Goal: Answer question/provide support: Share knowledge or assist other users

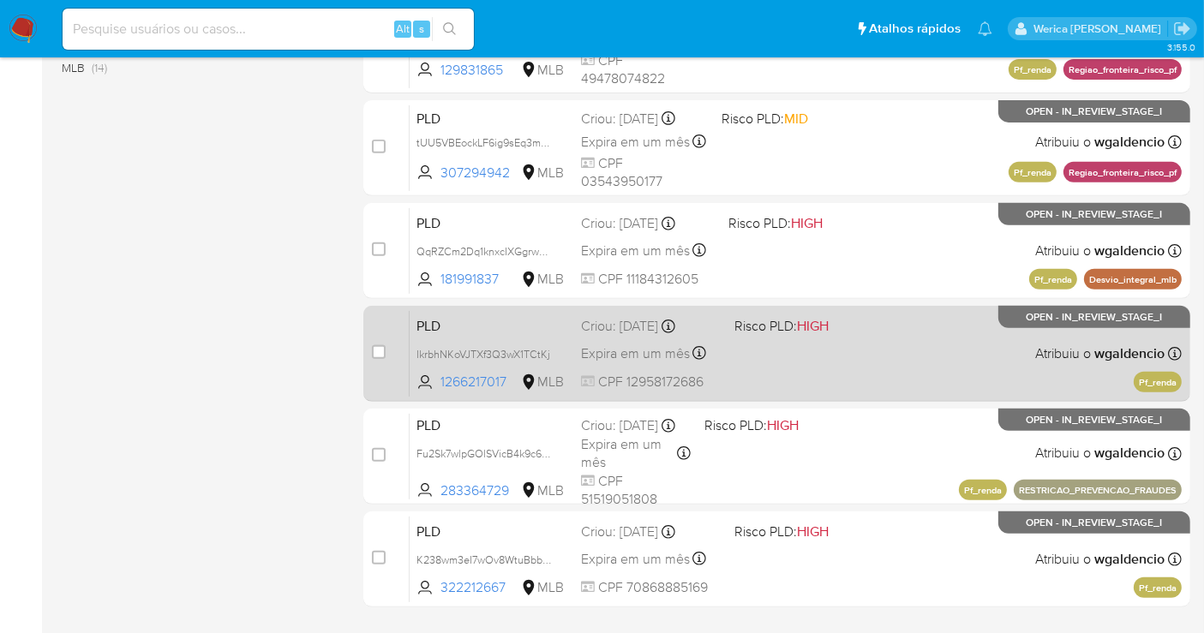
scroll to position [717, 0]
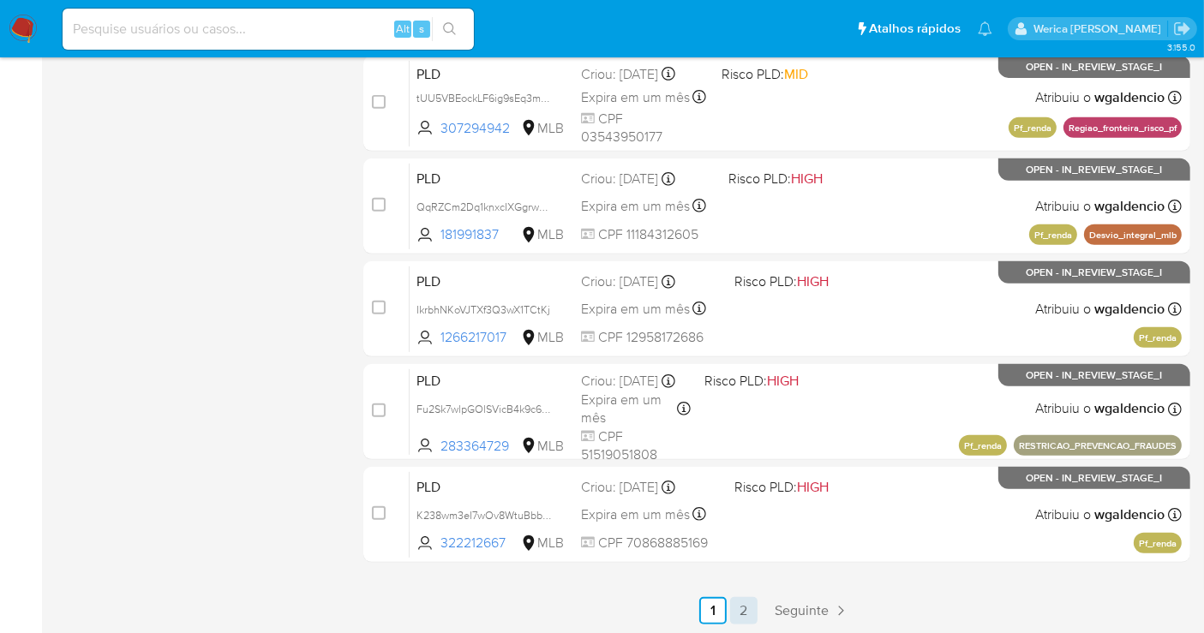
click at [751, 593] on div "select-all-cases-checkbox Asignarme a mí Remover seleção Agrupar por documento …" at bounding box center [776, 51] width 827 height 1146
click at [749, 610] on link "2" at bounding box center [743, 610] width 27 height 27
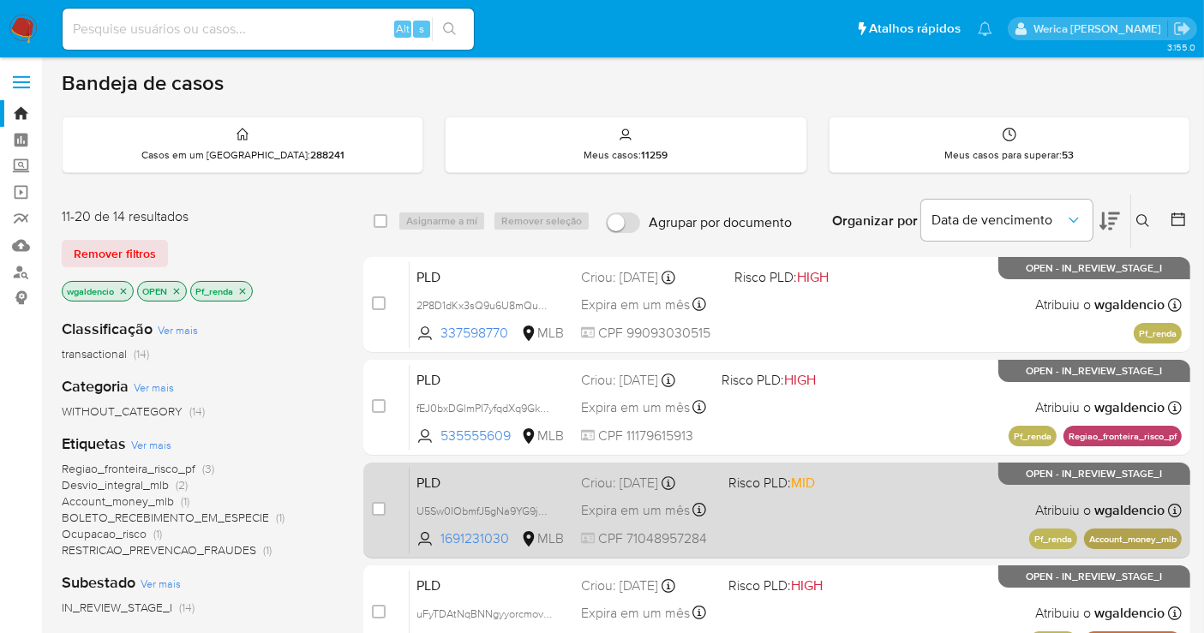
scroll to position [190, 0]
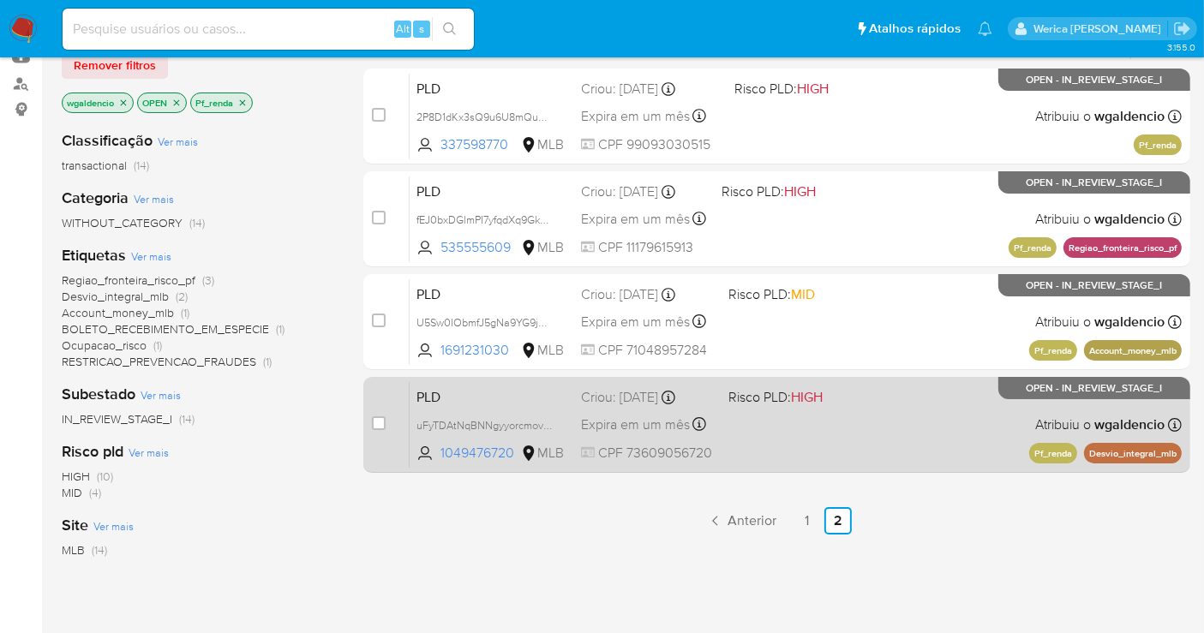
click at [890, 441] on div "PLD uFyTDAtNqBNNgyyorcmovD0u 1049476720 MLB Risco PLD: HIGH Criou: 12/08/2025 C…" at bounding box center [796, 424] width 772 height 87
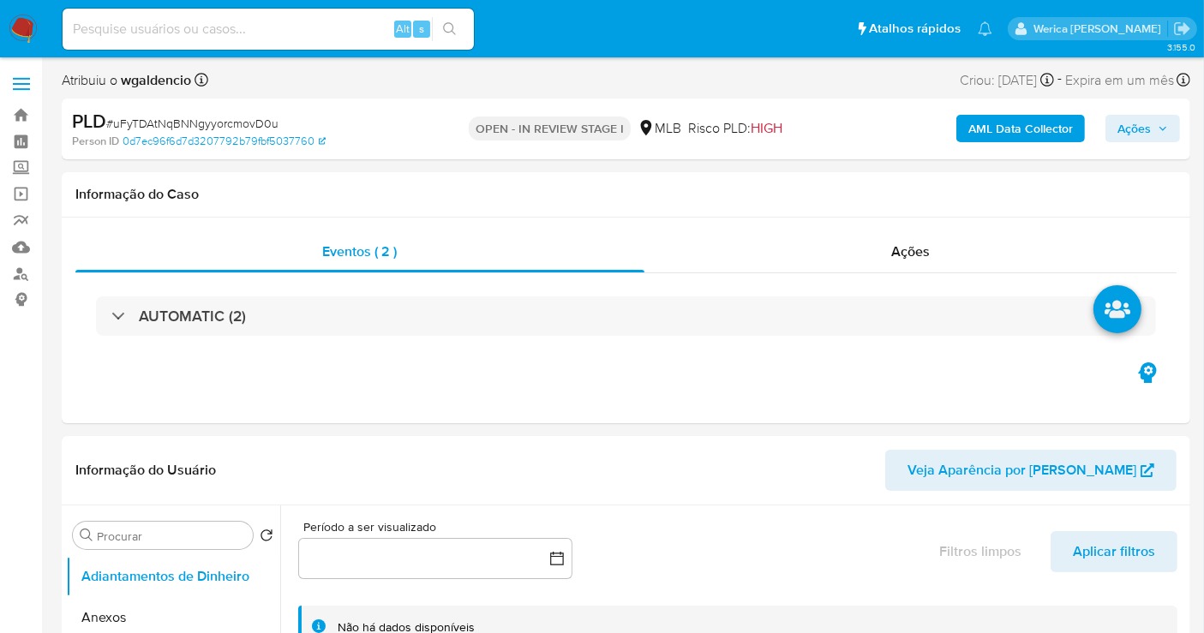
select select "10"
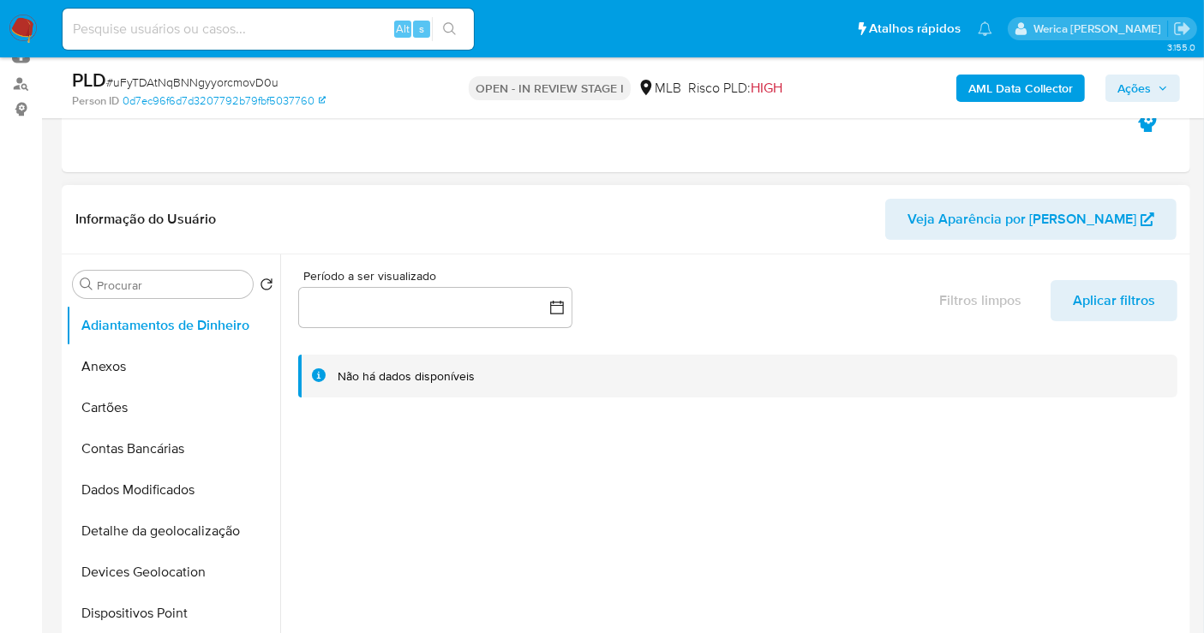
scroll to position [476, 0]
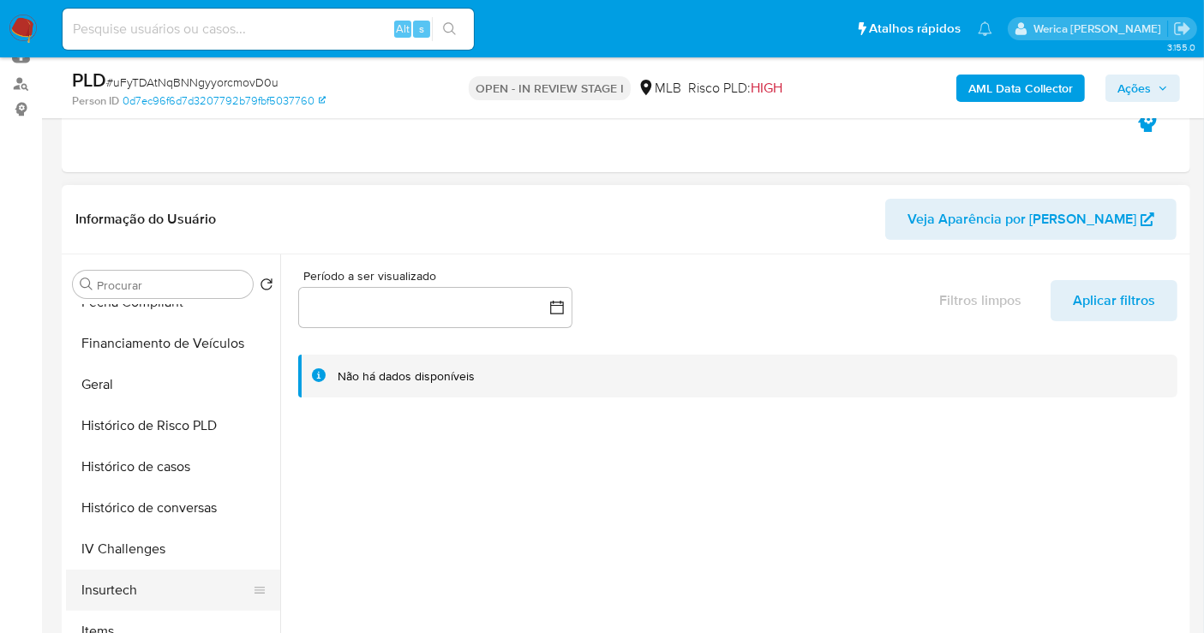
click at [159, 577] on button "Insurtech" at bounding box center [166, 590] width 200 height 41
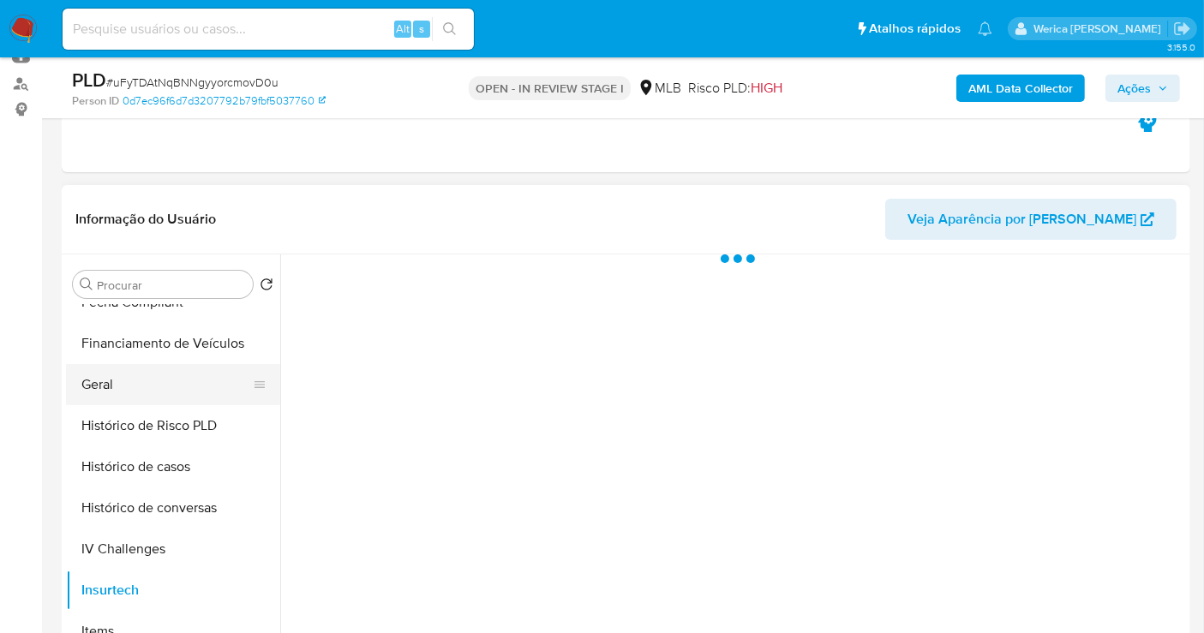
click at [141, 398] on button "Geral" at bounding box center [166, 384] width 200 height 41
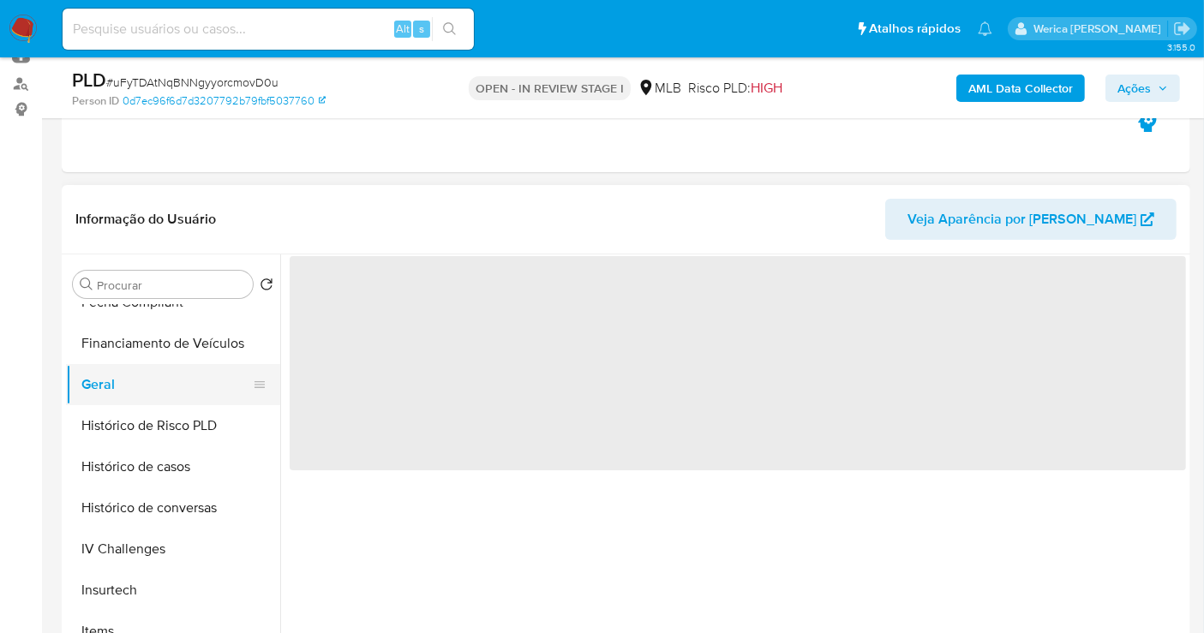
click at [131, 398] on button "Geral" at bounding box center [166, 384] width 200 height 41
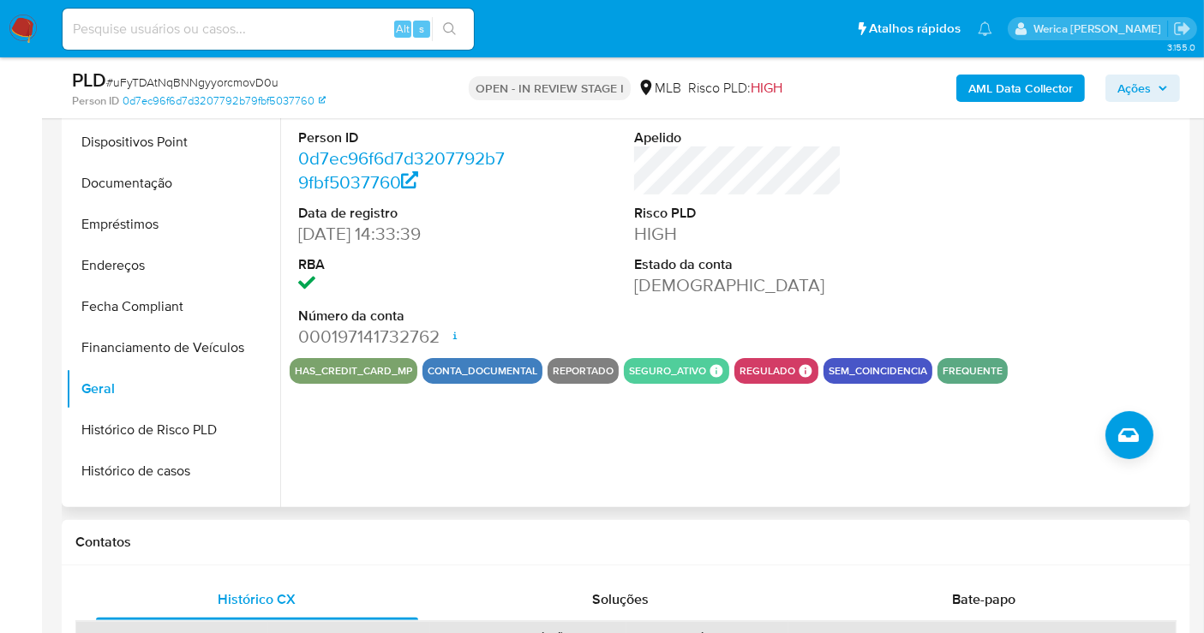
scroll to position [358, 0]
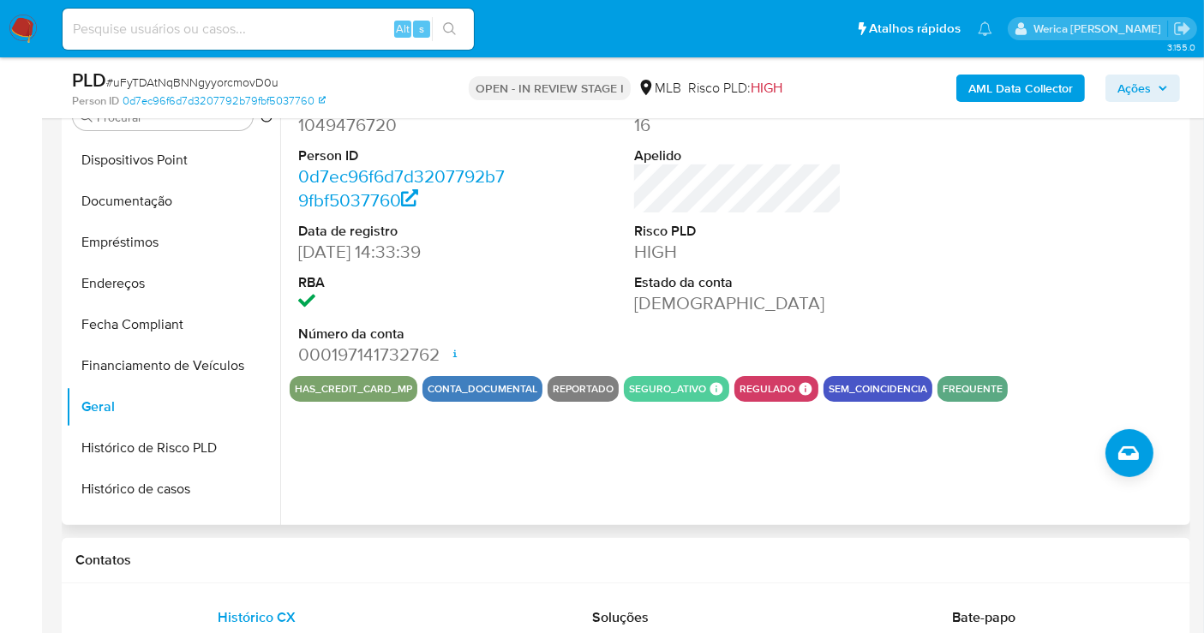
click at [349, 132] on dd "1049476720" at bounding box center [401, 125] width 207 height 24
copy dd "1049476720"
click at [173, 498] on button "Histórico de casos" at bounding box center [166, 489] width 200 height 41
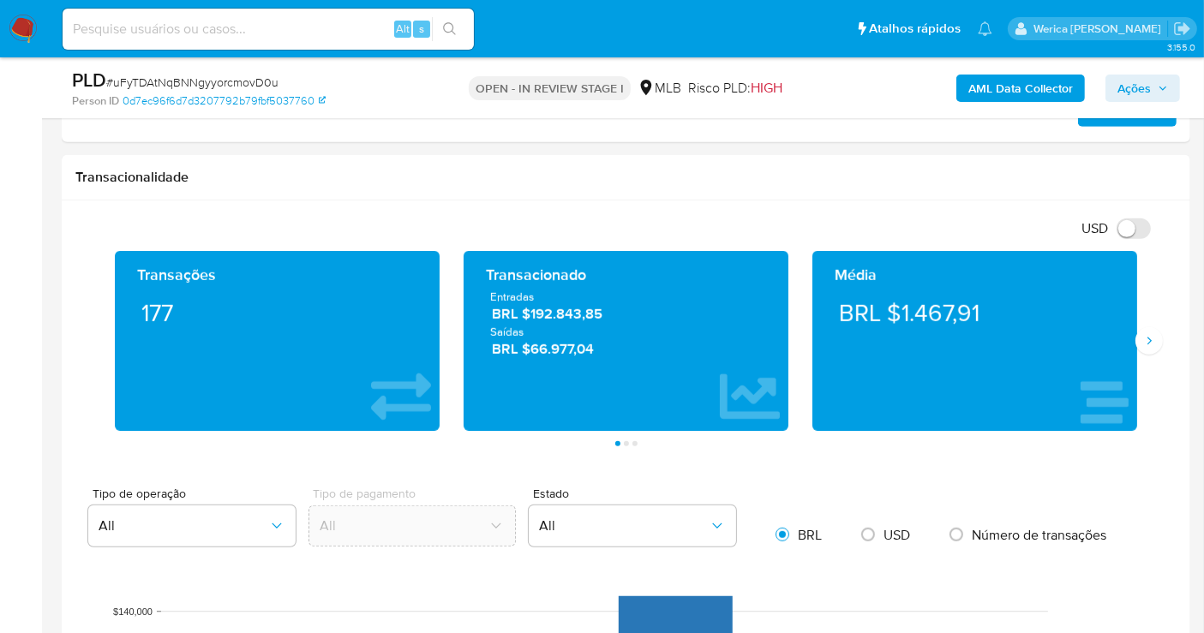
scroll to position [943, 0]
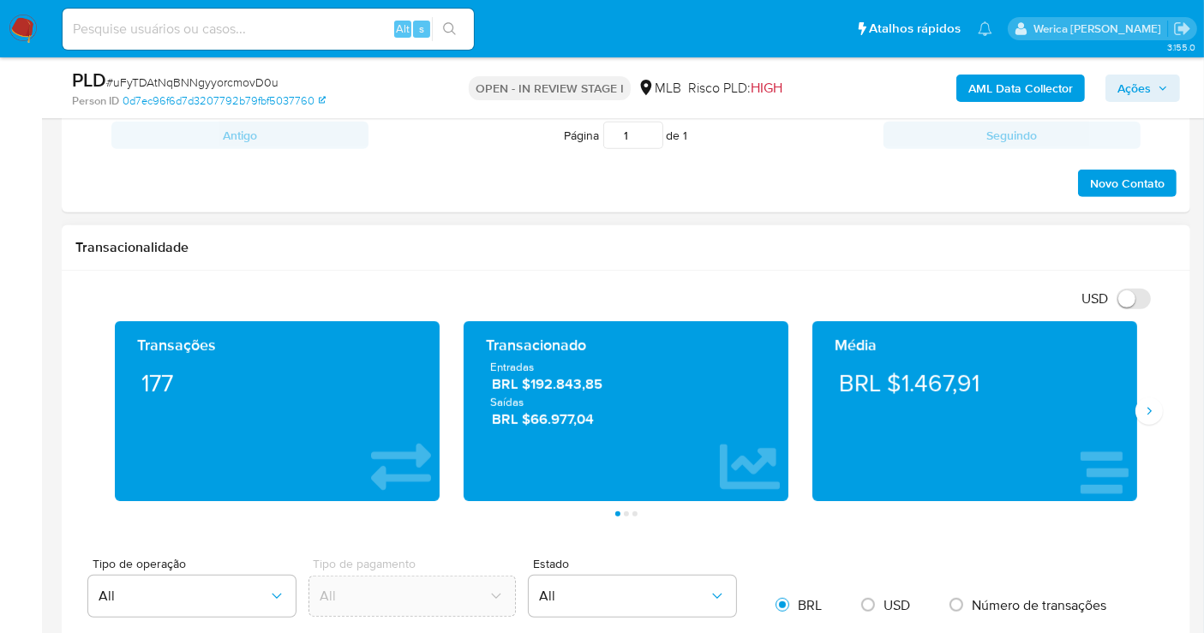
click at [1163, 417] on div "Transações 177 Transacionado Entradas BRL $192.843,85 Saídas BRL $66.977,04 Méd…" at bounding box center [625, 418] width 1101 height 195
click at [1163, 416] on div "Transações 177 Transacionado Entradas BRL $192.843,85 Saídas BRL $66.977,04 Méd…" at bounding box center [625, 418] width 1101 height 195
drag, startPoint x: 1156, startPoint y: 415, endPoint x: 1148, endPoint y: 404, distance: 12.9
click at [1149, 404] on button "Siguiente" at bounding box center [1148, 411] width 27 height 27
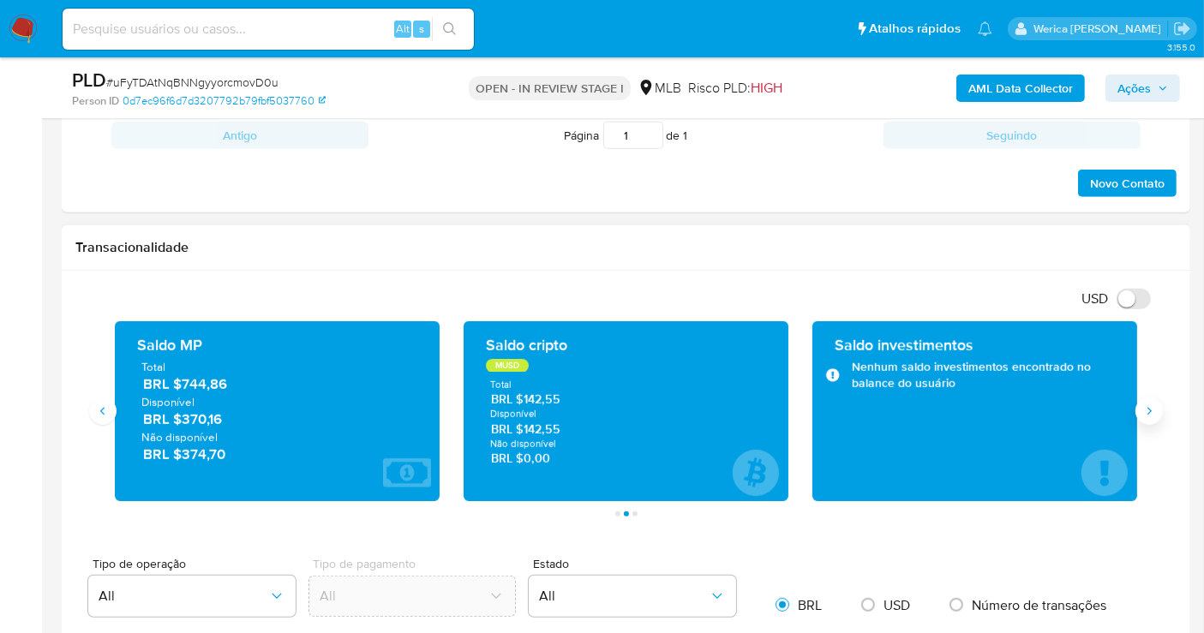
click at [1148, 404] on icon "Siguiente" at bounding box center [1149, 411] width 14 height 14
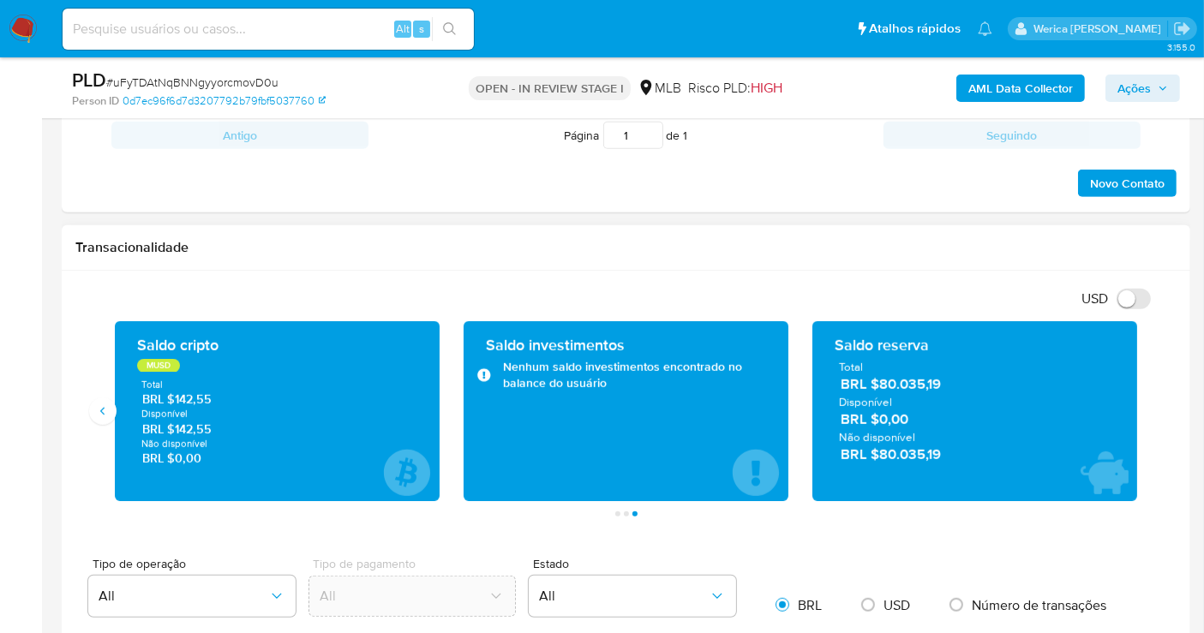
click at [891, 389] on span "BRL $80.035,19" at bounding box center [976, 385] width 270 height 20
drag, startPoint x: 882, startPoint y: 384, endPoint x: 947, endPoint y: 383, distance: 65.1
click at [947, 383] on span "BRL $80.035,19" at bounding box center [976, 385] width 270 height 20
drag, startPoint x: 998, startPoint y: 524, endPoint x: 986, endPoint y: 515, distance: 15.3
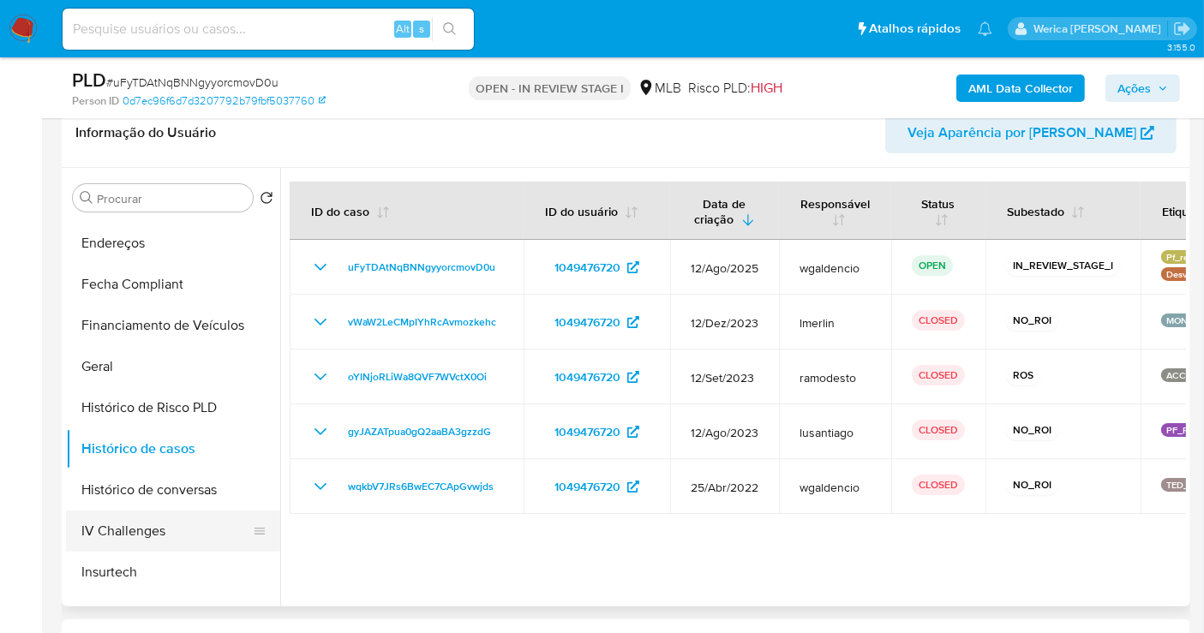
scroll to position [476, 0]
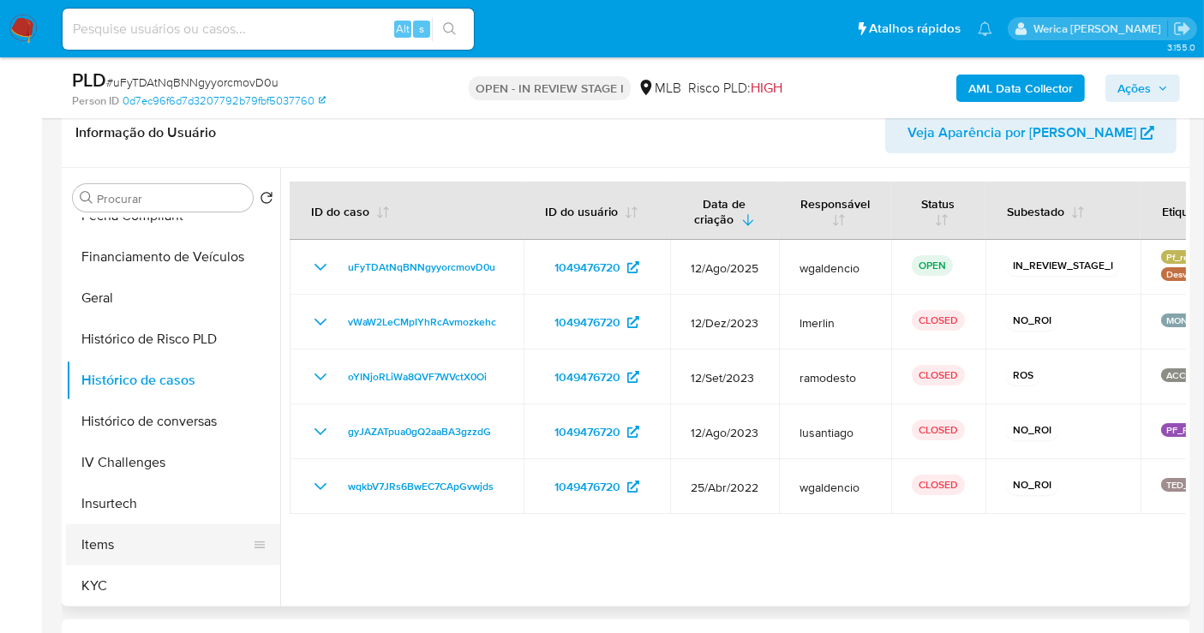
drag, startPoint x: 124, startPoint y: 561, endPoint x: 153, endPoint y: 532, distance: 40.6
click at [127, 545] on ul "Adiantamentos de Dinheiro Anexos Cartões Contas Bancárias Dados Modificados Det…" at bounding box center [173, 411] width 214 height 386
drag, startPoint x: 159, startPoint y: 603, endPoint x: 153, endPoint y: 595, distance: 10.5
click at [158, 601] on button "KYC" at bounding box center [166, 585] width 200 height 41
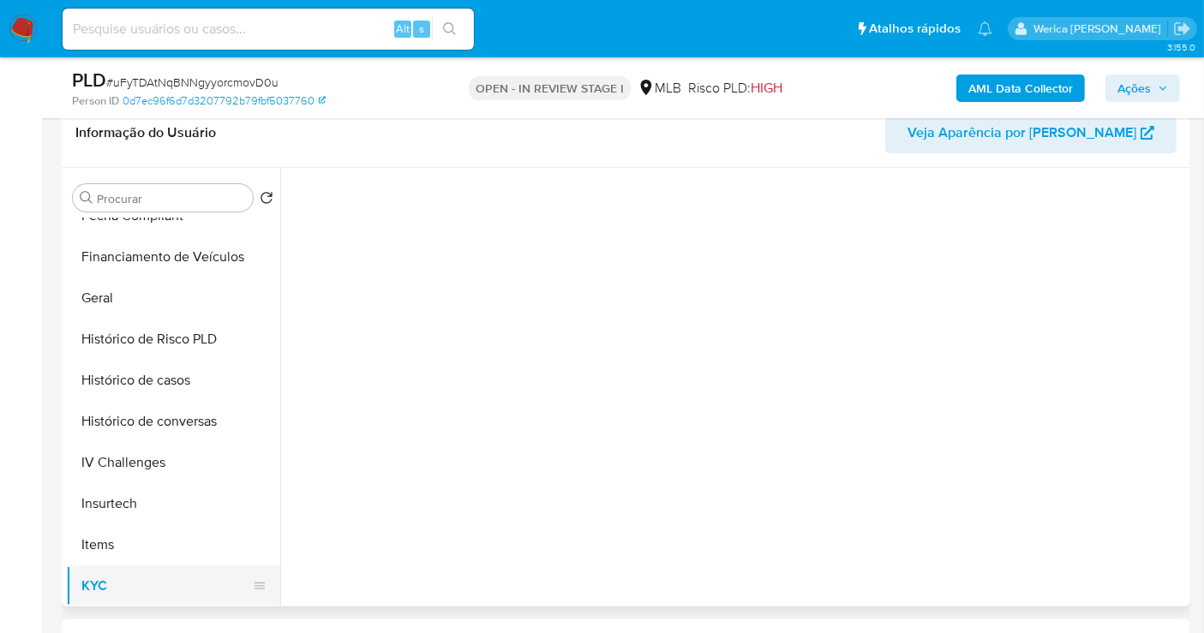
click at [152, 589] on button "KYC" at bounding box center [166, 585] width 200 height 41
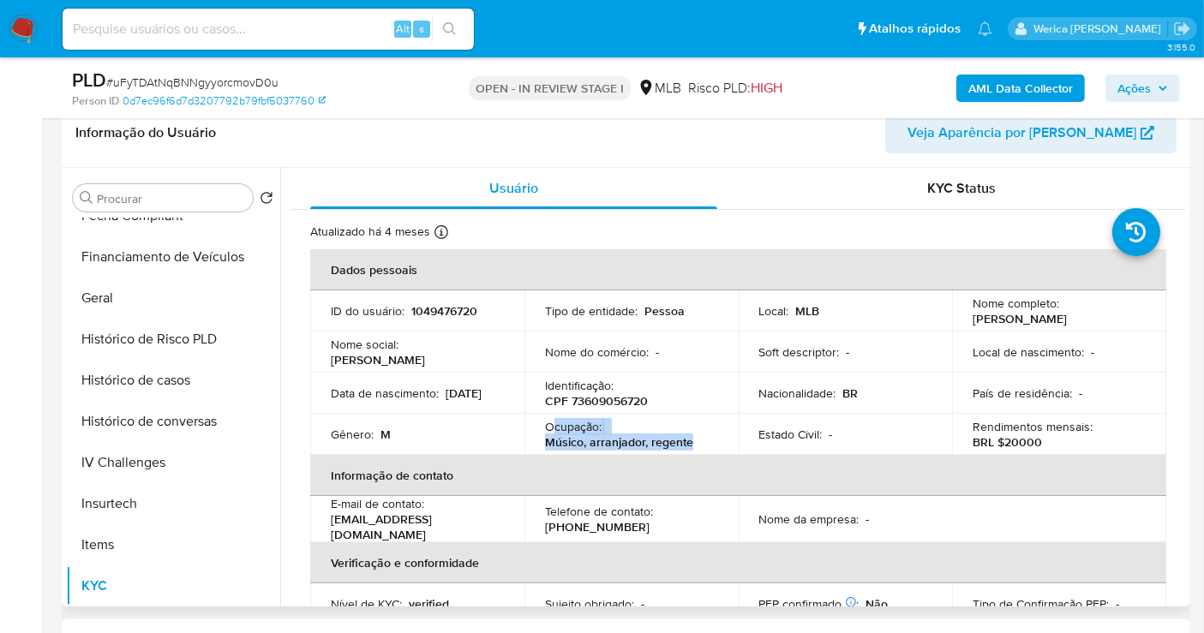
drag, startPoint x: 554, startPoint y: 429, endPoint x: 709, endPoint y: 446, distance: 155.2
click at [700, 450] on td "Ocupação : Músico, arranjador, regente" at bounding box center [631, 434] width 214 height 41
copy div "cupação : Músico, arranjador, regente"
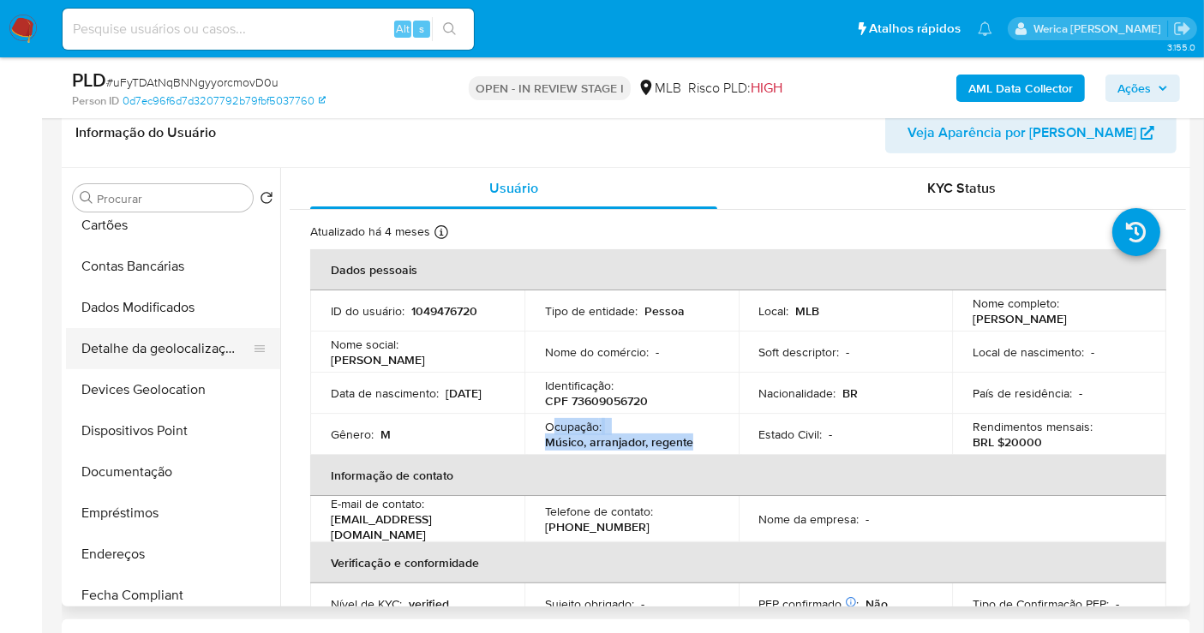
scroll to position [95, 0]
click at [176, 445] on button "Dispositivos Point" at bounding box center [166, 431] width 200 height 41
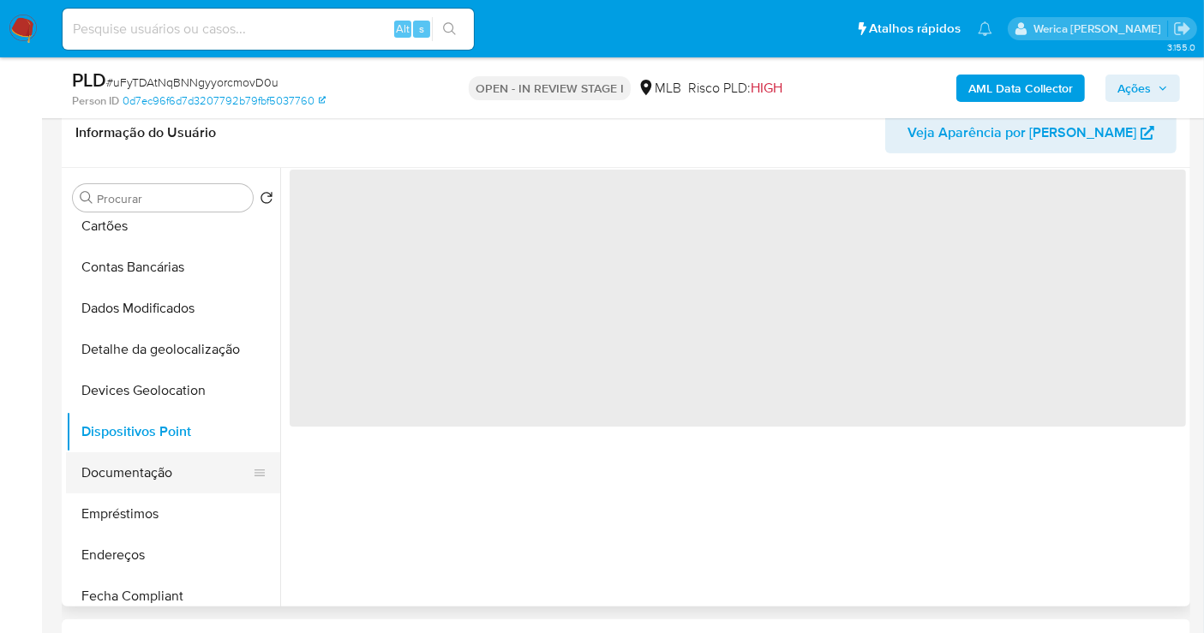
click at [176, 472] on button "Documentação" at bounding box center [166, 472] width 200 height 41
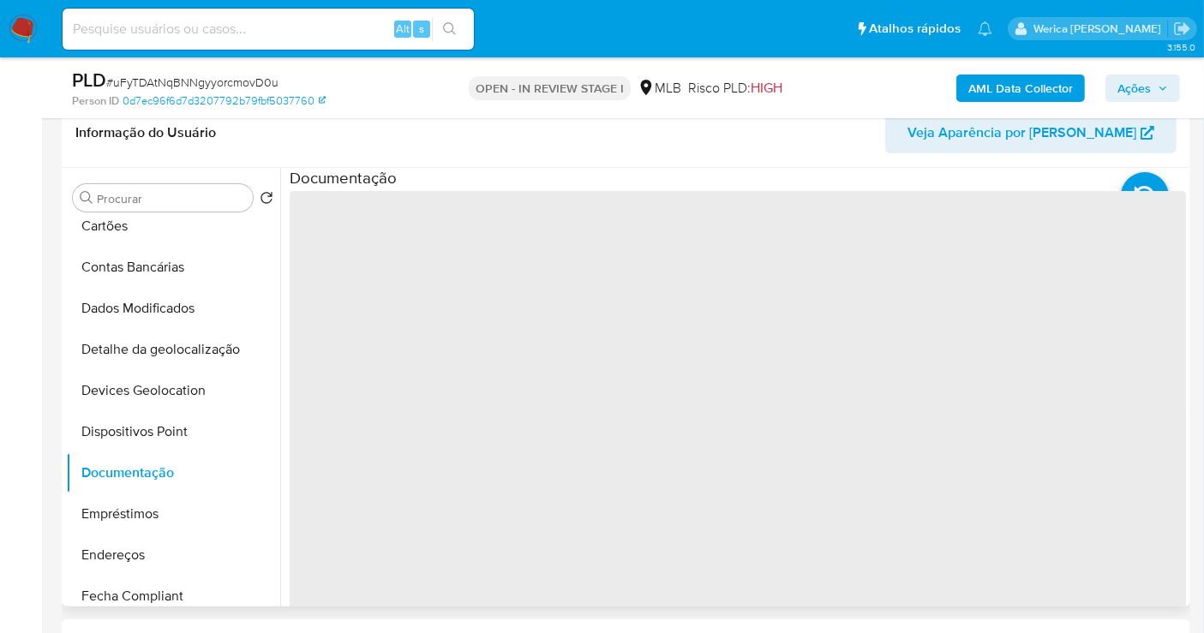
click at [400, 290] on div at bounding box center [733, 387] width 906 height 439
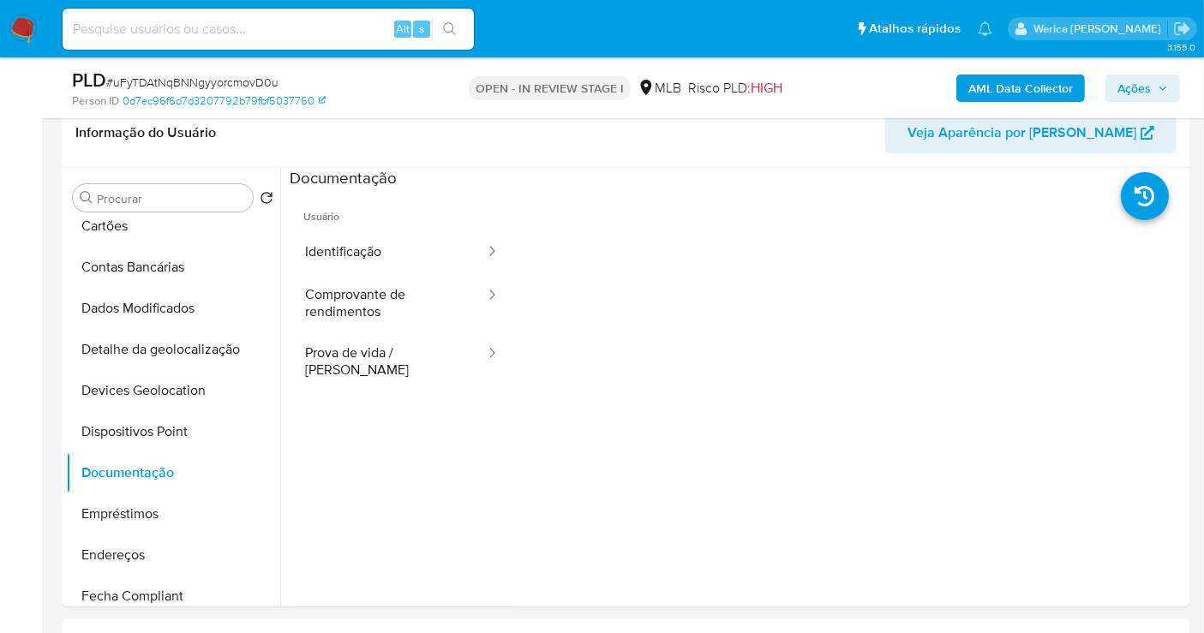
click at [380, 265] on button "Identificação" at bounding box center [388, 252] width 197 height 44
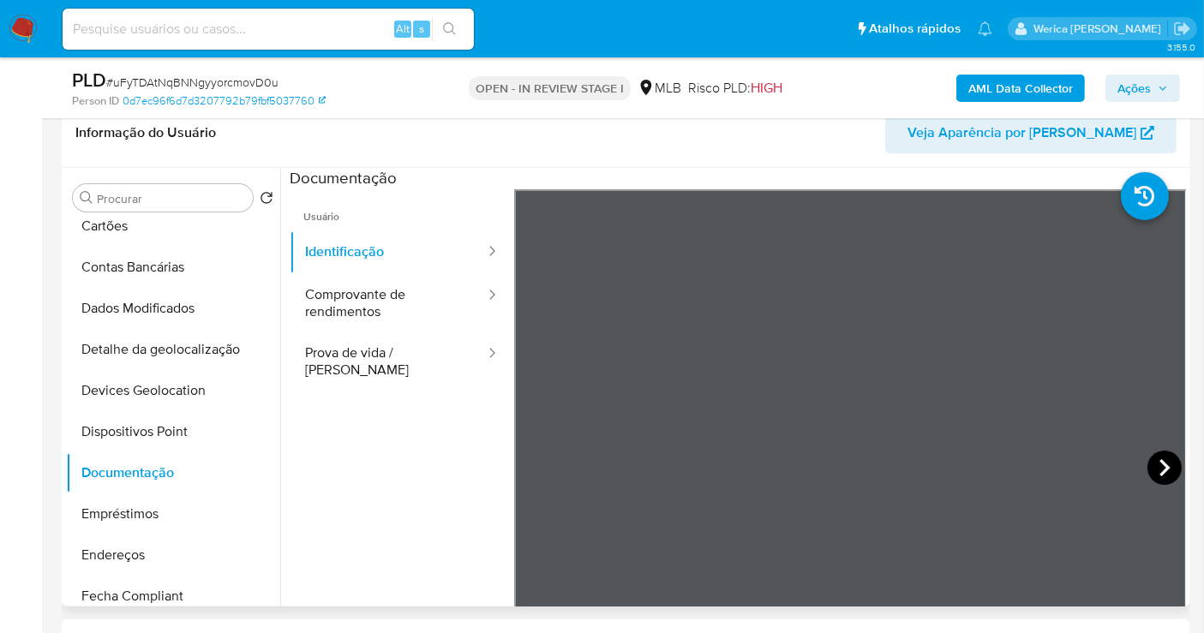
click at [1150, 476] on icon at bounding box center [1164, 468] width 34 height 34
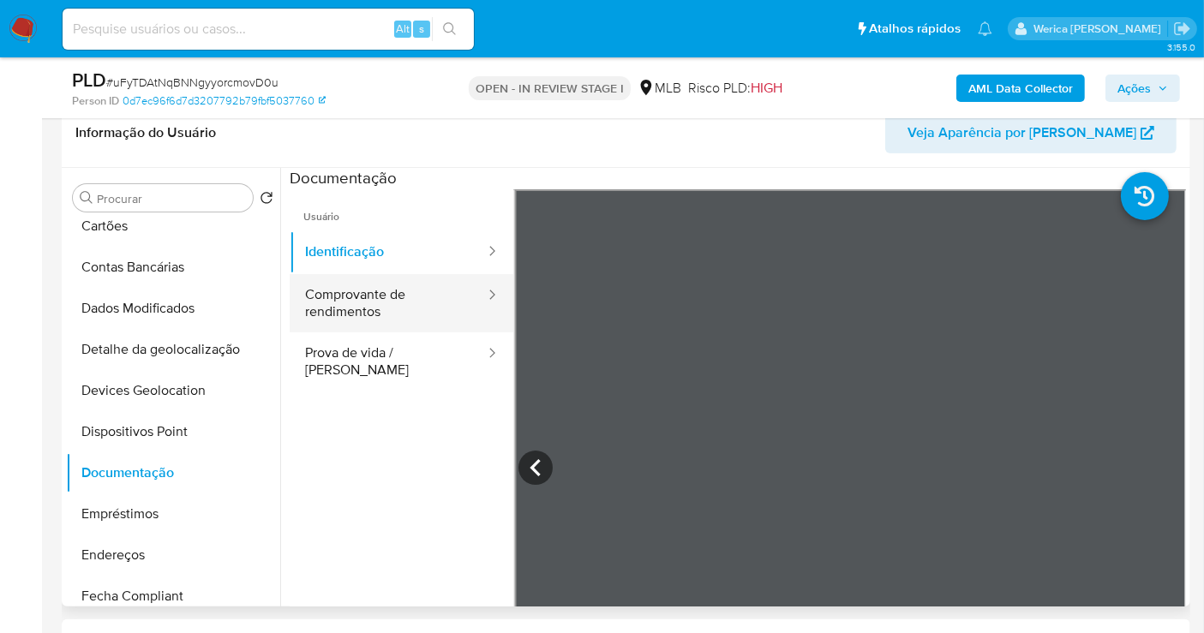
click at [422, 296] on button "Comprovante de rendimentos" at bounding box center [388, 303] width 197 height 58
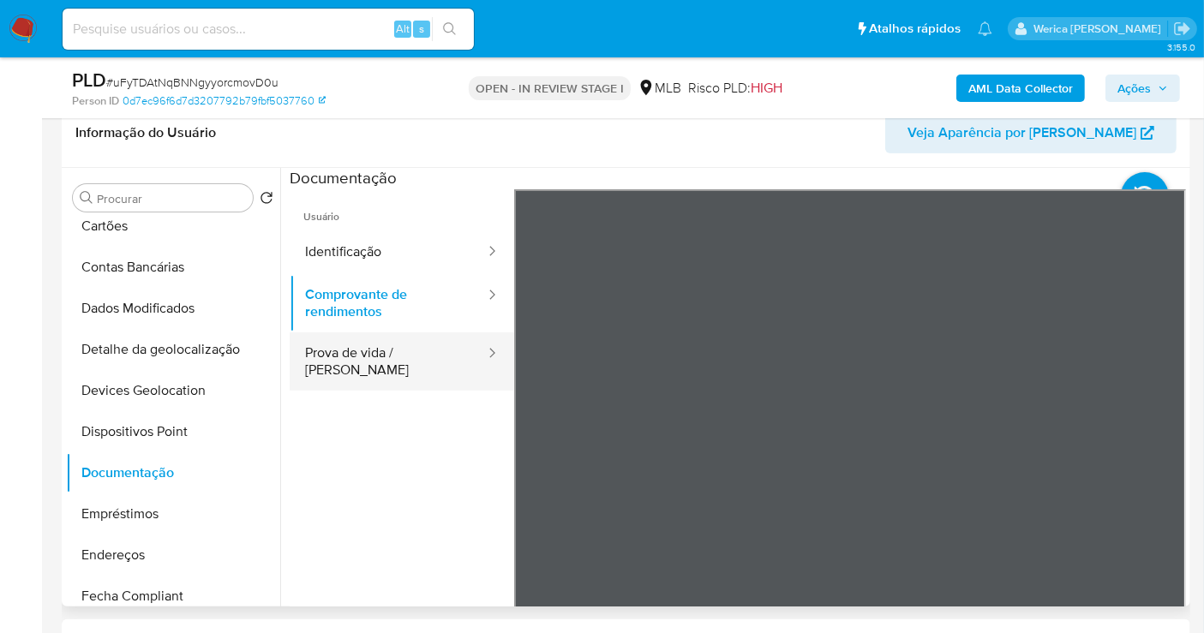
click at [423, 346] on button "Prova de vida / [PERSON_NAME]" at bounding box center [388, 361] width 197 height 58
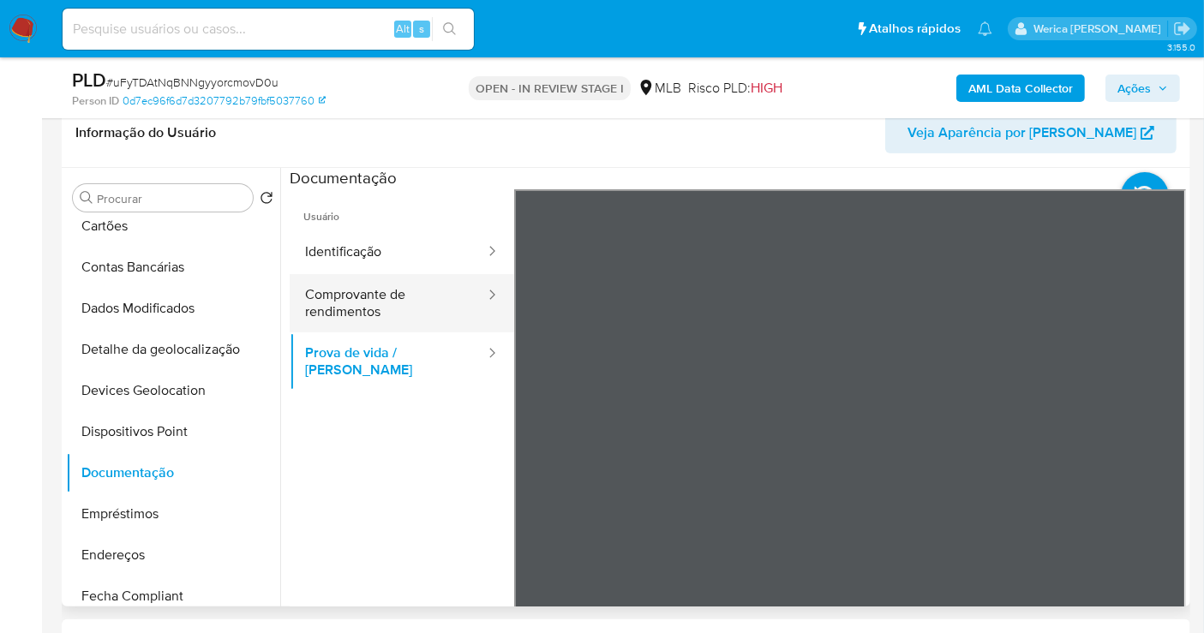
click at [449, 314] on button "Comprovante de rendimentos" at bounding box center [388, 303] width 197 height 58
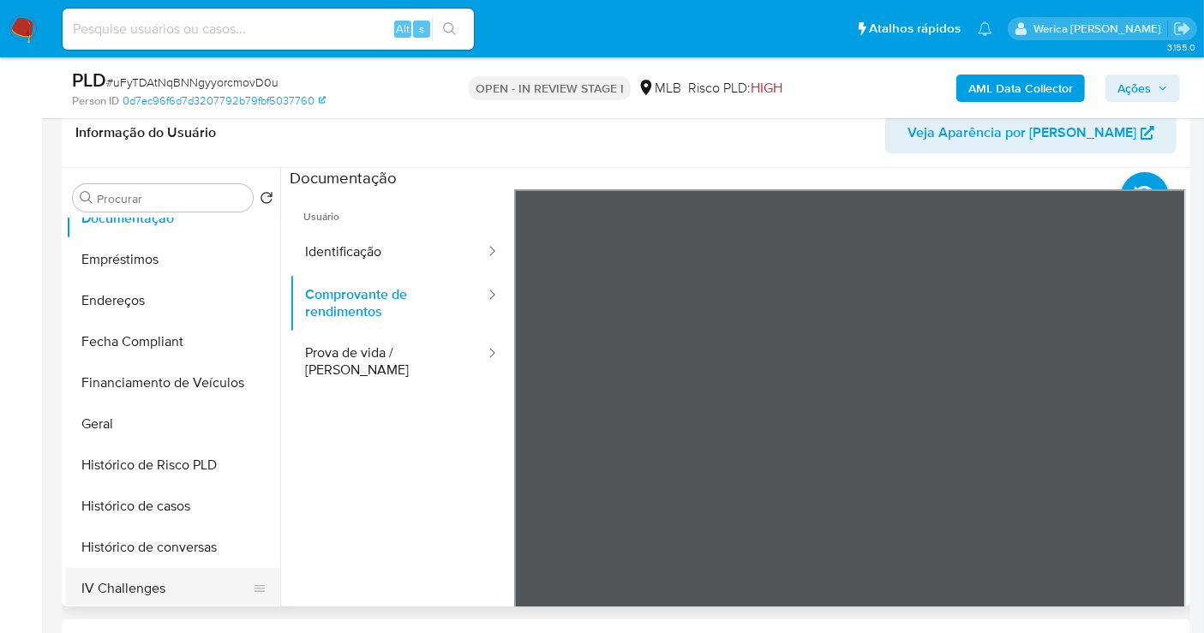
scroll to position [476, 0]
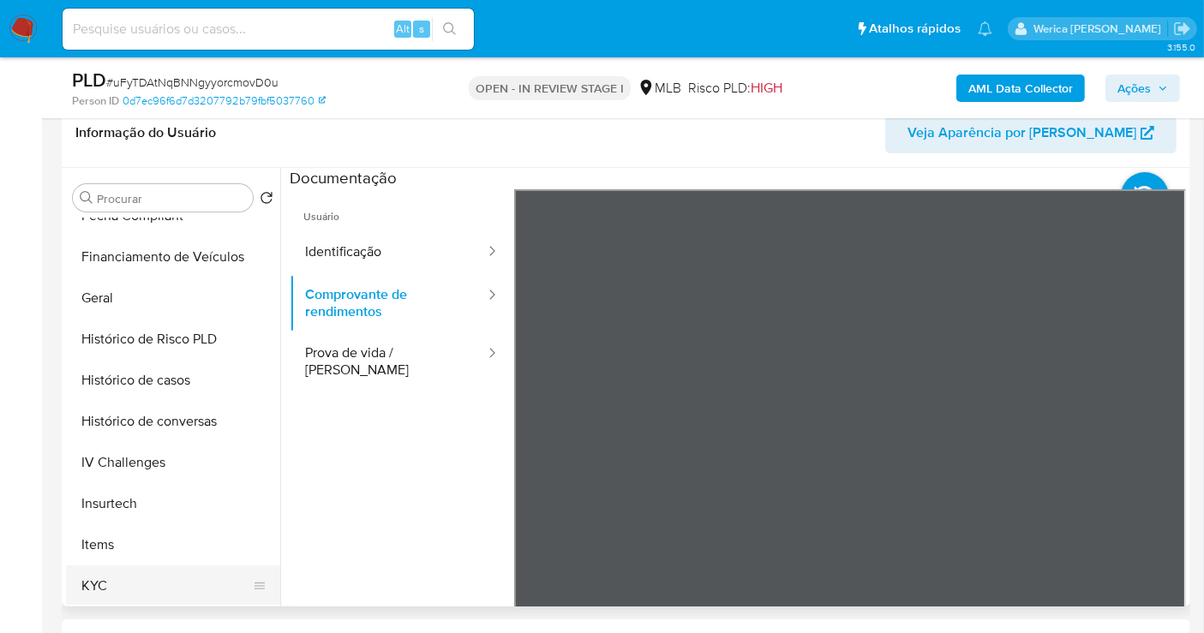
click at [147, 571] on button "KYC" at bounding box center [166, 585] width 200 height 41
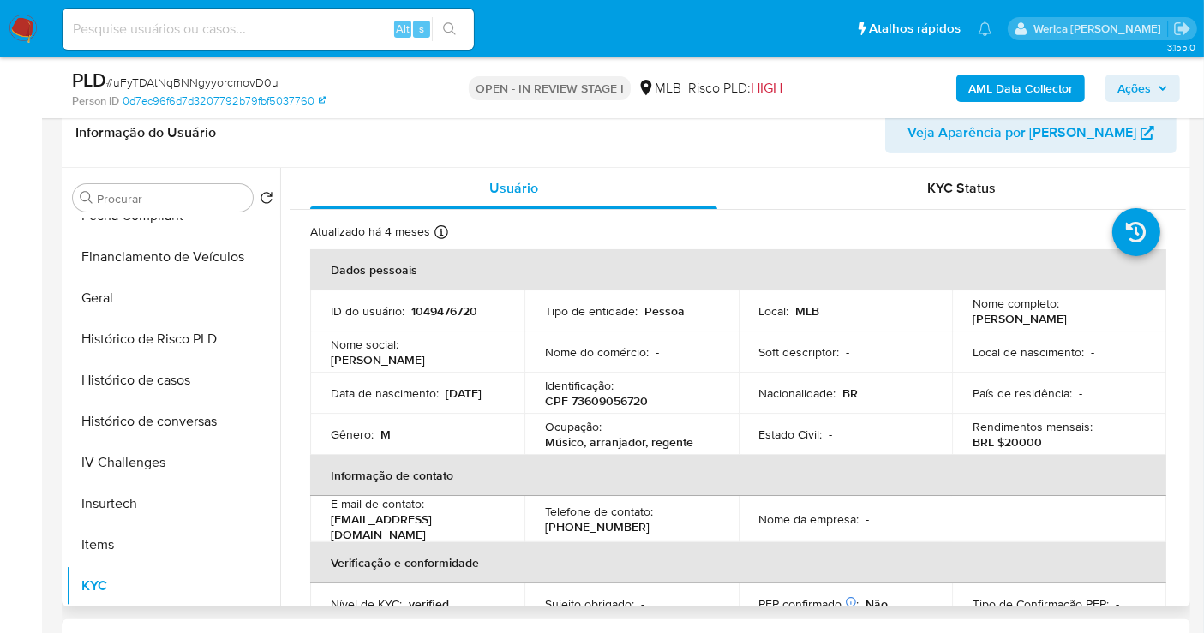
click at [626, 401] on p "CPF 73609056720" at bounding box center [596, 400] width 103 height 15
click at [626, 402] on p "CPF 73609056720" at bounding box center [596, 400] width 103 height 15
copy p "73609056720"
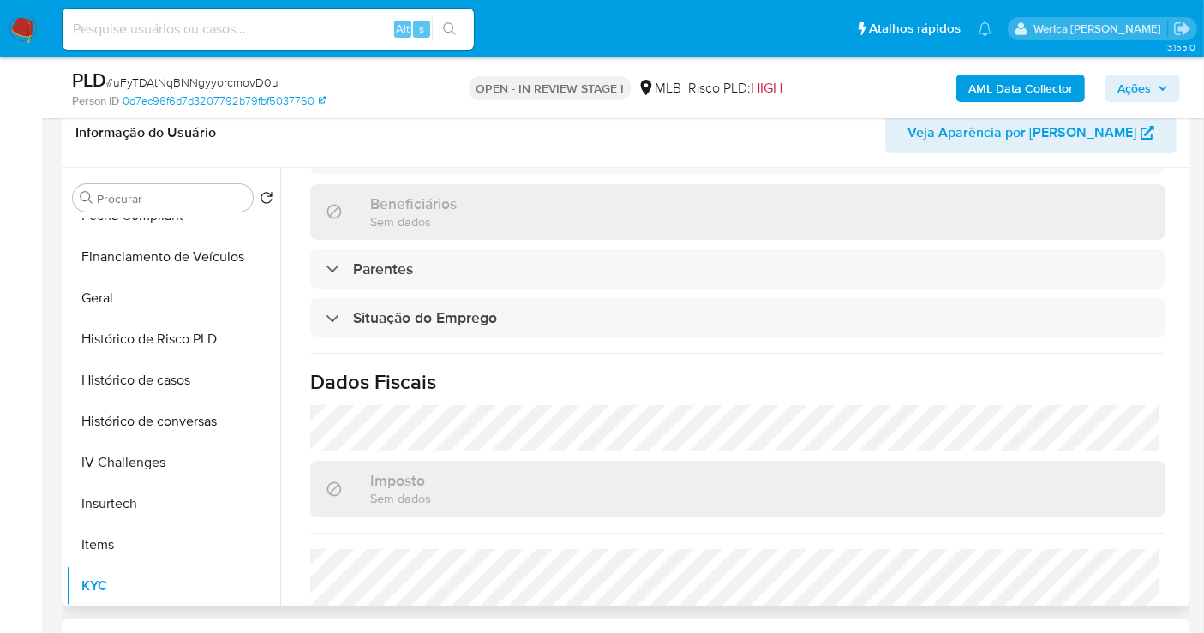
scroll to position [761, 0]
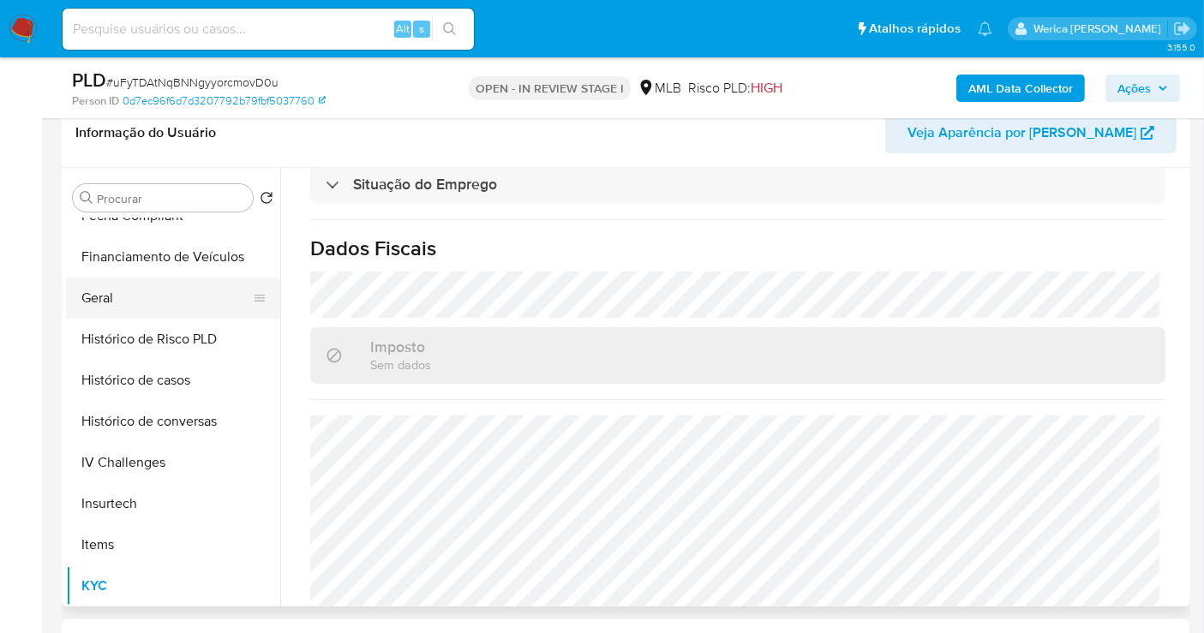
click at [166, 287] on button "Geral" at bounding box center [166, 298] width 200 height 41
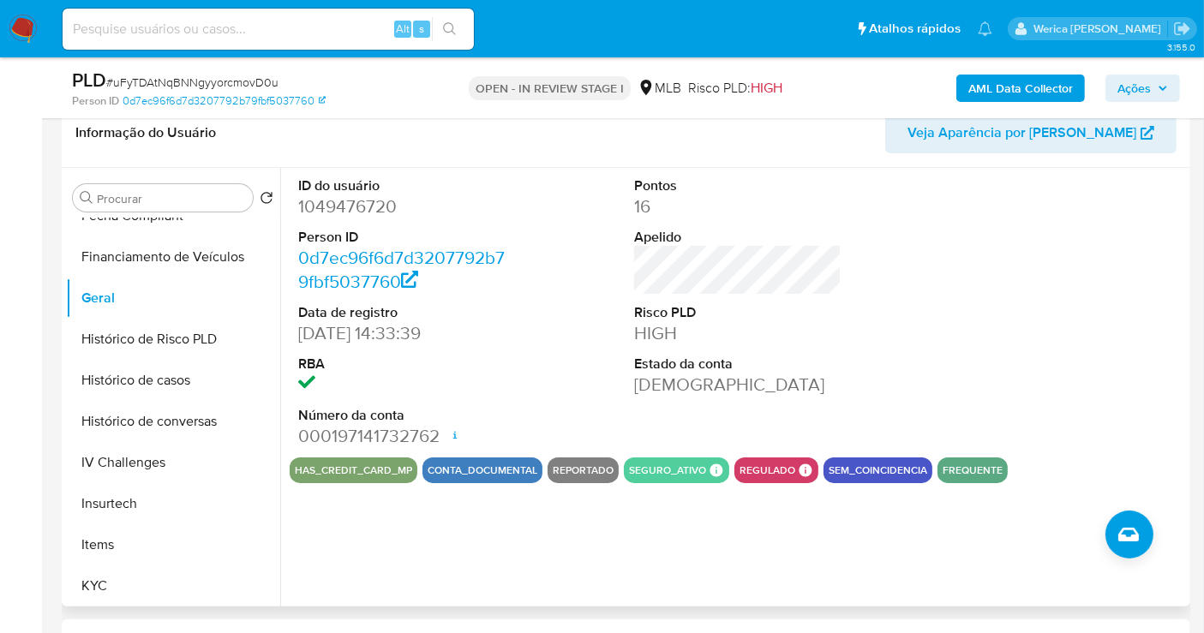
click at [1089, 373] on div at bounding box center [1074, 313] width 224 height 290
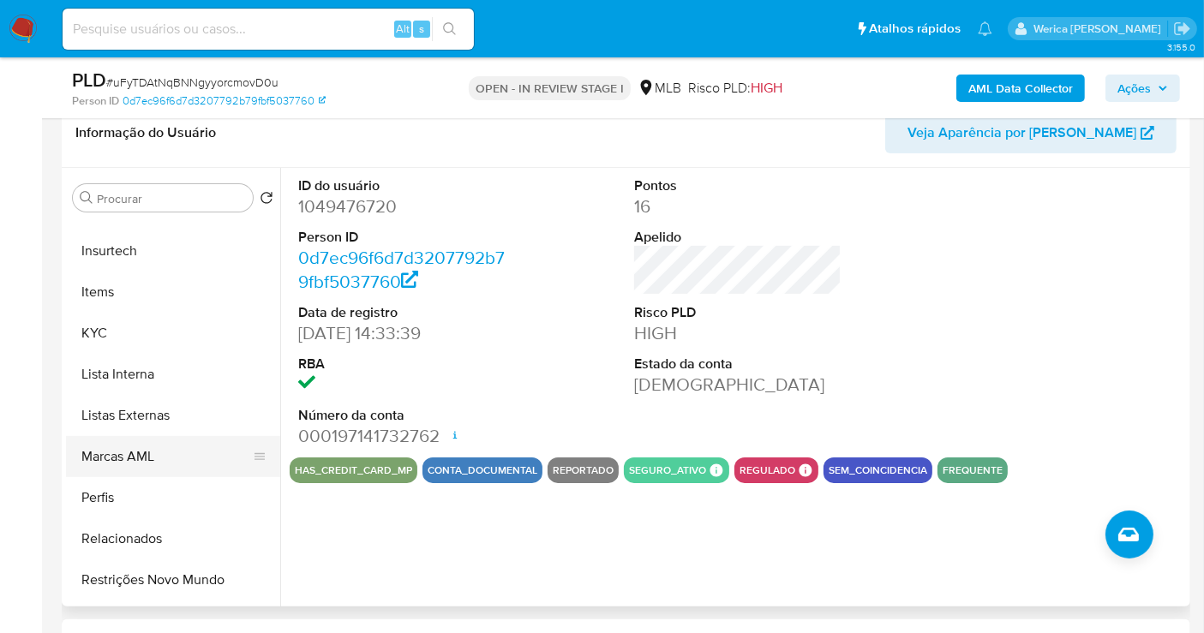
scroll to position [761, 0]
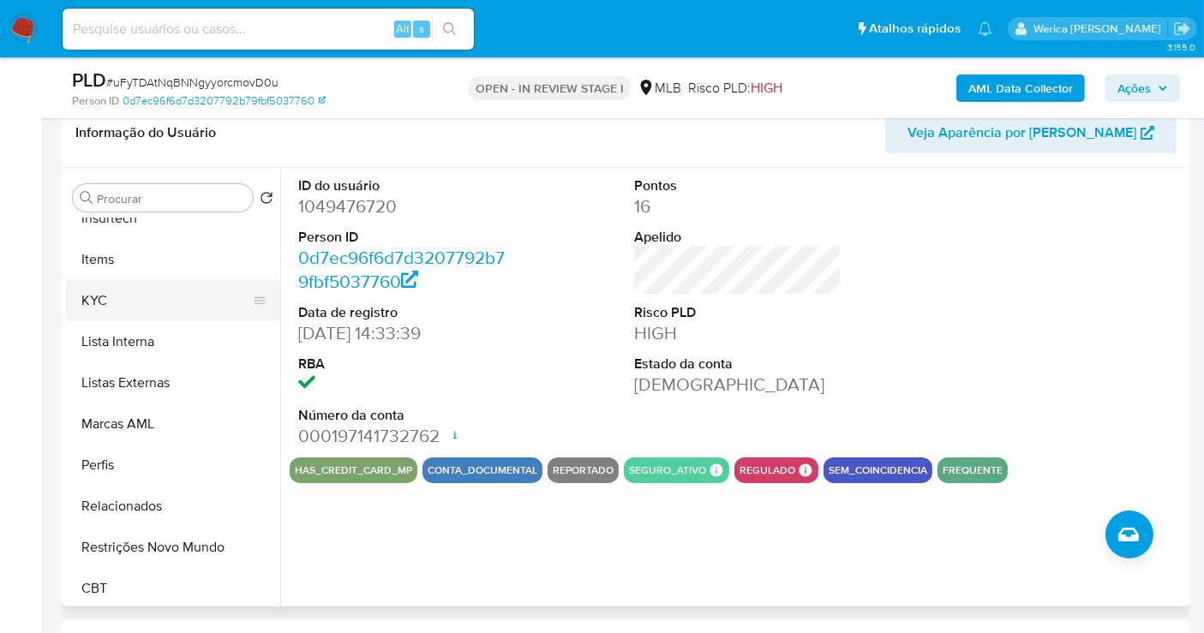
click at [129, 287] on button "KYC" at bounding box center [166, 300] width 200 height 41
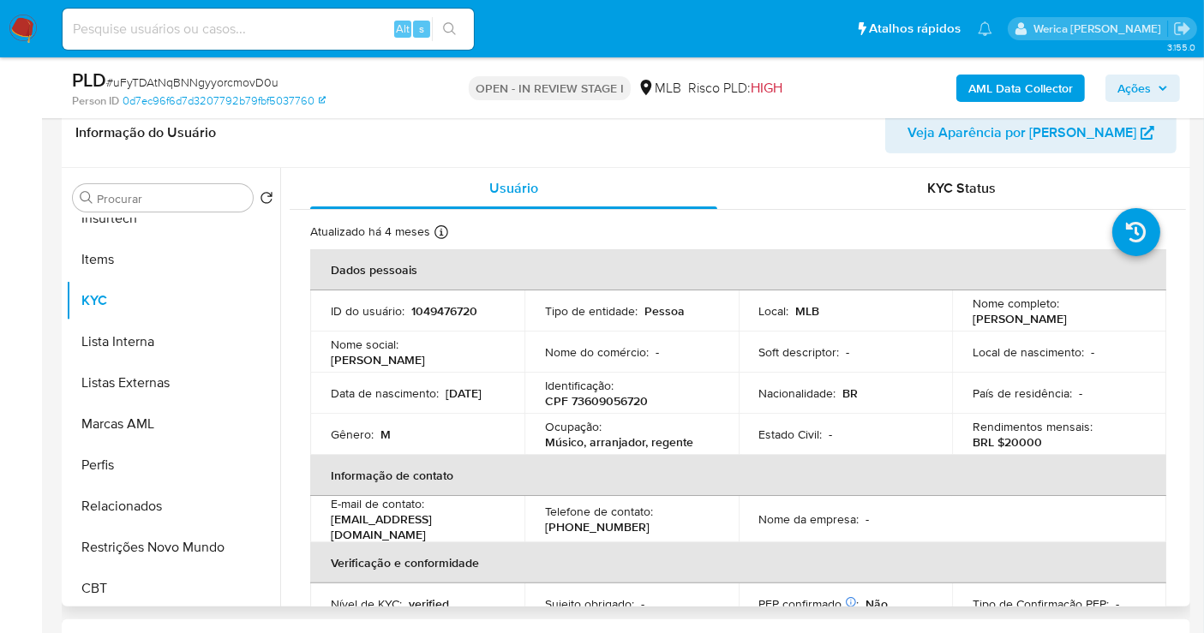
click at [1092, 422] on div "Rendimentos mensais : BRL $20000" at bounding box center [1058, 434] width 173 height 31
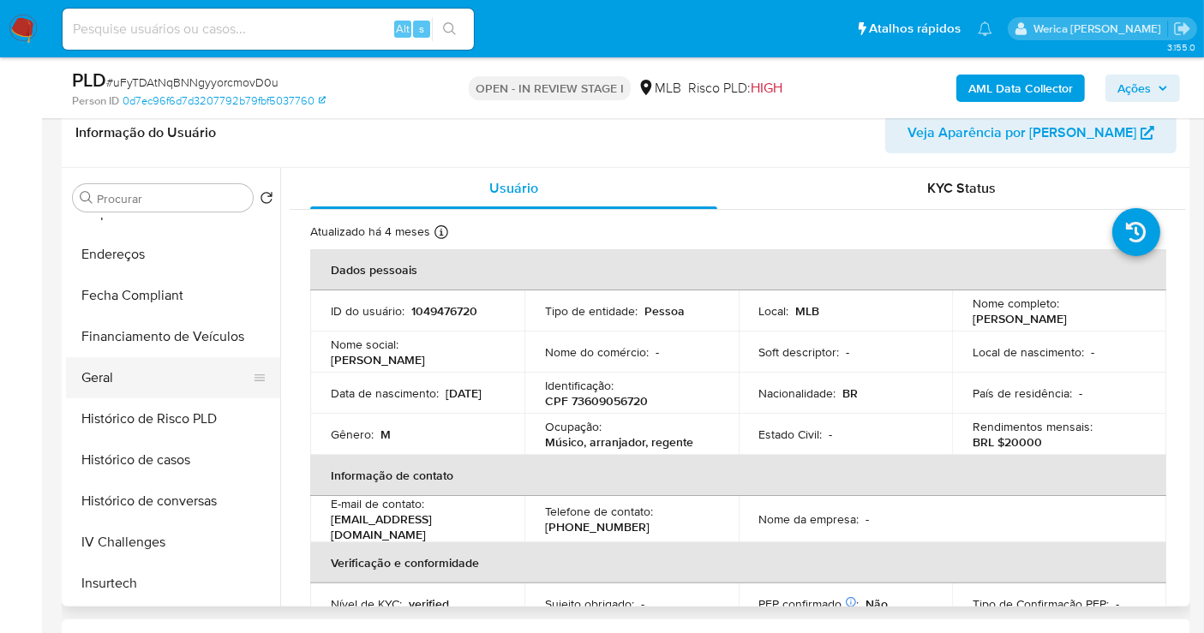
scroll to position [285, 0]
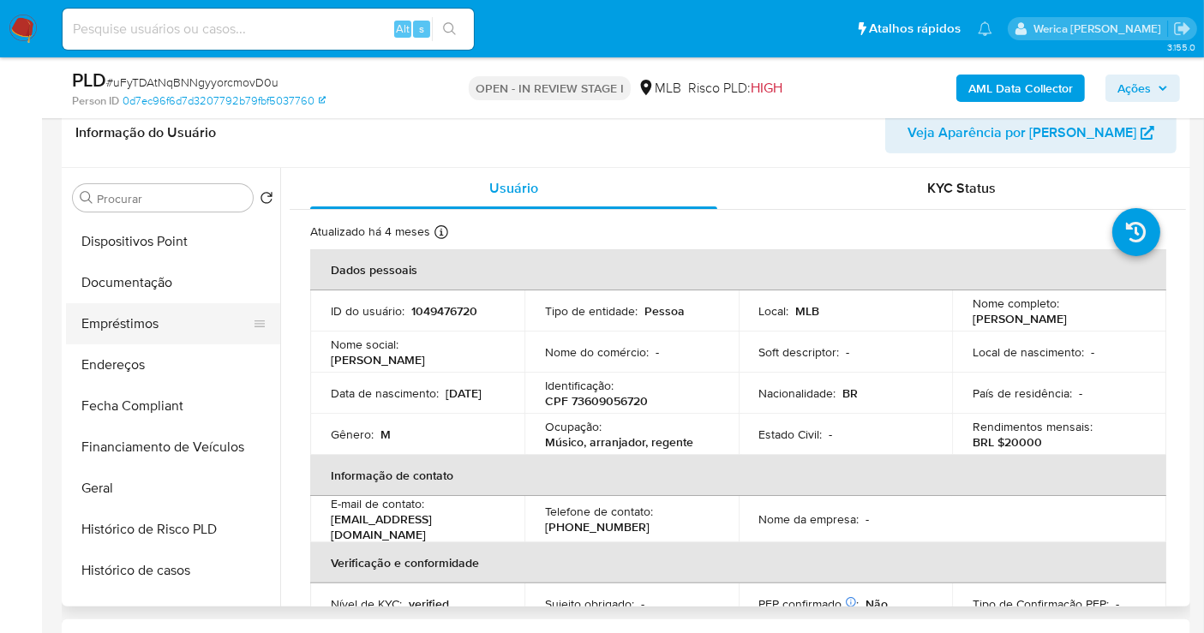
click at [140, 317] on button "Empréstimos" at bounding box center [166, 323] width 200 height 41
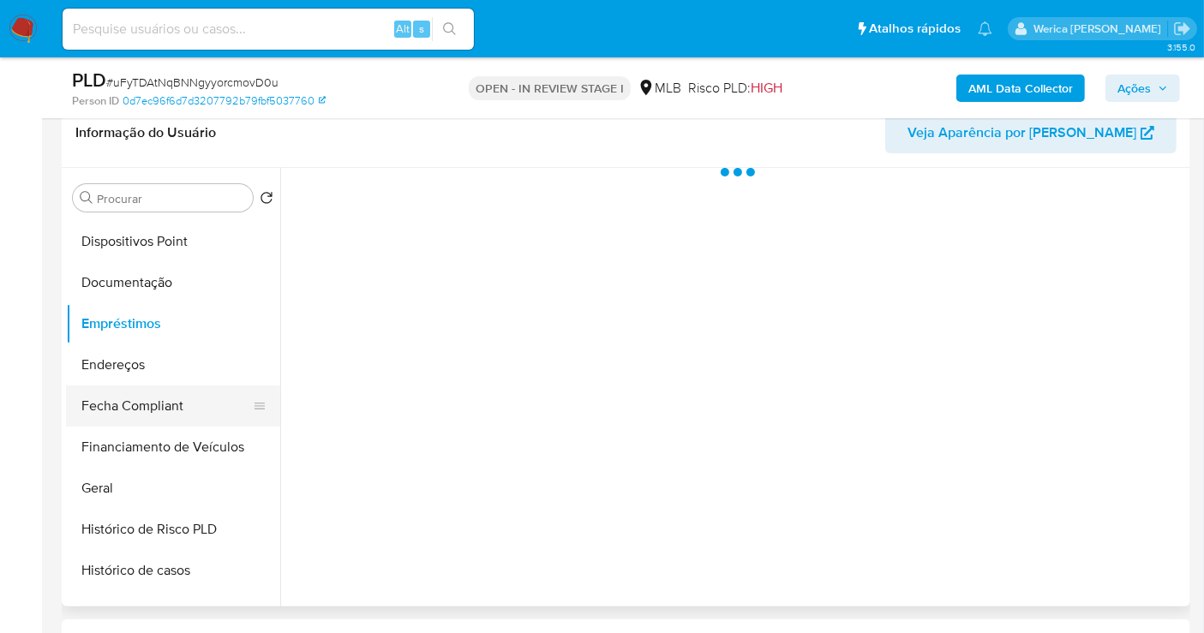
click at [147, 395] on button "Fecha Compliant" at bounding box center [166, 406] width 200 height 41
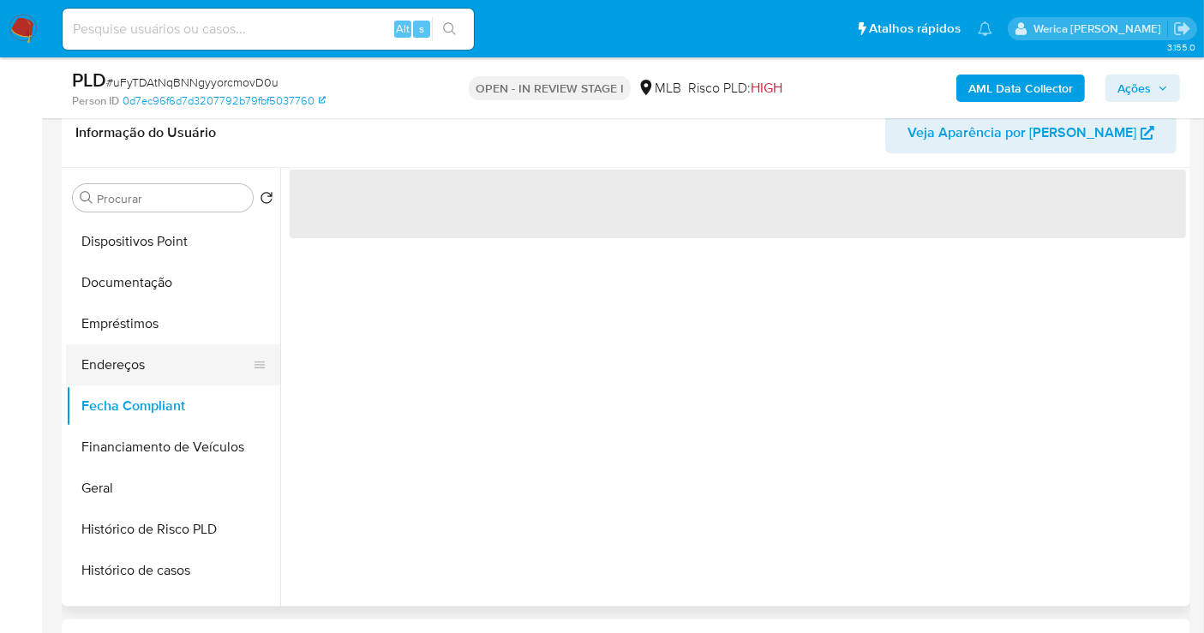
click at [145, 351] on button "Endereços" at bounding box center [166, 364] width 200 height 41
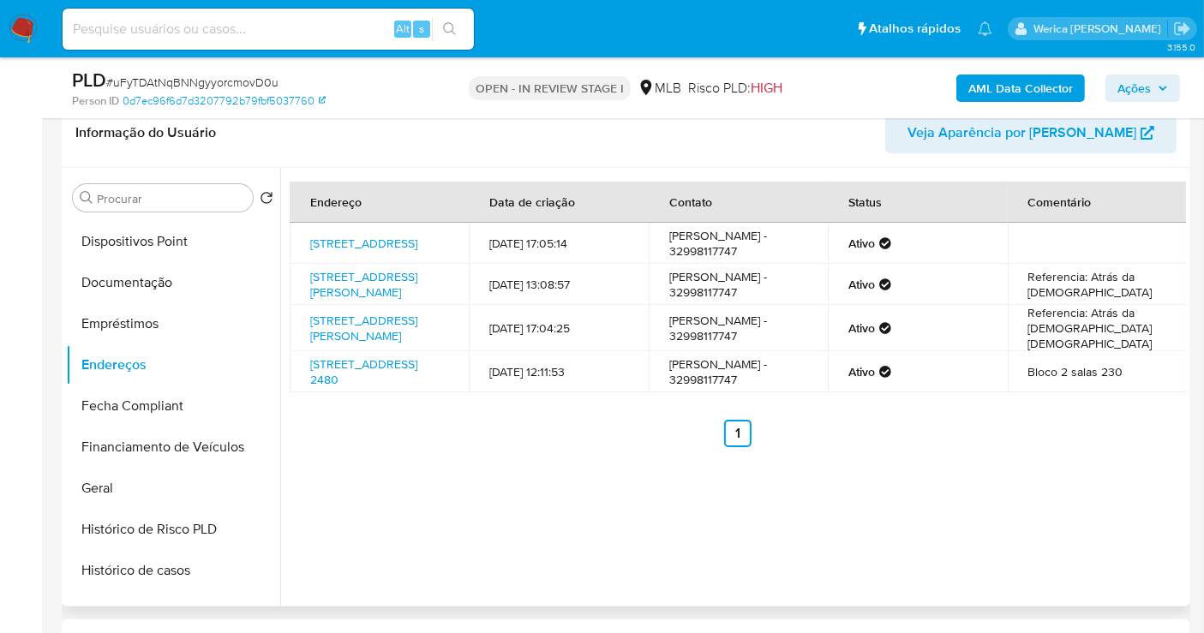
click at [1069, 350] on td "Referencia: Atrás da igreja católica" at bounding box center [1097, 328] width 179 height 46
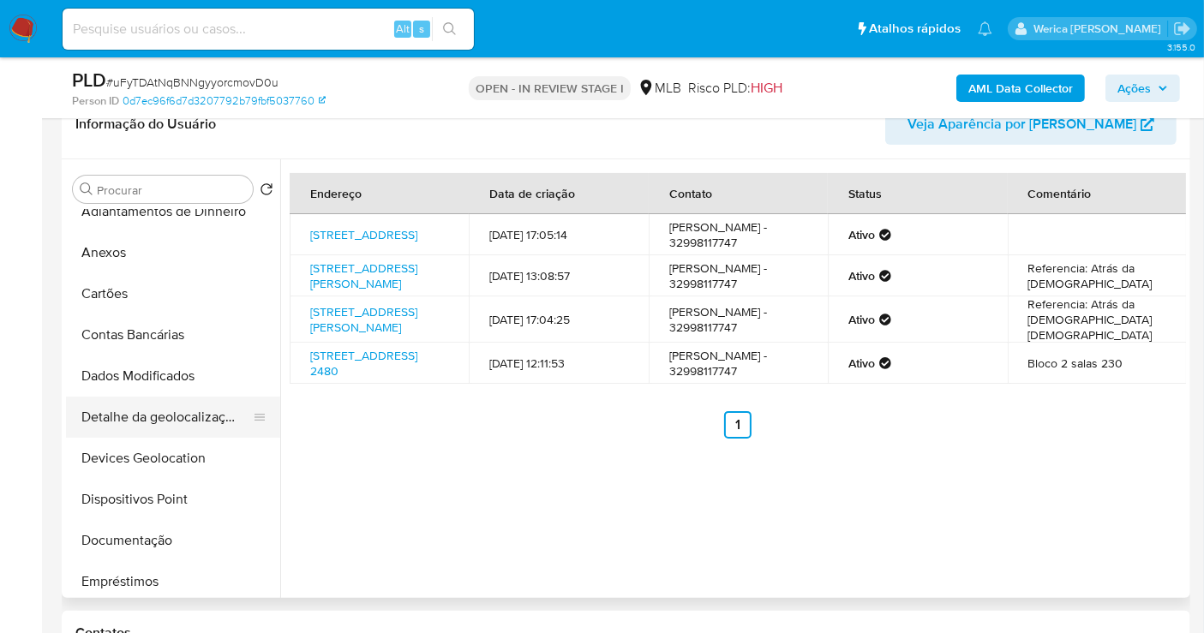
scroll to position [0, 0]
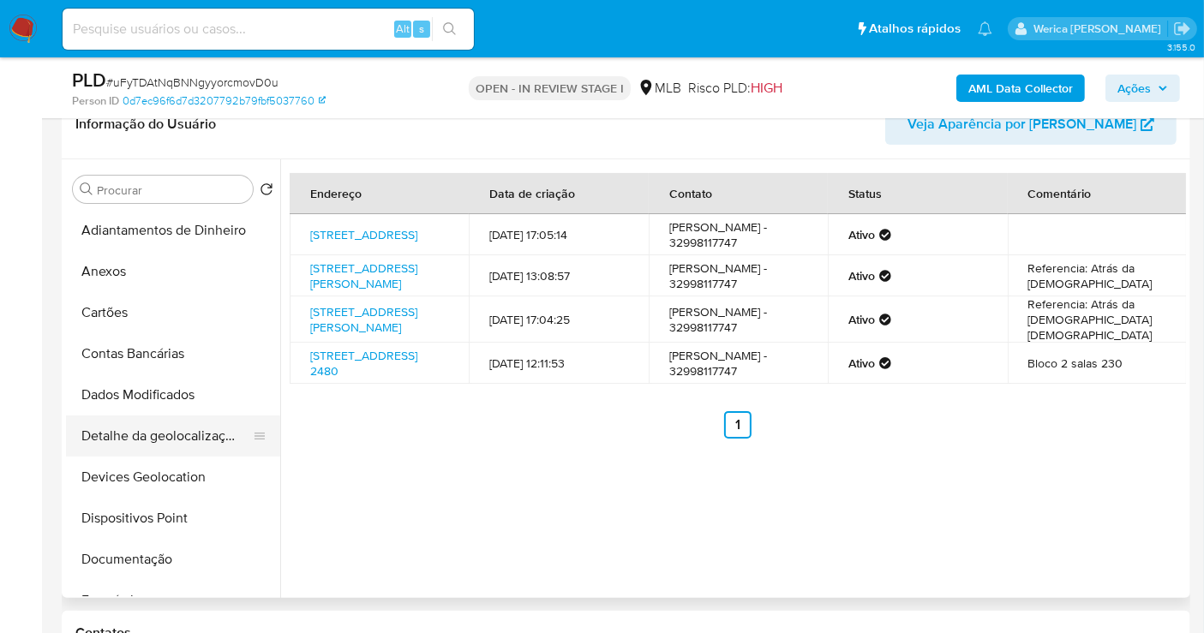
drag, startPoint x: 188, startPoint y: 466, endPoint x: 186, endPoint y: 429, distance: 36.9
click at [188, 465] on button "Devices Geolocation" at bounding box center [173, 477] width 214 height 41
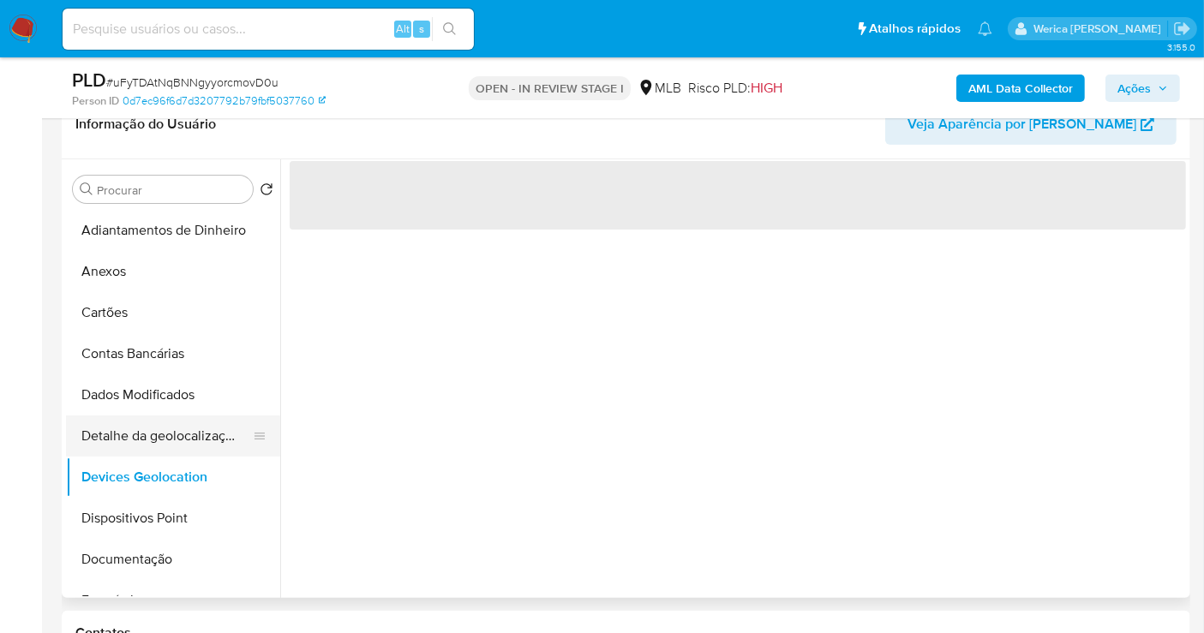
click at [186, 444] on button "Detalhe da geolocalização" at bounding box center [166, 436] width 200 height 41
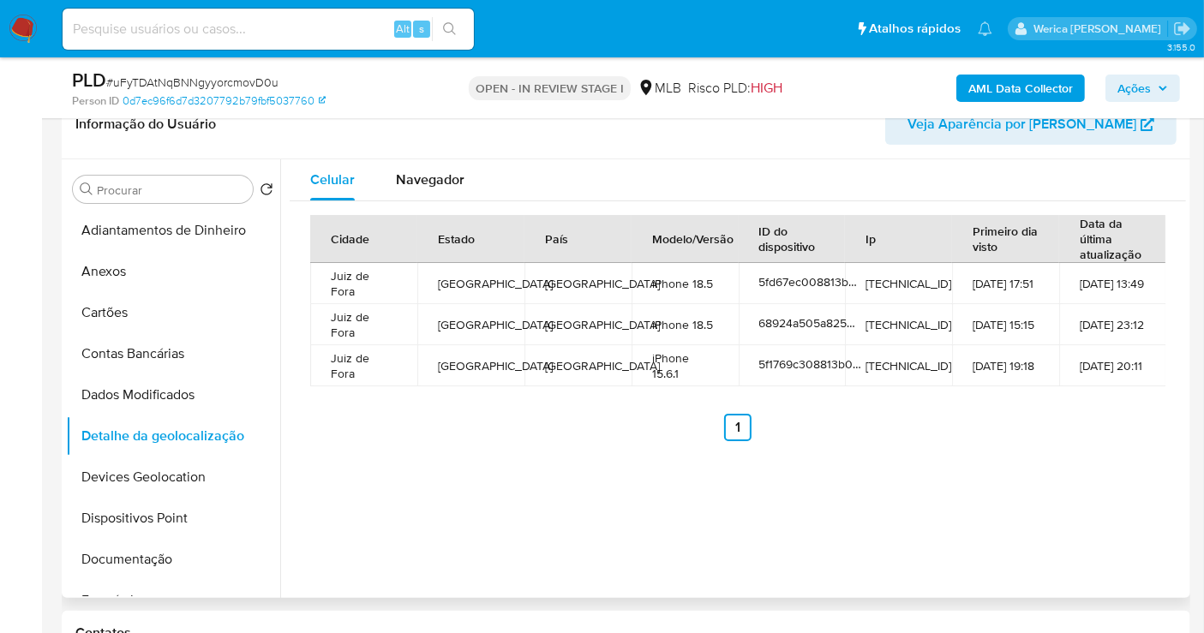
click at [1104, 507] on div "Celular Navegador Cidade Estado País Modelo/Versão ID do dispositivo Ip Primeir…" at bounding box center [733, 378] width 906 height 439
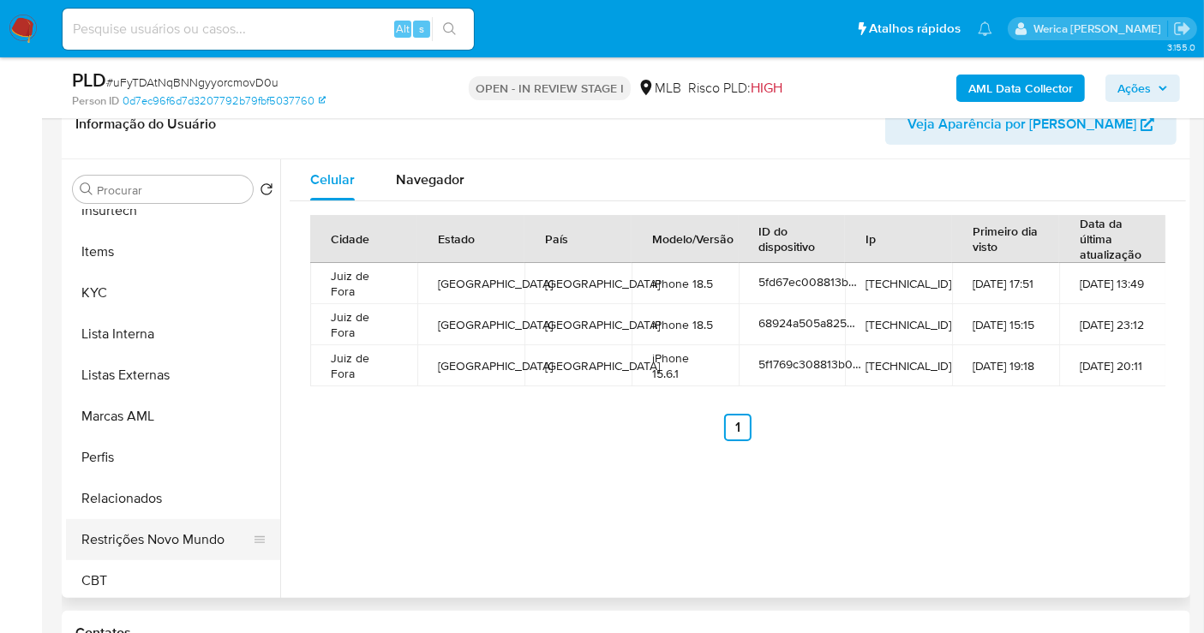
scroll to position [761, 0]
click at [168, 548] on button "Restrições Novo Mundo" at bounding box center [166, 538] width 200 height 41
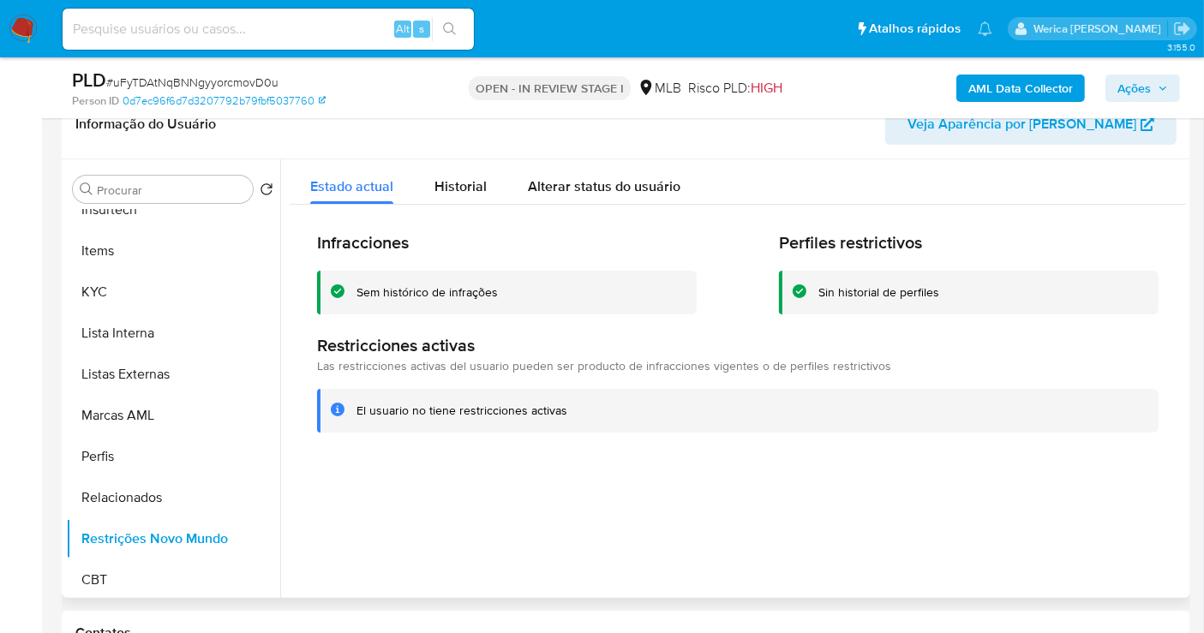
click at [1088, 361] on div "Restricciones activas Las restricciones activas del usuario pueden ser producto…" at bounding box center [737, 355] width 841 height 40
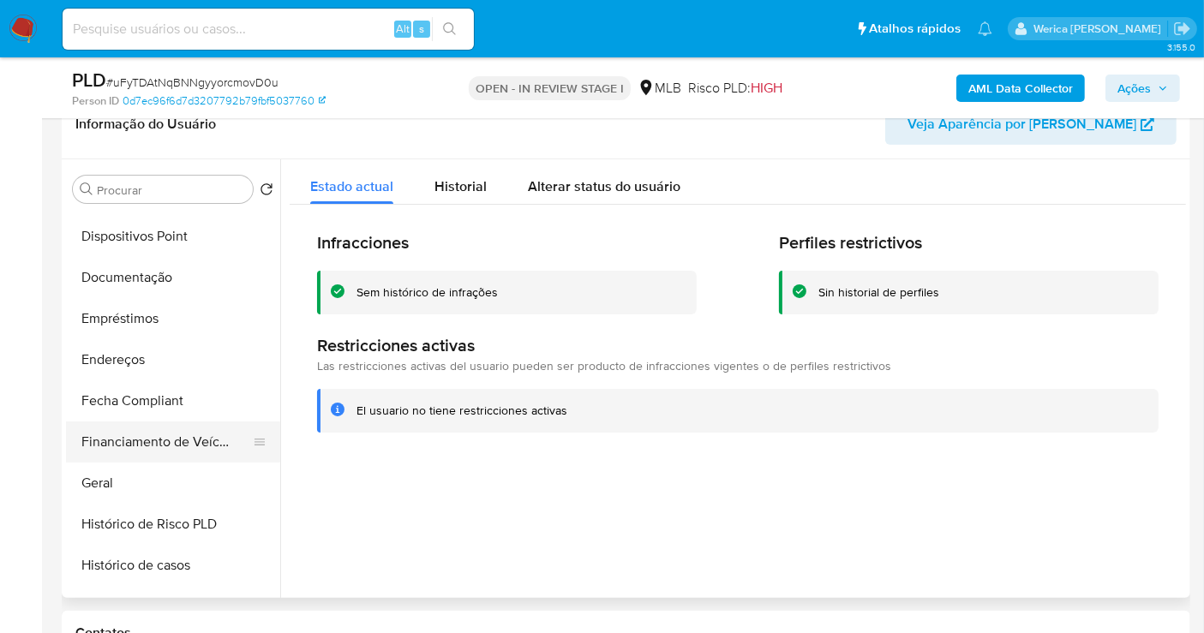
scroll to position [190, 0]
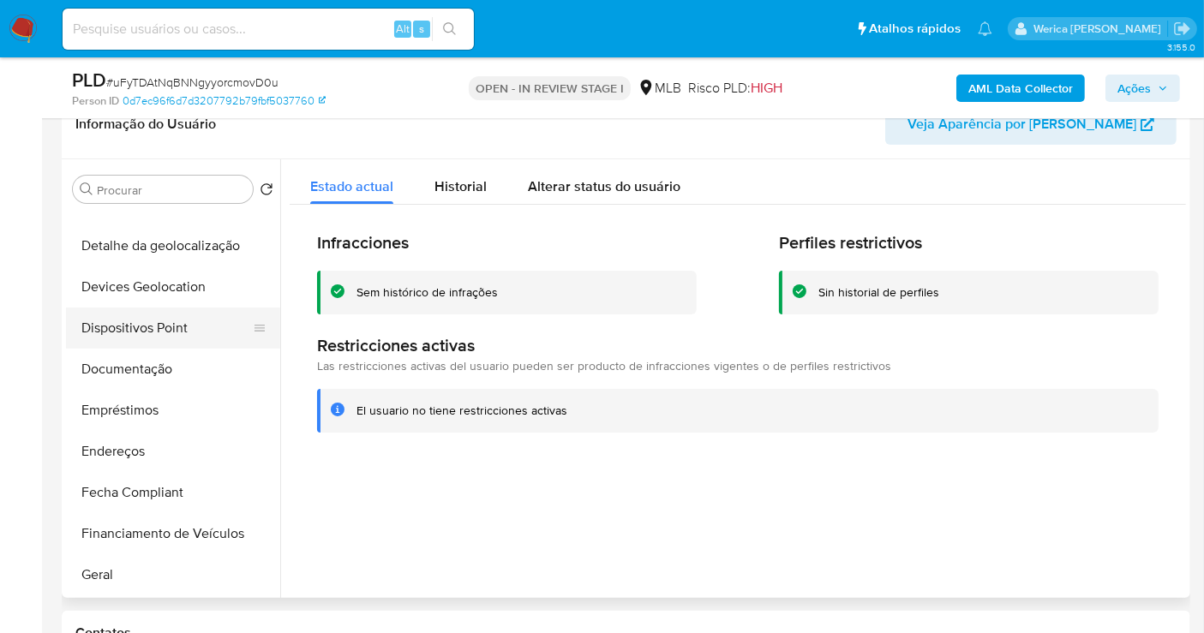
click at [170, 336] on button "Dispositivos Point" at bounding box center [166, 328] width 200 height 41
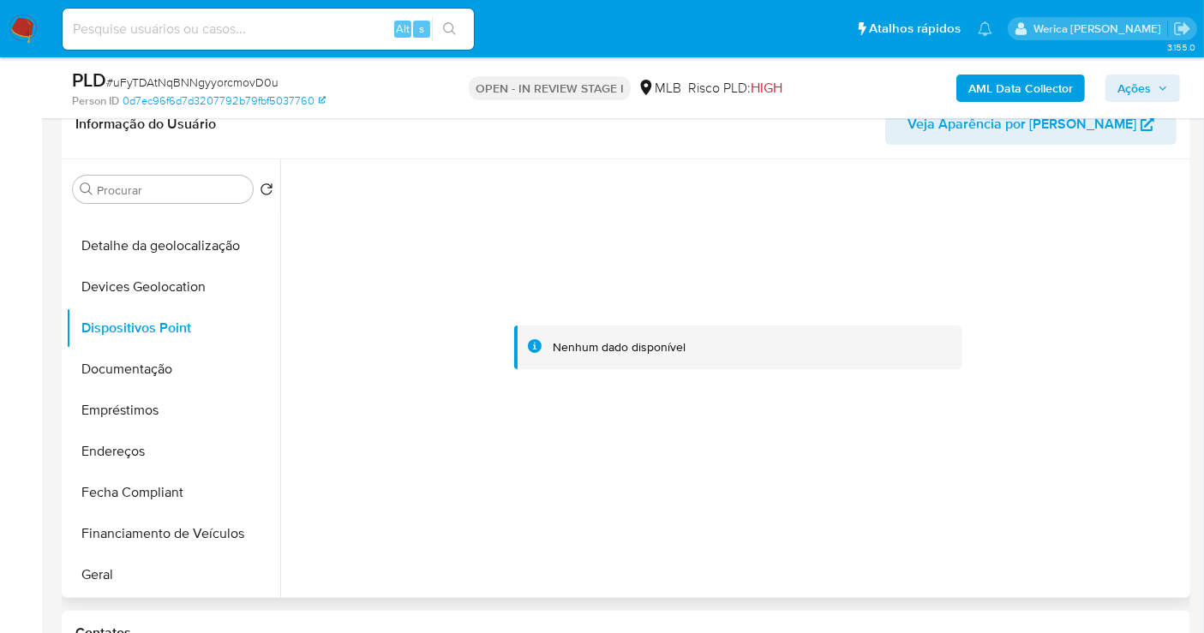
click at [1092, 308] on div at bounding box center [738, 347] width 896 height 377
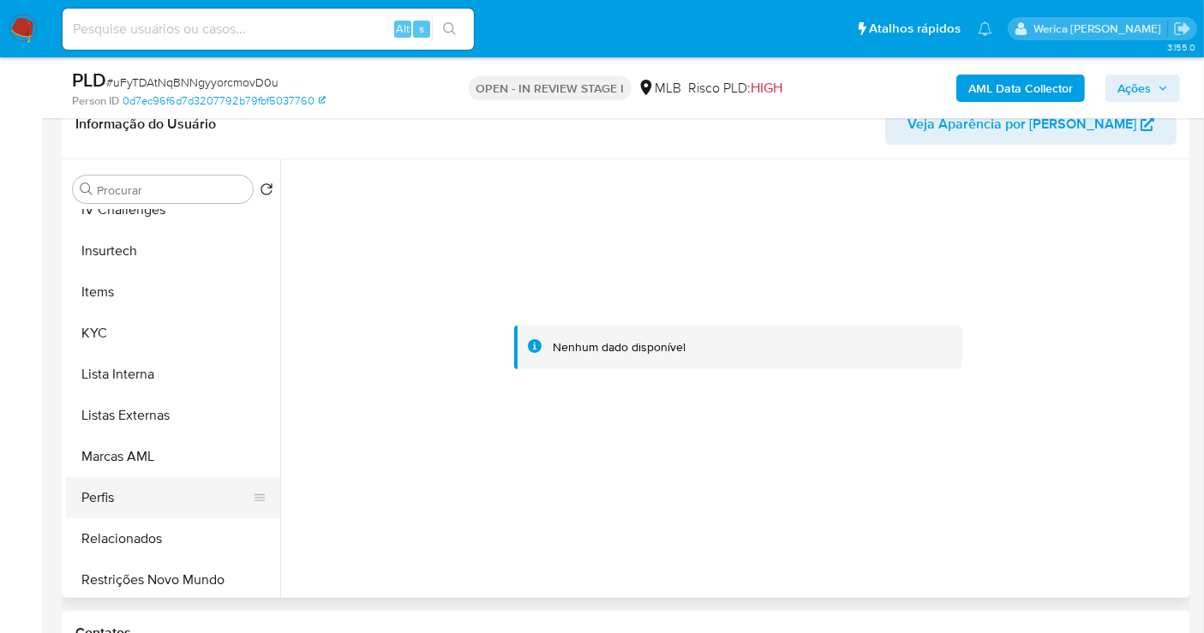
scroll to position [764, 0]
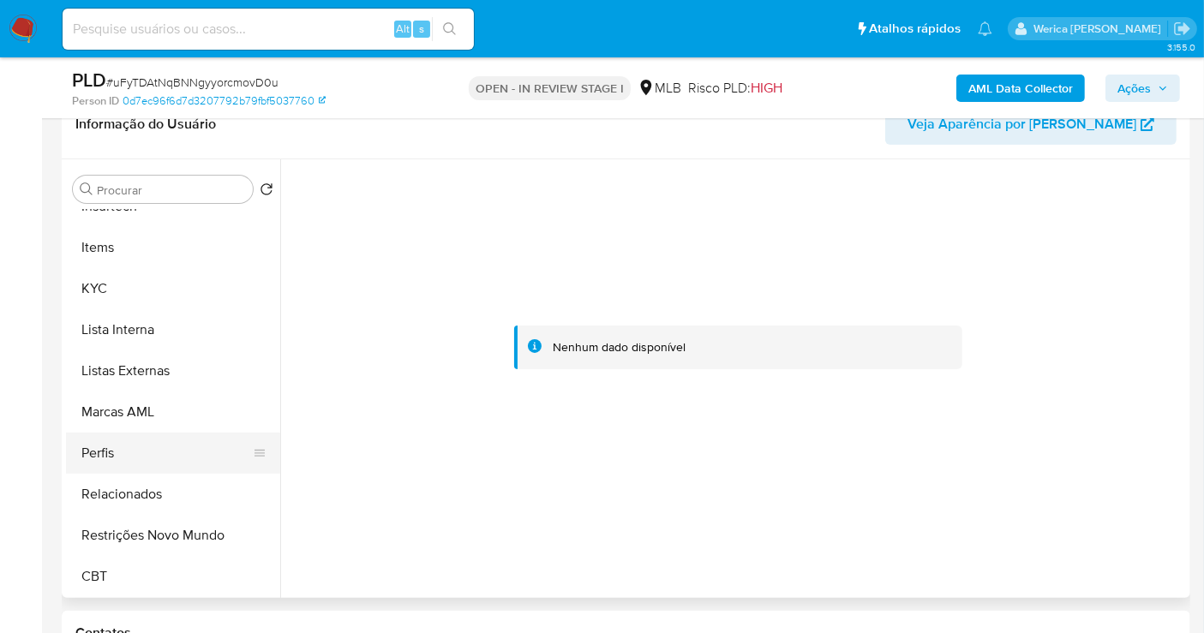
click at [189, 544] on button "Restrições Novo Mundo" at bounding box center [173, 535] width 214 height 41
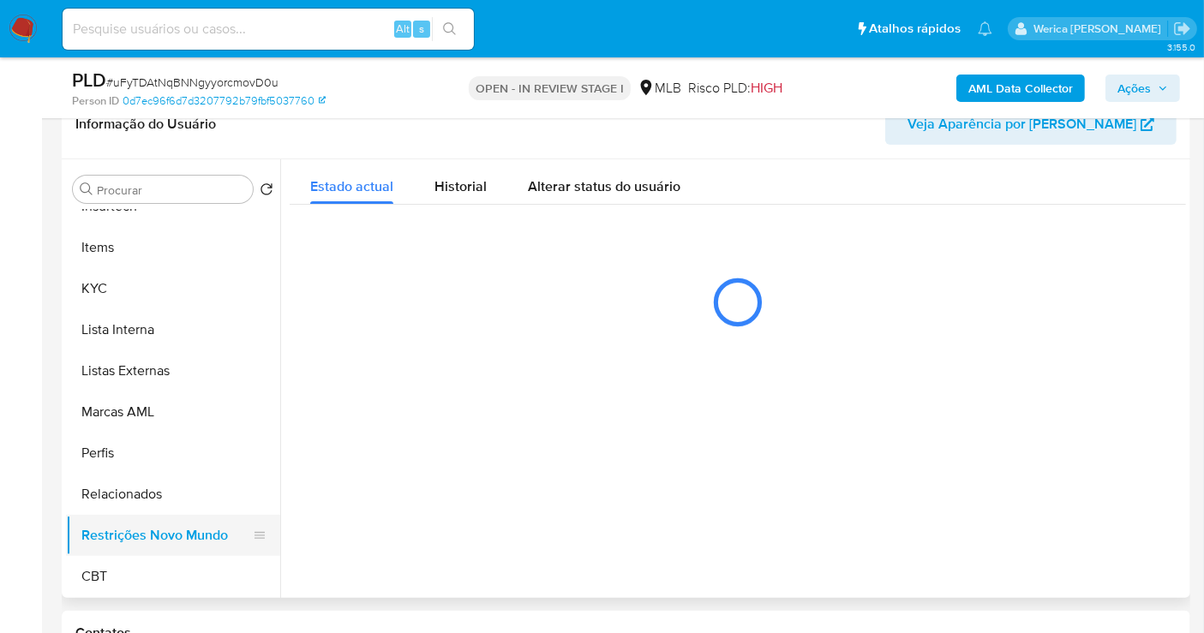
click at [183, 534] on button "Restrições Novo Mundo" at bounding box center [166, 535] width 200 height 41
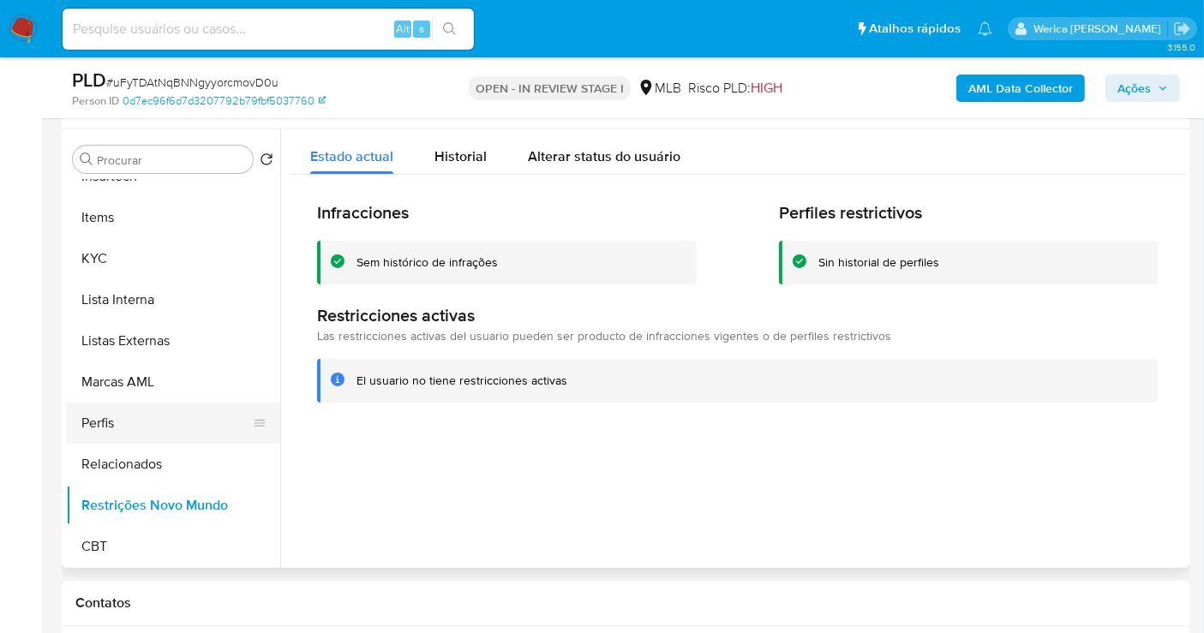
scroll to position [190, 0]
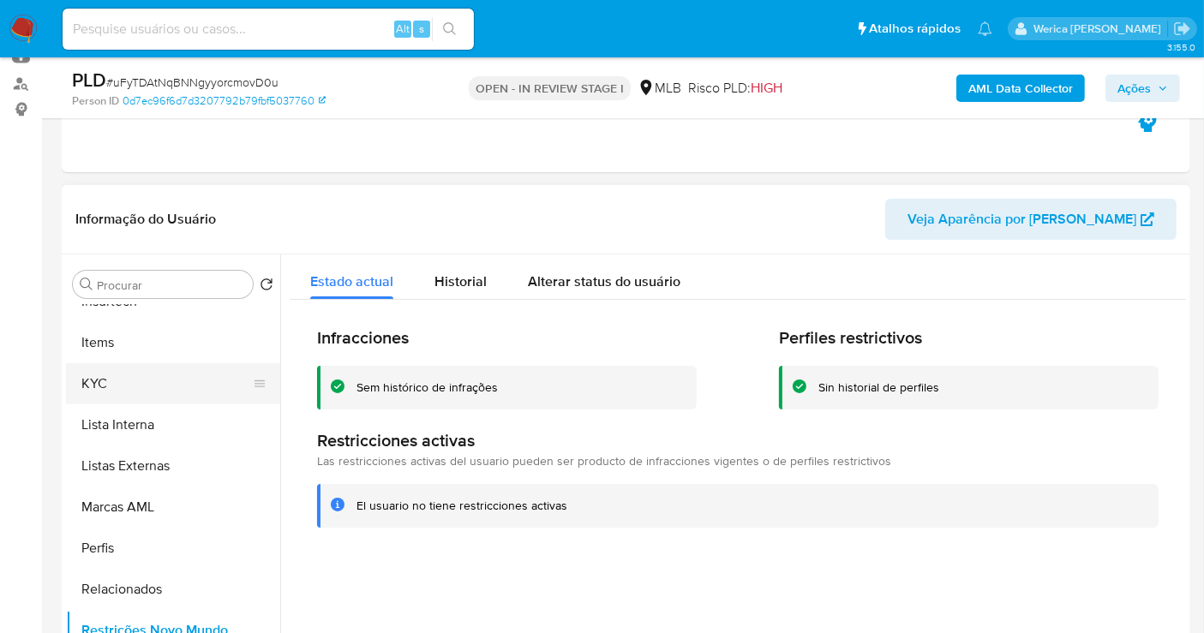
click at [139, 386] on button "KYC" at bounding box center [166, 383] width 200 height 41
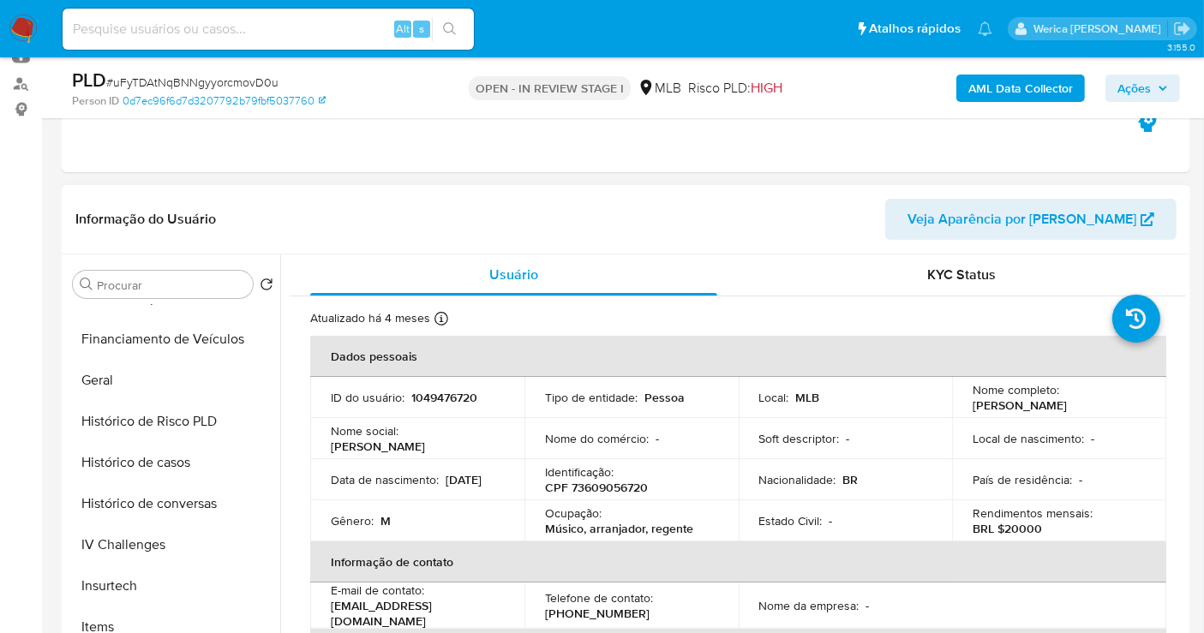
scroll to position [479, 0]
click at [163, 464] on button "Histórico de casos" at bounding box center [166, 463] width 200 height 41
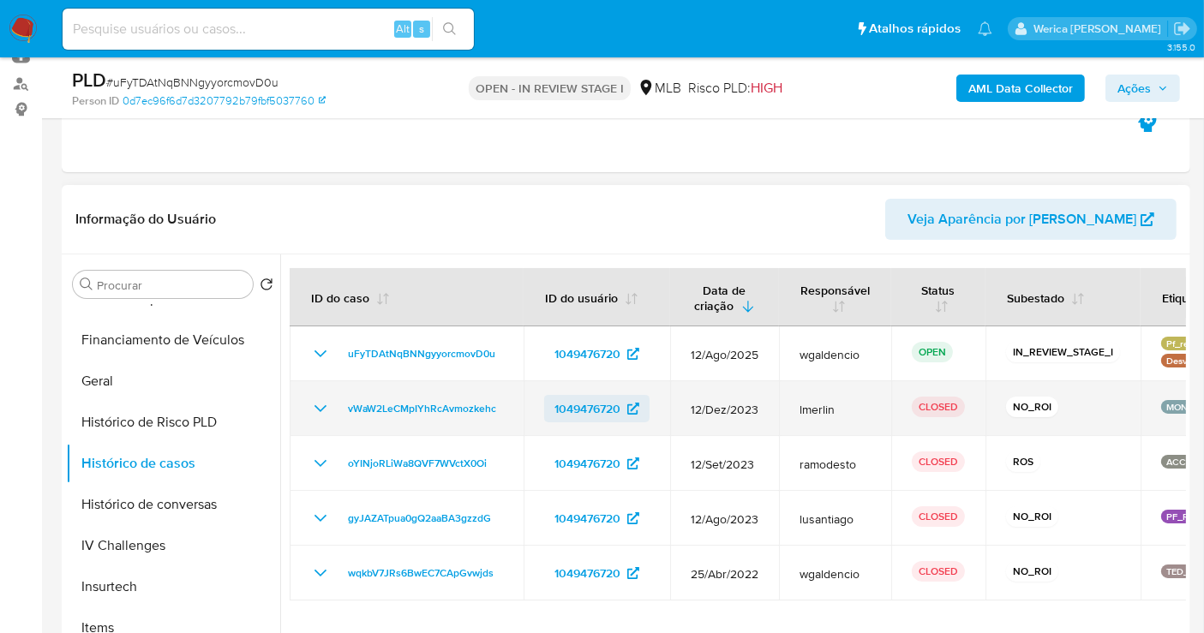
scroll to position [380, 0]
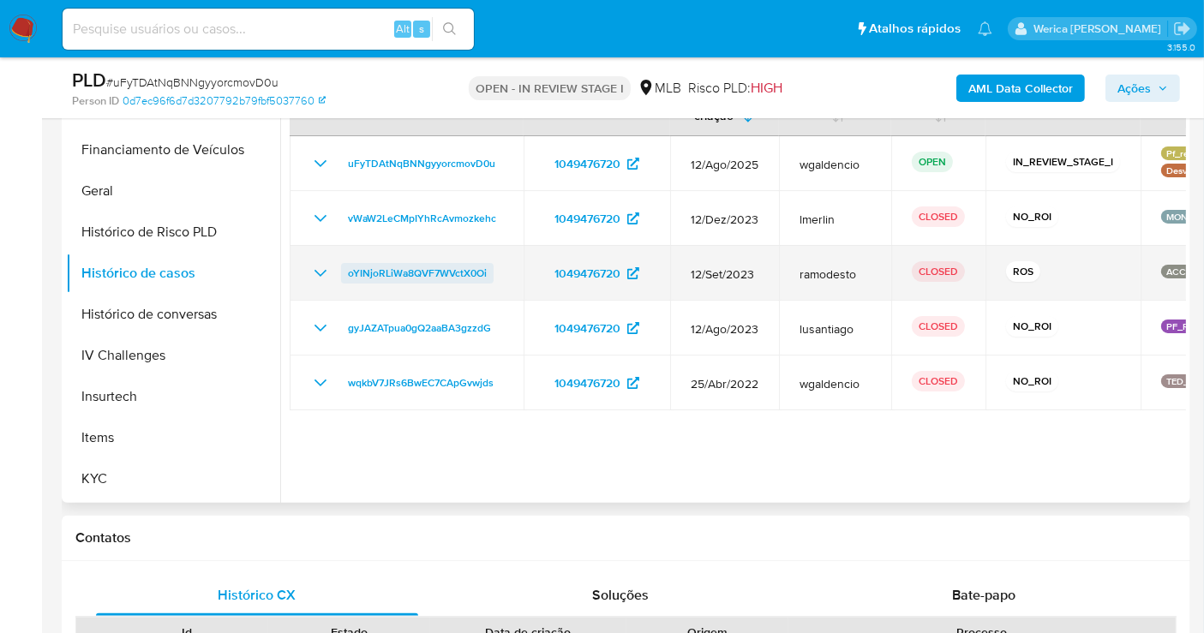
click at [446, 264] on span "oYINjoRLiWa8QVF7WVctX0Oi" at bounding box center [417, 273] width 139 height 21
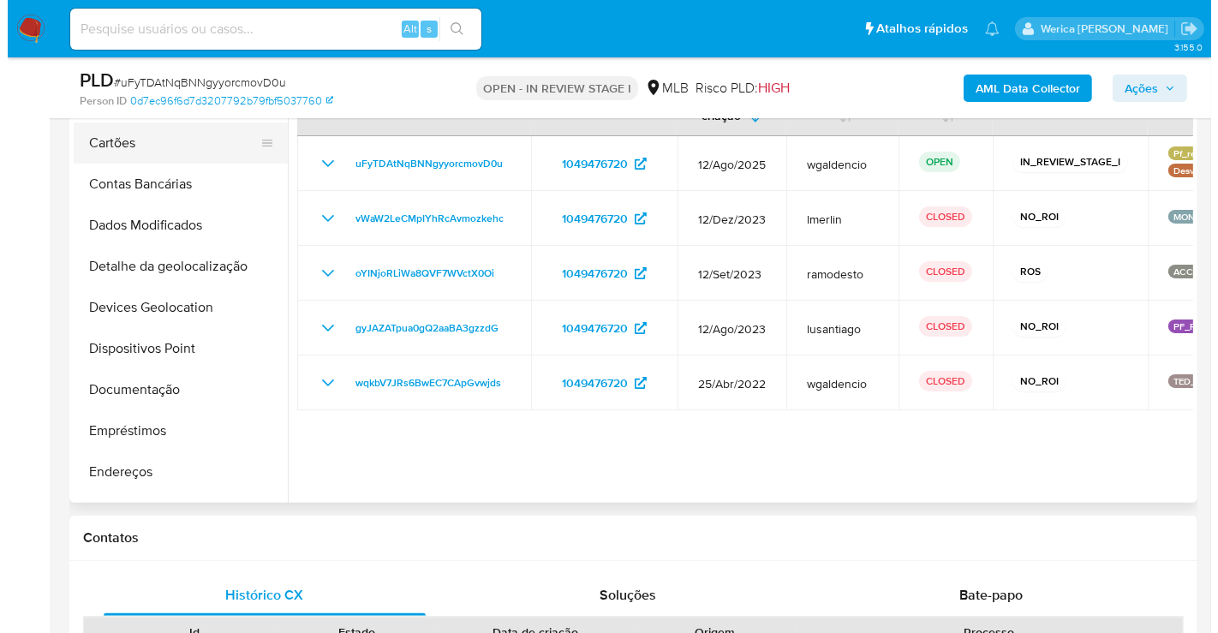
scroll to position [0, 0]
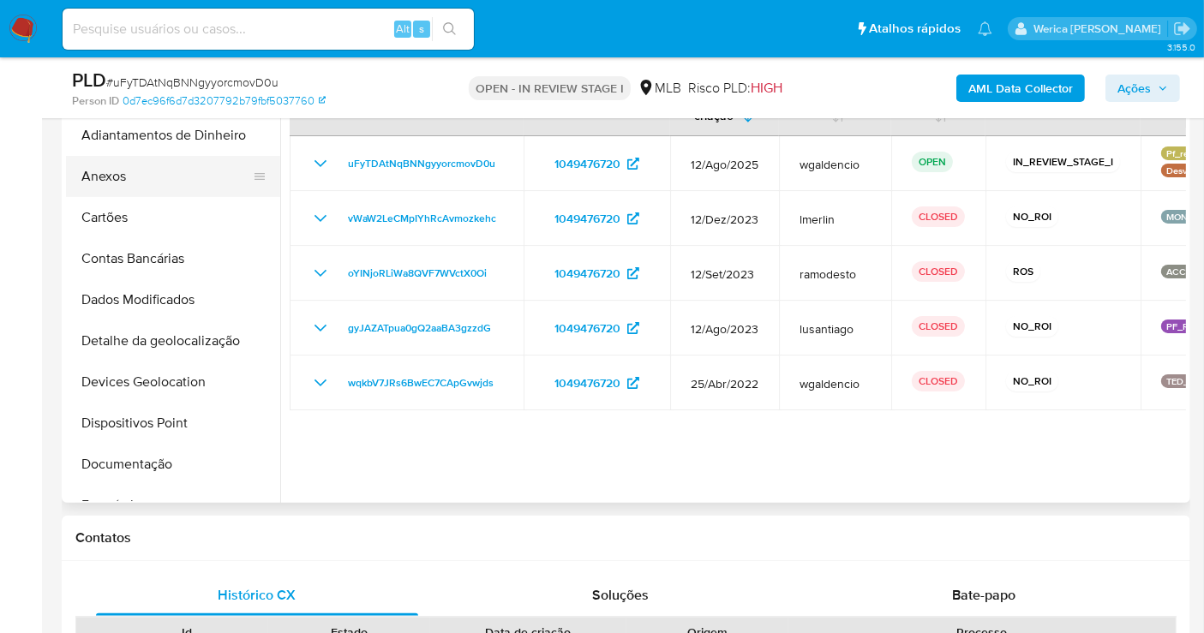
click at [157, 170] on button "Anexos" at bounding box center [166, 176] width 200 height 41
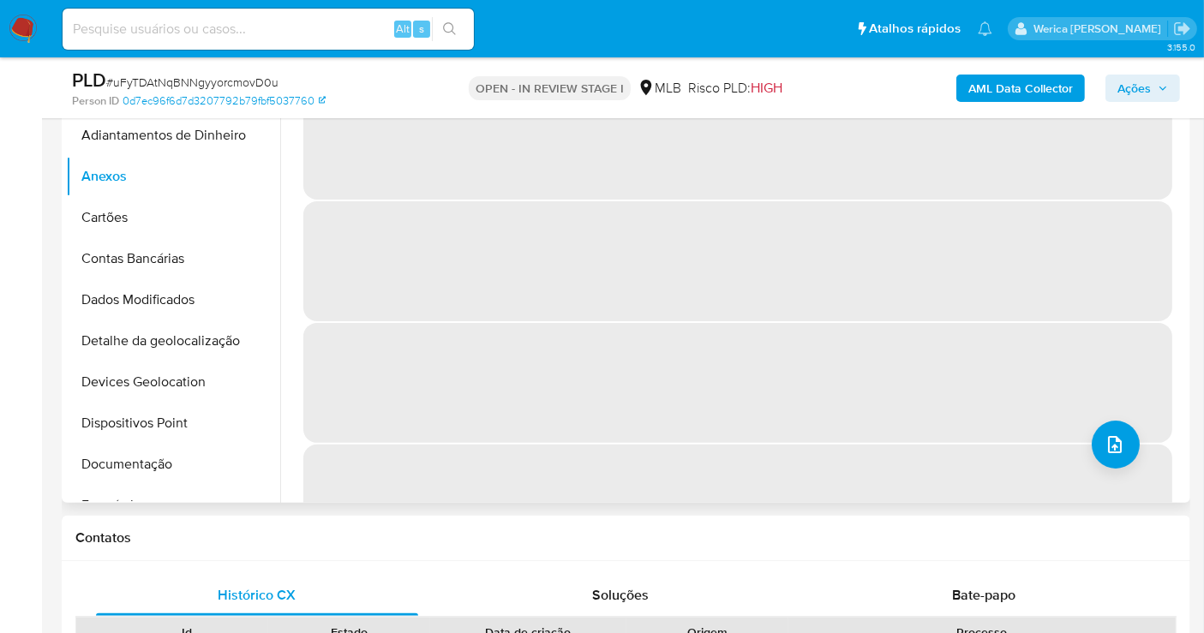
click at [1109, 446] on div "‌ ‌ ‌ ‌" at bounding box center [737, 321] width 869 height 487
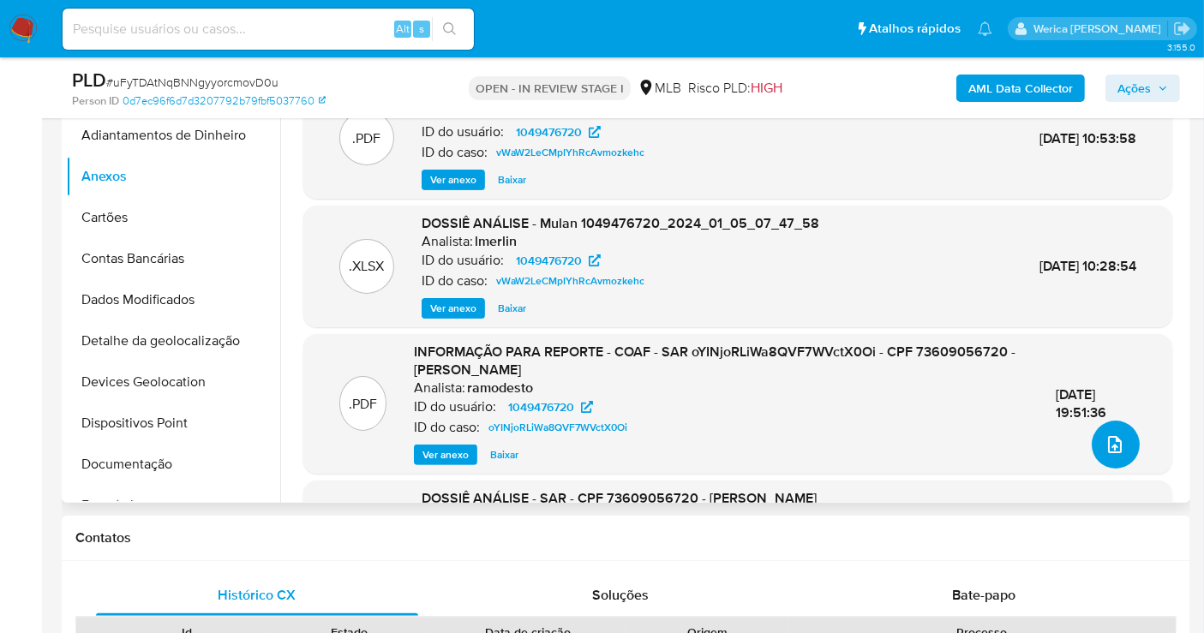
click at [1106, 441] on icon "upload-file" at bounding box center [1114, 444] width 21 height 21
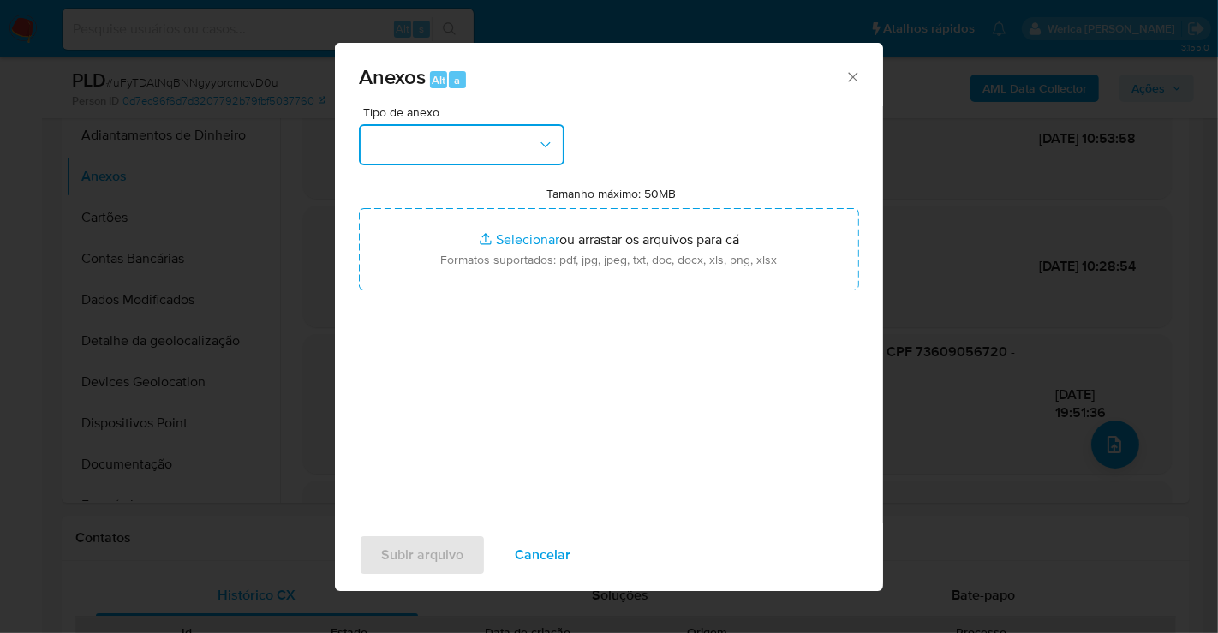
click at [516, 159] on button "button" at bounding box center [462, 144] width 206 height 41
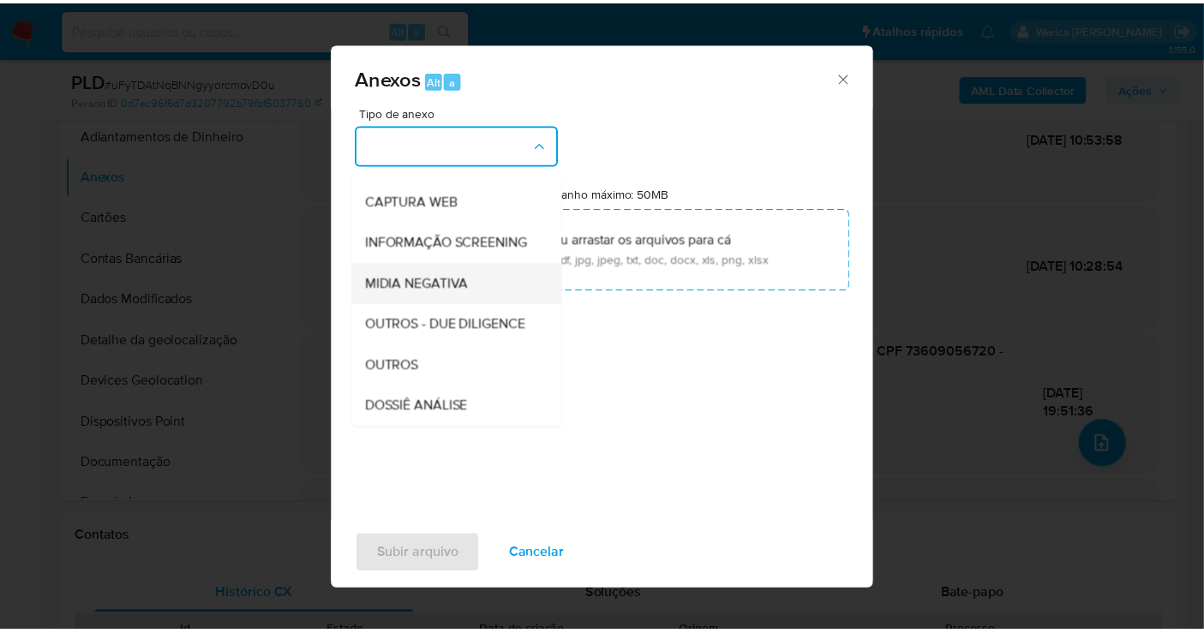
scroll to position [190, 0]
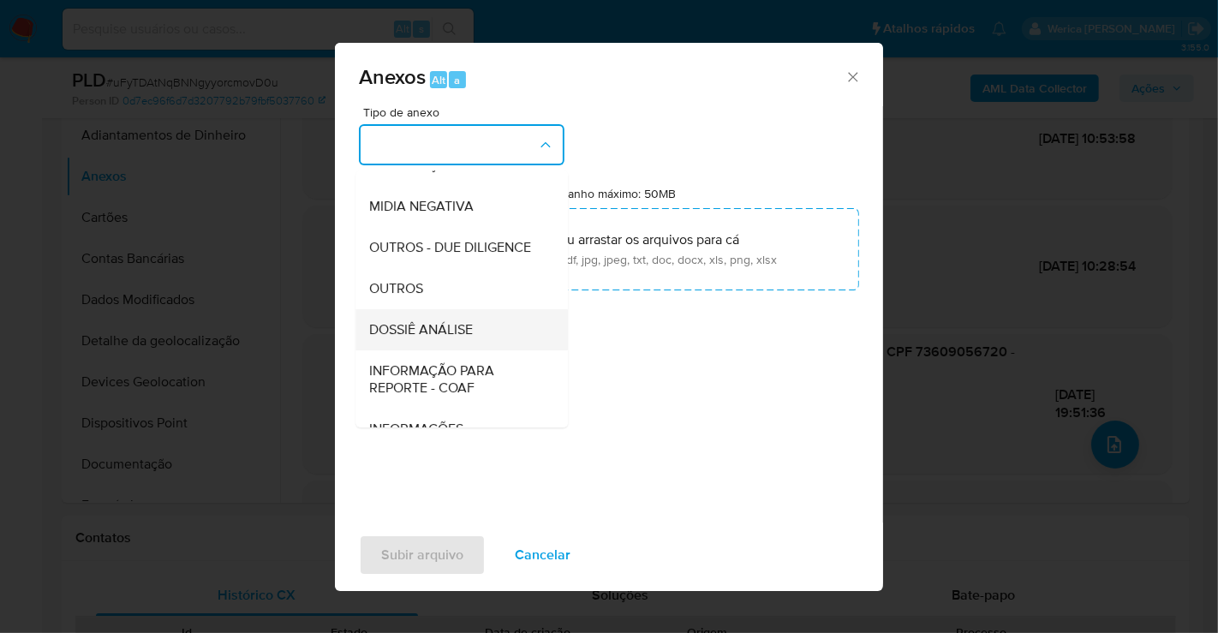
click at [452, 350] on div "DOSSIÊ ANÁLISE" at bounding box center [456, 329] width 175 height 41
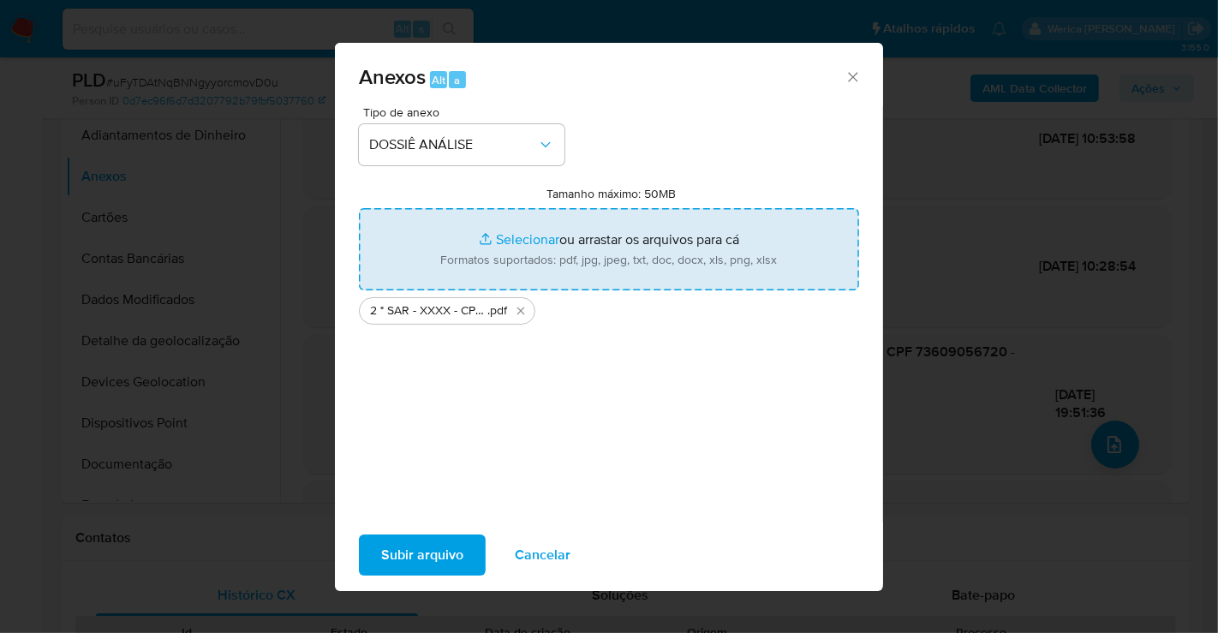
type input "C:\fakepath\Mulan 1049476720_2025_08_25_08_55_14.xlsx"
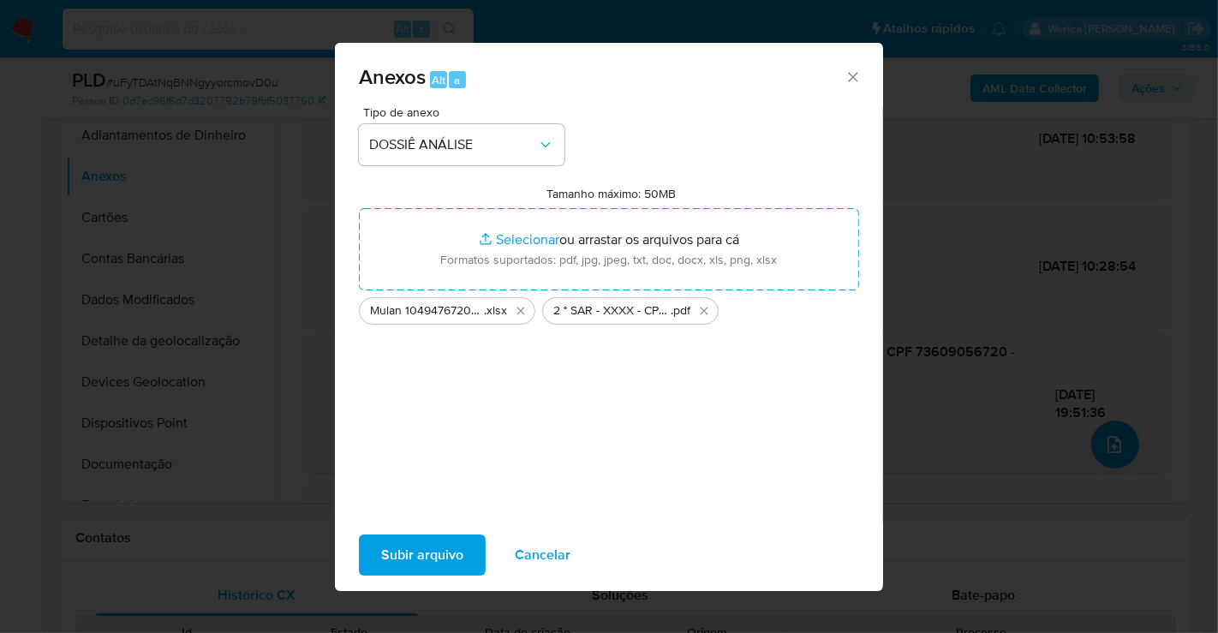
click at [449, 547] on span "Subir arquivo" at bounding box center [422, 555] width 82 height 38
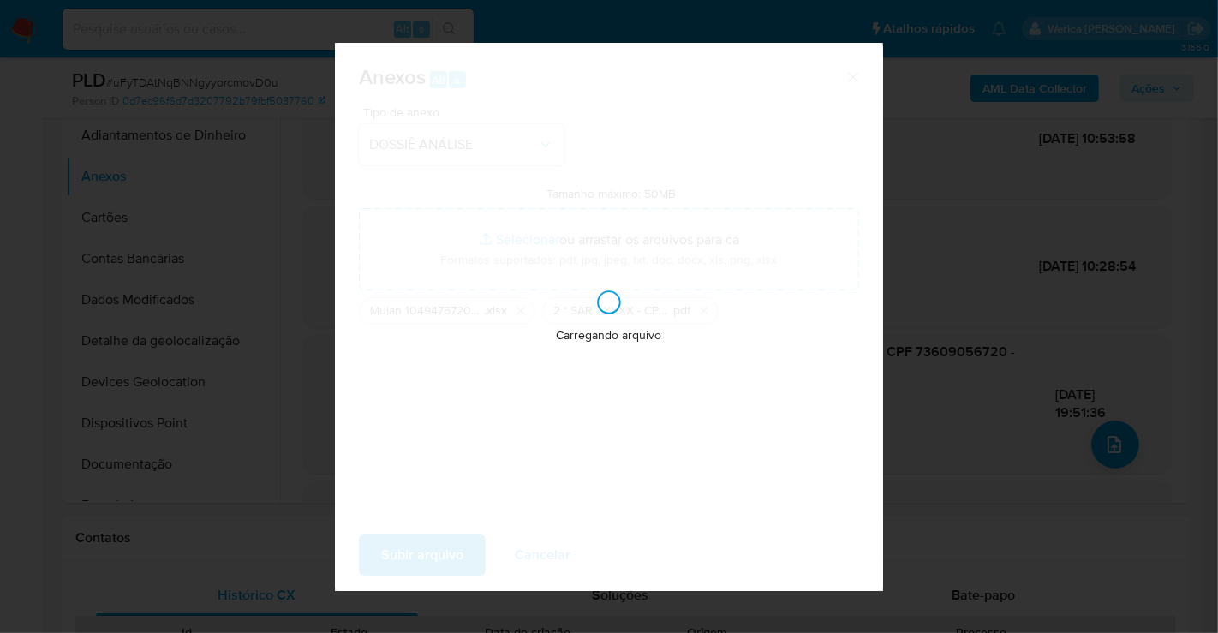
click at [958, 273] on div "Anexos Alt a Tipo de anexo DOSSIÊ ANÁLISE Tamanho máximo: 50MB Selecionar arqui…" at bounding box center [609, 316] width 1218 height 633
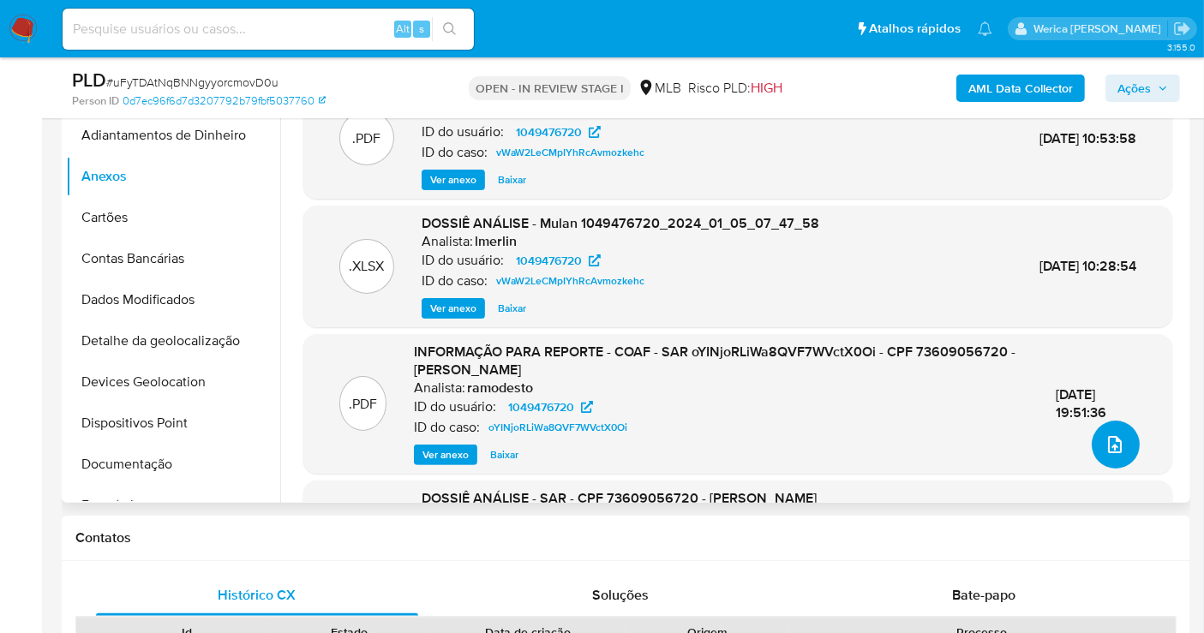
scroll to position [0, 0]
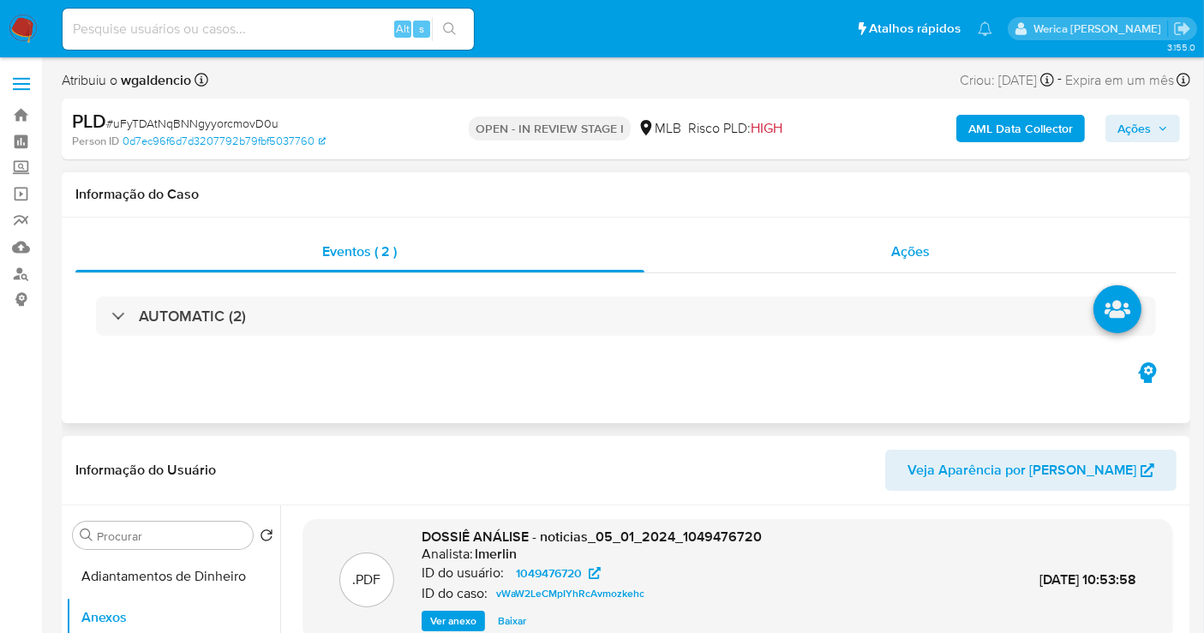
click at [869, 253] on div "Ações" at bounding box center [910, 251] width 533 height 41
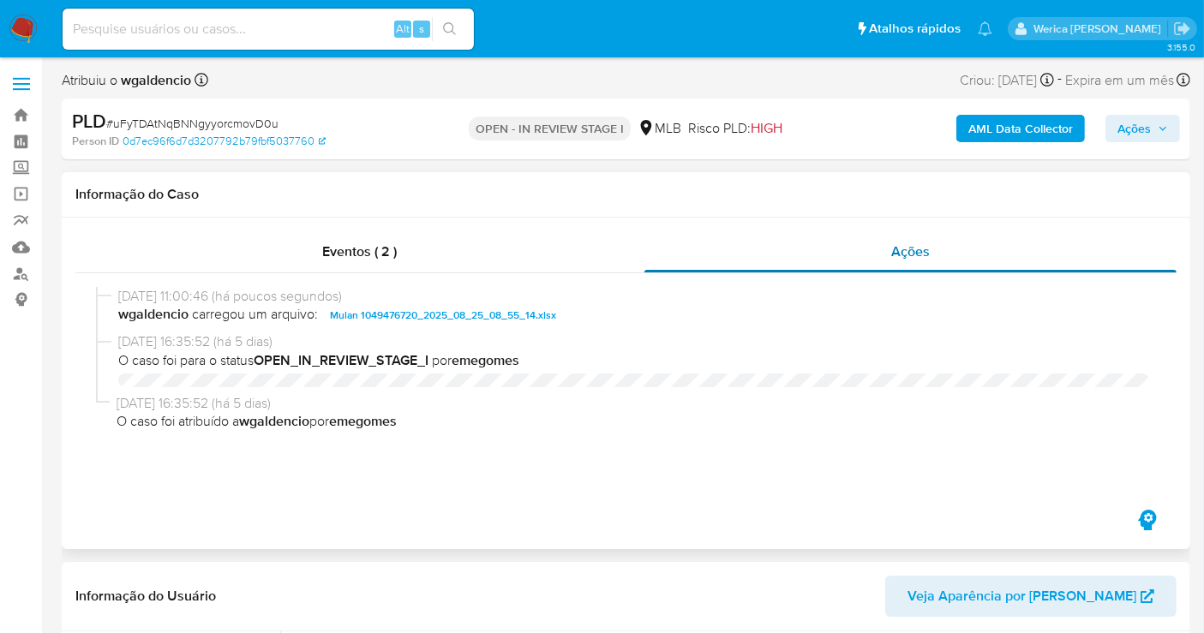
click at [890, 258] on div "Ações" at bounding box center [910, 251] width 533 height 41
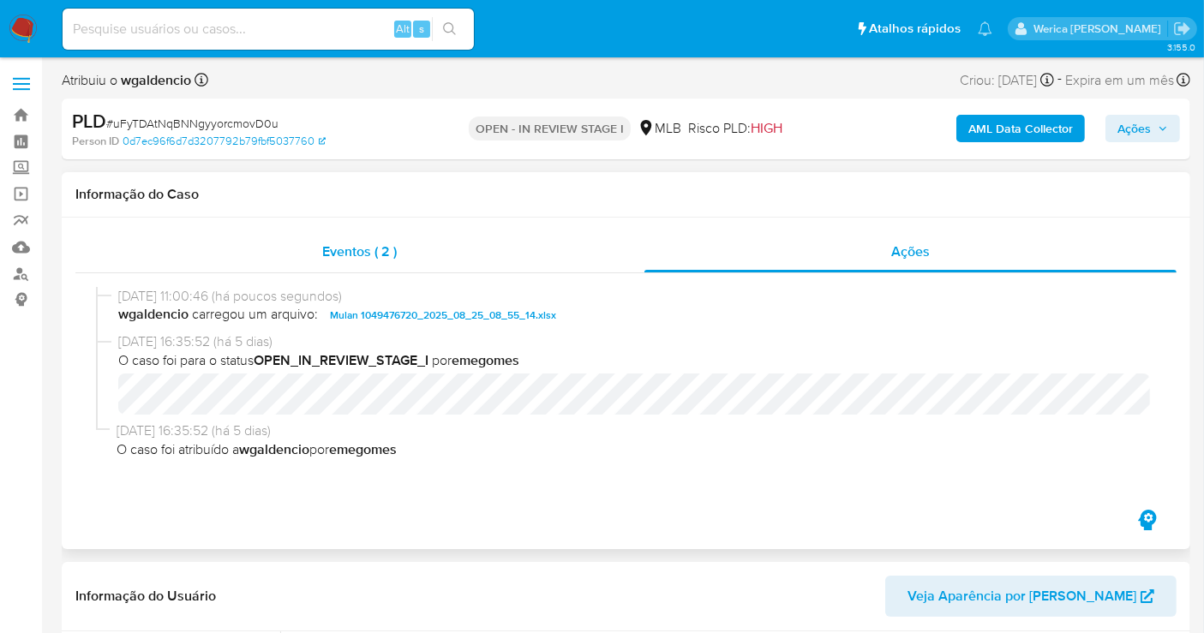
click at [399, 242] on div "Eventos ( 2 )" at bounding box center [359, 251] width 569 height 41
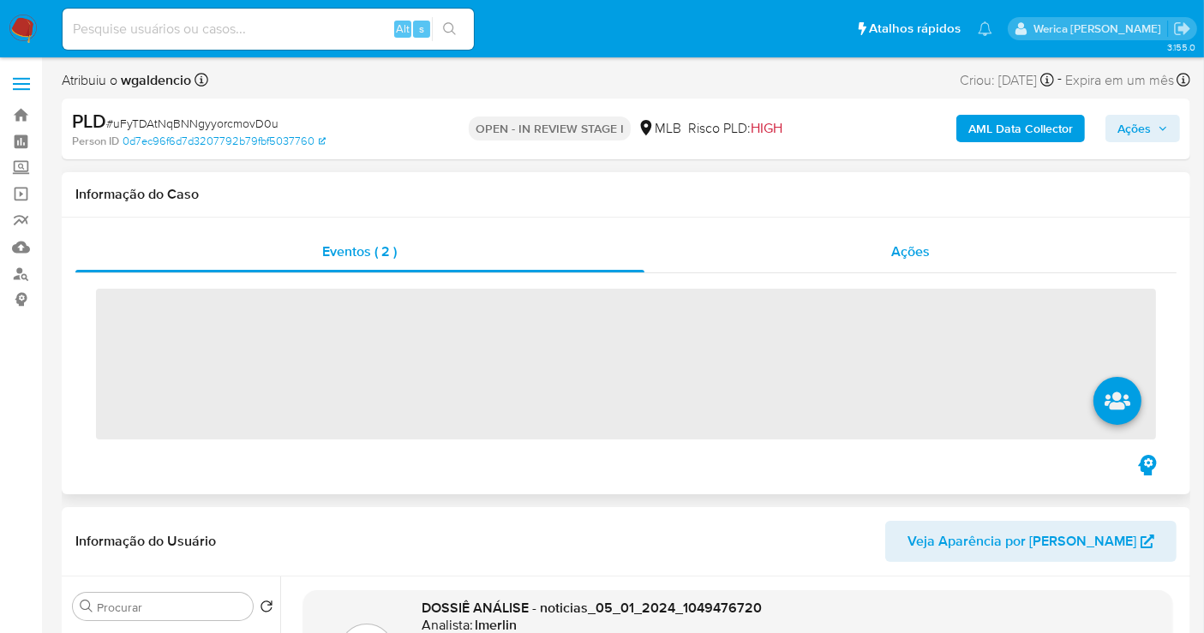
click at [947, 263] on div "Ações" at bounding box center [910, 251] width 533 height 41
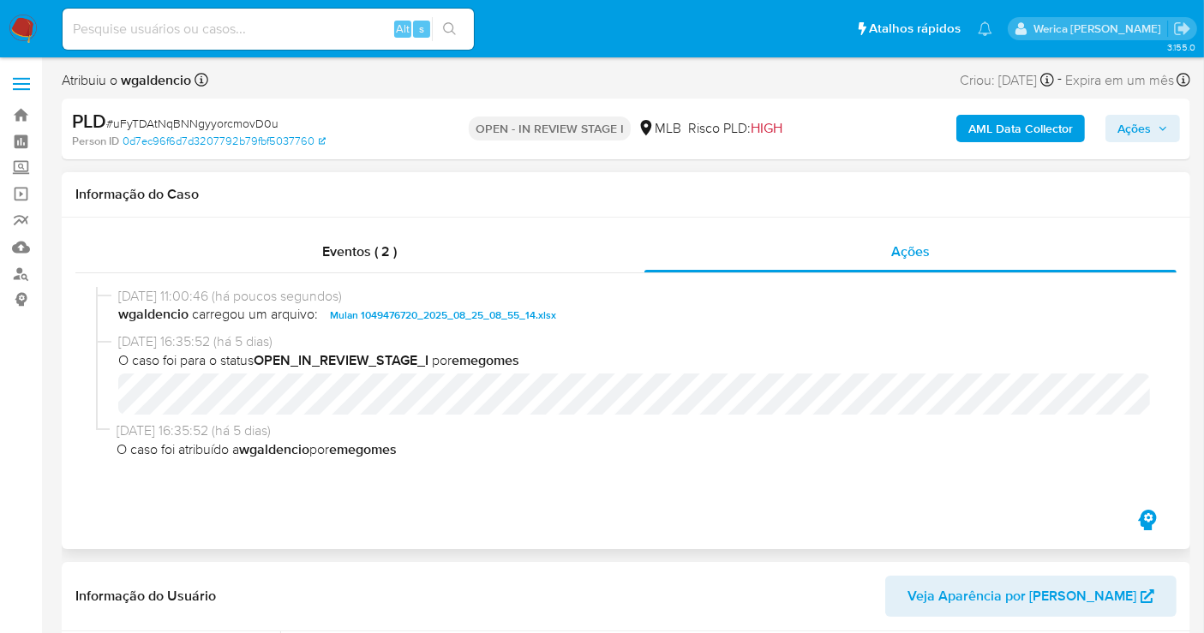
click at [548, 278] on div "25/08/2025 11:00:46 (há poucos segundos) wgaldencio carregou um arquivo: Mulan …" at bounding box center [625, 389] width 1101 height 233
click at [564, 275] on div "25/08/2025 11:00:46 (há poucos segundos) wgaldencio carregou um arquivo: Mulan …" at bounding box center [625, 389] width 1101 height 233
click at [572, 273] on div "25/08/2025 11:00:46 (há poucos segundos) wgaldencio carregou um arquivo: Mulan …" at bounding box center [625, 389] width 1101 height 233
click at [595, 261] on div "Eventos ( 2 )" at bounding box center [359, 251] width 569 height 41
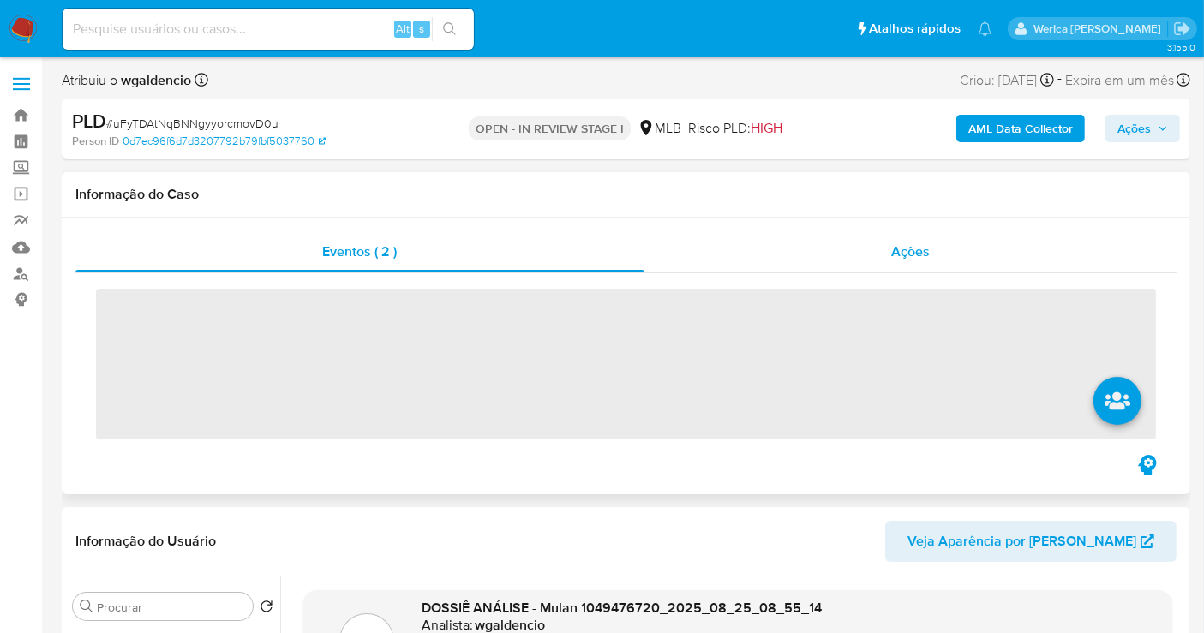
click at [954, 253] on div "Ações" at bounding box center [910, 251] width 533 height 41
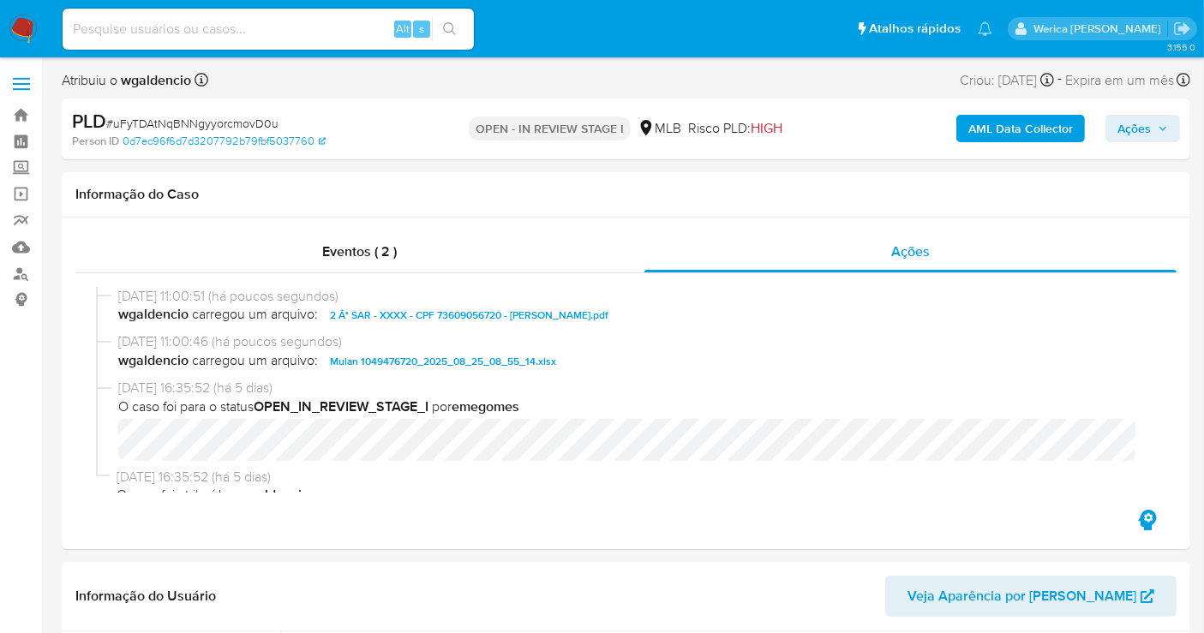
click at [1152, 119] on span "Ações" at bounding box center [1142, 129] width 51 height 24
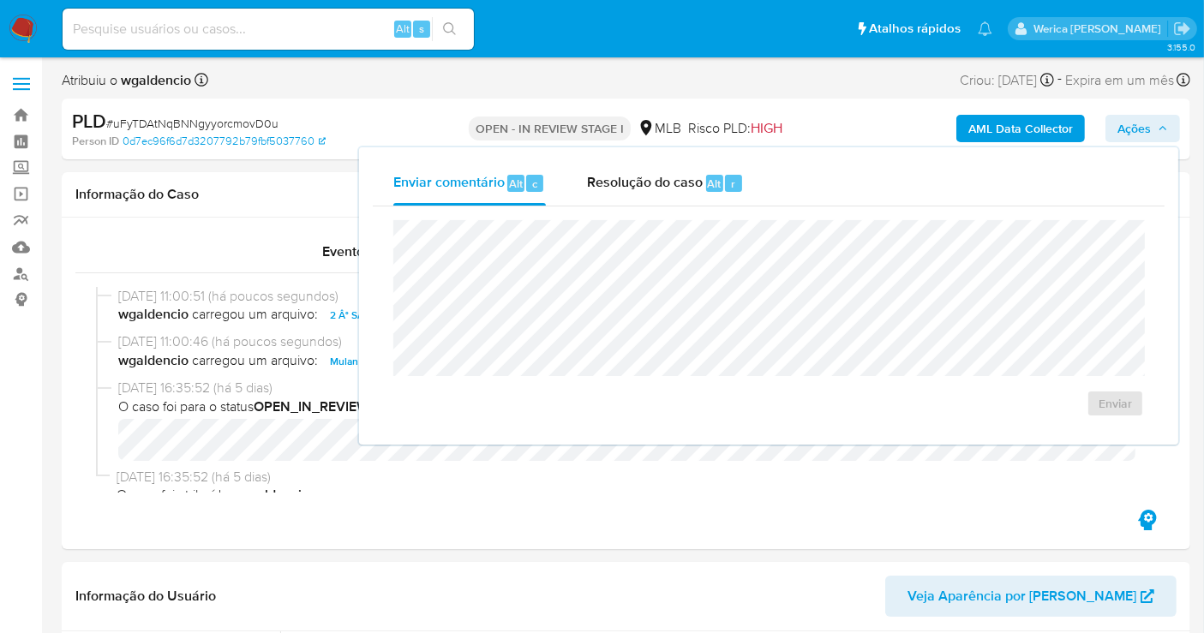
click at [1146, 134] on span "Ações" at bounding box center [1133, 128] width 33 height 27
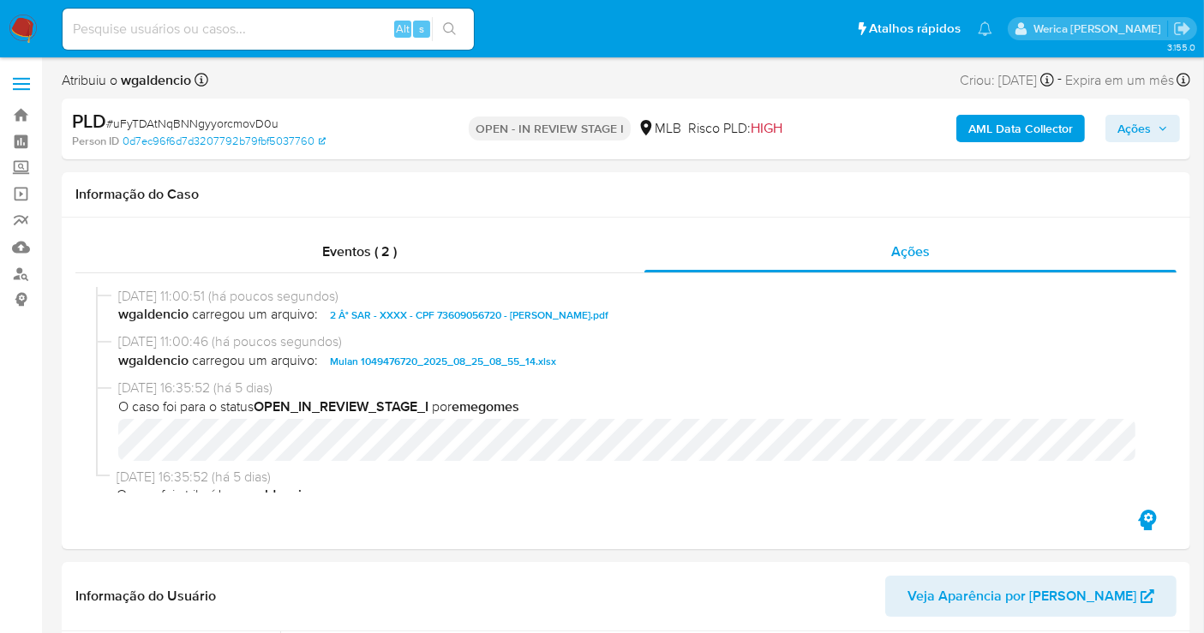
click at [1155, 129] on span "Ações" at bounding box center [1142, 129] width 51 height 24
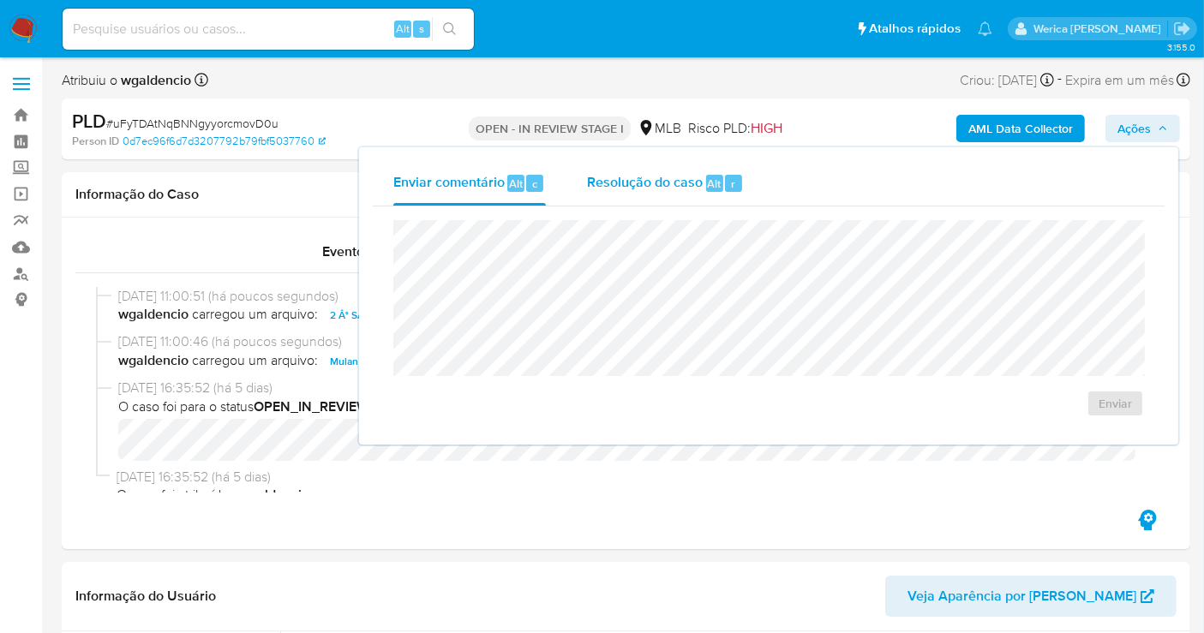
click at [685, 194] on div "Resolução do caso Alt r" at bounding box center [665, 183] width 157 height 45
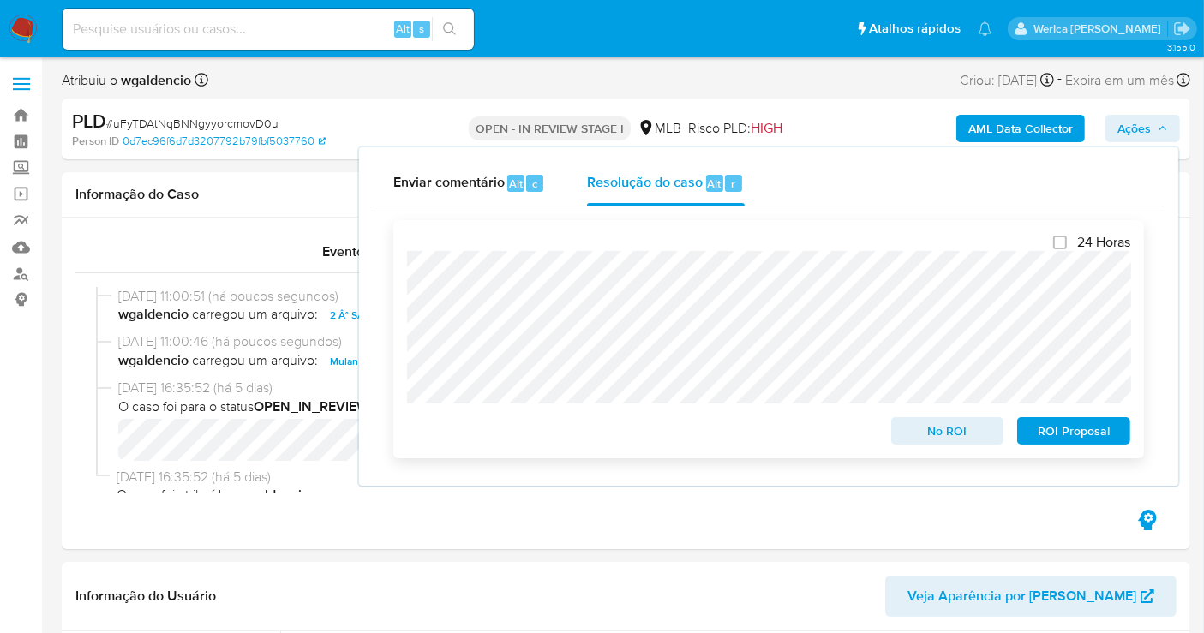
drag, startPoint x: 1090, startPoint y: 438, endPoint x: 1094, endPoint y: 446, distance: 9.6
click at [1092, 443] on span "ROI Proposal" at bounding box center [1073, 431] width 89 height 24
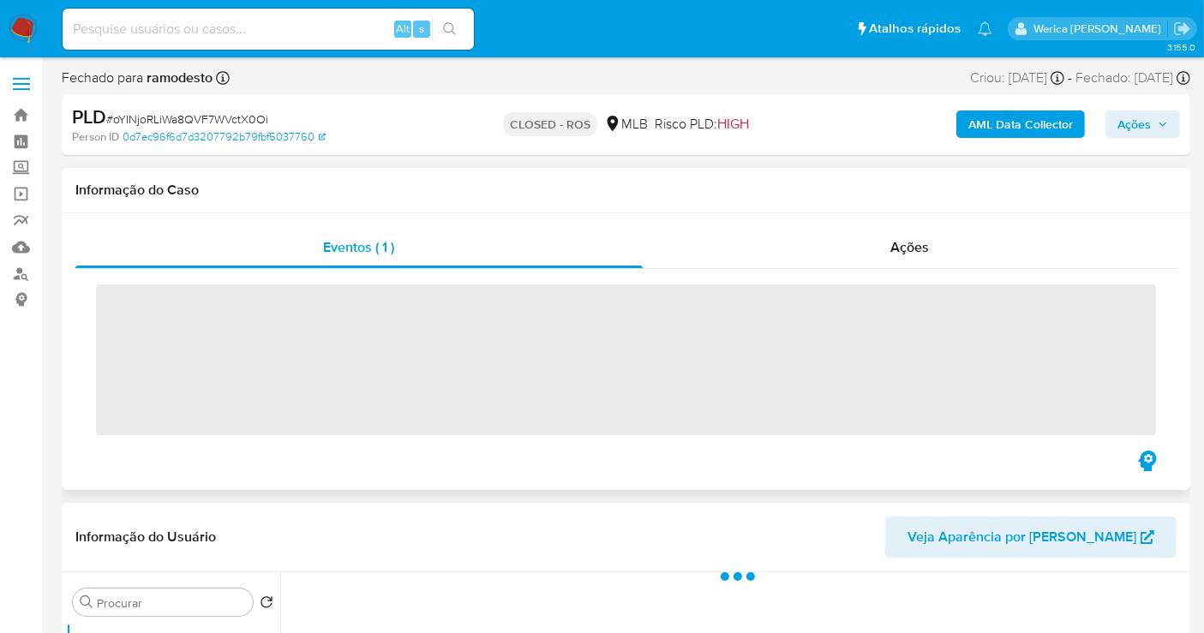
click at [928, 275] on div "‌" at bounding box center [625, 358] width 1101 height 178
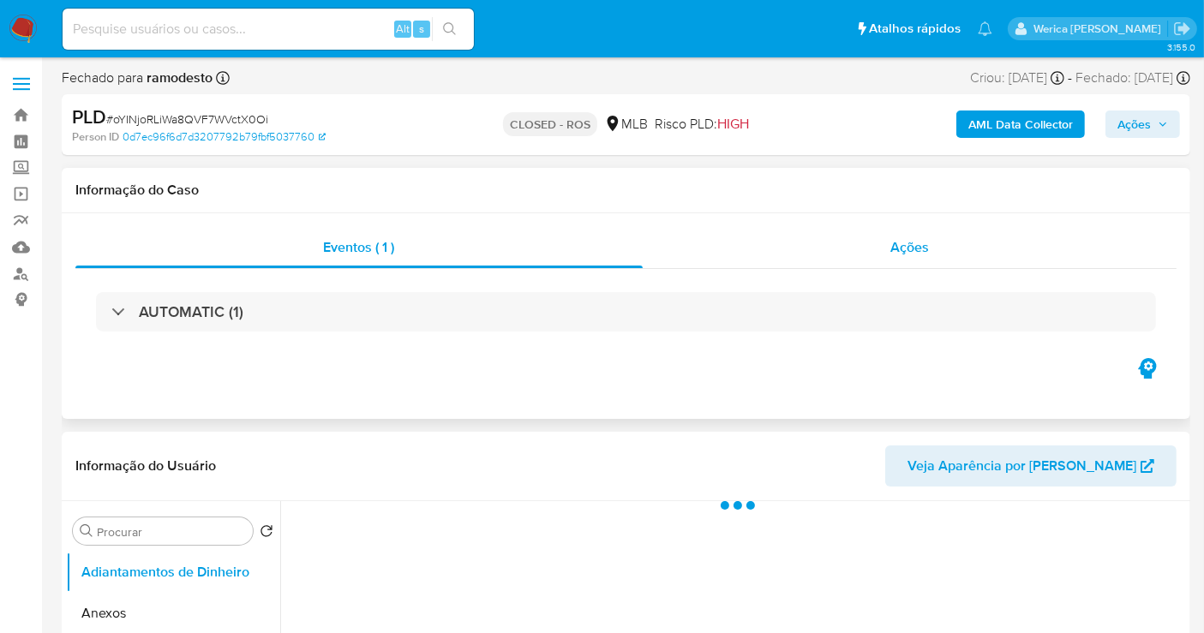
click at [928, 251] on span "Ações" at bounding box center [909, 247] width 39 height 20
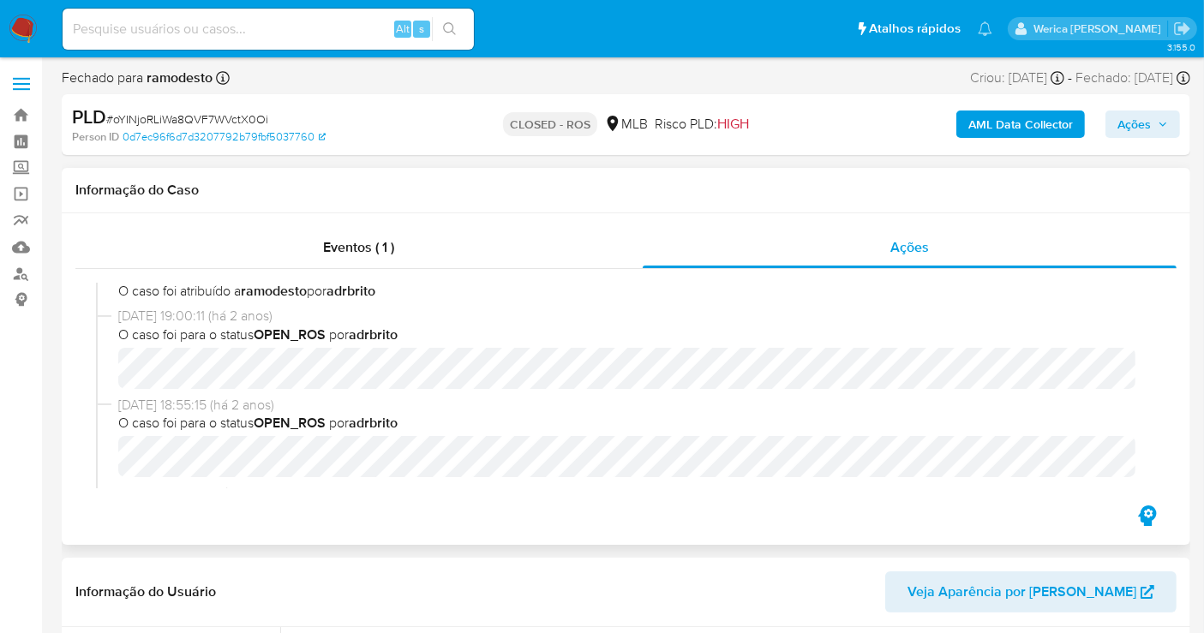
select select "10"
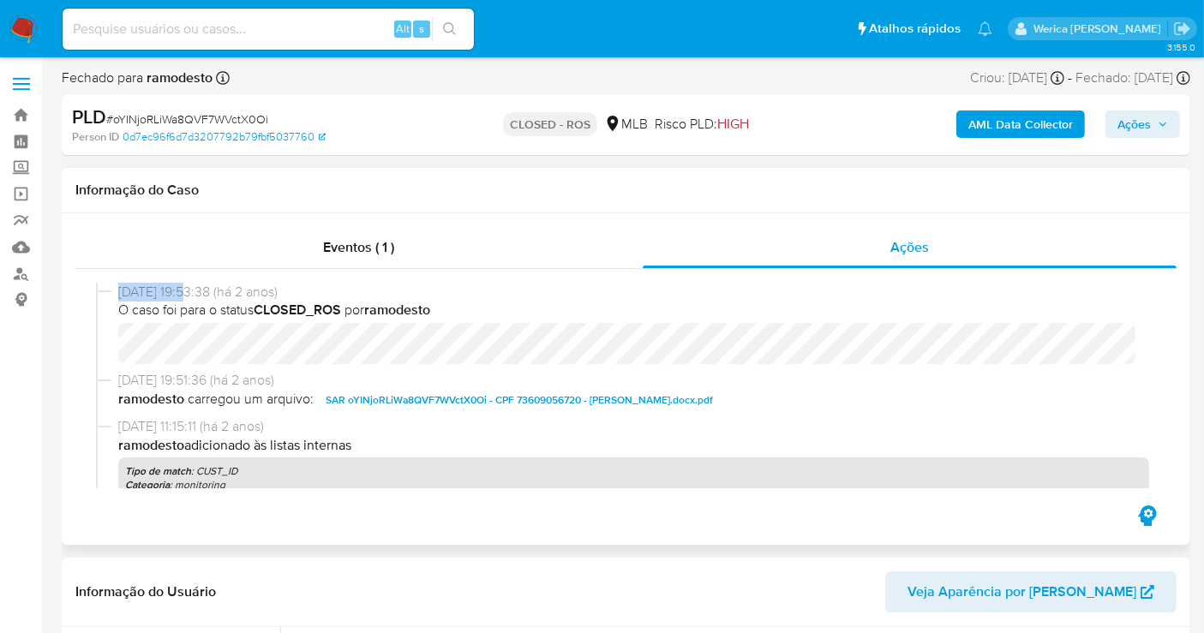
drag, startPoint x: 127, startPoint y: 291, endPoint x: 191, endPoint y: 297, distance: 64.5
click at [191, 297] on div "09/10/2023 19:53:38 (há 2 anos) O caso foi para o status CLOSED_ROS por ramodes…" at bounding box center [626, 327] width 1060 height 88
copy span "09/10/2023"
click at [389, 253] on span "Eventos ( 1 )" at bounding box center [358, 247] width 71 height 20
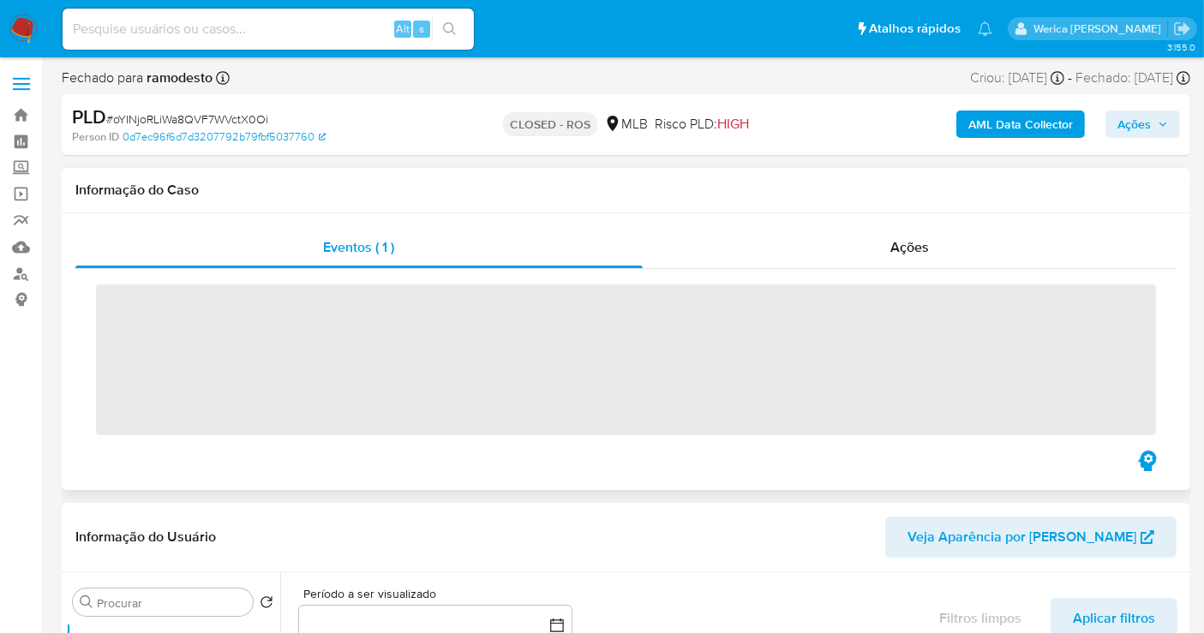
click at [387, 319] on span "‌" at bounding box center [626, 359] width 1060 height 151
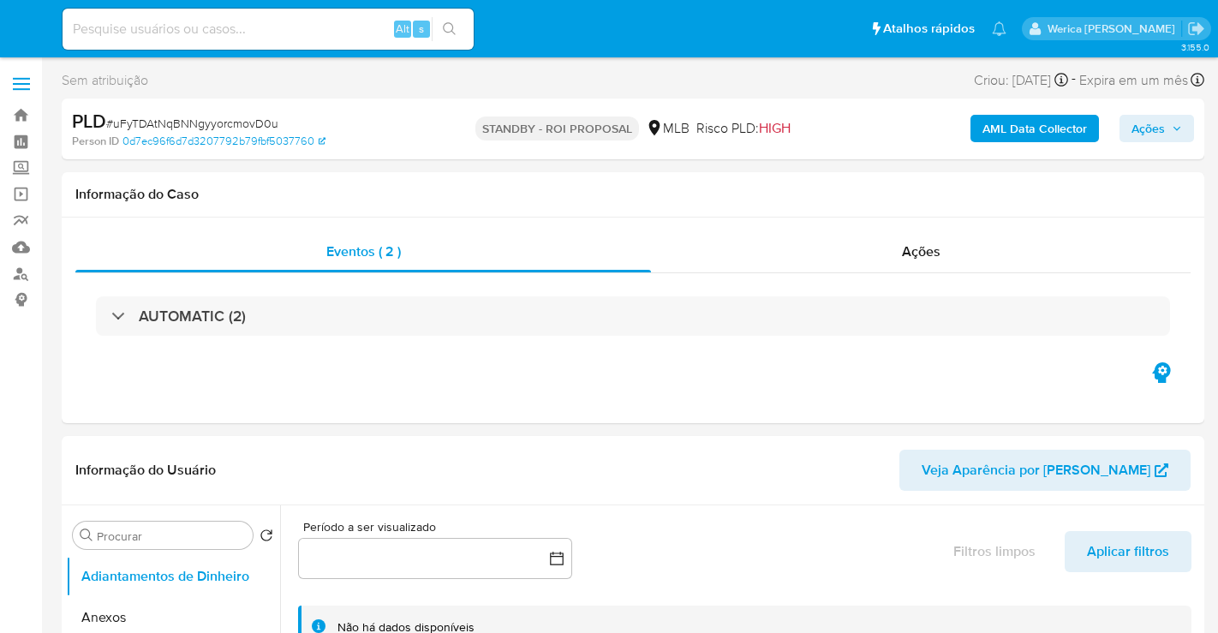
select select "10"
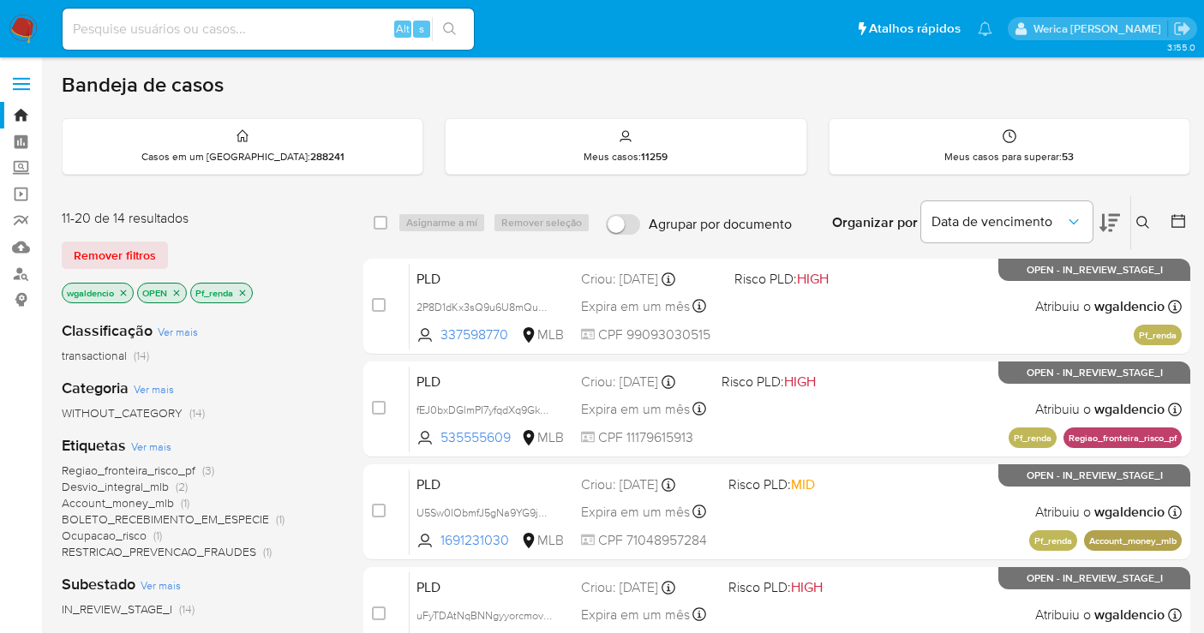
scroll to position [190, 0]
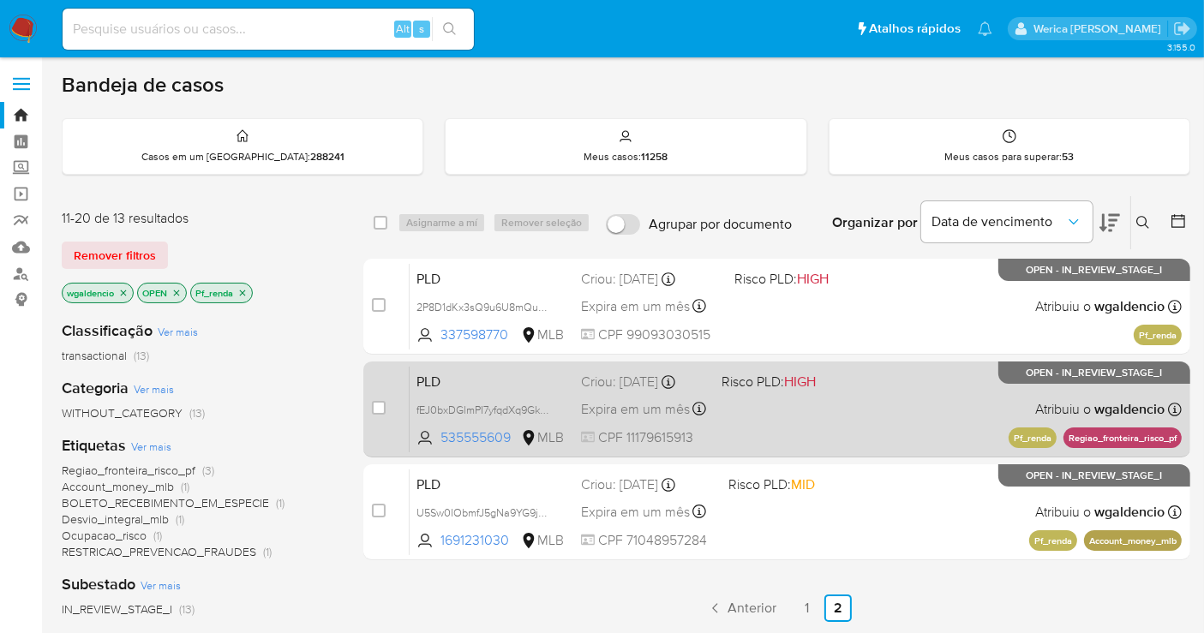
click at [872, 395] on div "PLD fEJ0bxDGlmPI7yfqdXq9Gk0D 535555609 MLB Risco PLD: HIGH Criou: [DATE] Criou:…" at bounding box center [796, 409] width 772 height 87
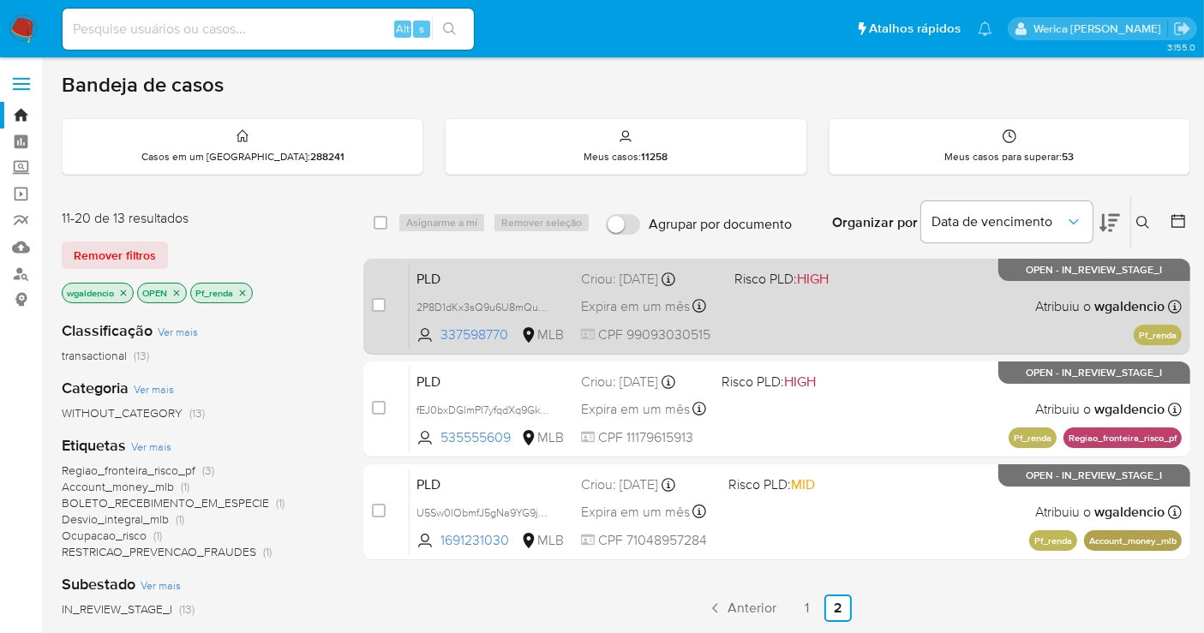
click at [944, 300] on div "PLD 2P8D1dKx3sQ9u6U8mQuB7VhM 337598770 MLB Risco PLD: HIGH Criou: [DATE] Criou:…" at bounding box center [796, 306] width 772 height 87
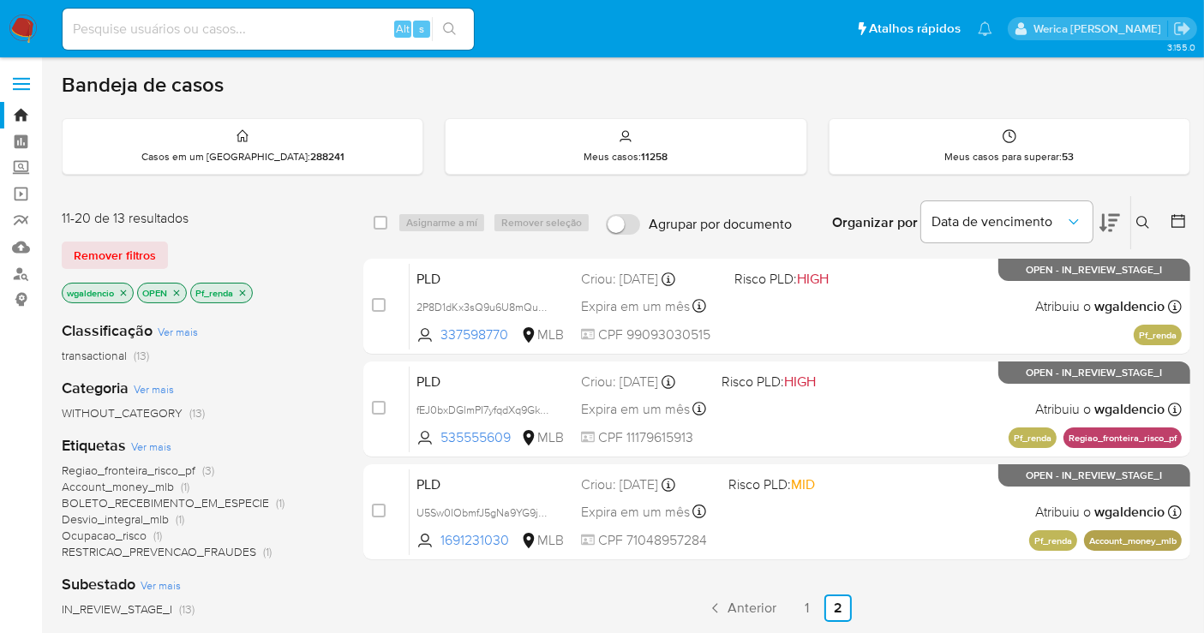
click at [803, 608] on link "1" at bounding box center [806, 608] width 27 height 27
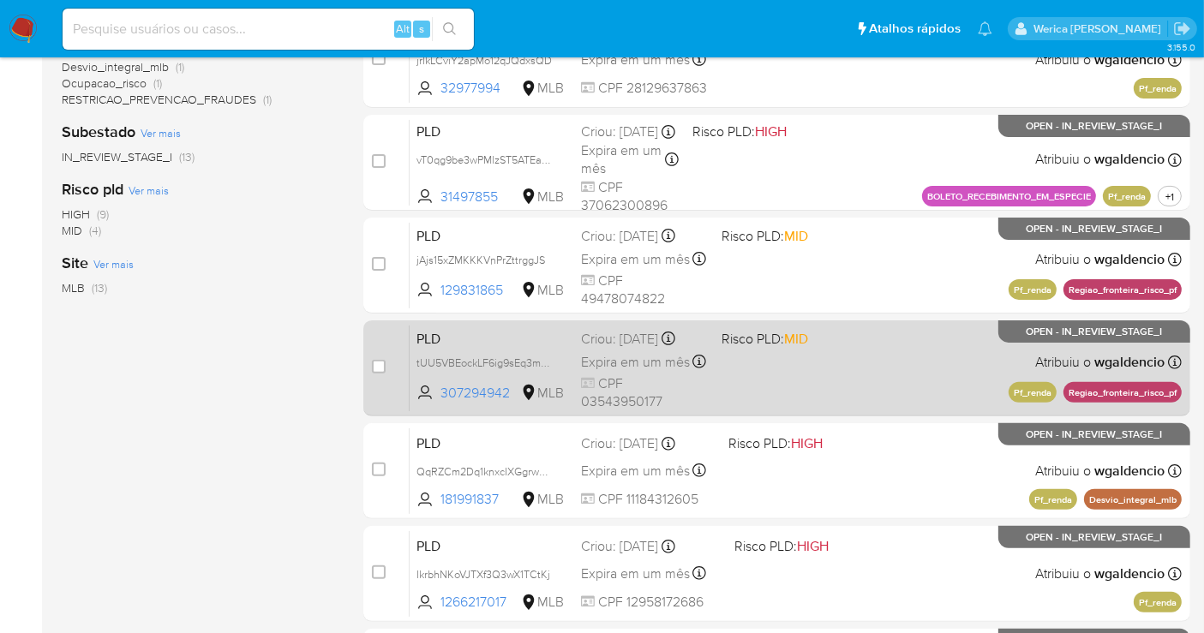
scroll to position [717, 0]
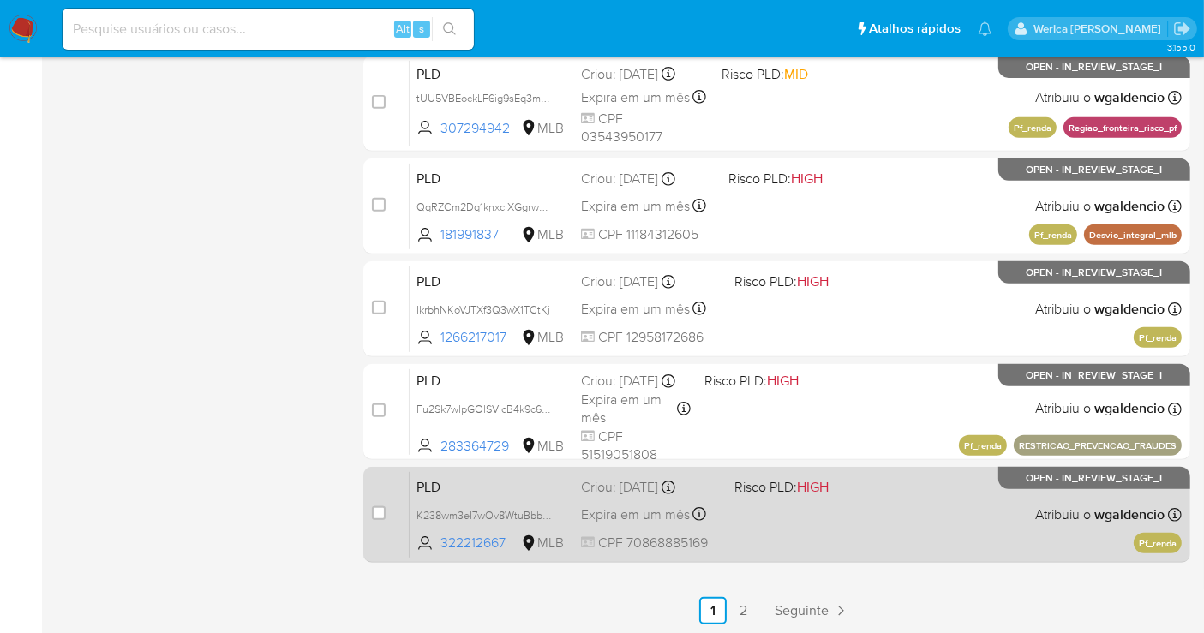
click at [873, 511] on div "PLD K238wm3eI7wOv8WtuBbbgwLi 322212667 MLB Risco PLD: HIGH Criou: [DATE] Criou:…" at bounding box center [796, 514] width 772 height 87
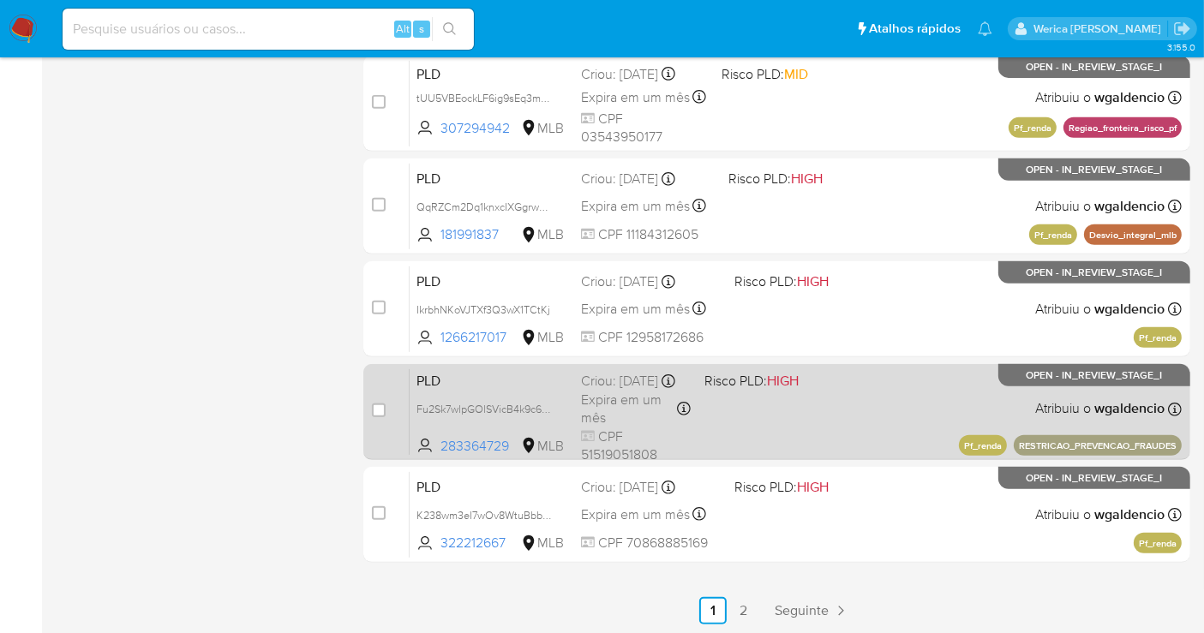
click at [850, 399] on div "PLD Fu2Sk7wlpGOlSVicB4k9c6TV 283364729 MLB Risco PLD: HIGH Criou: [DATE] Criou:…" at bounding box center [796, 411] width 772 height 87
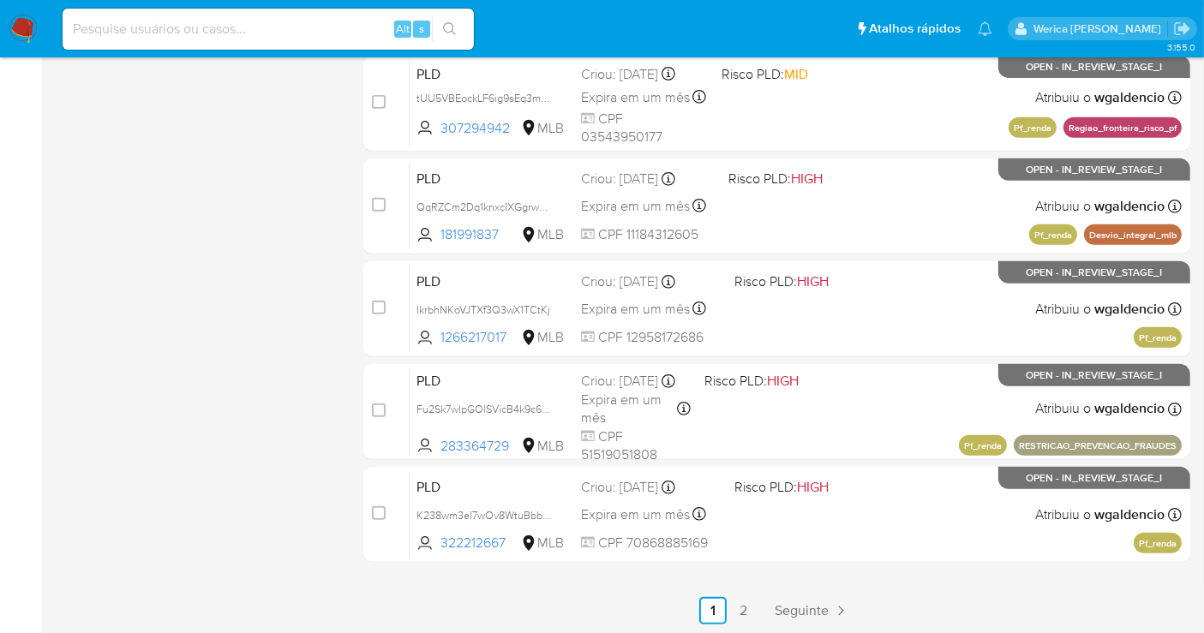
click at [265, 15] on div "Alt s" at bounding box center [268, 29] width 411 height 41
click at [254, 48] on div "Alt s" at bounding box center [268, 29] width 411 height 41
click at [245, 34] on input at bounding box center [268, 29] width 411 height 22
paste input "453376882"
type input "453376882"
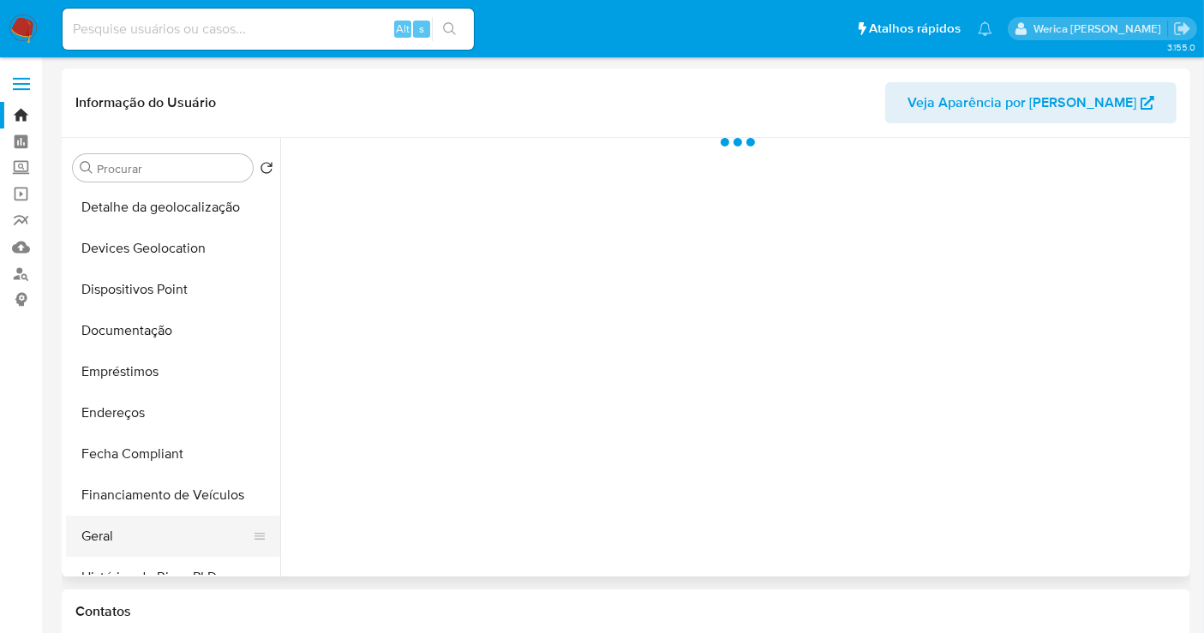
scroll to position [285, 0]
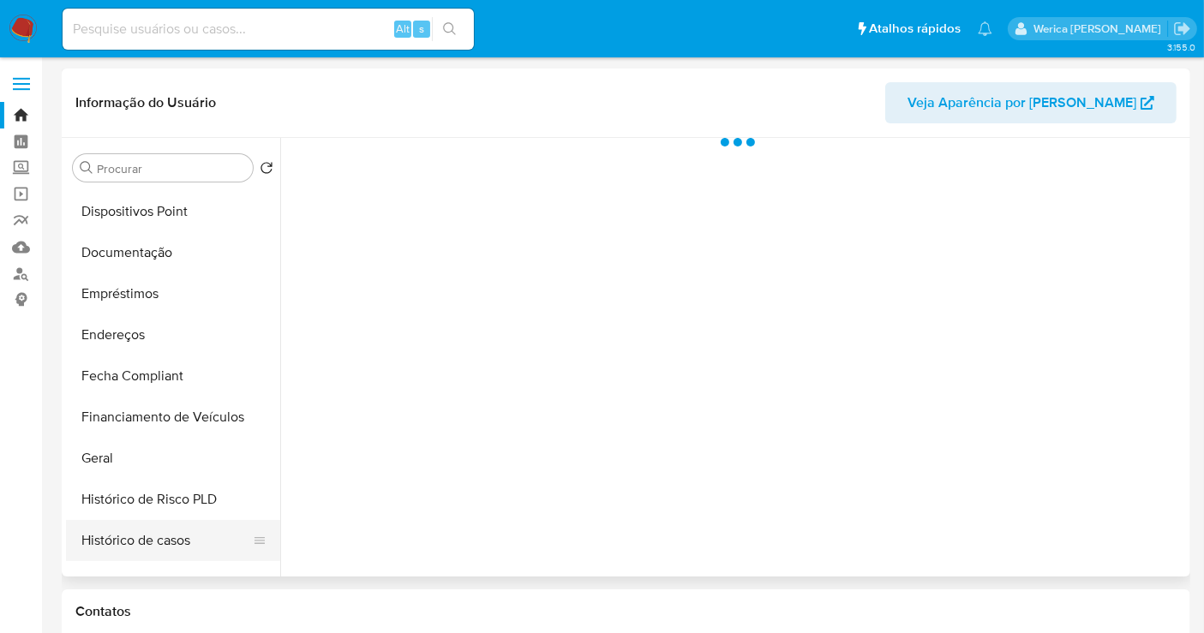
click at [183, 549] on button "Histórico de casos" at bounding box center [166, 540] width 200 height 41
select select "10"
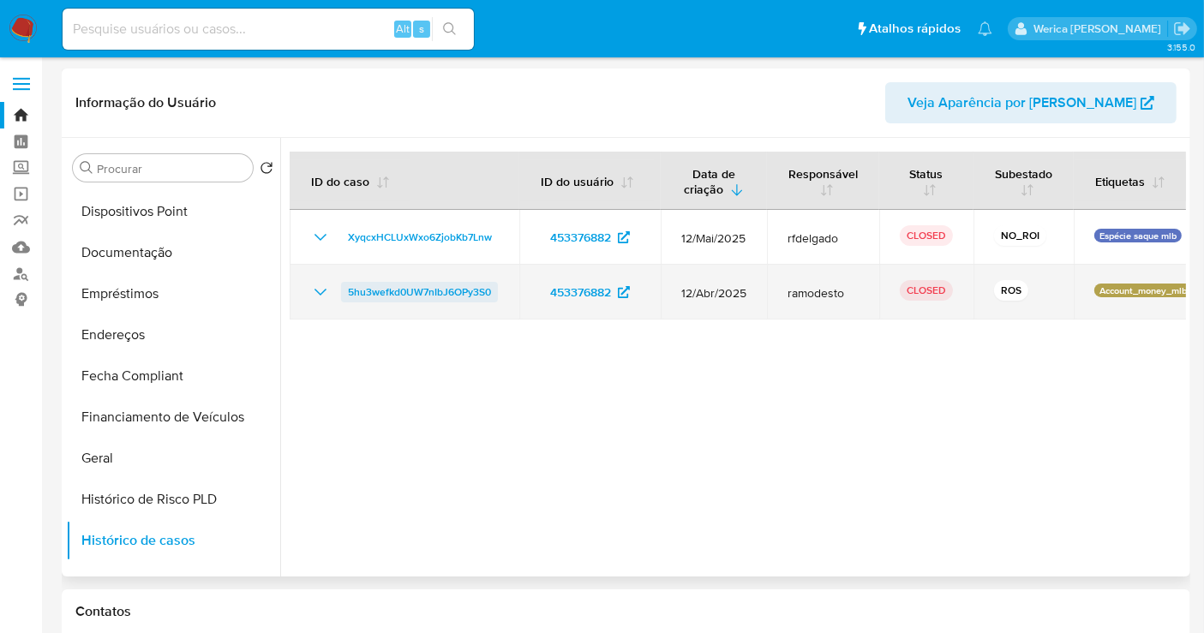
click at [410, 297] on span "5hu3wefkd0UW7nIbJ6OPy3S0" at bounding box center [419, 292] width 143 height 21
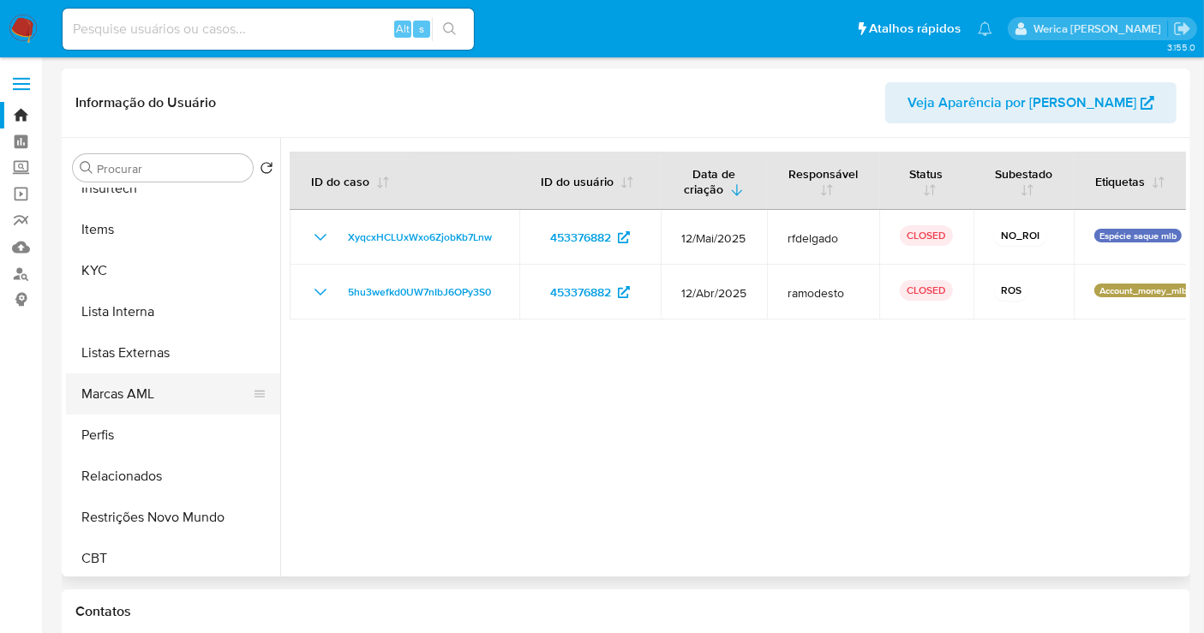
scroll to position [764, 0]
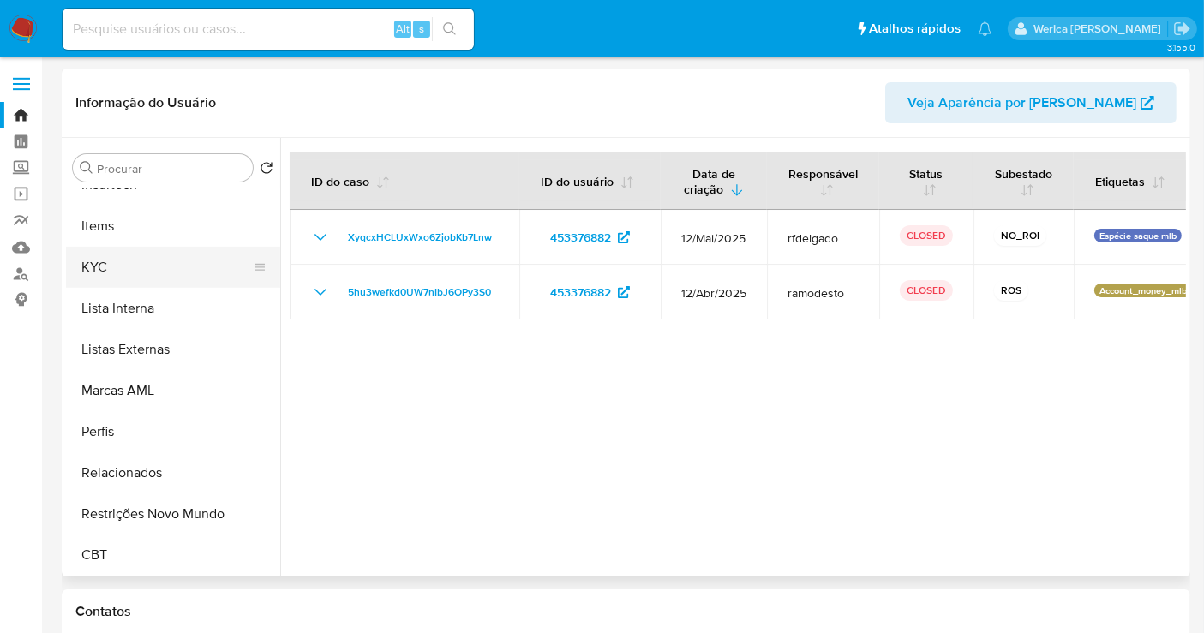
click at [141, 258] on button "KYC" at bounding box center [166, 267] width 200 height 41
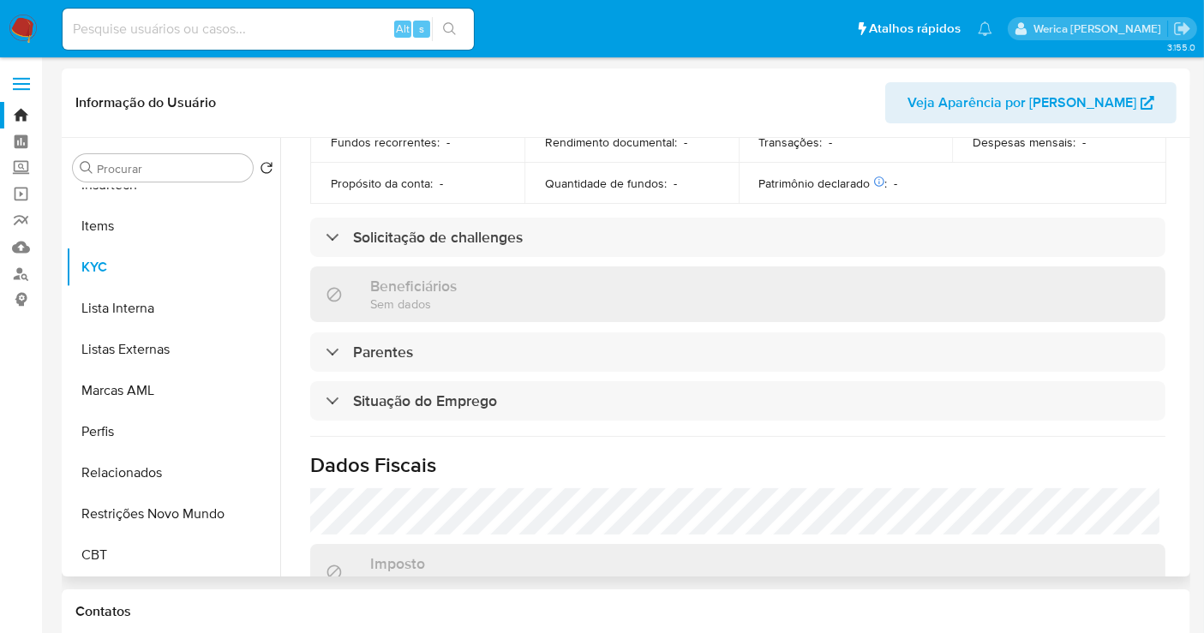
scroll to position [381, 0]
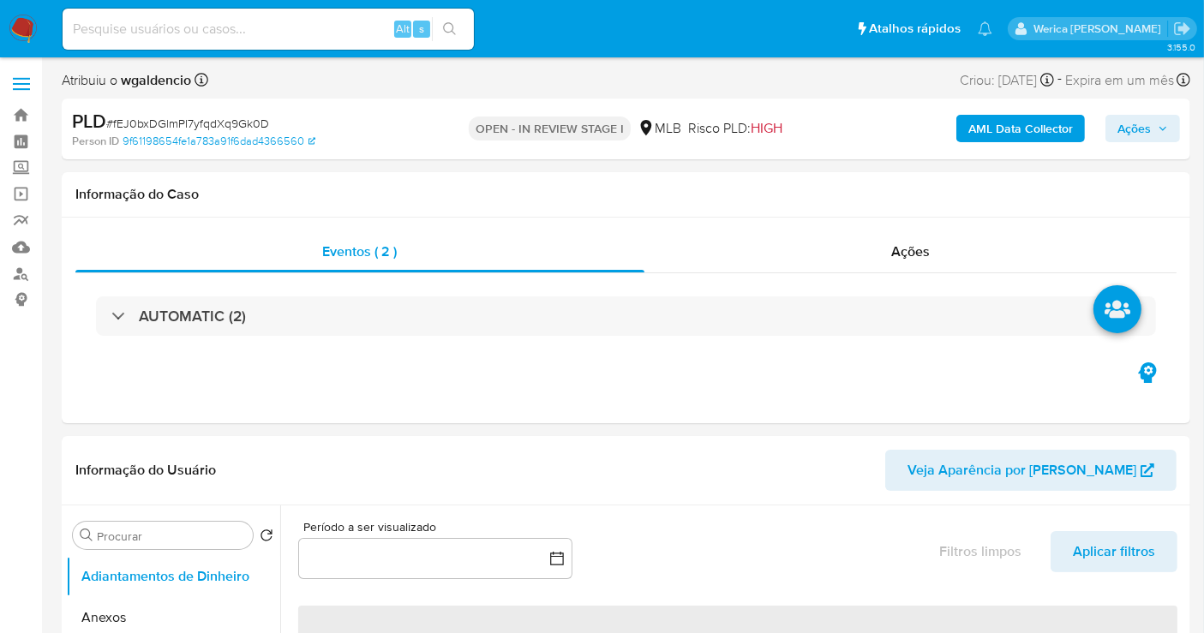
select select "10"
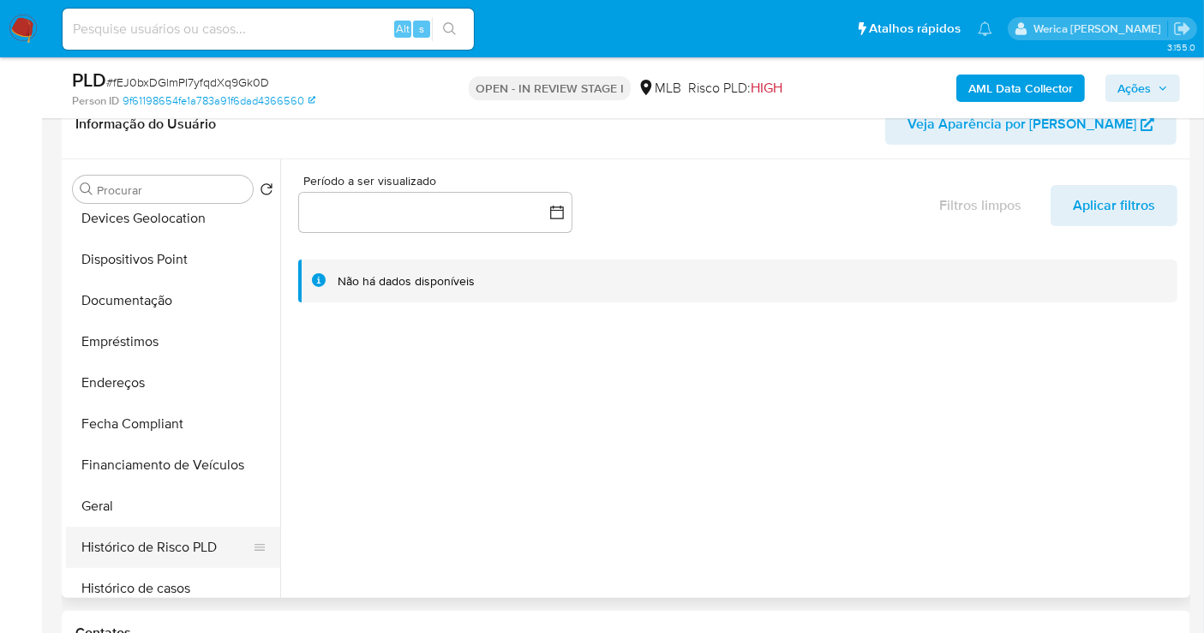
scroll to position [380, 0]
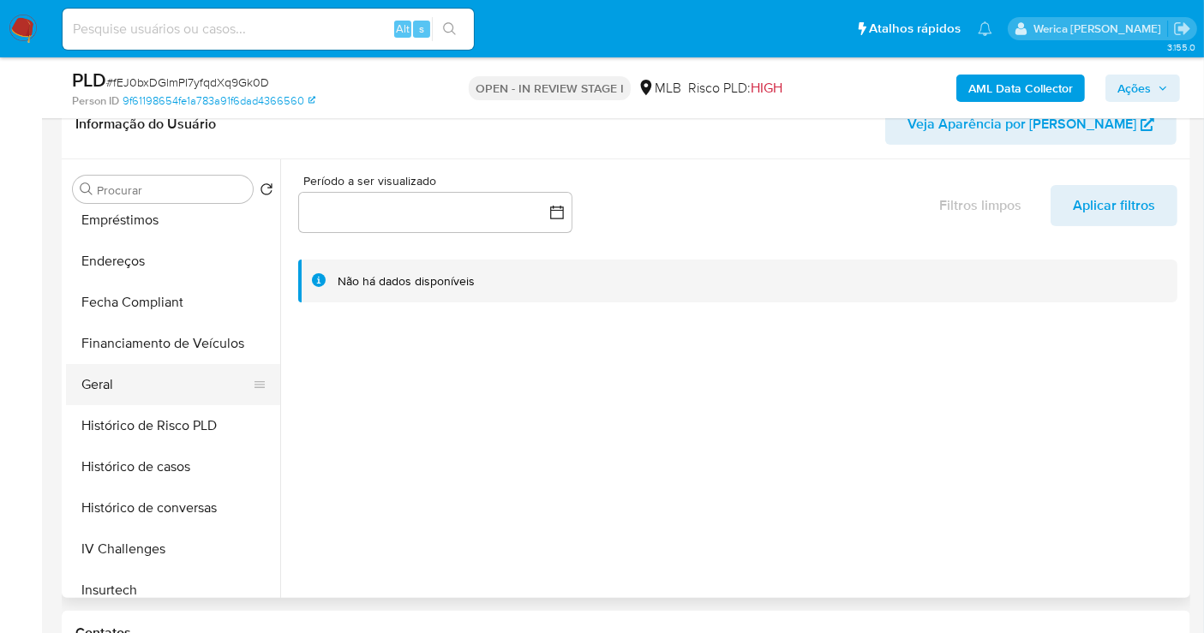
click at [147, 390] on button "Geral" at bounding box center [166, 384] width 200 height 41
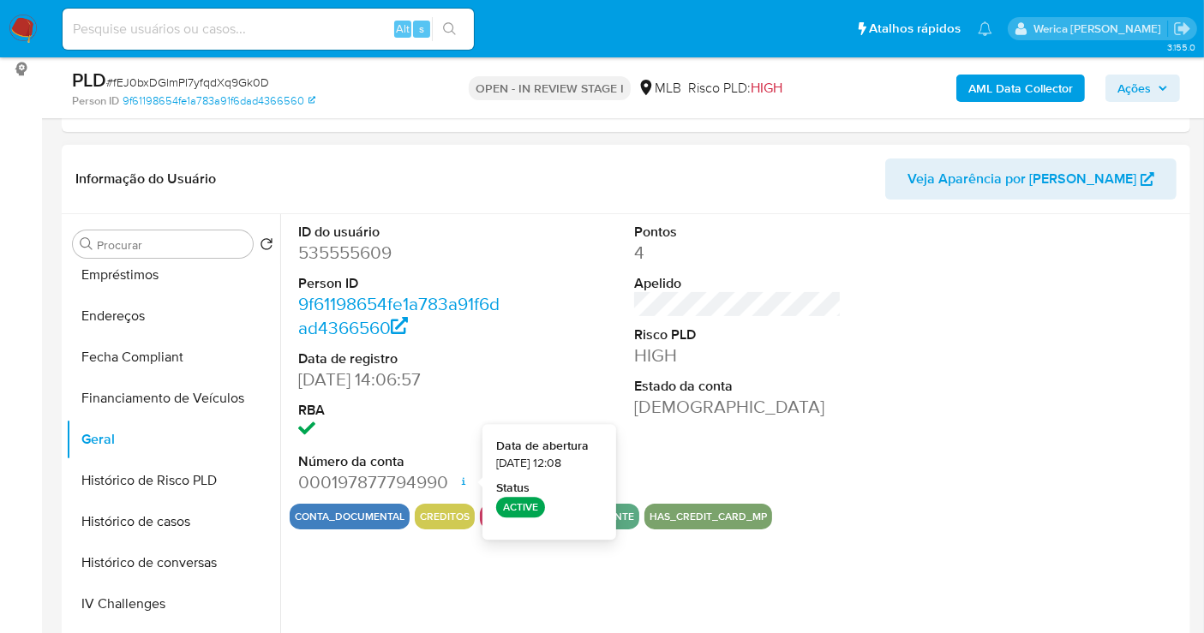
scroll to position [190, 0]
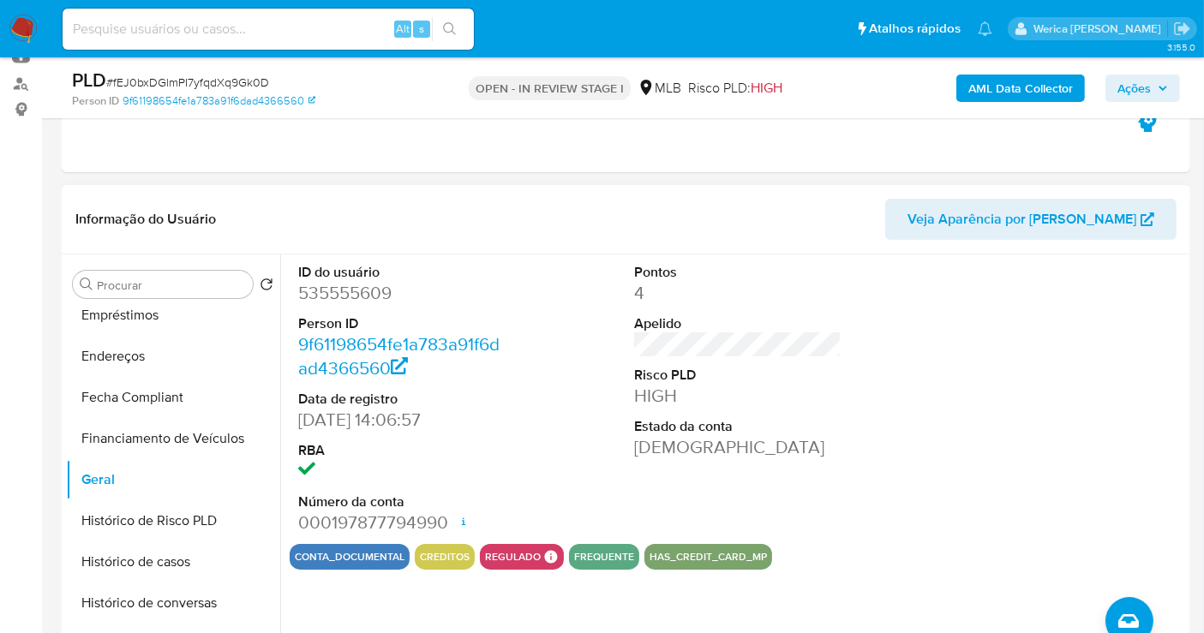
click at [344, 292] on dd "535555609" at bounding box center [401, 293] width 207 height 24
click at [344, 293] on dd "535555609" at bounding box center [401, 293] width 207 height 24
copy dd "5"
click at [327, 283] on dd "535555609" at bounding box center [401, 293] width 207 height 24
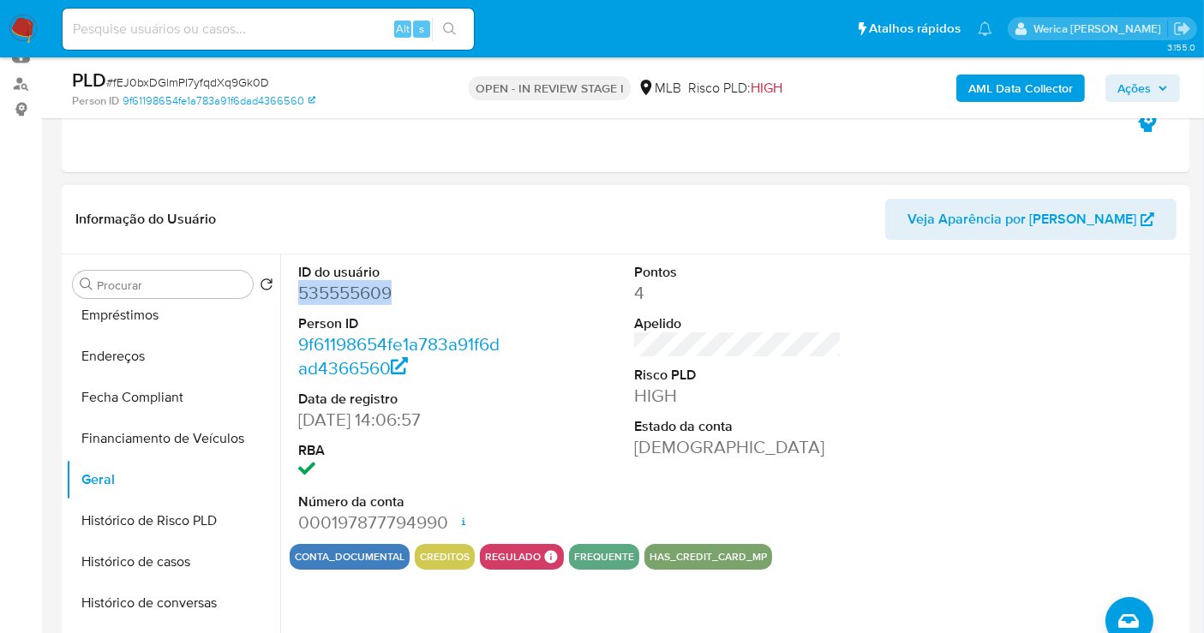
copy dd "535555609"
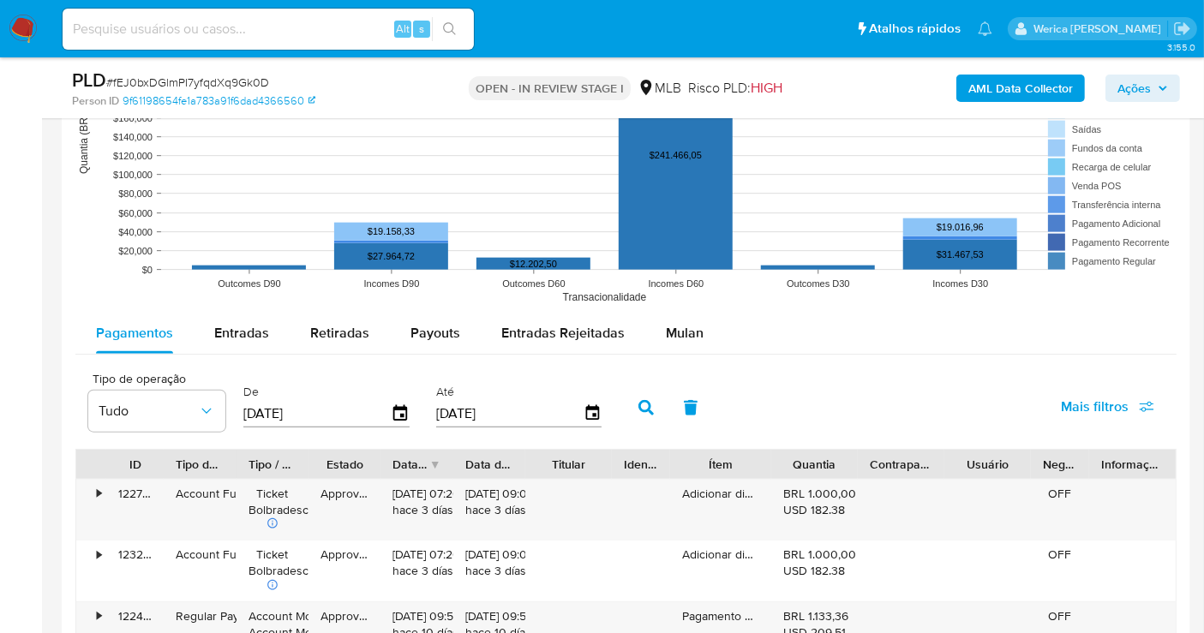
click at [718, 329] on div "Pagamentos Entradas Retiradas Payouts Entradas Rejeitadas Mulan" at bounding box center [625, 333] width 1101 height 41
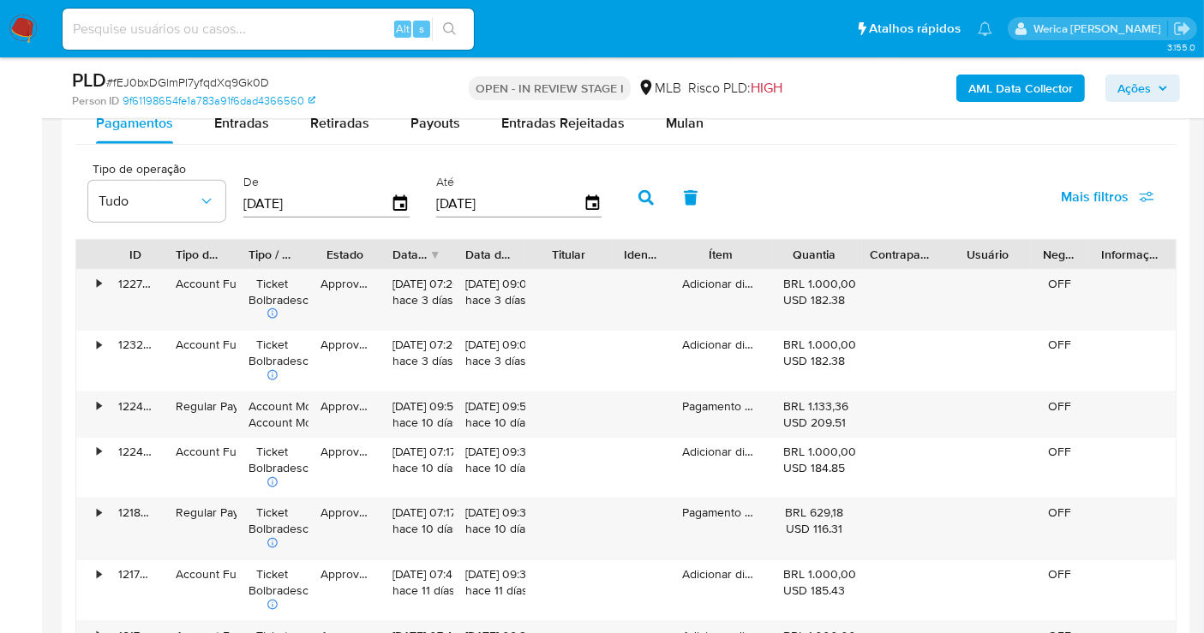
scroll to position [1809, 0]
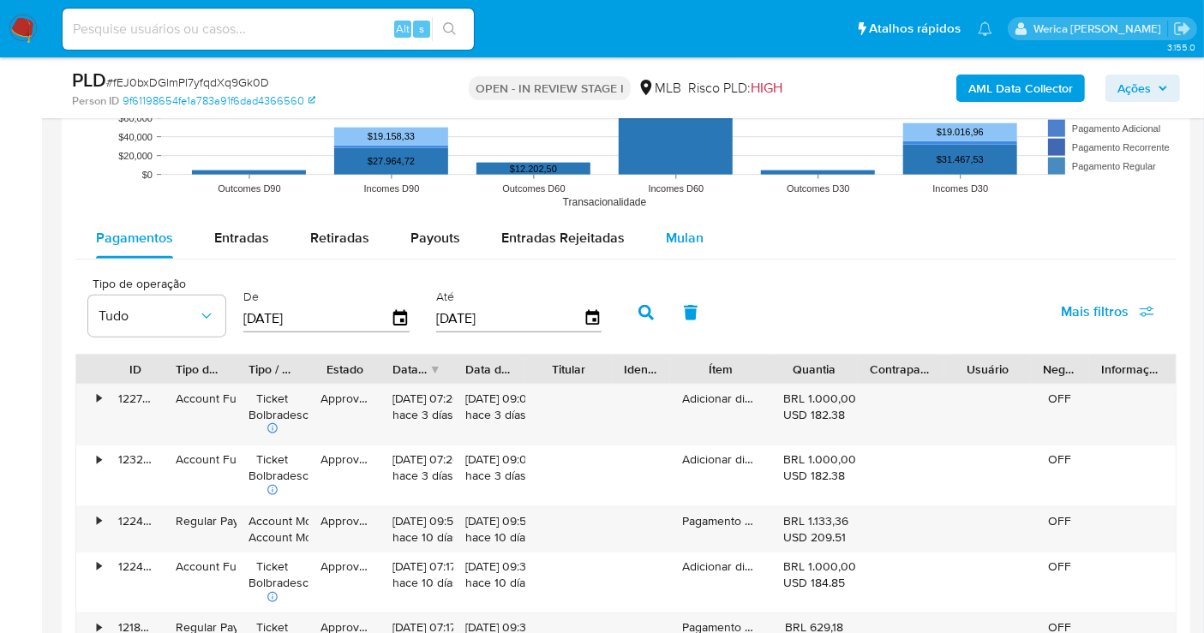
click at [701, 255] on div "Pagamentos Entradas Retiradas Payouts Entradas Rejeitadas Mulan" at bounding box center [625, 239] width 1101 height 42
click at [690, 247] on div "Mulan" at bounding box center [685, 238] width 38 height 41
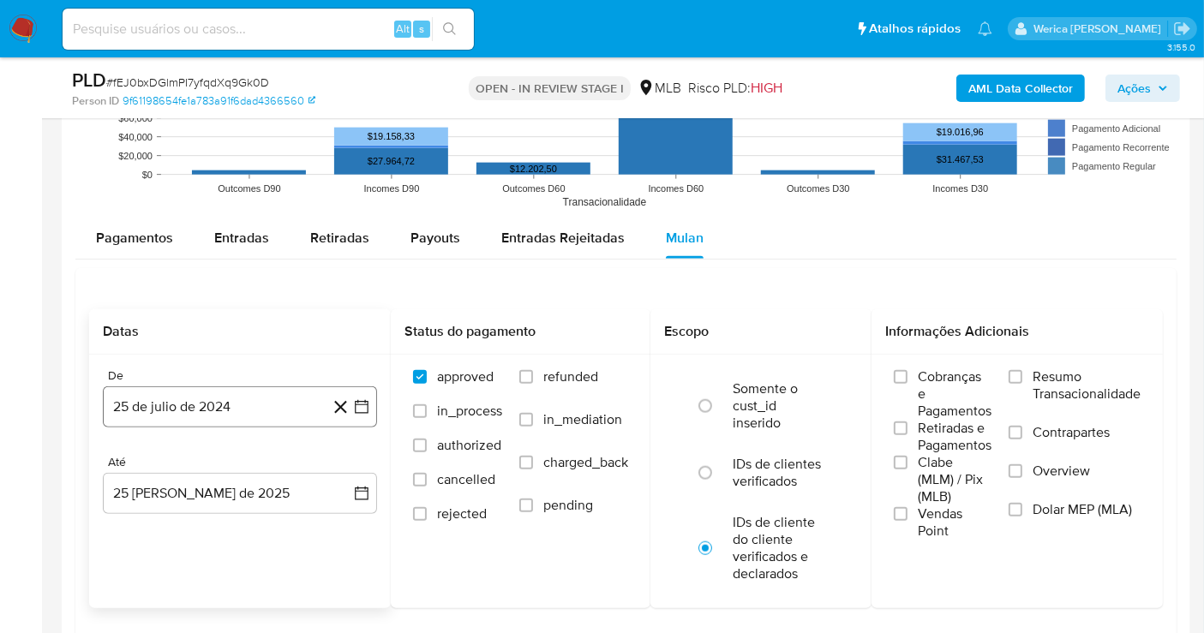
click at [181, 404] on button "25 de julio de 2024" at bounding box center [240, 406] width 274 height 41
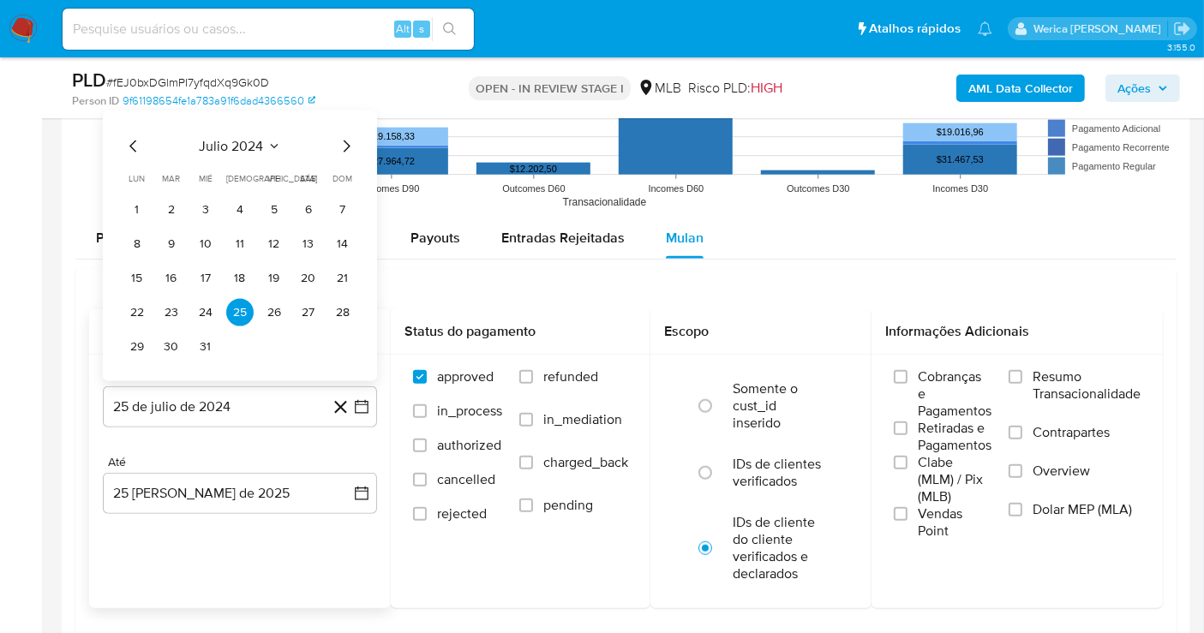
click at [265, 141] on button "julio 2024" at bounding box center [240, 146] width 81 height 17
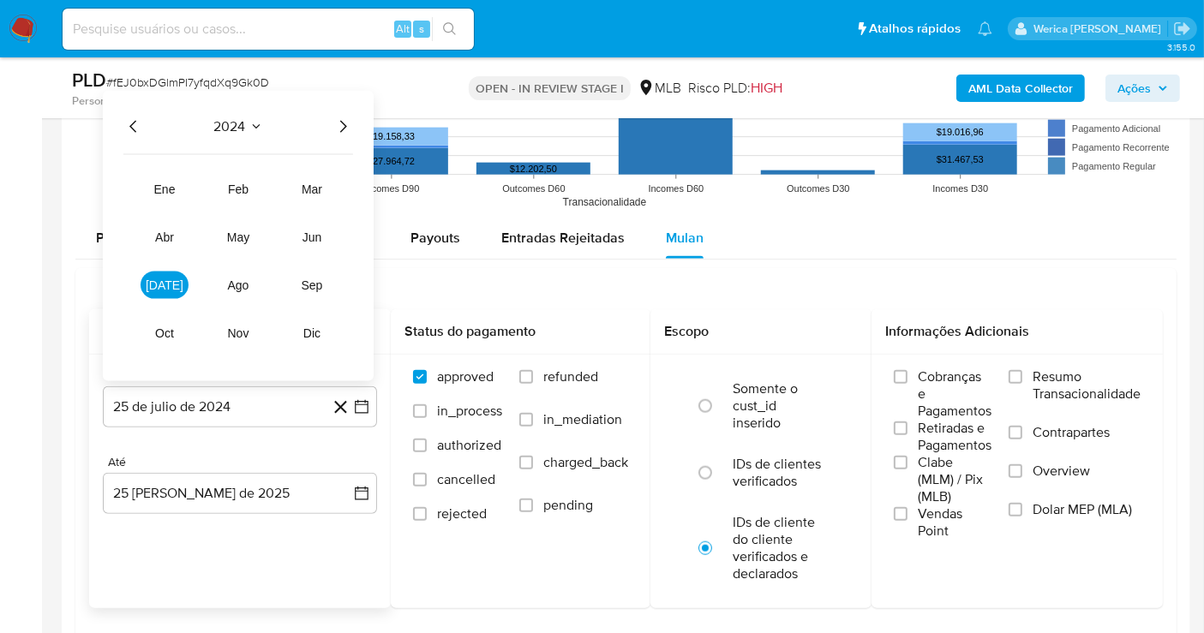
click at [347, 129] on icon "Año siguiente" at bounding box center [342, 127] width 21 height 21
click at [173, 278] on button "jul" at bounding box center [165, 285] width 48 height 27
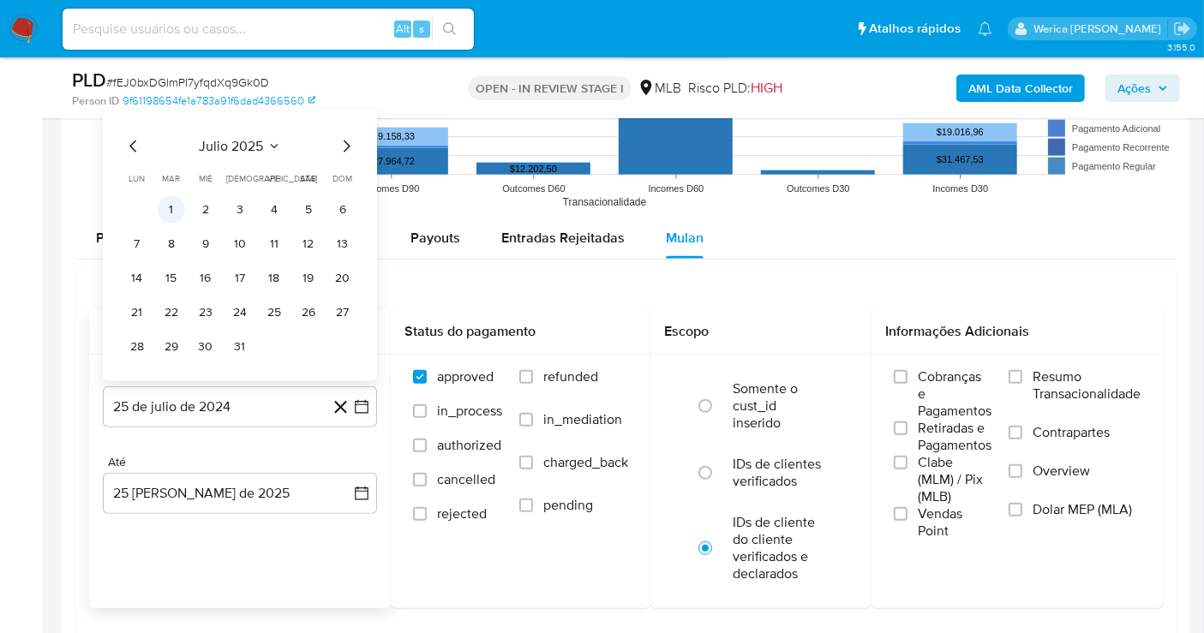
click at [173, 201] on button "1" at bounding box center [171, 209] width 27 height 27
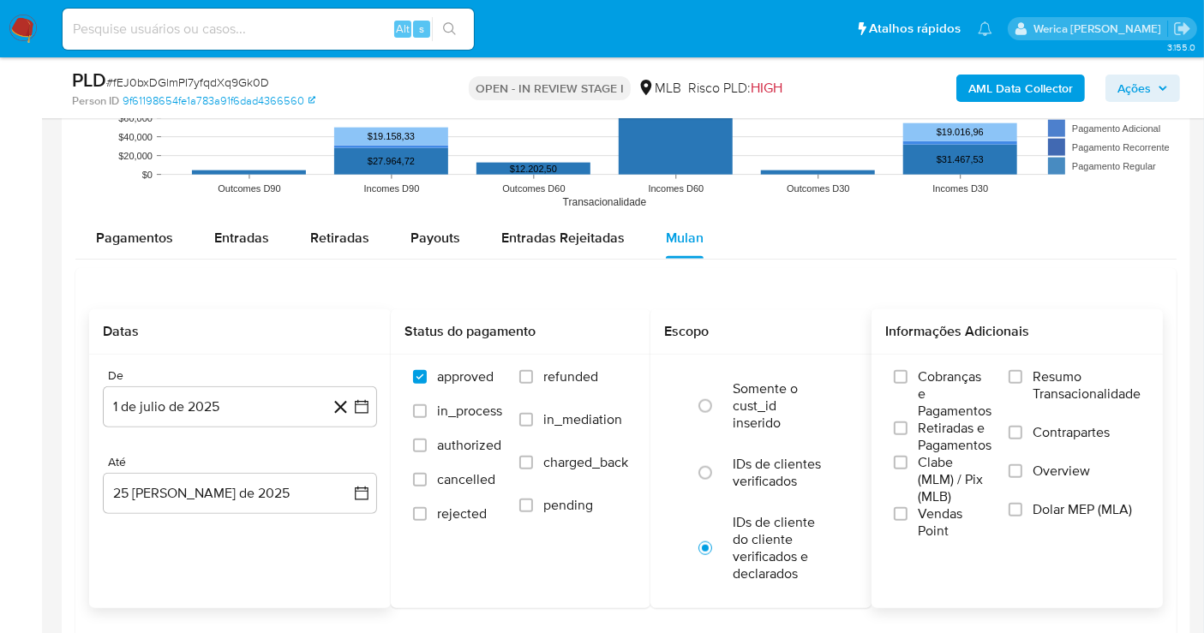
click at [908, 415] on label "Cobranças e Pagamentos" at bounding box center [943, 393] width 98 height 51
click at [907, 384] on input "Cobranças e Pagamentos" at bounding box center [901, 377] width 14 height 14
click at [926, 441] on span "Retiradas e Pagamentos" at bounding box center [955, 437] width 74 height 34
click at [907, 435] on input "Retiradas e Pagamentos" at bounding box center [901, 429] width 14 height 14
click at [922, 466] on span "Clabe (MLM) / Pix (MLB)" at bounding box center [955, 479] width 74 height 51
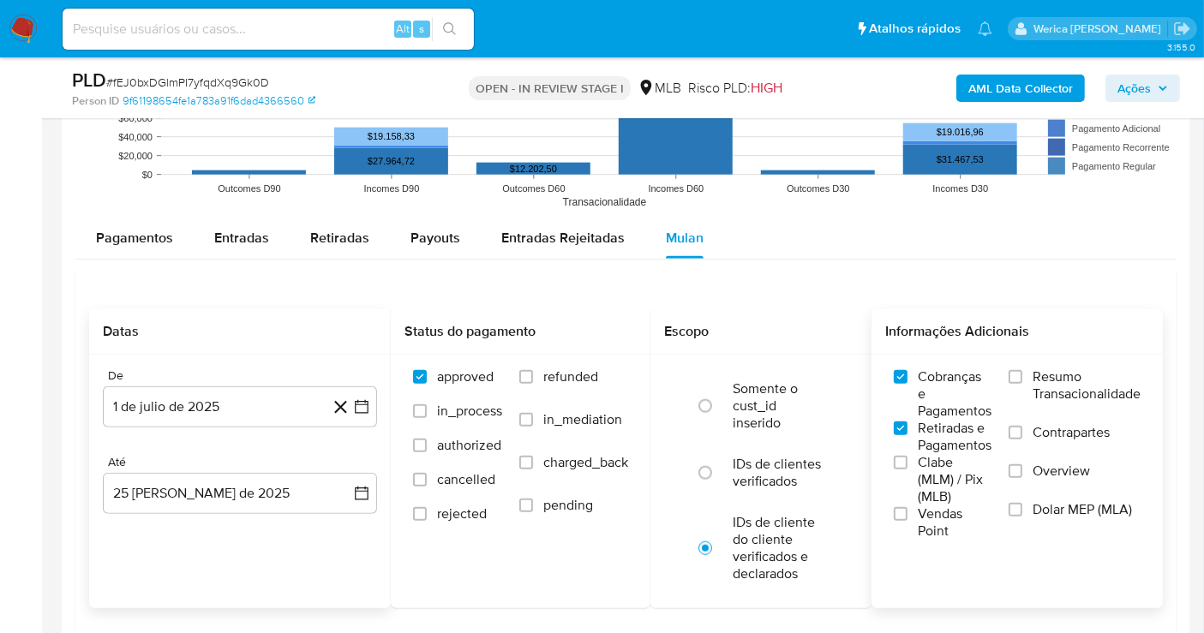
click at [907, 466] on input "Clabe (MLM) / Pix (MLB)" at bounding box center [901, 463] width 14 height 14
drag, startPoint x: 919, startPoint y: 479, endPoint x: 918, endPoint y: 493, distance: 13.8
click at [918, 479] on span "Clabe (MLM) / Pix (MLB)" at bounding box center [955, 479] width 74 height 51
click at [918, 493] on span "Clabe (MLM) / Pix (MLB)" at bounding box center [955, 479] width 74 height 51
click at [907, 470] on input "Clabe (MLM) / Pix (MLB)" at bounding box center [901, 463] width 14 height 14
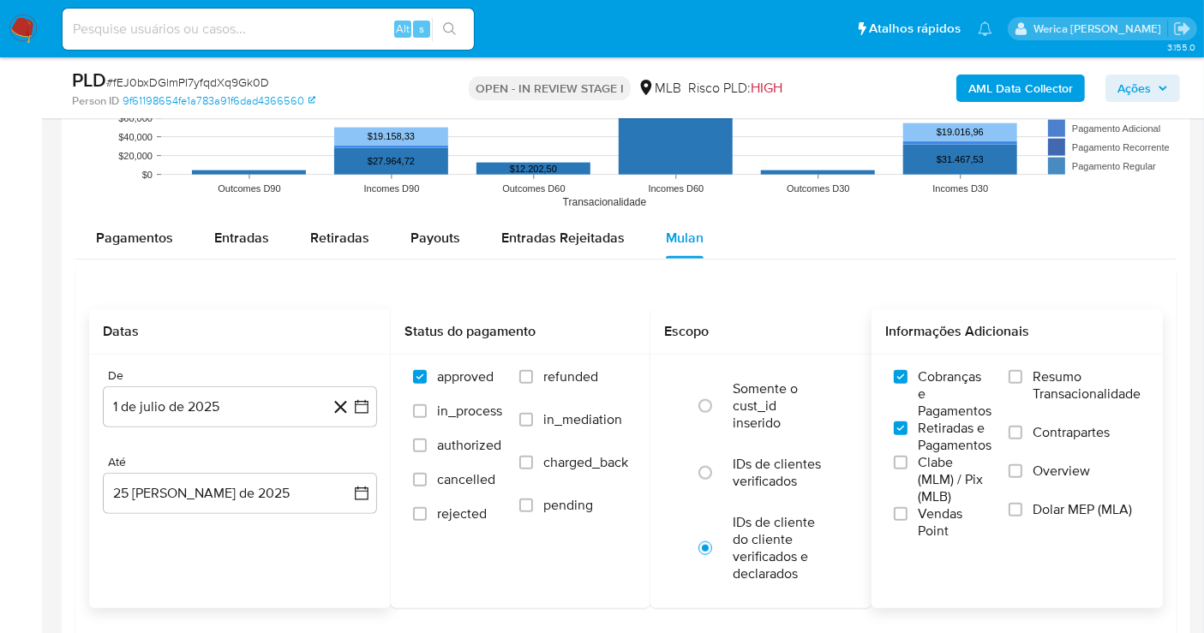
click at [927, 493] on span "Clabe (MLM) / Pix (MLB)" at bounding box center [955, 479] width 74 height 51
click at [907, 470] on input "Clabe (MLM) / Pix (MLB)" at bounding box center [901, 463] width 14 height 14
click at [1045, 403] on label "Resumo Transacionalidade" at bounding box center [1074, 396] width 132 height 56
click at [1022, 384] on input "Resumo Transacionalidade" at bounding box center [1015, 377] width 14 height 14
click at [1047, 441] on label "Contrapartes" at bounding box center [1074, 443] width 132 height 39
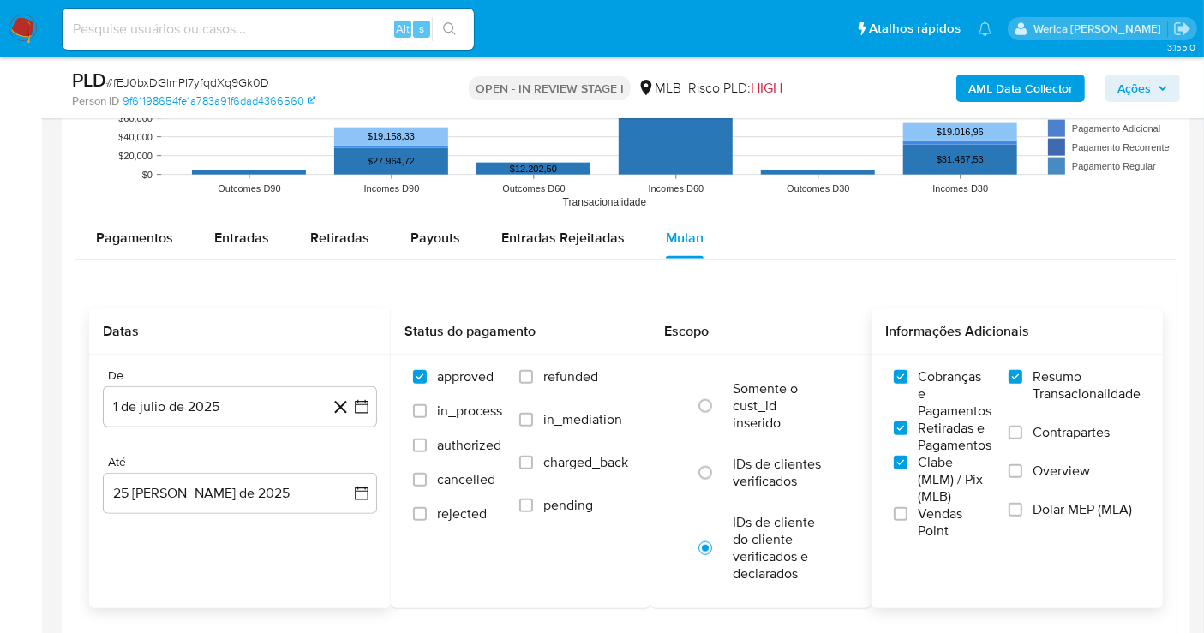
click at [1022, 440] on input "Contrapartes" at bounding box center [1015, 433] width 14 height 14
click at [1055, 481] on label "Overview" at bounding box center [1074, 482] width 132 height 39
click at [1022, 478] on input "Overview" at bounding box center [1015, 471] width 14 height 14
click at [1056, 510] on span "Dolar MEP (MLA)" at bounding box center [1081, 509] width 99 height 17
click at [1022, 510] on input "Dolar MEP (MLA)" at bounding box center [1015, 510] width 14 height 14
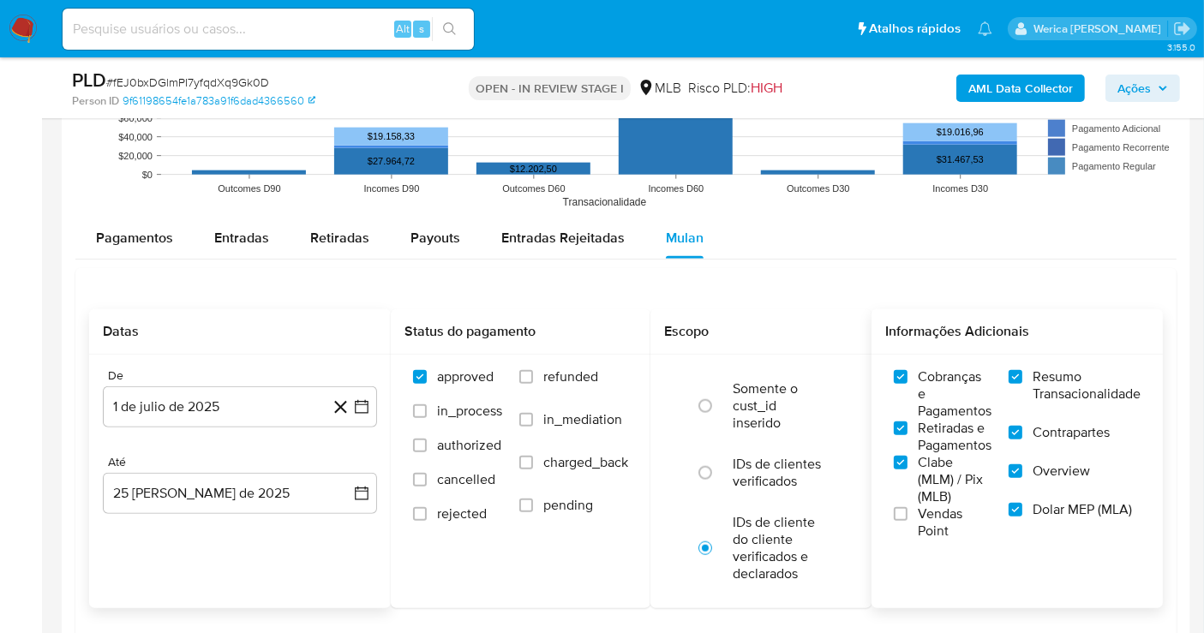
click at [939, 510] on span "Vendas Point" at bounding box center [955, 522] width 74 height 34
click at [907, 510] on input "Vendas Point" at bounding box center [901, 514] width 14 height 14
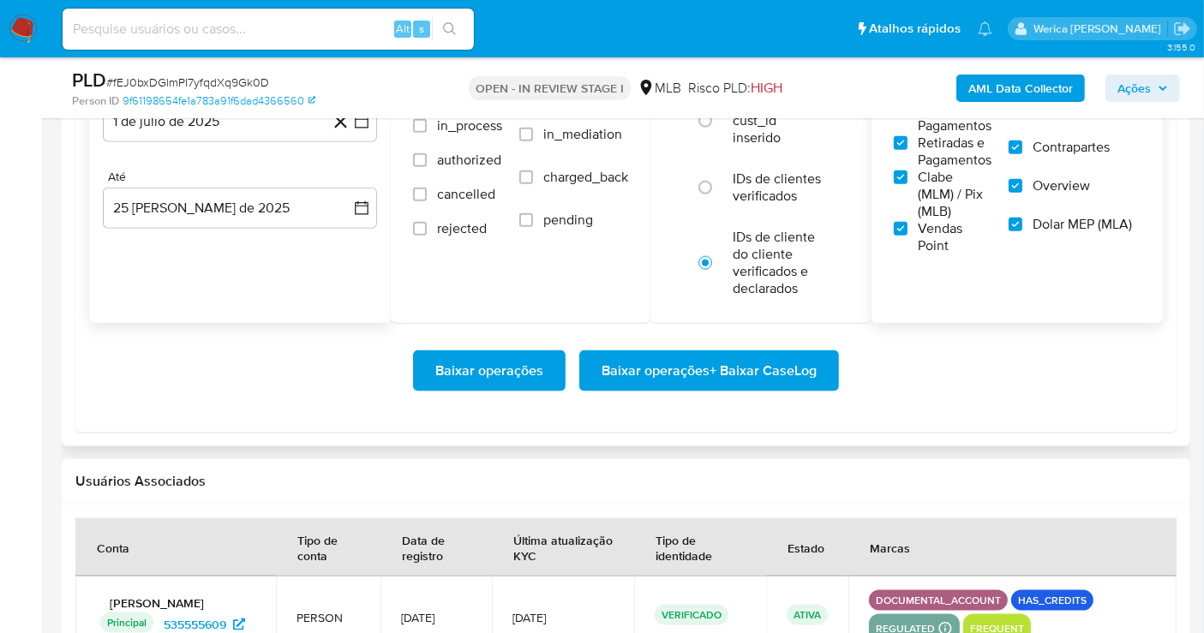
click at [812, 389] on div "Baixar operações Baixar operações + Baixar CaseLog" at bounding box center [626, 371] width 1074 height 96
click at [810, 363] on span "Baixar operações + Baixar CaseLog" at bounding box center [708, 371] width 215 height 38
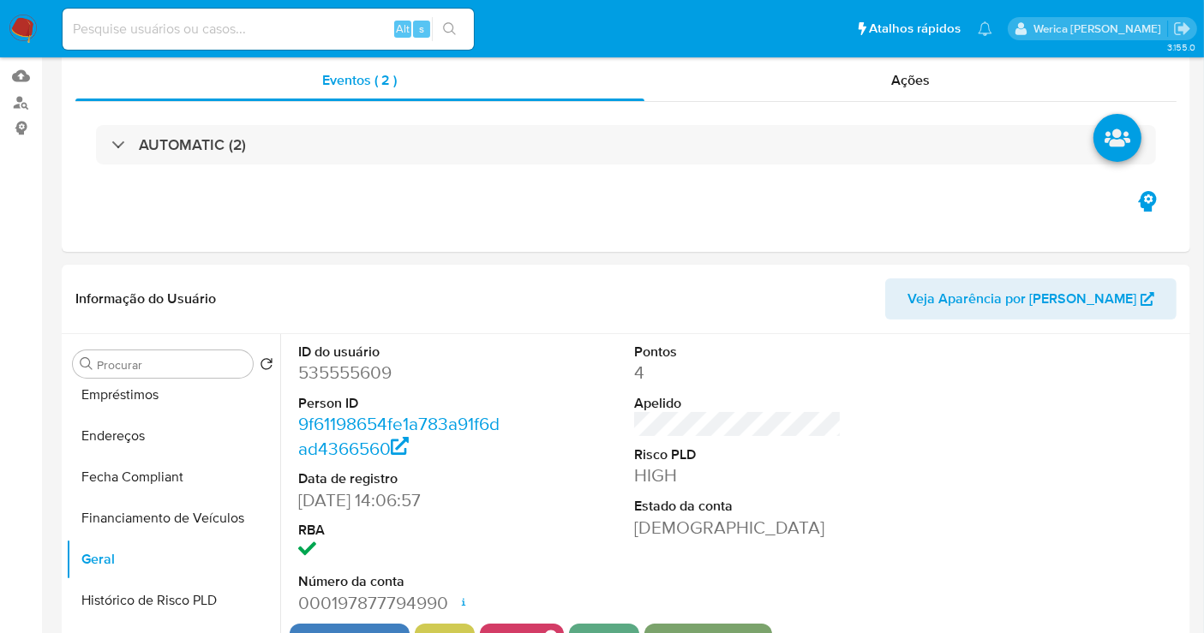
scroll to position [0, 0]
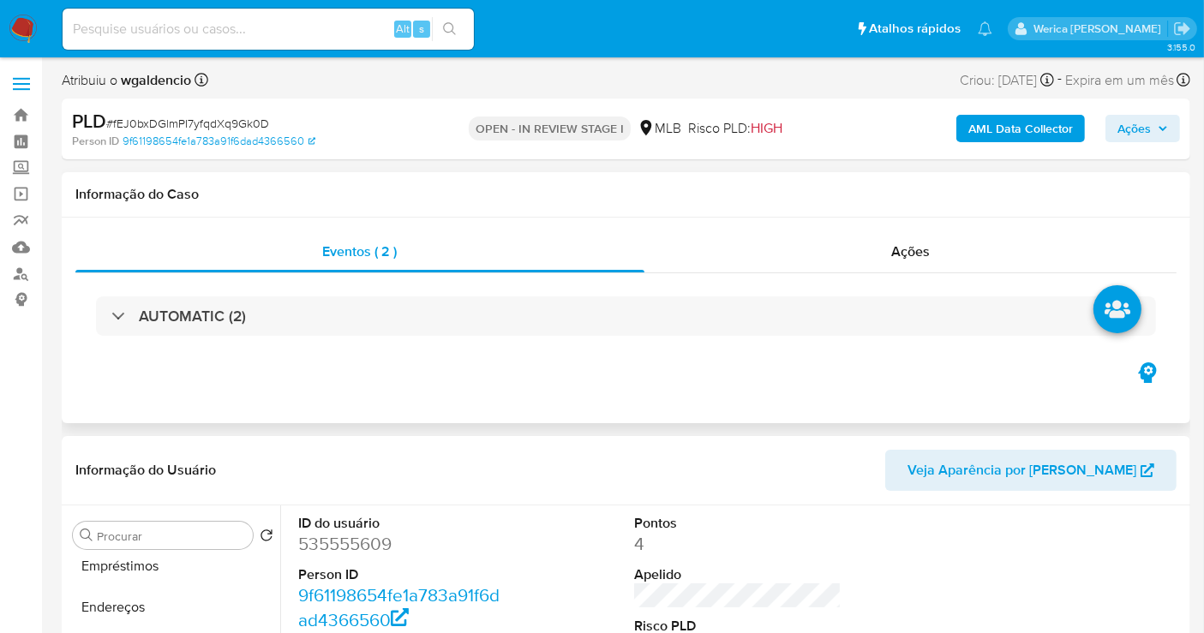
click at [870, 293] on div "AUTOMATIC (2)" at bounding box center [625, 316] width 1101 height 86
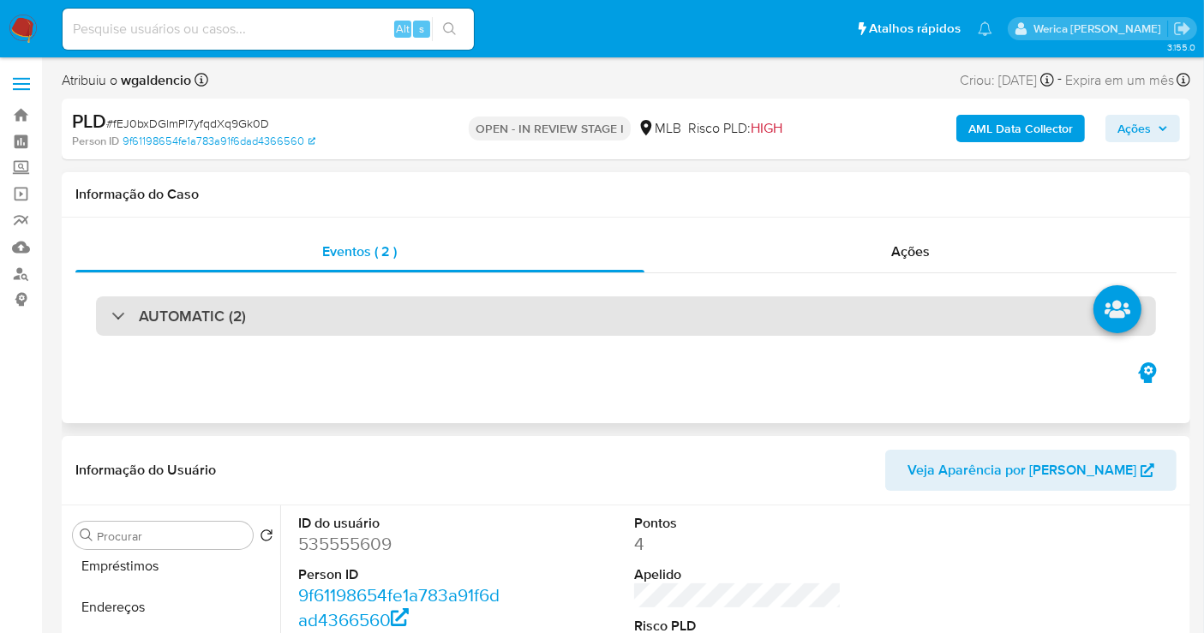
click at [877, 299] on div "AUTOMATIC (2)" at bounding box center [626, 315] width 1060 height 39
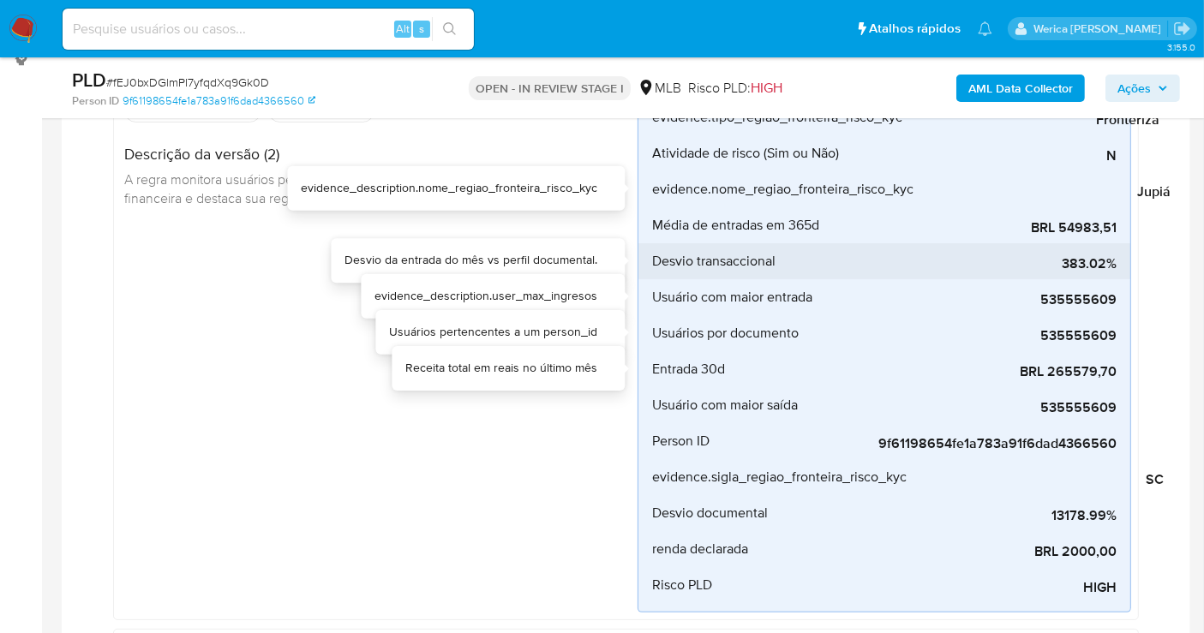
scroll to position [285, 0]
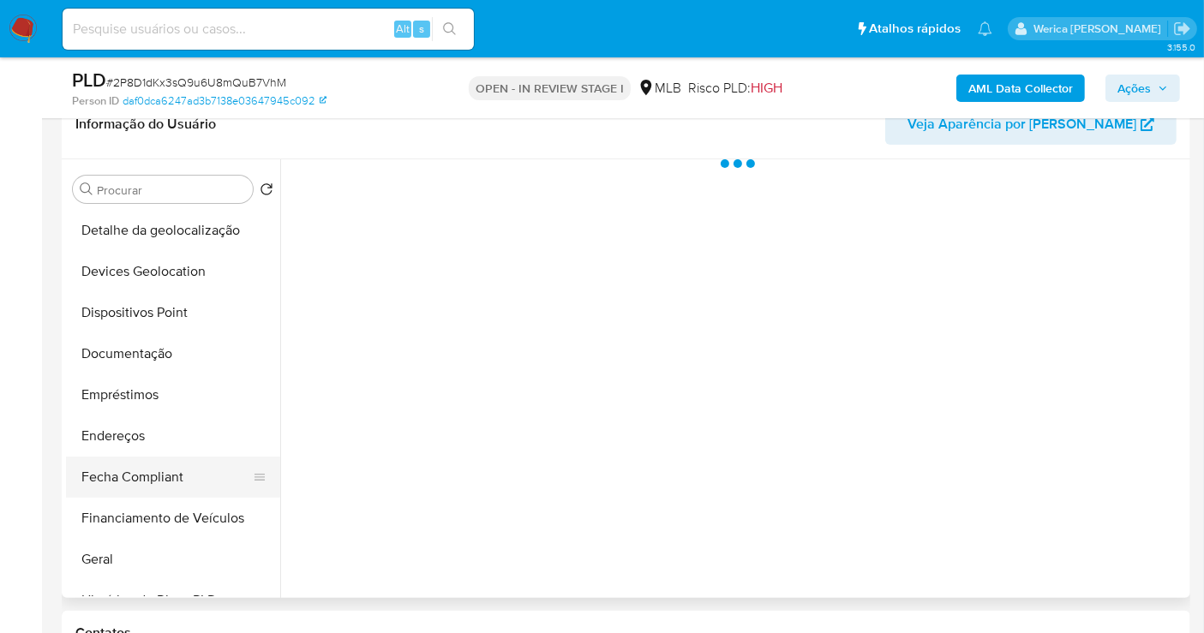
scroll to position [285, 0]
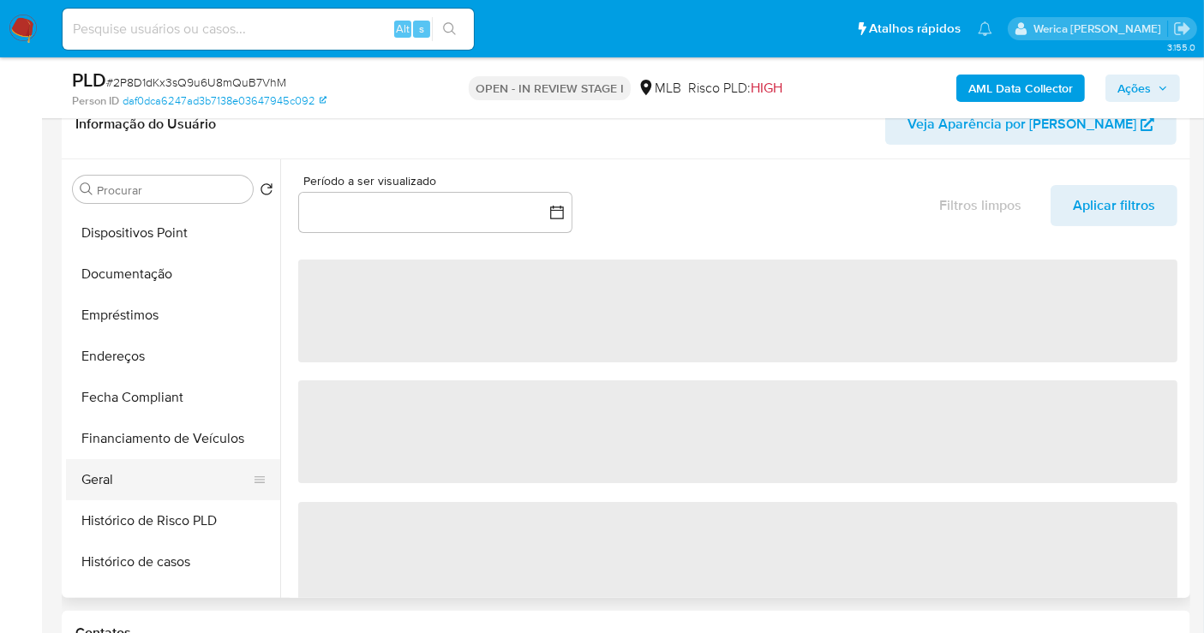
select select "10"
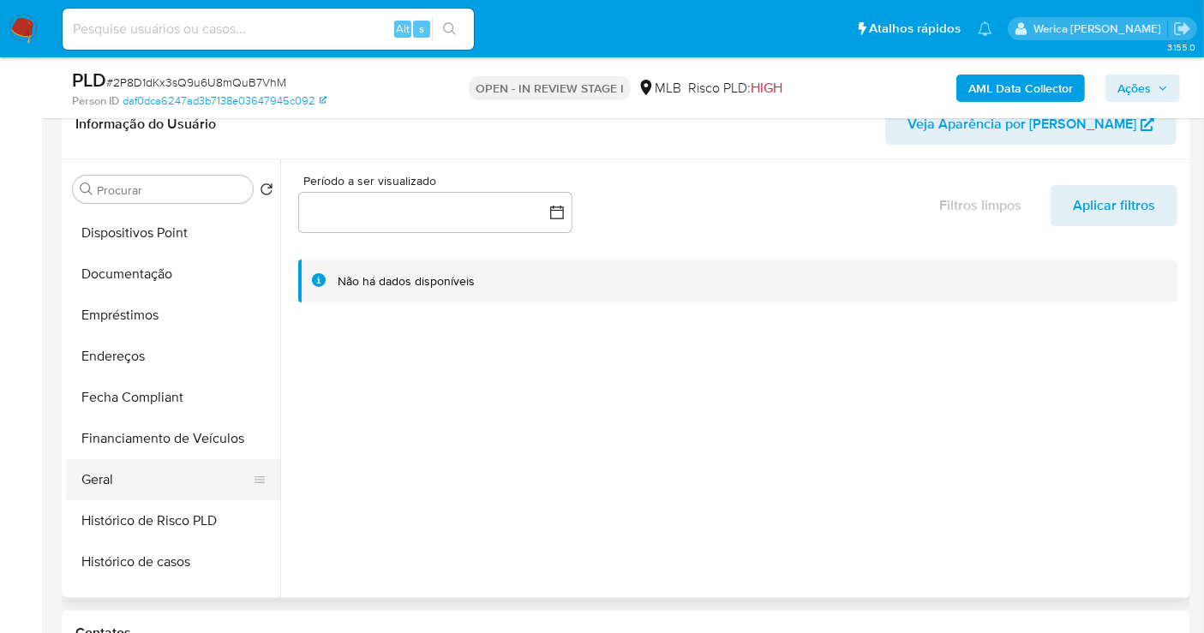
click at [152, 464] on button "Geral" at bounding box center [166, 479] width 200 height 41
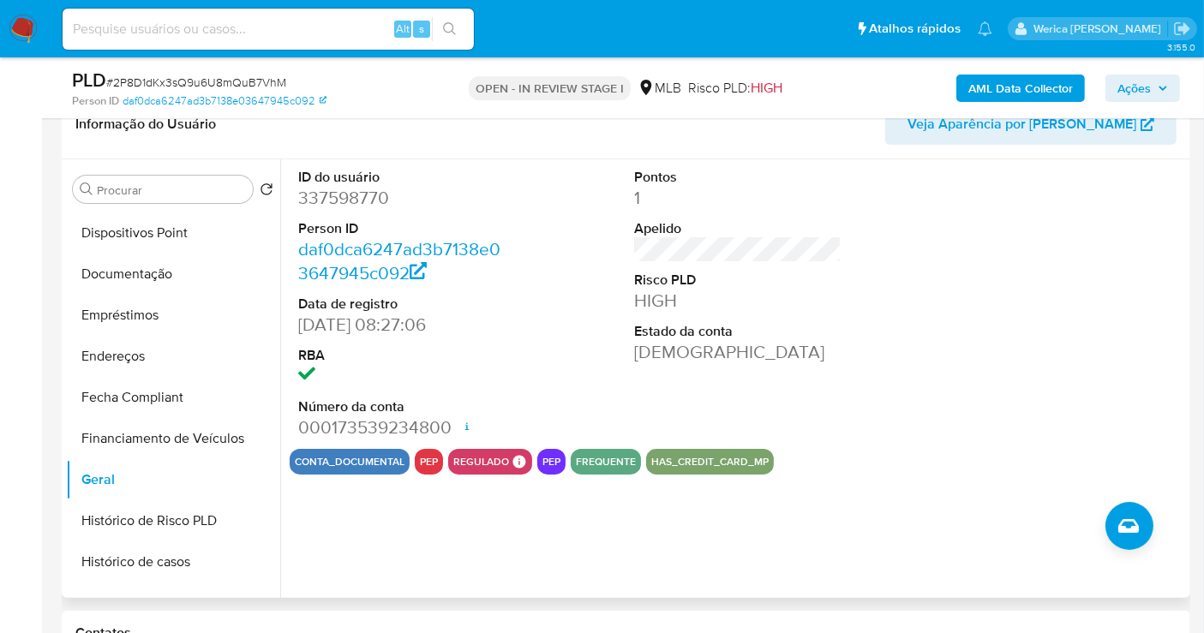
click at [360, 205] on dd "337598770" at bounding box center [401, 198] width 207 height 24
copy dd "337598770"
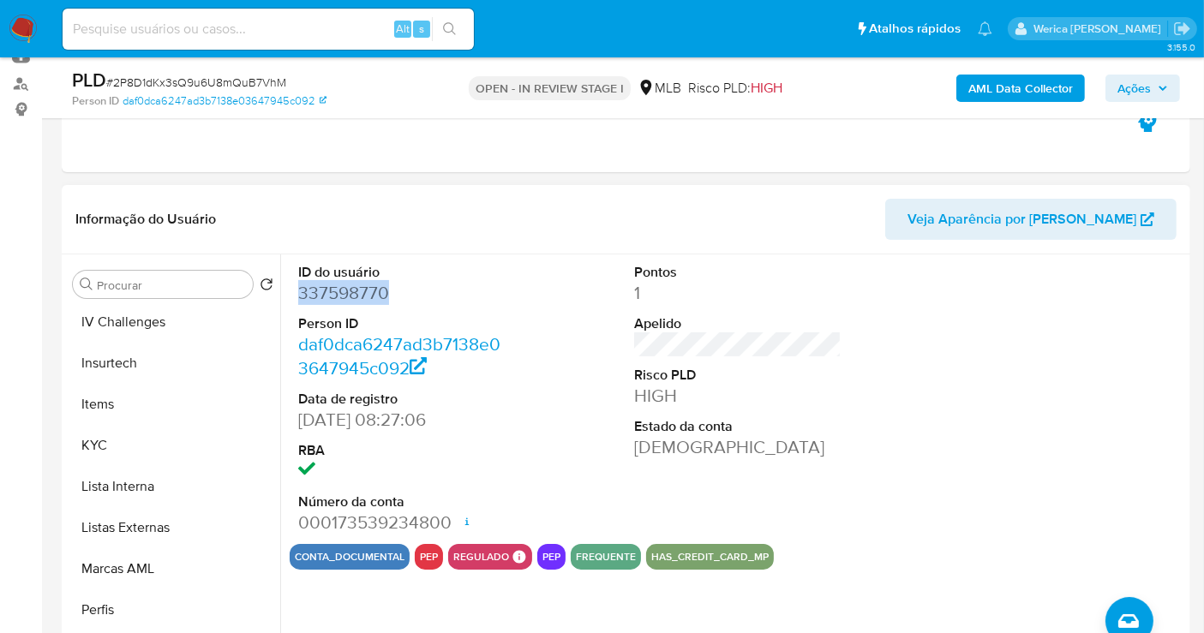
scroll to position [764, 0]
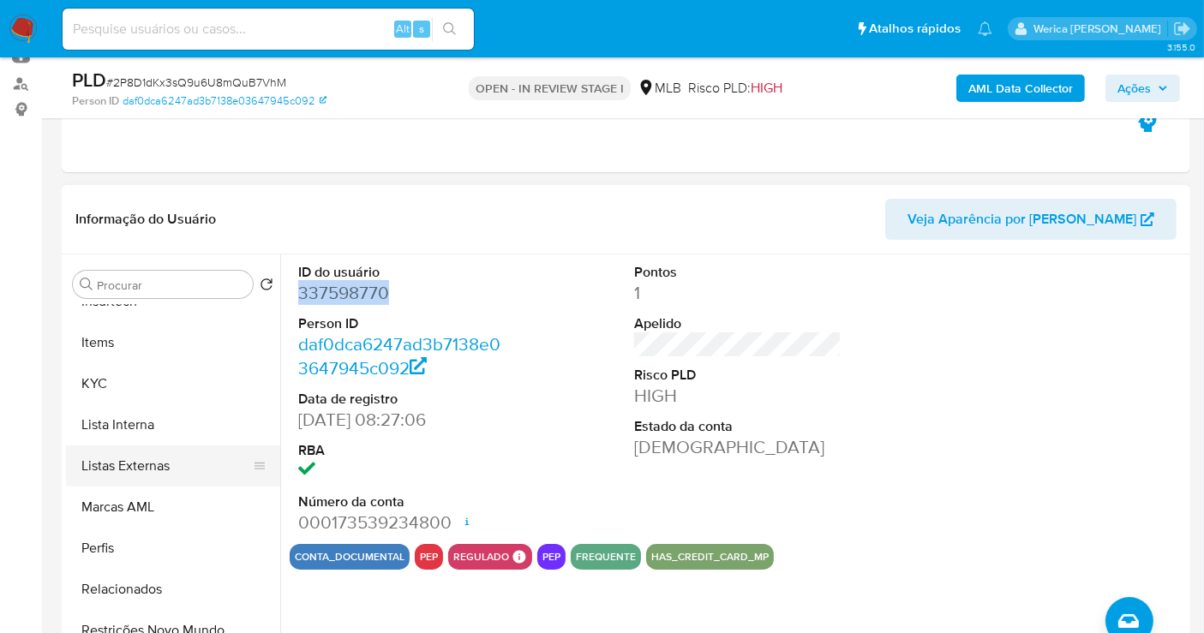
click at [182, 445] on ul "Adiantamentos de Dinheiro Anexos Cartões Contas Bancárias Dados Modificados Det…" at bounding box center [173, 498] width 214 height 386
click at [140, 428] on button "Lista Interna" at bounding box center [166, 424] width 200 height 41
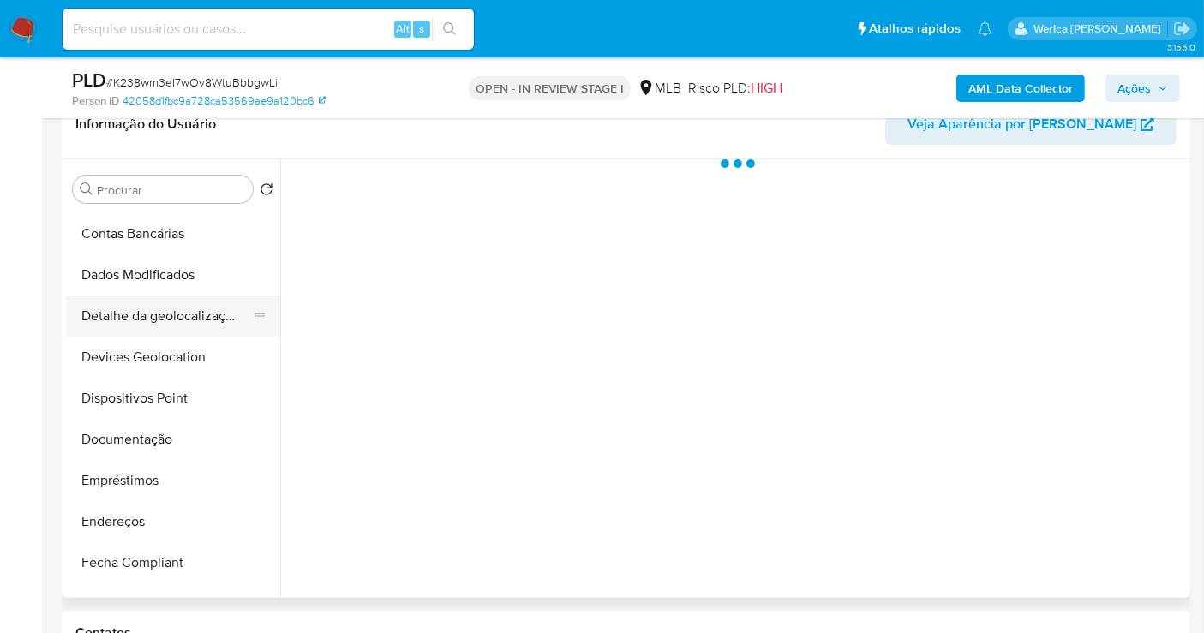
scroll to position [476, 0]
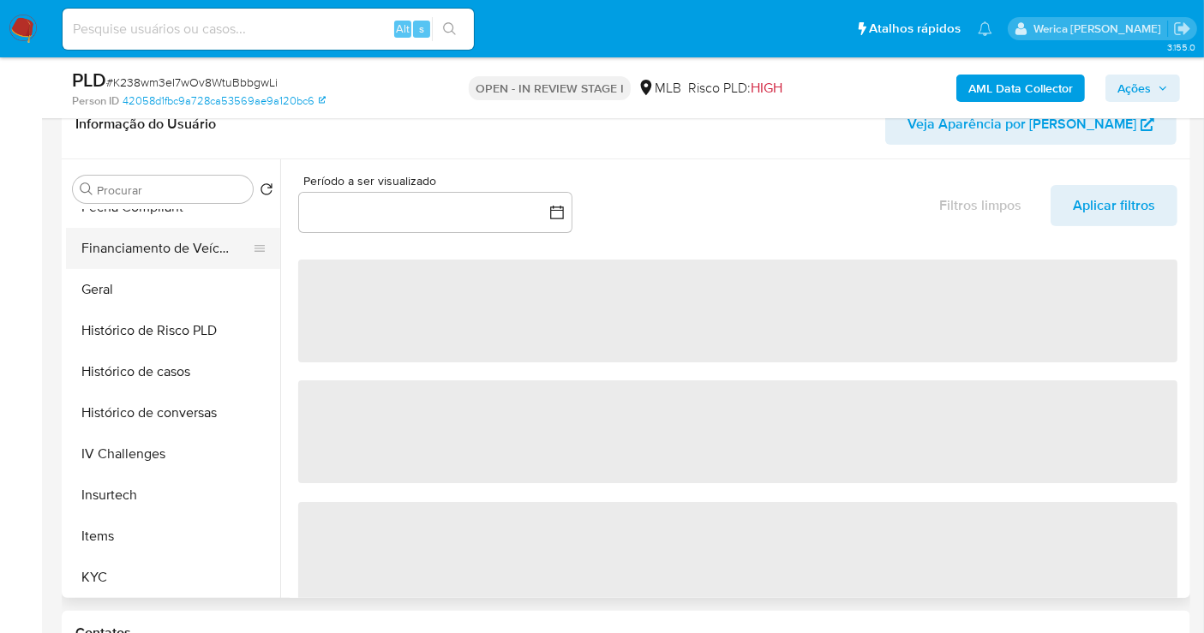
select select "10"
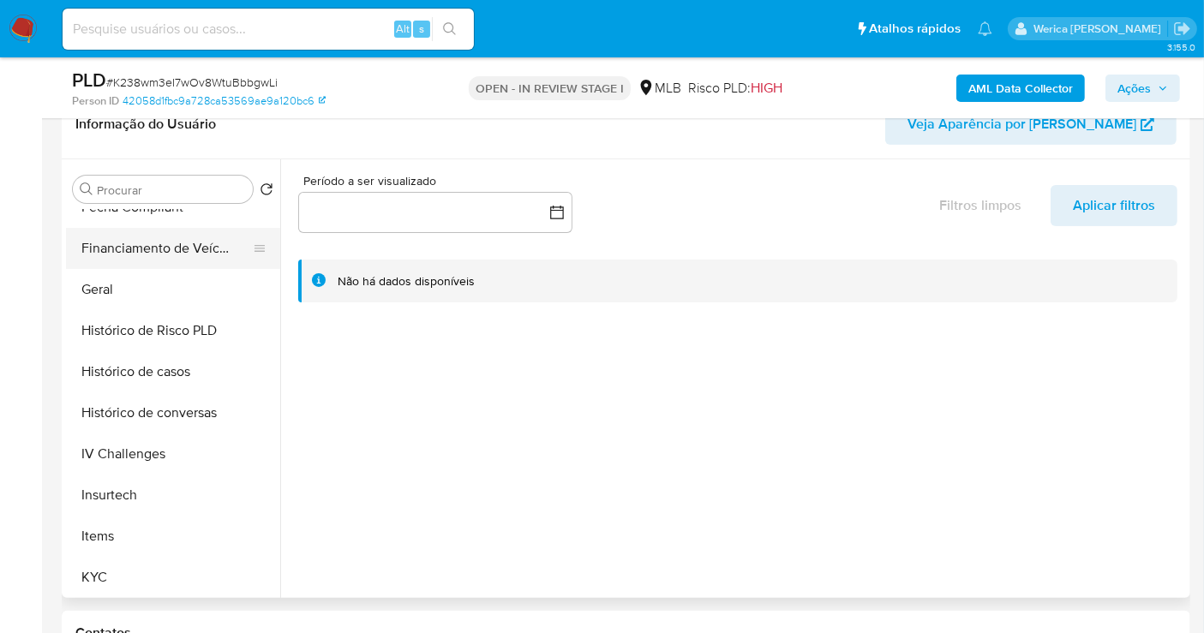
click at [143, 262] on button "Financiamento de Veículos" at bounding box center [166, 248] width 200 height 41
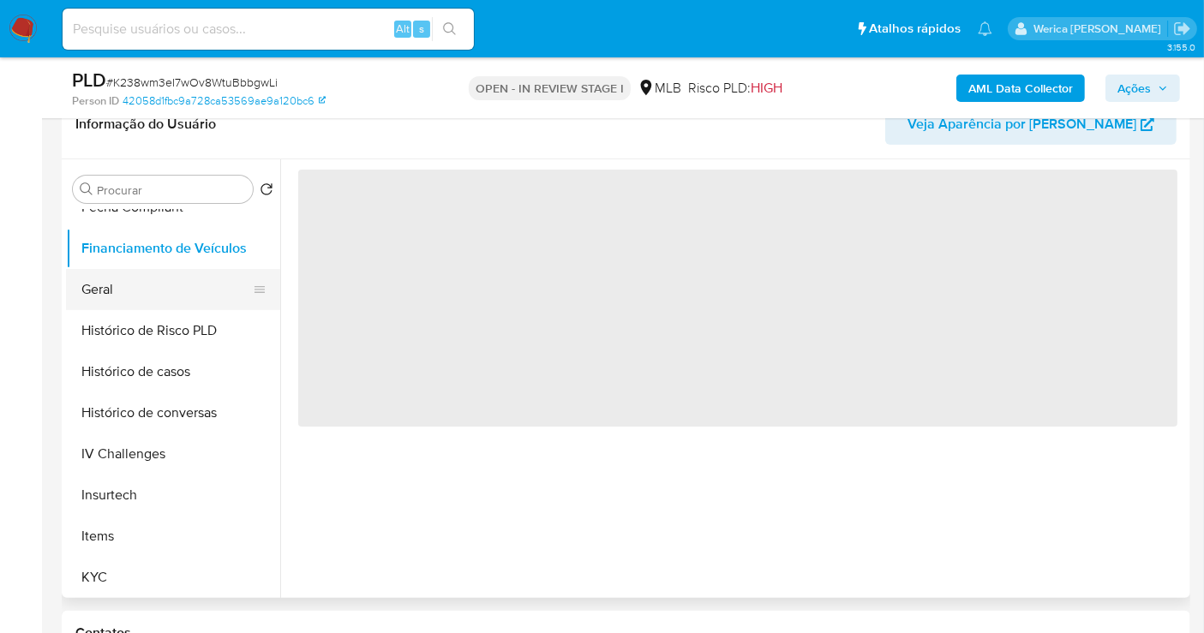
click at [147, 295] on button "Geral" at bounding box center [166, 289] width 200 height 41
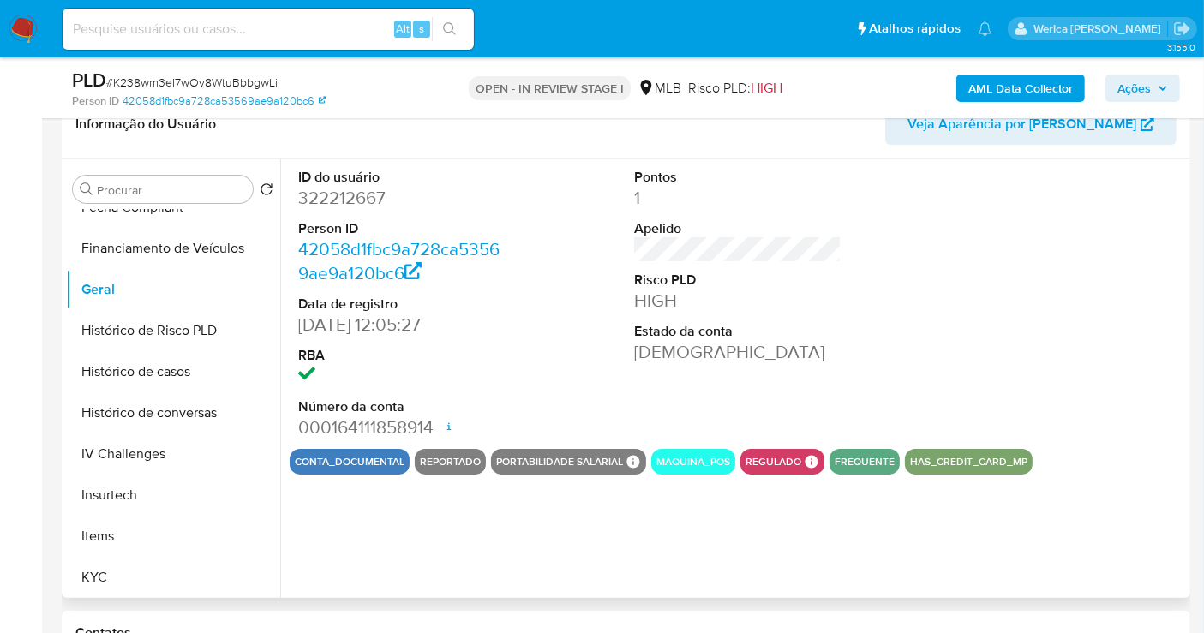
click at [368, 204] on dd "322212667" at bounding box center [401, 198] width 207 height 24
copy dd "322212667"
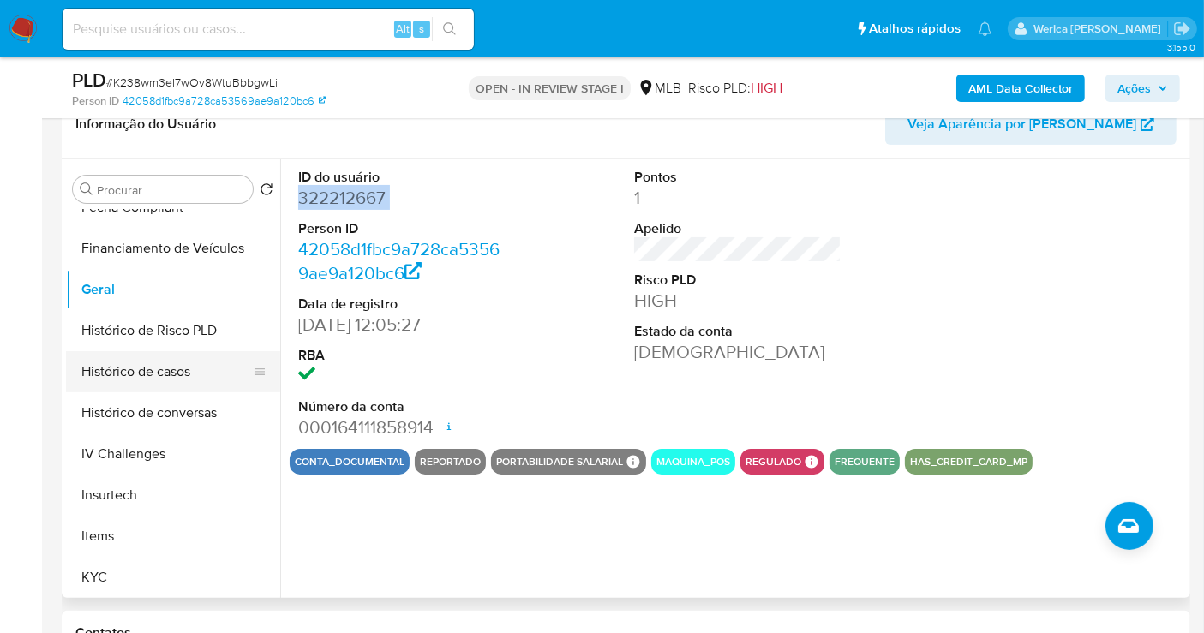
click at [186, 353] on button "Histórico de casos" at bounding box center [166, 371] width 200 height 41
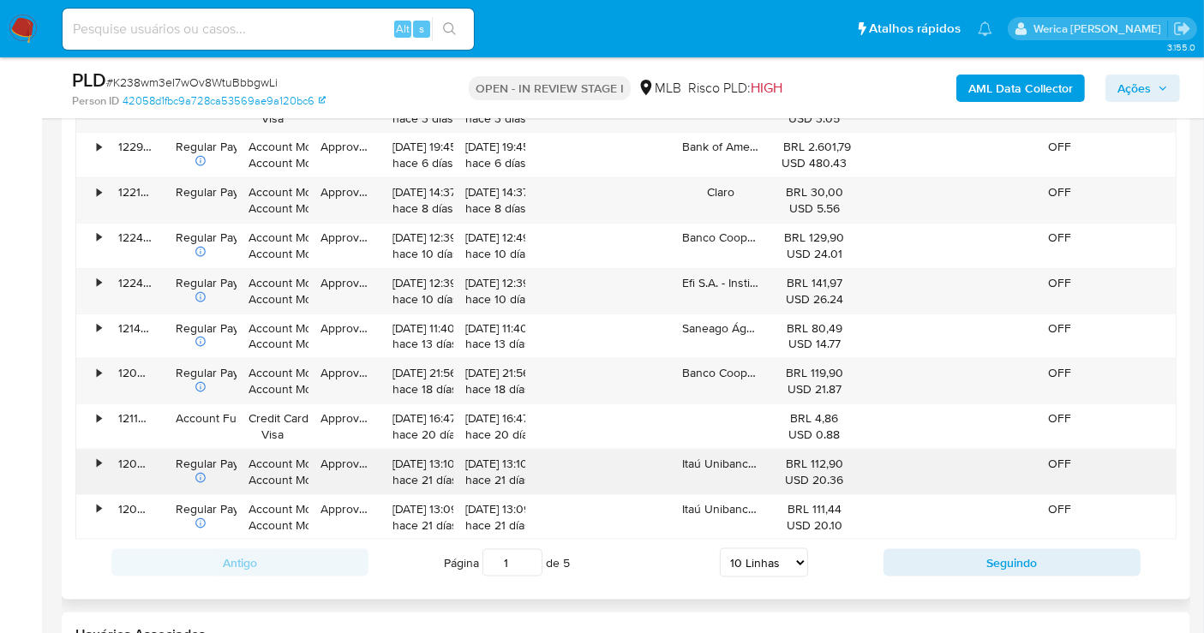
scroll to position [1904, 0]
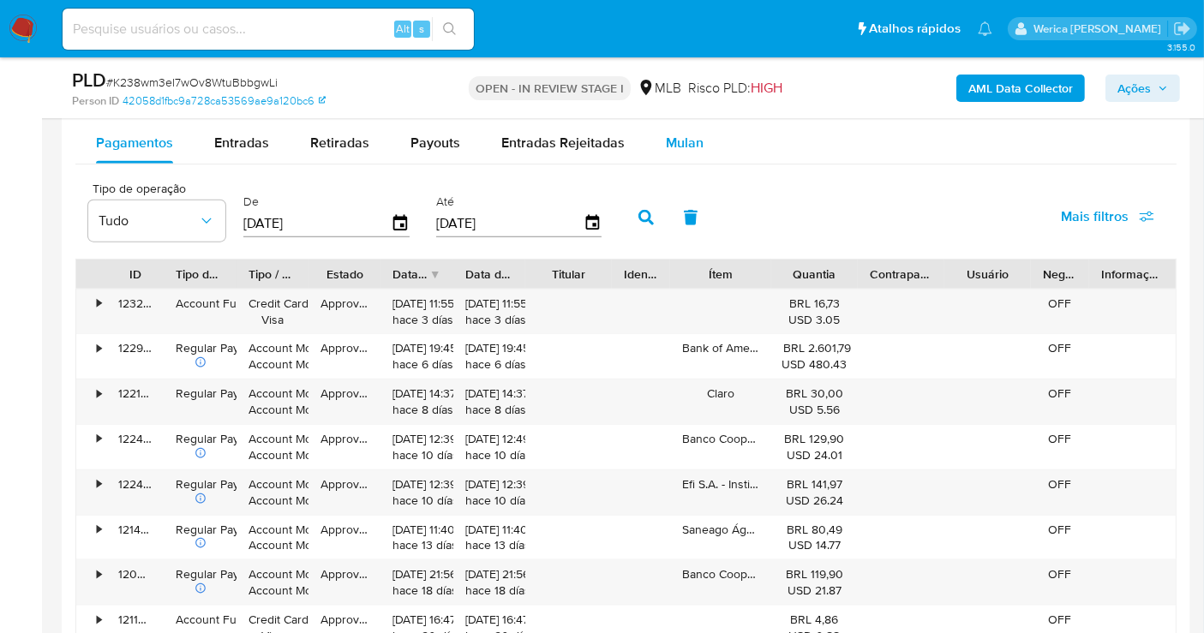
click at [683, 128] on div "Mulan" at bounding box center [685, 143] width 38 height 41
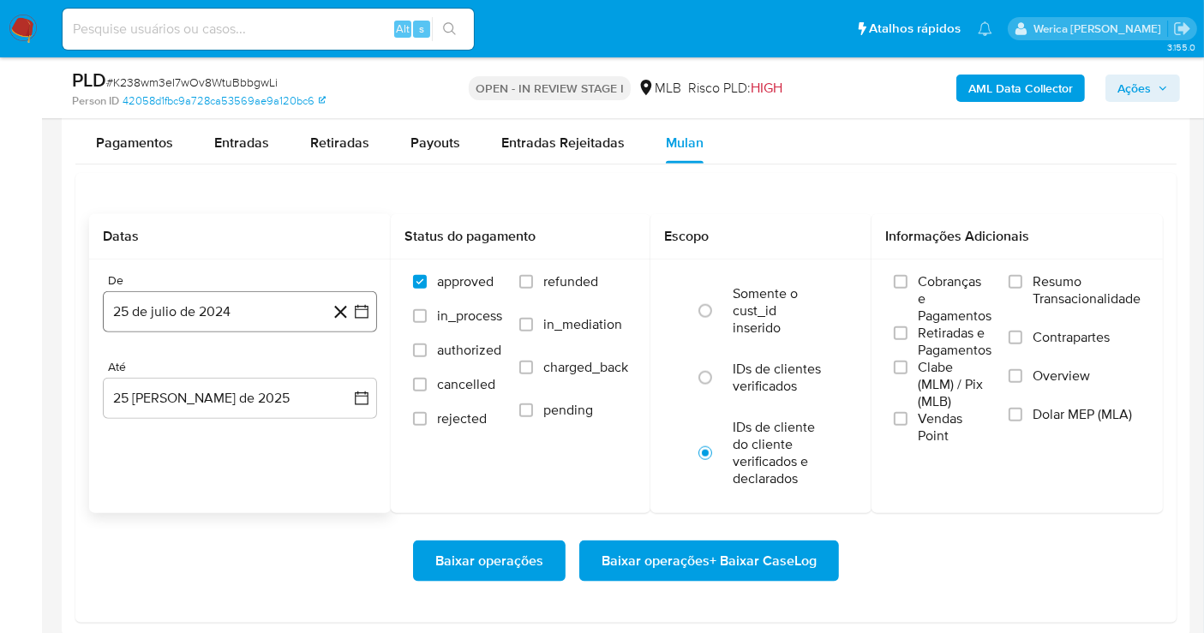
click at [210, 291] on button "25 de julio de 2024" at bounding box center [240, 311] width 274 height 41
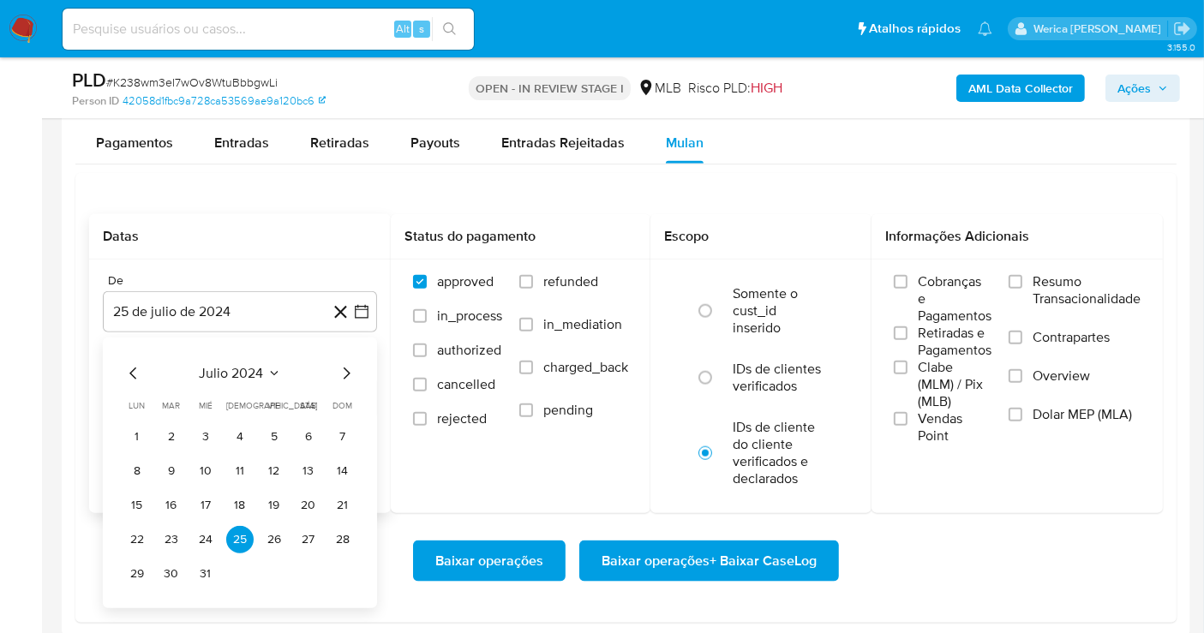
click at [246, 373] on span "julio 2024" at bounding box center [232, 373] width 64 height 17
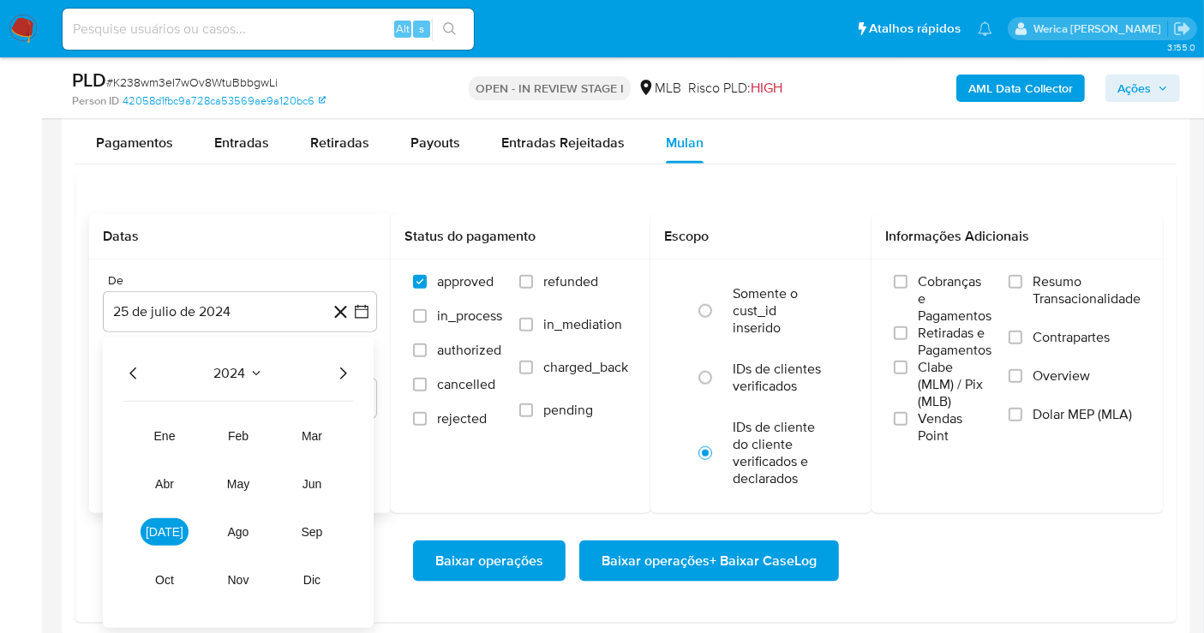
drag, startPoint x: 350, startPoint y: 370, endPoint x: 326, endPoint y: 410, distance: 47.3
click at [349, 370] on icon "Año siguiente" at bounding box center [342, 373] width 21 height 21
click at [165, 529] on span "jul" at bounding box center [165, 532] width 38 height 14
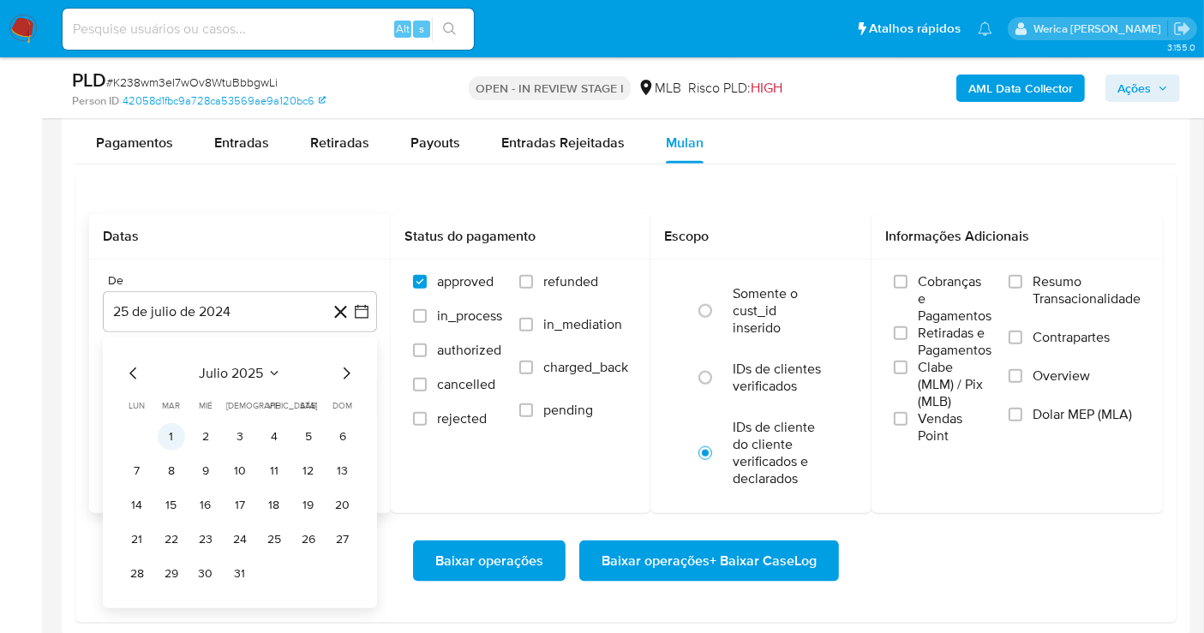
click at [170, 417] on table "lun lunes mar martes mié miércoles jue jueves vie viernes sáb sábado dom doming…" at bounding box center [239, 493] width 233 height 188
click at [178, 429] on button "1" at bounding box center [171, 436] width 27 height 27
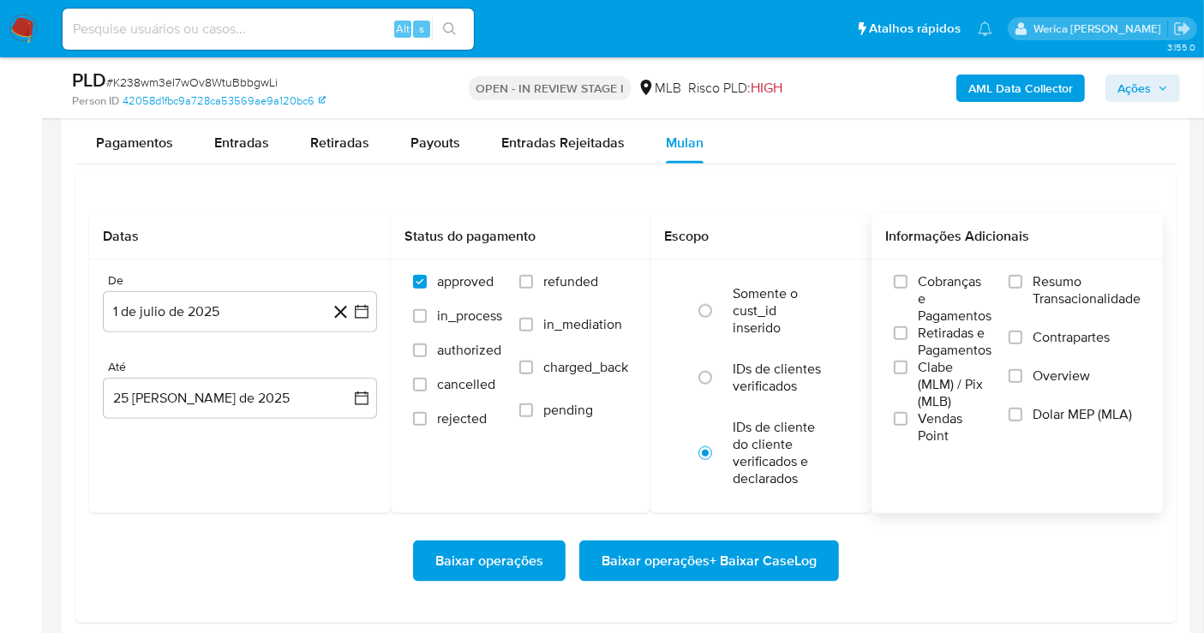
click at [937, 420] on span "Vendas Point" at bounding box center [955, 427] width 74 height 34
click at [907, 420] on input "Vendas Point" at bounding box center [901, 419] width 14 height 14
click at [928, 381] on span "Clabe (MLM) / Pix (MLB)" at bounding box center [955, 384] width 74 height 51
click at [907, 374] on input "Clabe (MLM) / Pix (MLB)" at bounding box center [901, 368] width 14 height 14
click at [928, 347] on span "Retiradas e Pagamentos" at bounding box center [955, 342] width 74 height 34
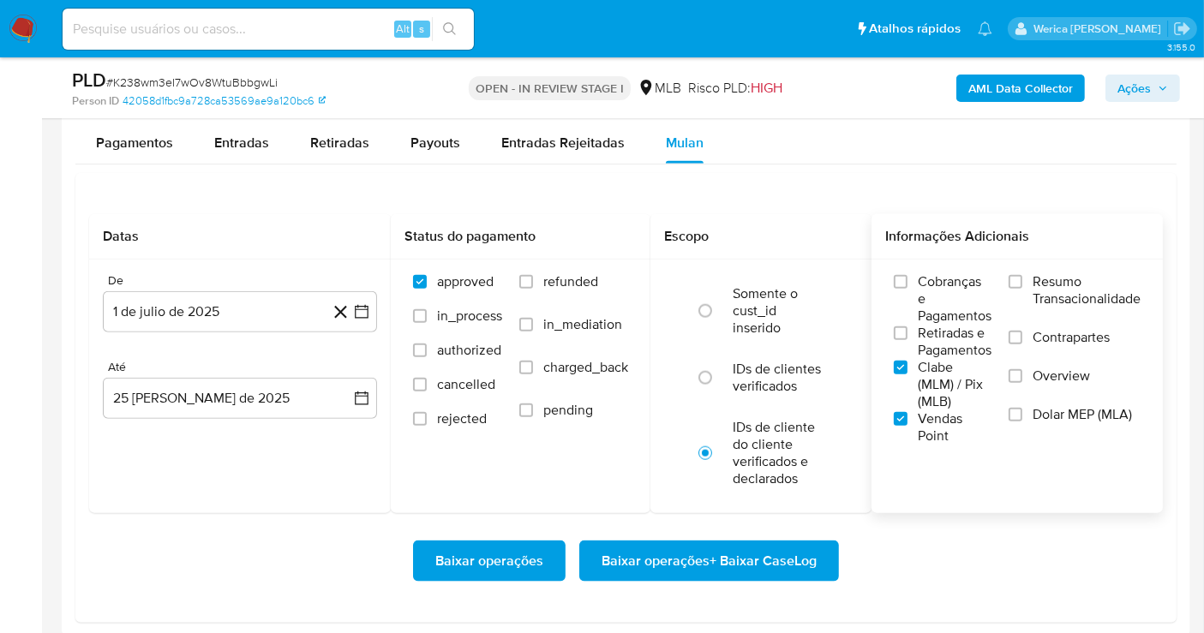
click at [907, 340] on input "Retiradas e Pagamentos" at bounding box center [901, 333] width 14 height 14
click at [932, 300] on span "Cobranças e Pagamentos" at bounding box center [955, 298] width 74 height 51
click at [907, 289] on input "Cobranças e Pagamentos" at bounding box center [901, 282] width 14 height 14
click at [1079, 304] on span "Resumo Transacionalidade" at bounding box center [1086, 290] width 108 height 34
click at [1022, 289] on input "Resumo Transacionalidade" at bounding box center [1015, 282] width 14 height 14
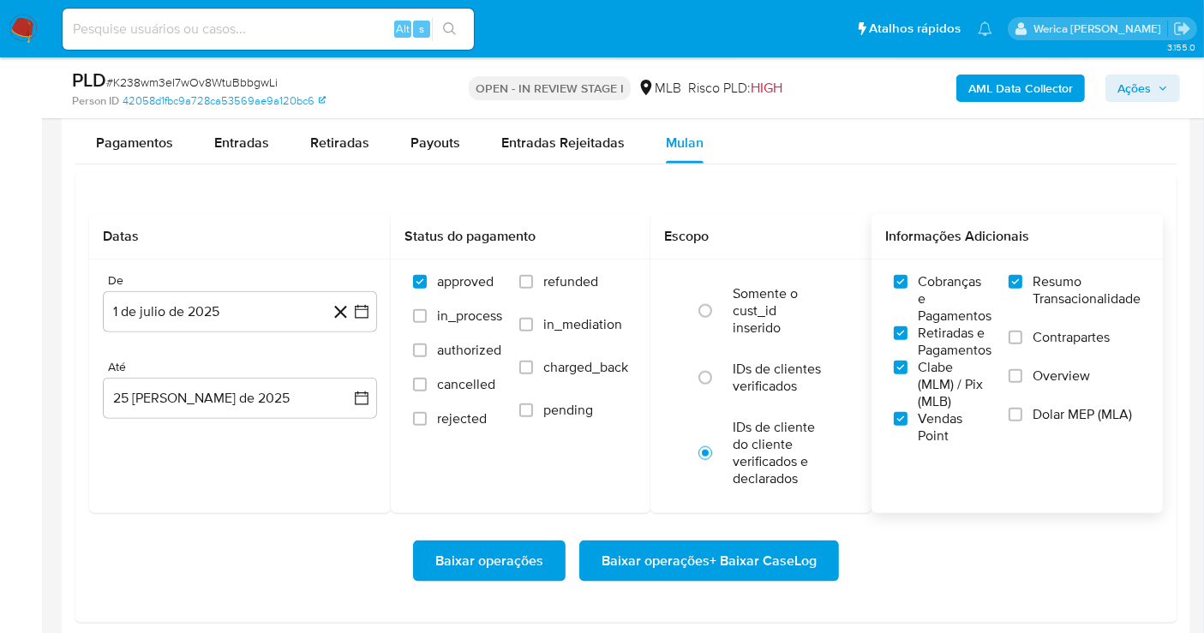
click at [1079, 332] on span "Contrapartes" at bounding box center [1070, 337] width 77 height 17
click at [1022, 332] on input "Contrapartes" at bounding box center [1015, 338] width 14 height 14
click at [1079, 378] on span "Overview" at bounding box center [1060, 376] width 57 height 17
click at [1022, 378] on input "Overview" at bounding box center [1015, 376] width 14 height 14
drag, startPoint x: 1074, startPoint y: 420, endPoint x: 1061, endPoint y: 420, distance: 13.7
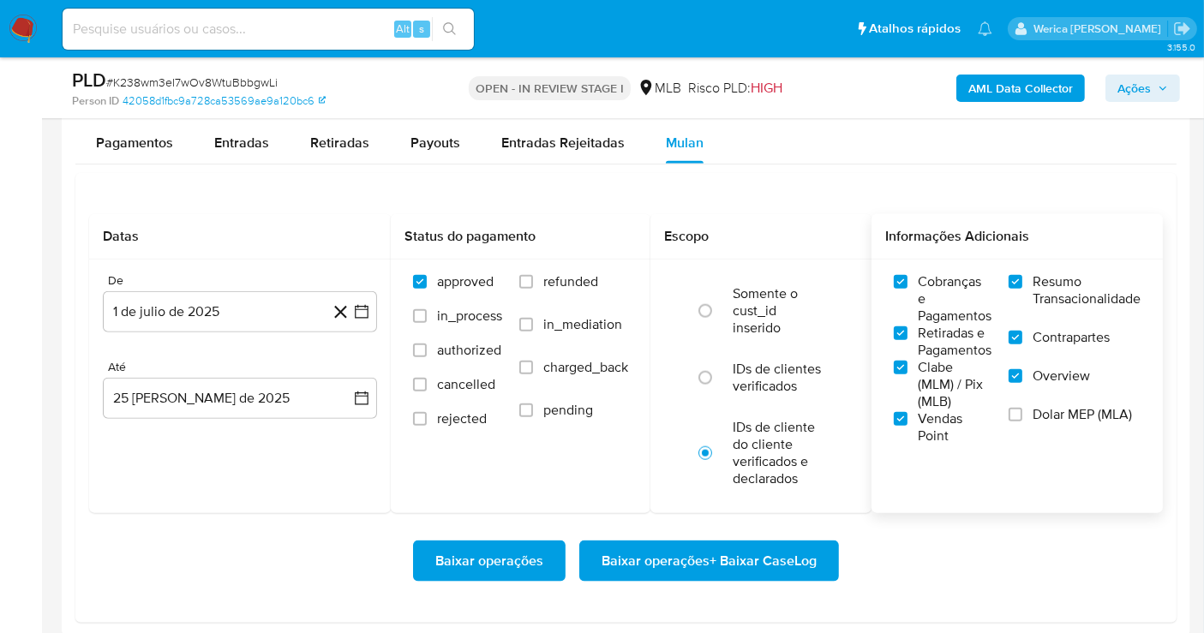
click at [1072, 420] on label "Dolar MEP (MLA)" at bounding box center [1074, 425] width 132 height 39
click at [1063, 390] on label "Overview" at bounding box center [1074, 387] width 132 height 39
click at [1022, 383] on input "Overview" at bounding box center [1015, 376] width 14 height 14
click at [1084, 368] on span "Overview" at bounding box center [1060, 376] width 57 height 17
click at [1022, 369] on input "Overview" at bounding box center [1015, 376] width 14 height 14
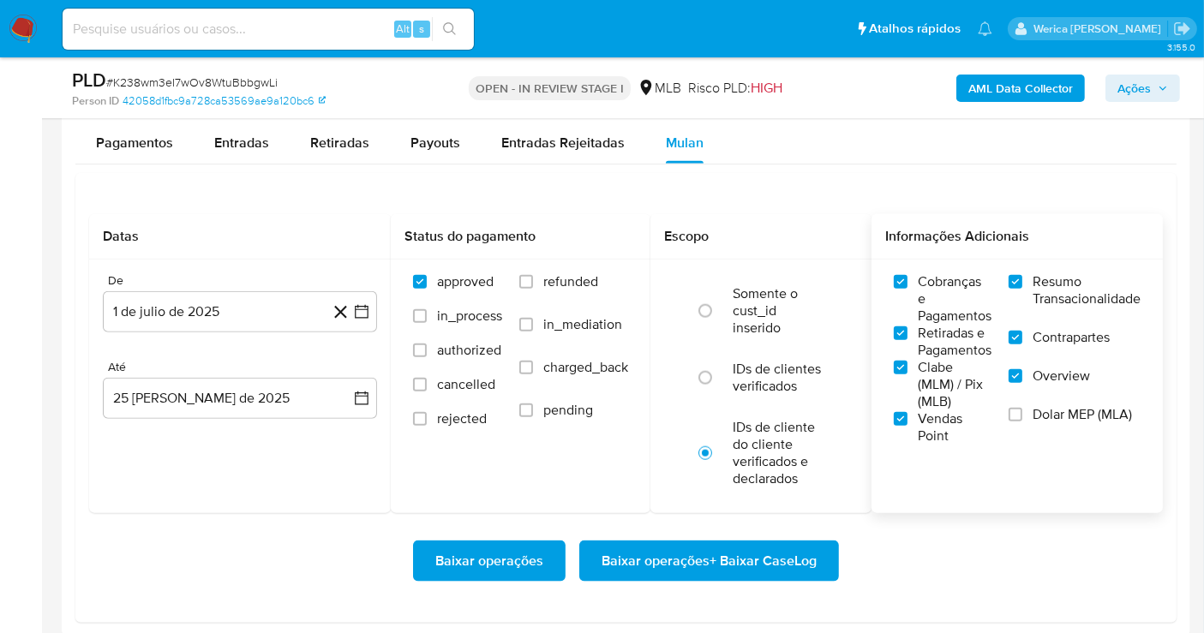
click at [817, 541] on button "Baixar operações + Baixar CaseLog" at bounding box center [709, 561] width 260 height 41
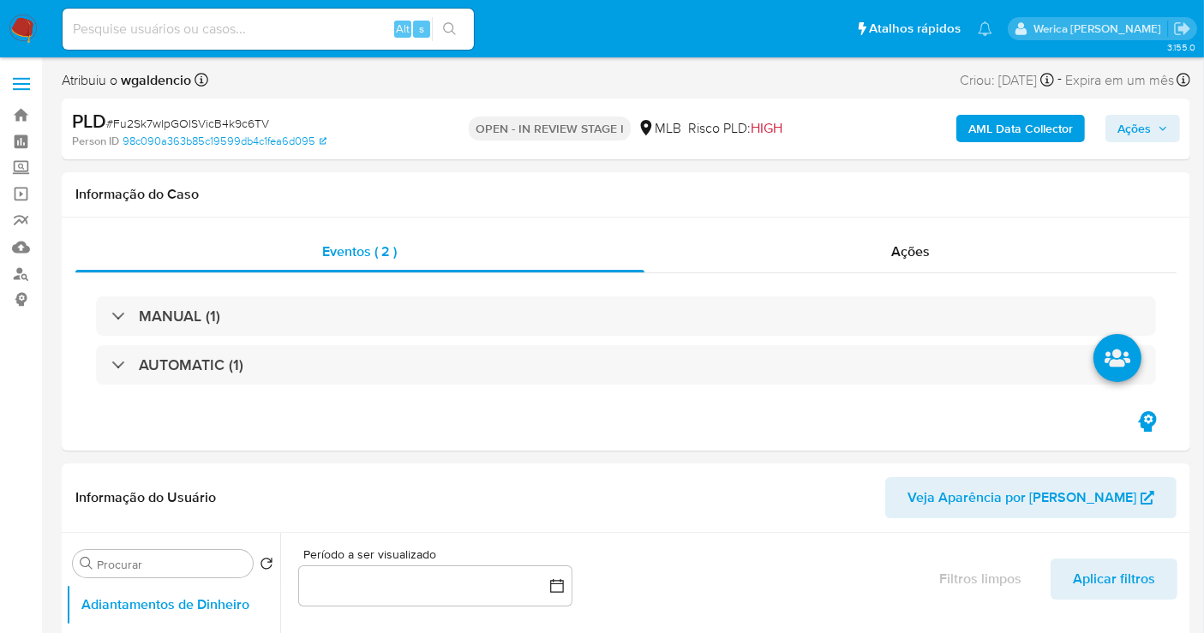
select select "10"
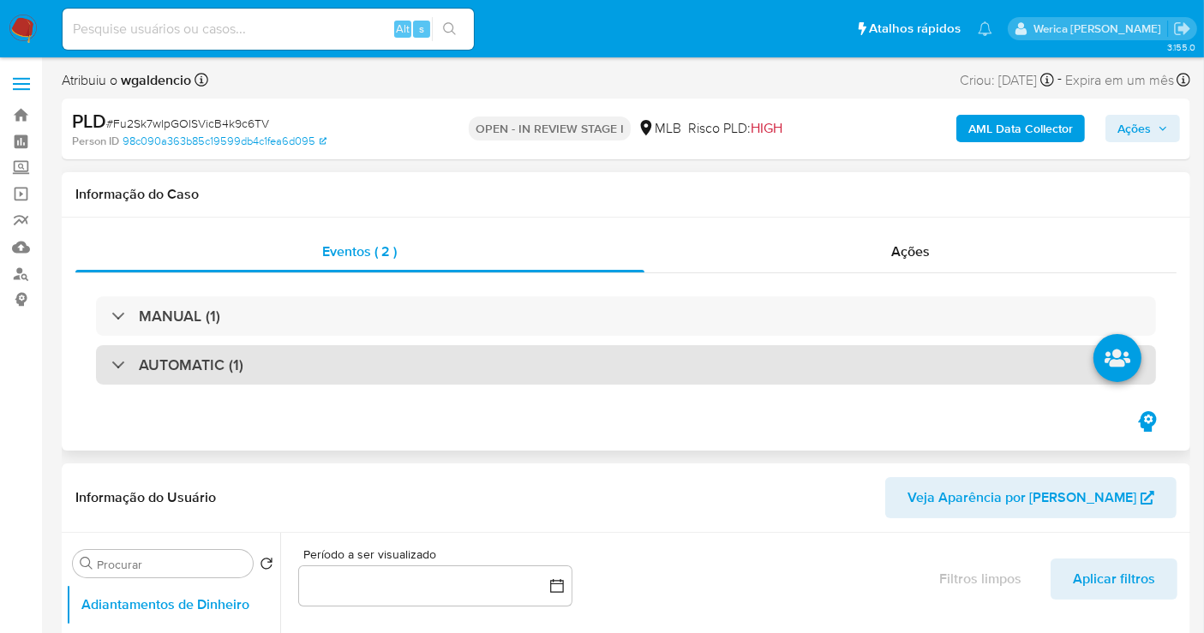
click at [458, 353] on div "AUTOMATIC (1)" at bounding box center [626, 364] width 1060 height 39
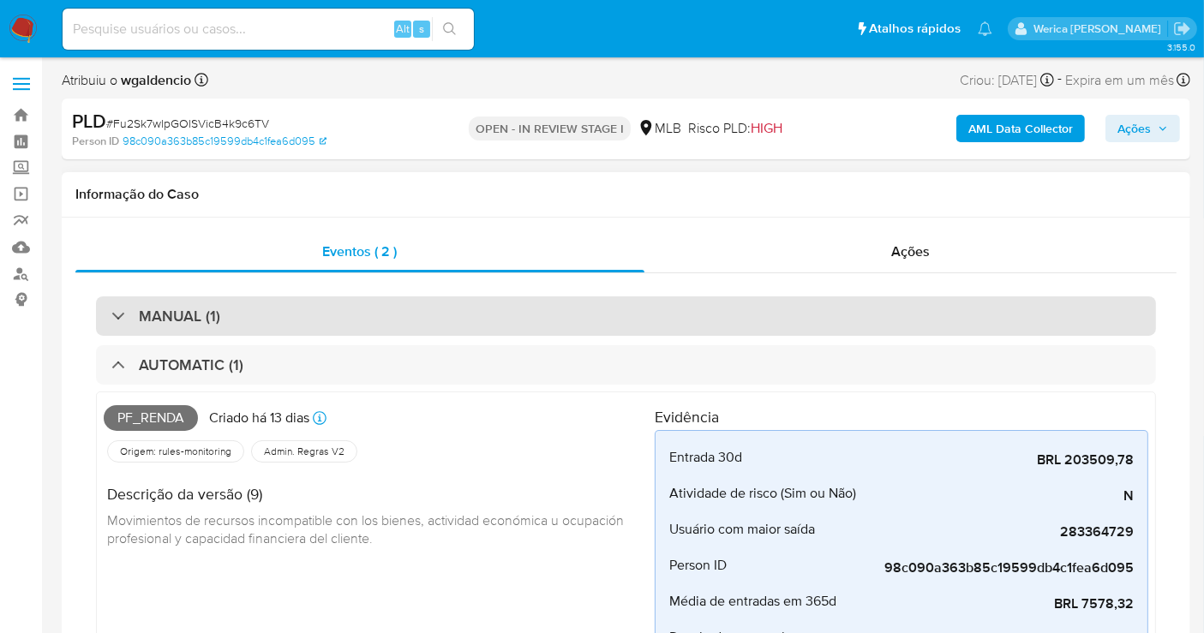
click at [467, 312] on div "MANUAL (1)" at bounding box center [626, 315] width 1060 height 39
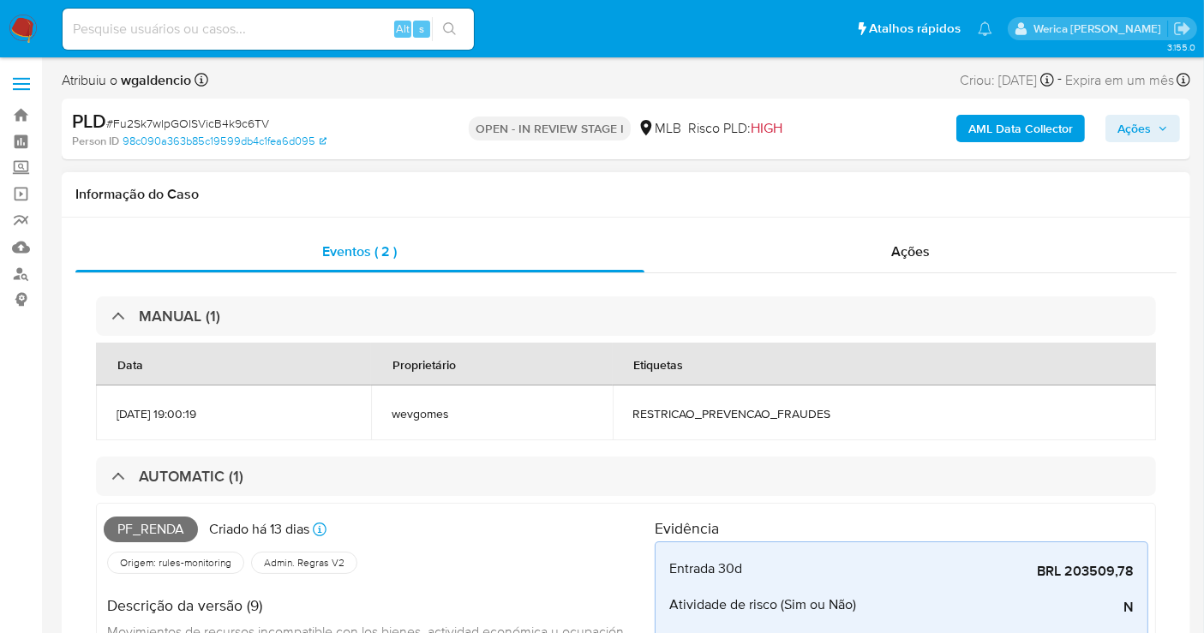
click at [470, 348] on div "Proprietário" at bounding box center [424, 364] width 105 height 41
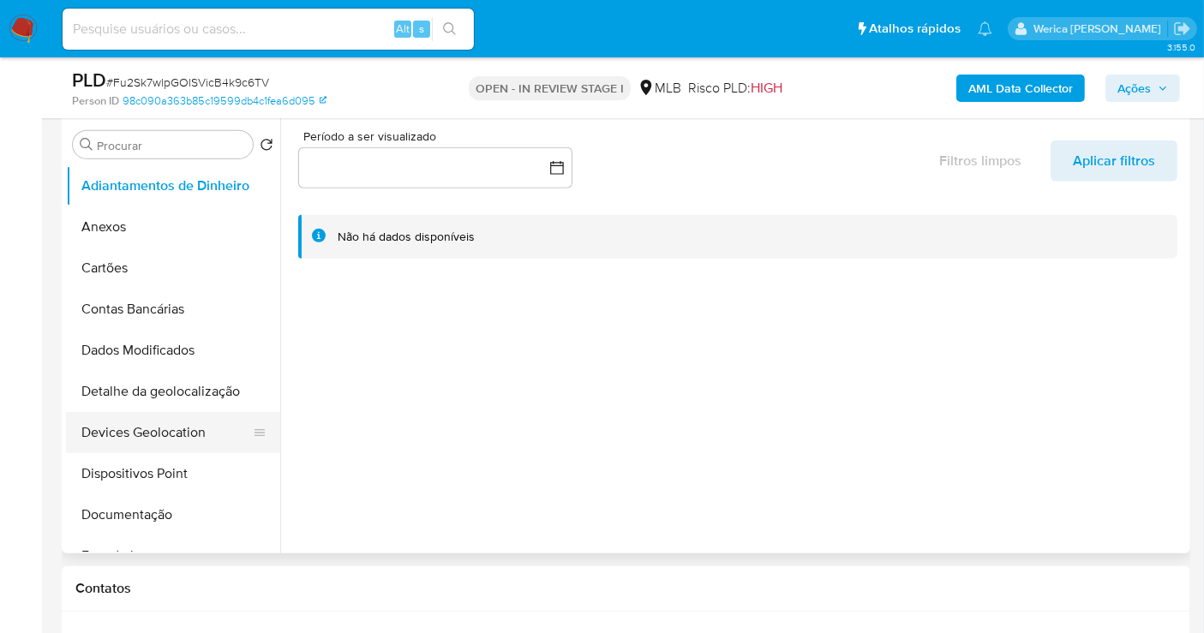
scroll to position [380, 0]
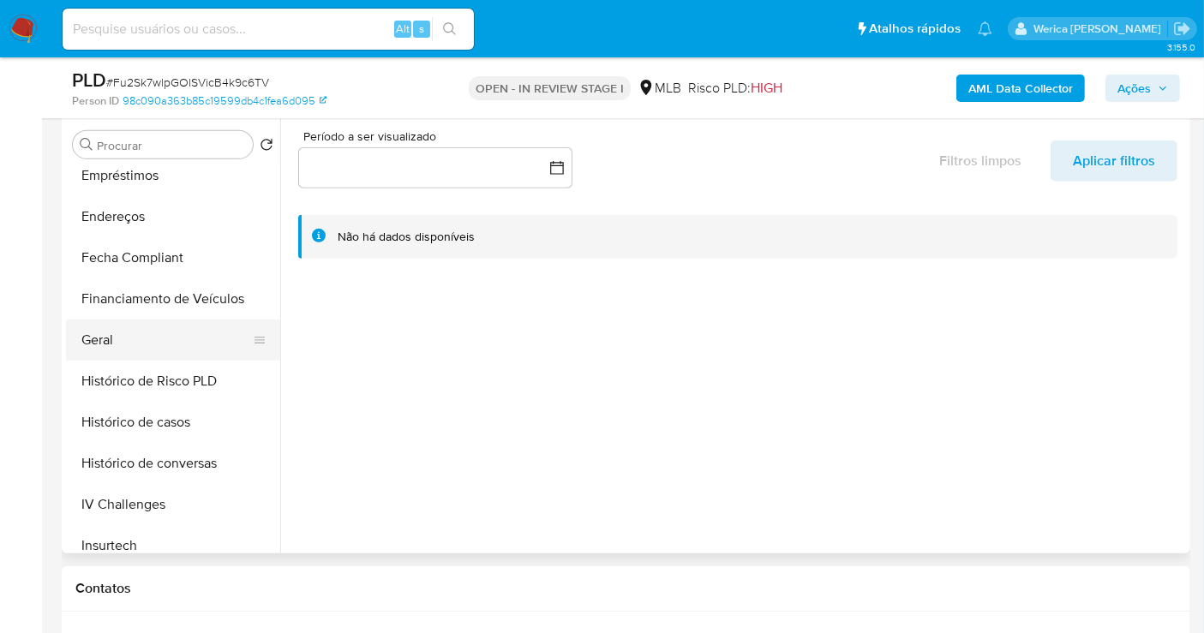
click at [161, 357] on button "Geral" at bounding box center [166, 340] width 200 height 41
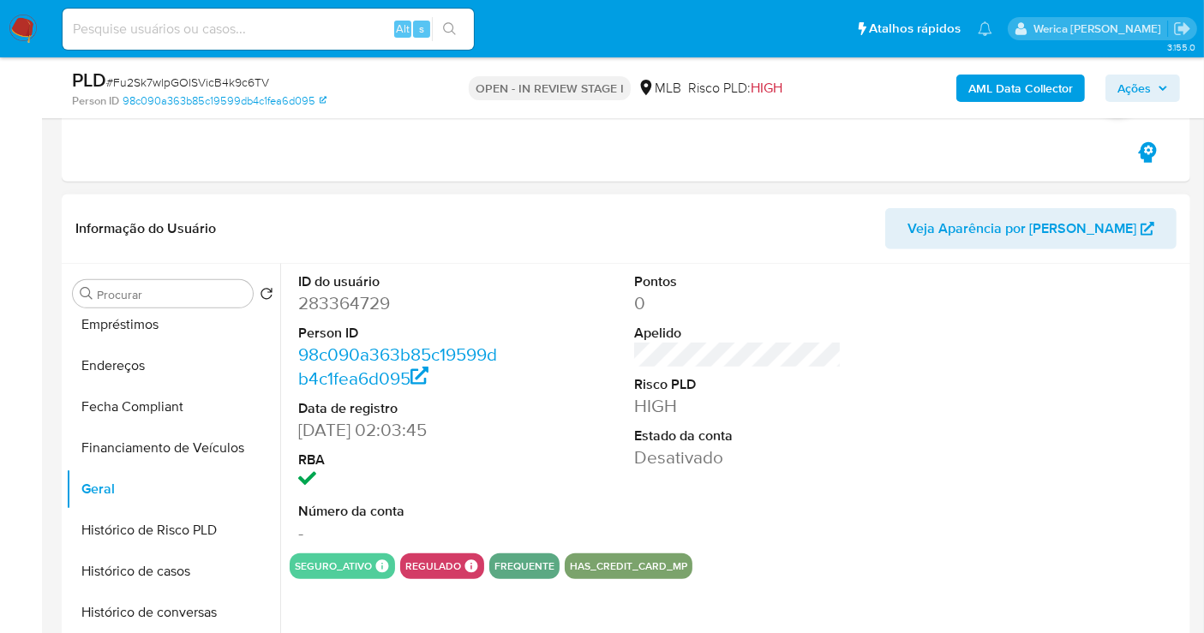
scroll to position [761, 0]
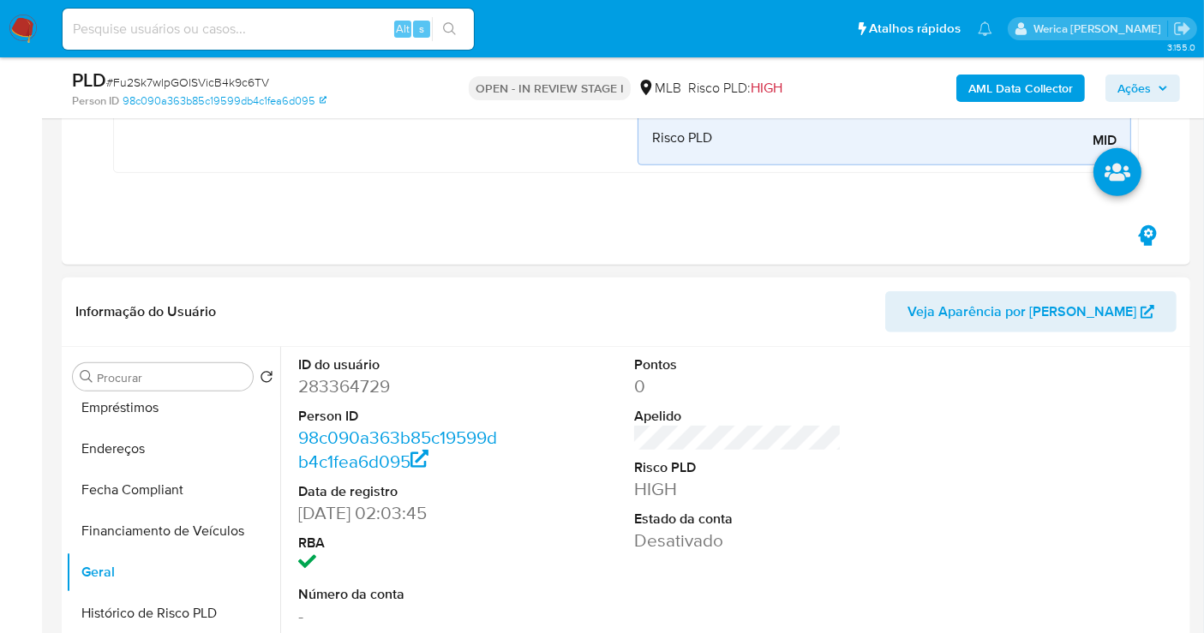
click at [338, 386] on dd "283364729" at bounding box center [401, 386] width 207 height 24
click at [336, 382] on dd "283364729" at bounding box center [401, 386] width 207 height 24
click at [335, 380] on dd "283364729" at bounding box center [401, 386] width 207 height 24
copy dd "283364729"
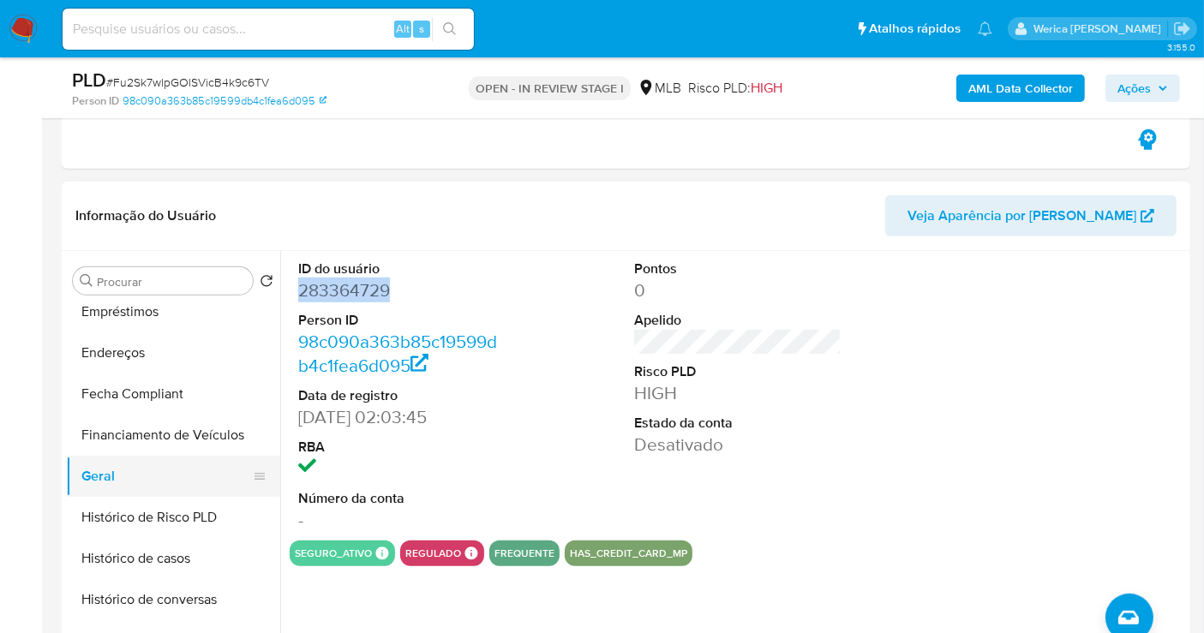
scroll to position [666, 0]
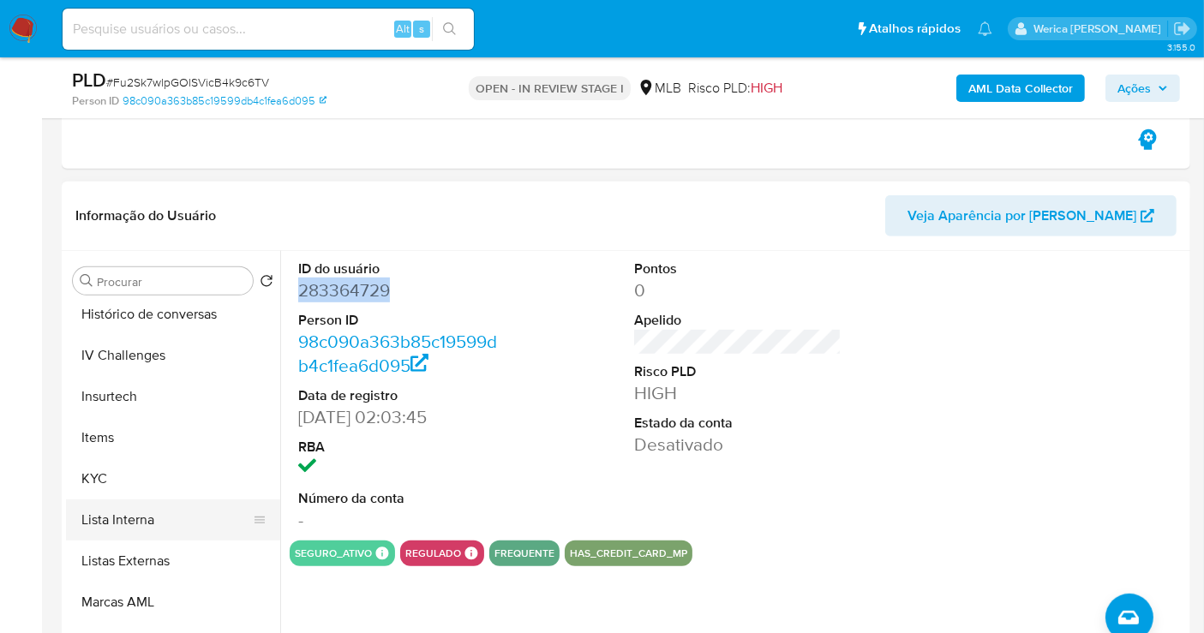
click at [169, 466] on button "KYC" at bounding box center [173, 478] width 214 height 41
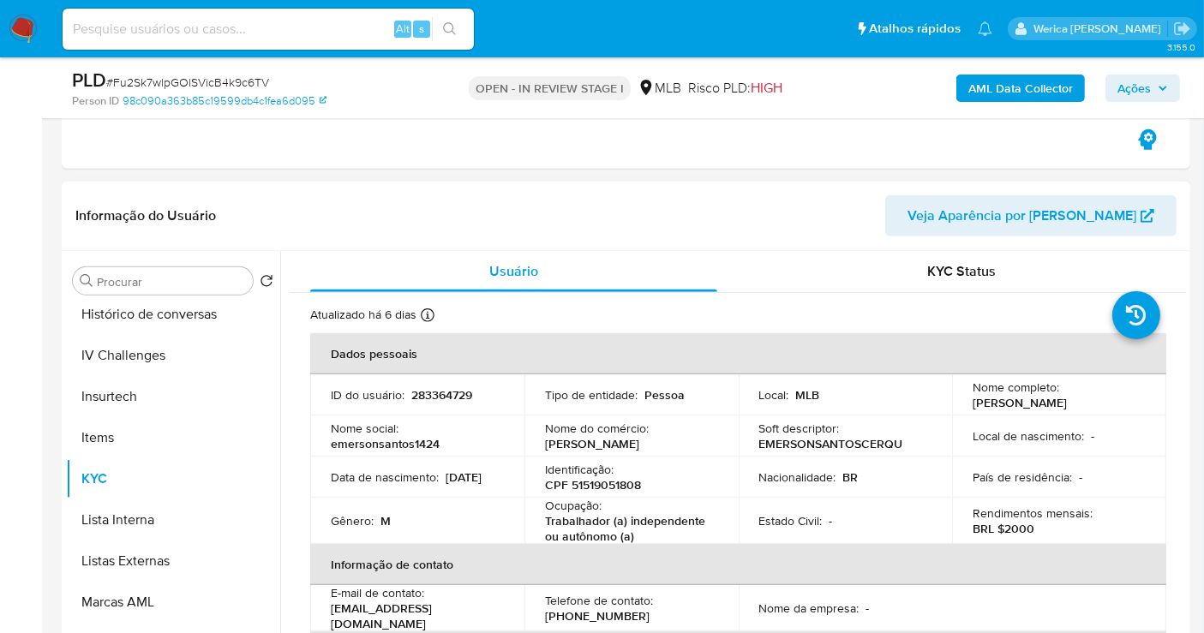
click at [621, 477] on p "CPF 51519051808" at bounding box center [593, 484] width 96 height 15
copy p "51519051808"
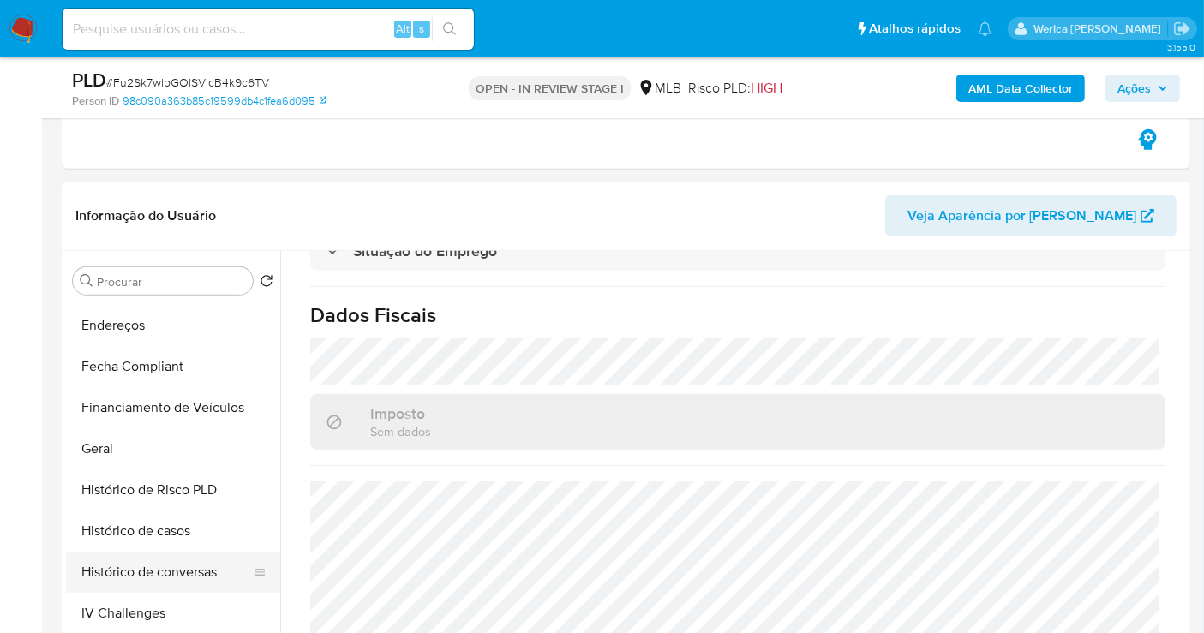
scroll to position [380, 0]
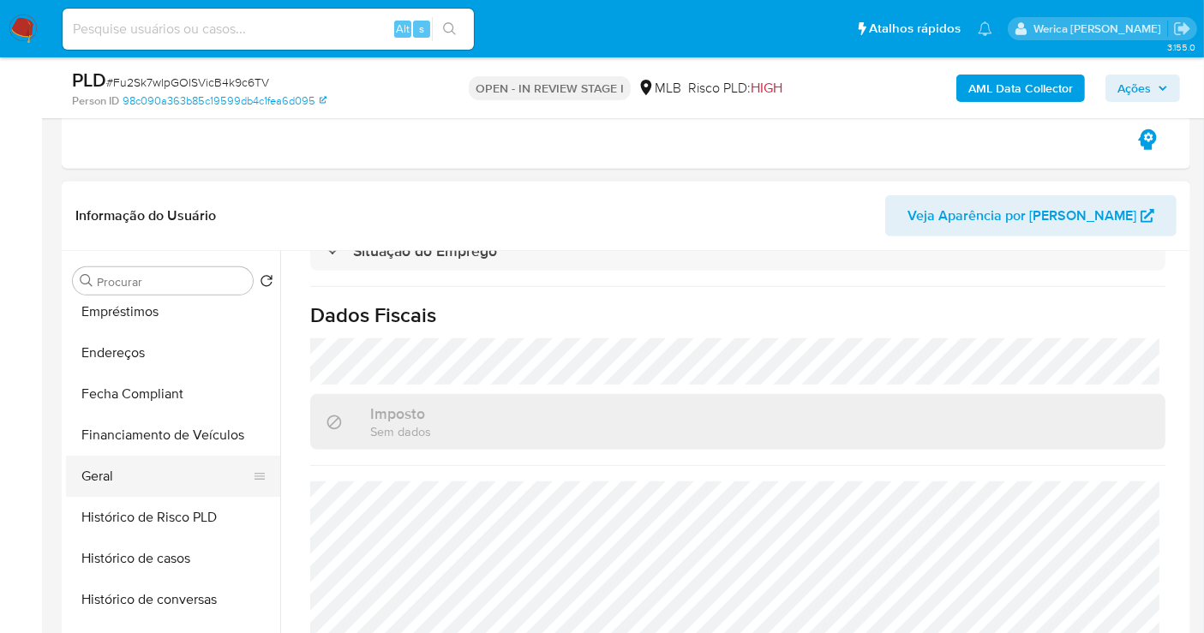
click at [160, 469] on button "Geral" at bounding box center [166, 476] width 200 height 41
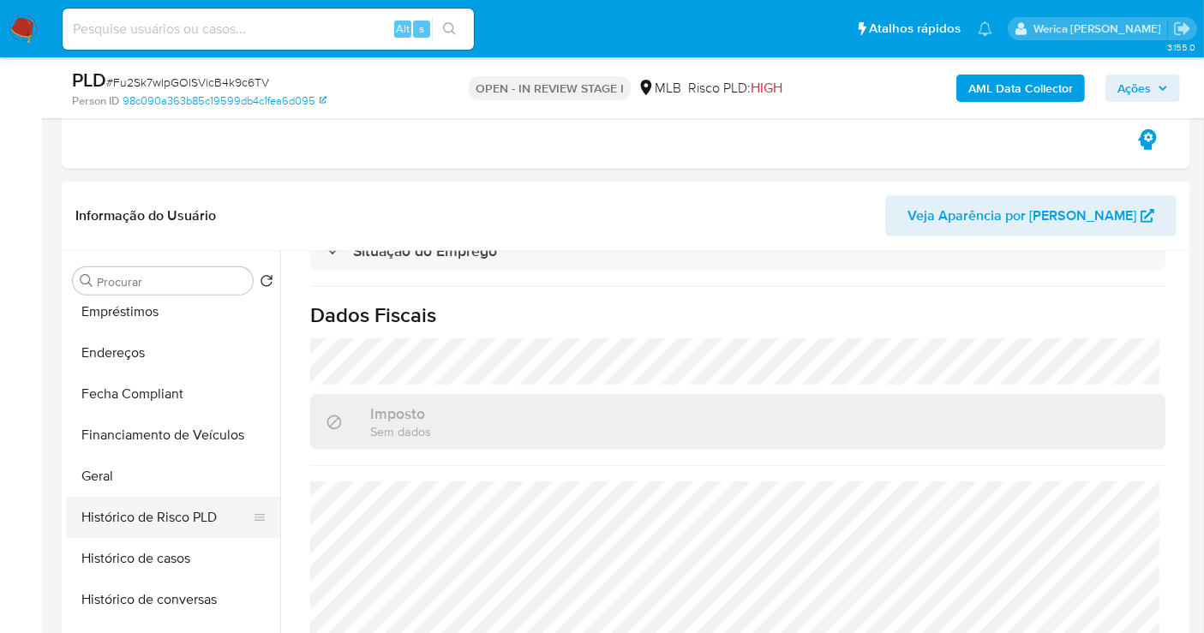
scroll to position [0, 0]
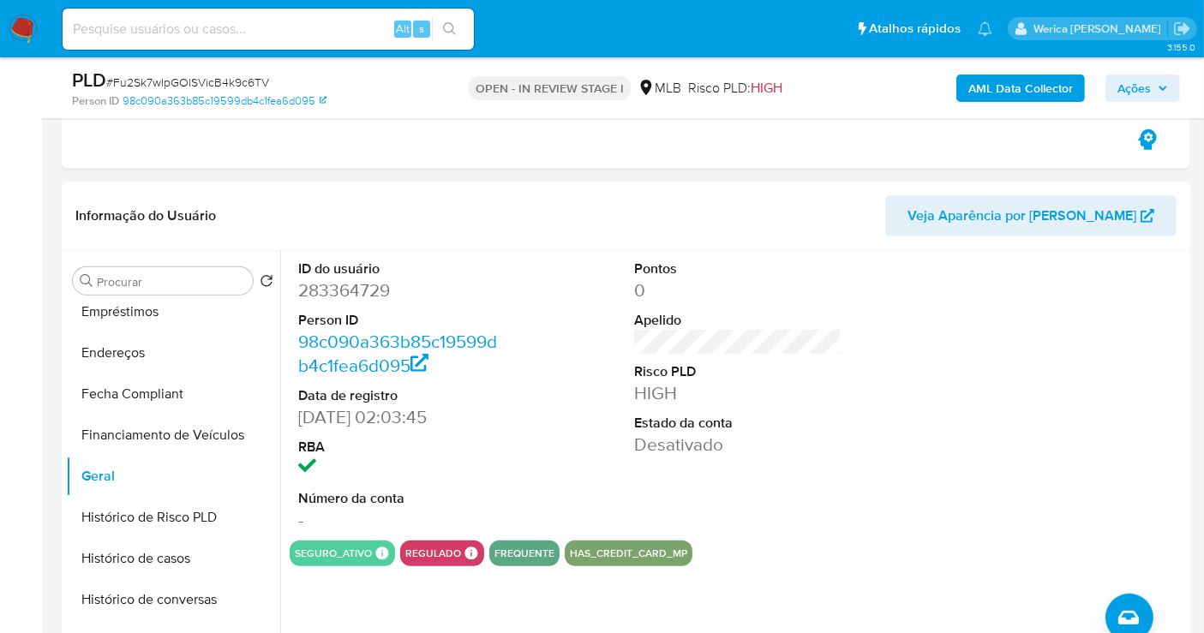
drag, startPoint x: 940, startPoint y: 317, endPoint x: 924, endPoint y: 239, distance: 79.6
click at [940, 319] on div "ID do usuário 283364729 Person ID 98c090a363b85c19599db4c1fea6d095 Data de regi…" at bounding box center [738, 396] width 896 height 290
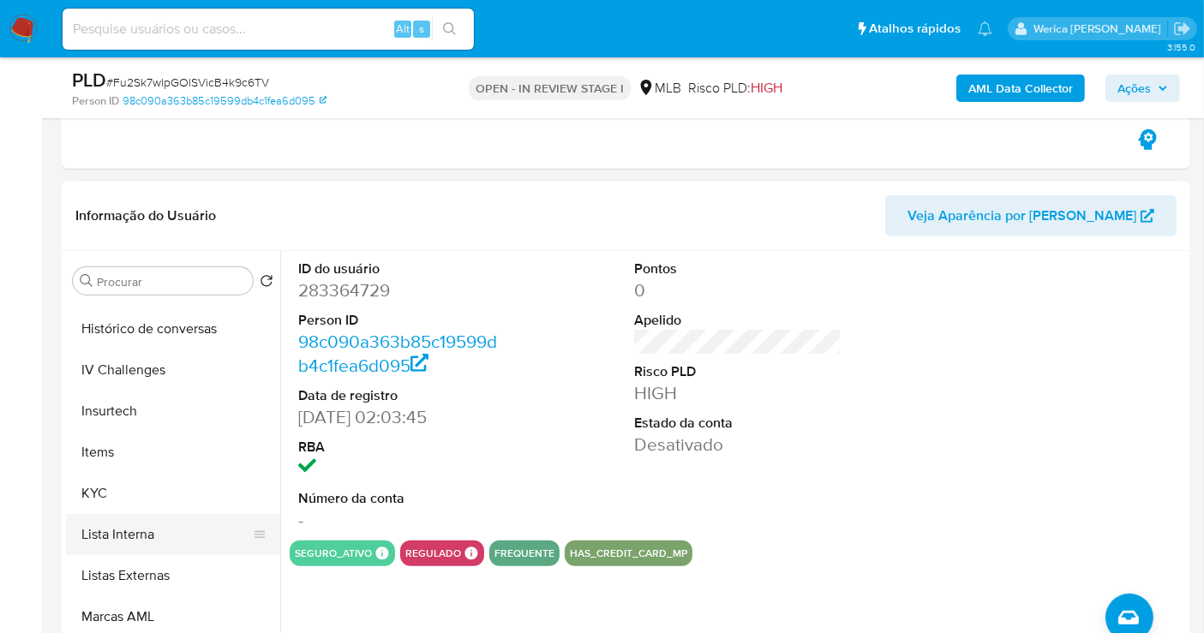
scroll to position [666, 0]
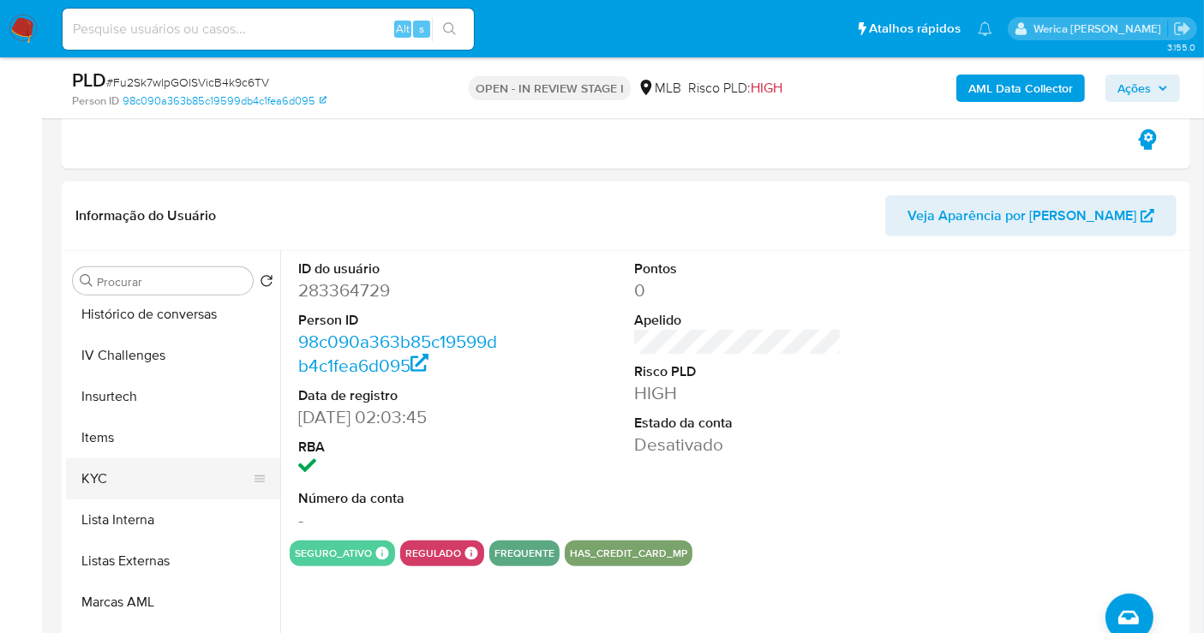
click at [172, 464] on button "KYC" at bounding box center [166, 478] width 200 height 41
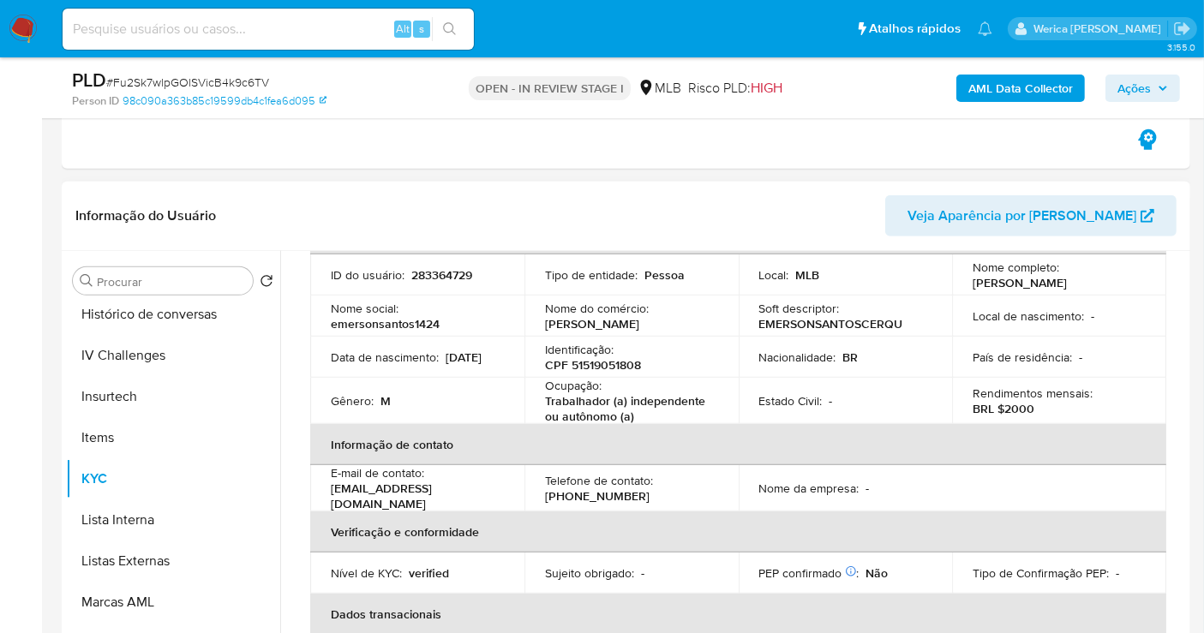
scroll to position [95, 0]
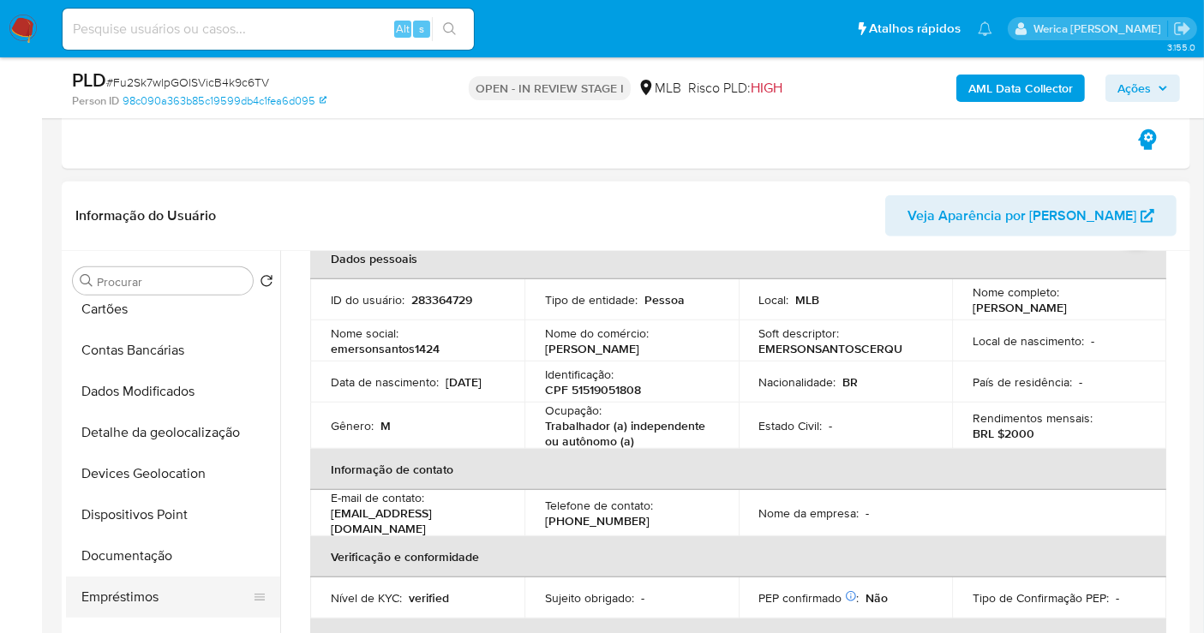
click at [205, 601] on button "Empréstimos" at bounding box center [166, 597] width 200 height 41
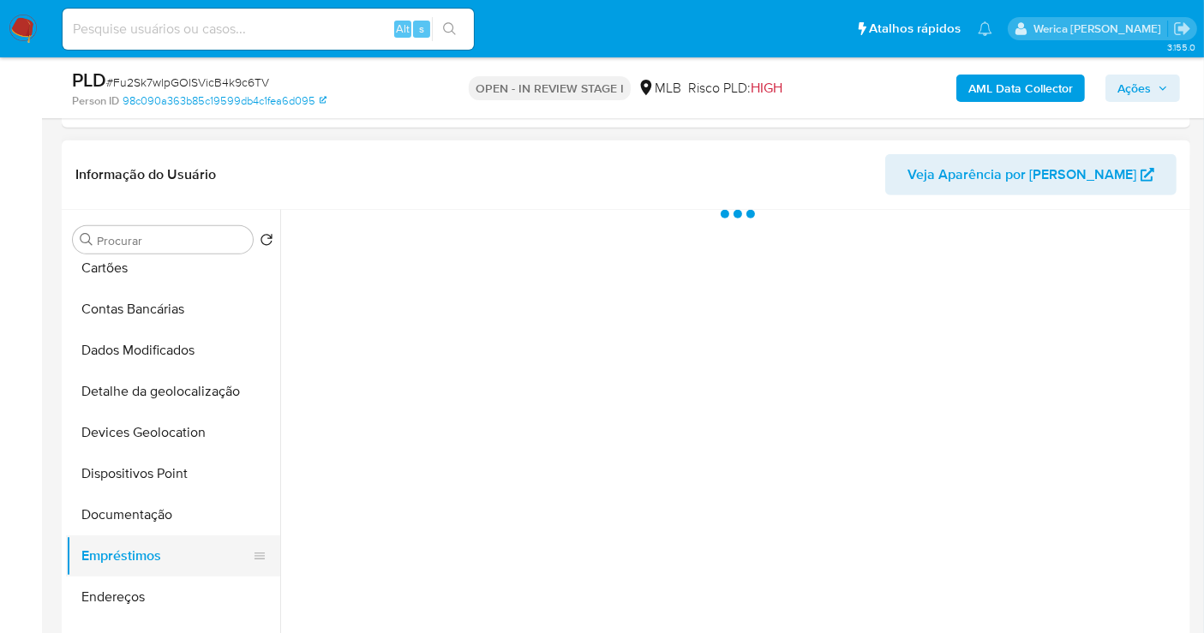
scroll to position [190, 0]
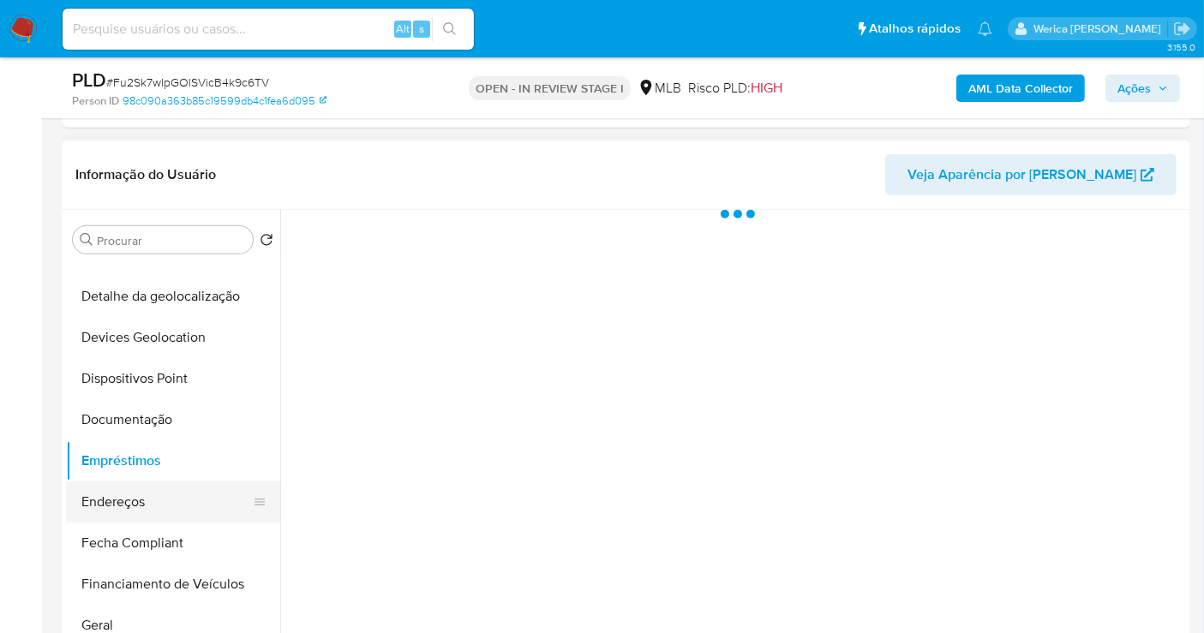
click at [171, 514] on button "Endereços" at bounding box center [166, 502] width 200 height 41
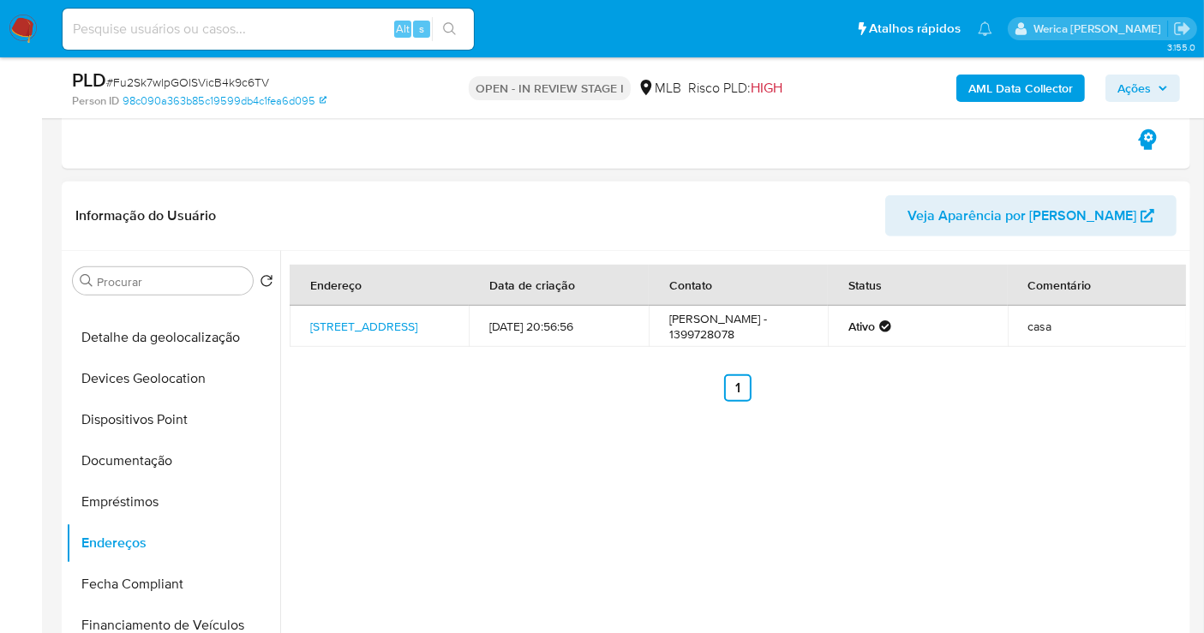
click at [1075, 462] on div "Endereço Data de criação Contato Status Comentário [STREET_ADDRESS] 181 [DATE] …" at bounding box center [733, 470] width 906 height 439
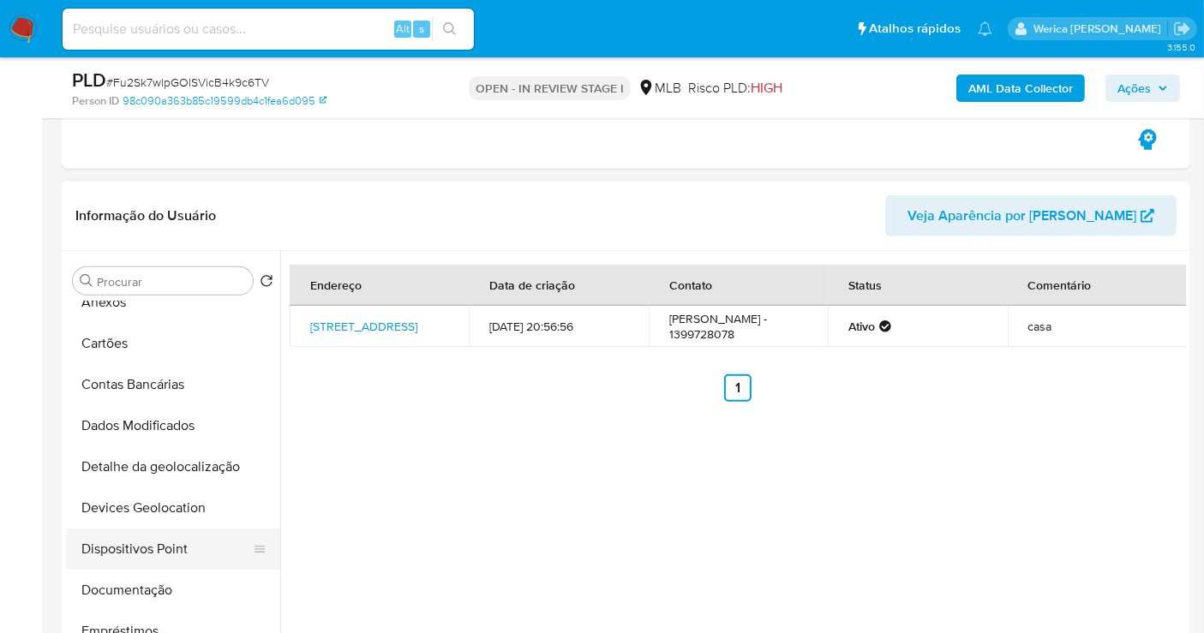
scroll to position [0, 0]
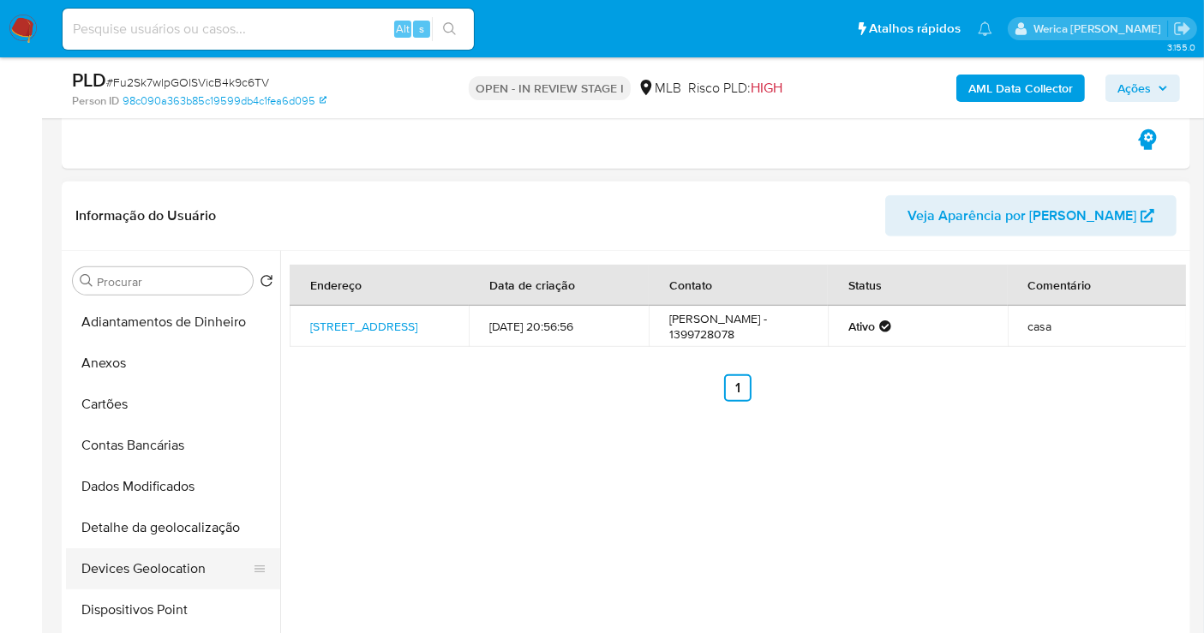
click at [194, 524] on button "Detalhe da geolocalização" at bounding box center [173, 527] width 214 height 41
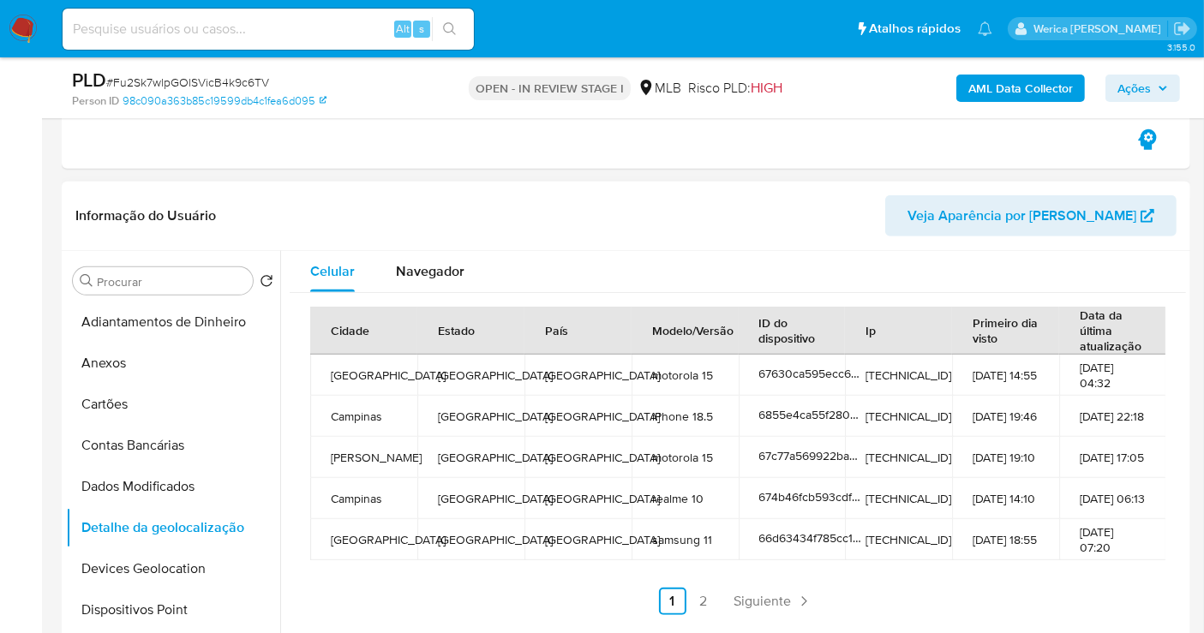
click at [1015, 449] on td "[DATE] 19:10" at bounding box center [1005, 457] width 107 height 41
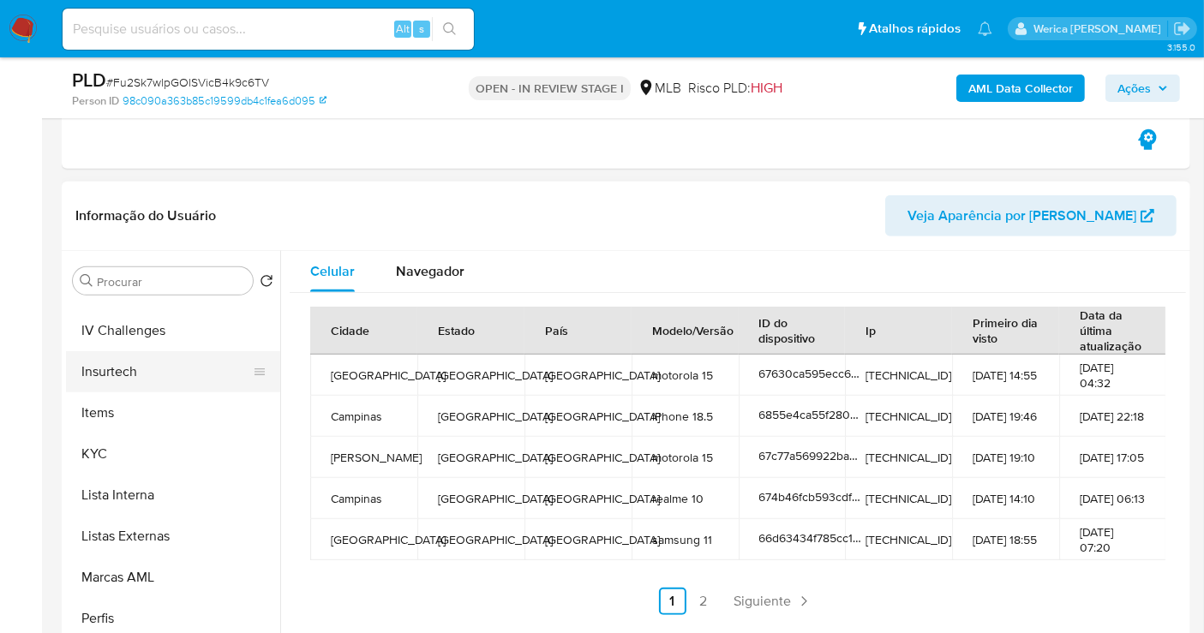
scroll to position [764, 0]
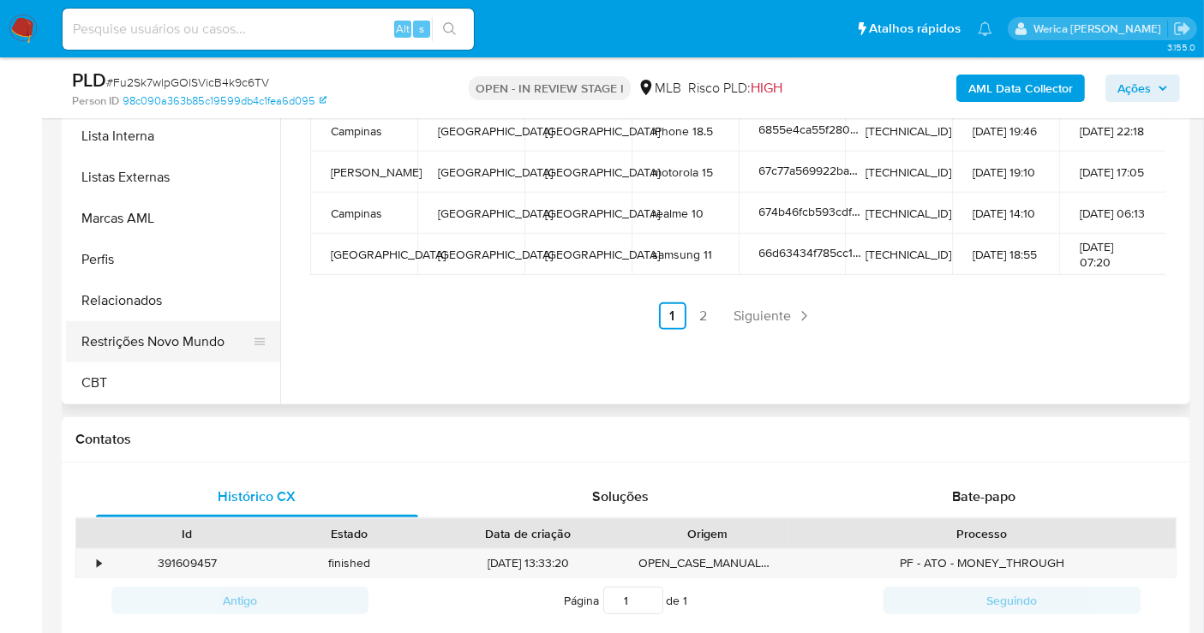
click at [186, 329] on button "Restrições Novo Mundo" at bounding box center [166, 341] width 200 height 41
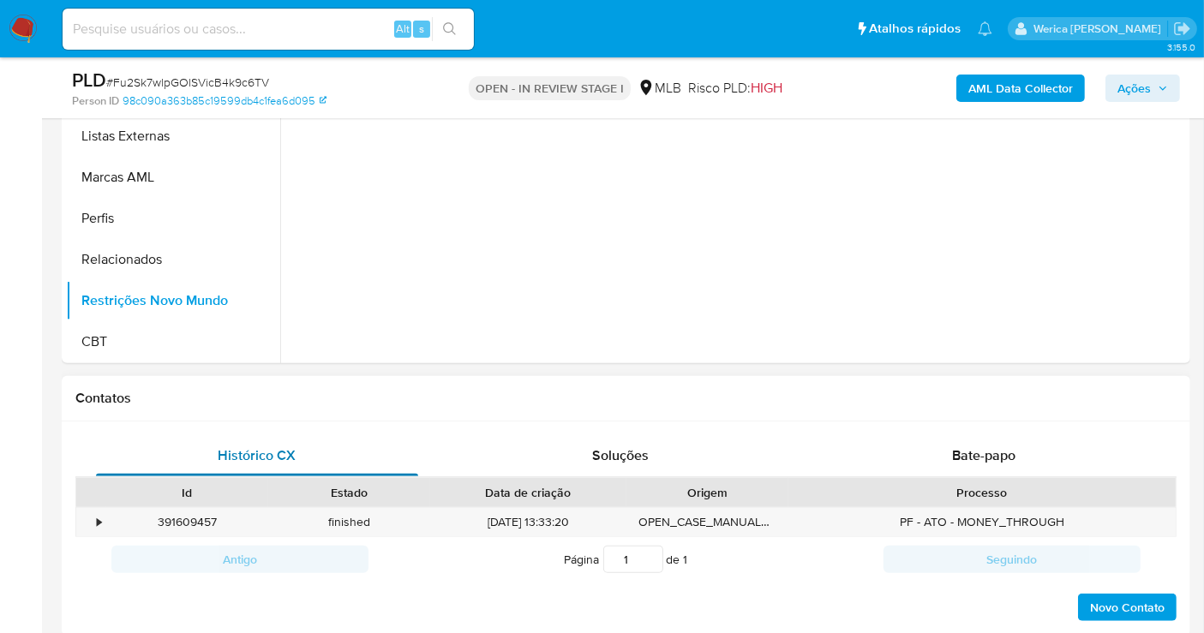
scroll to position [857, 0]
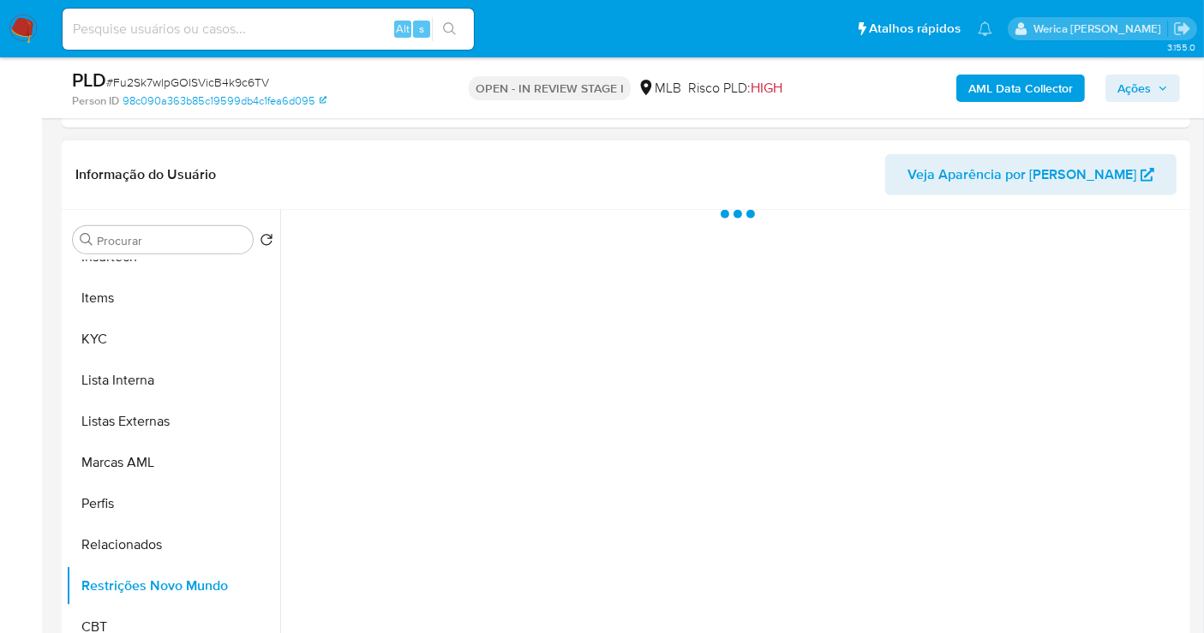
click at [467, 239] on div at bounding box center [733, 429] width 906 height 439
click at [467, 238] on div at bounding box center [733, 429] width 906 height 439
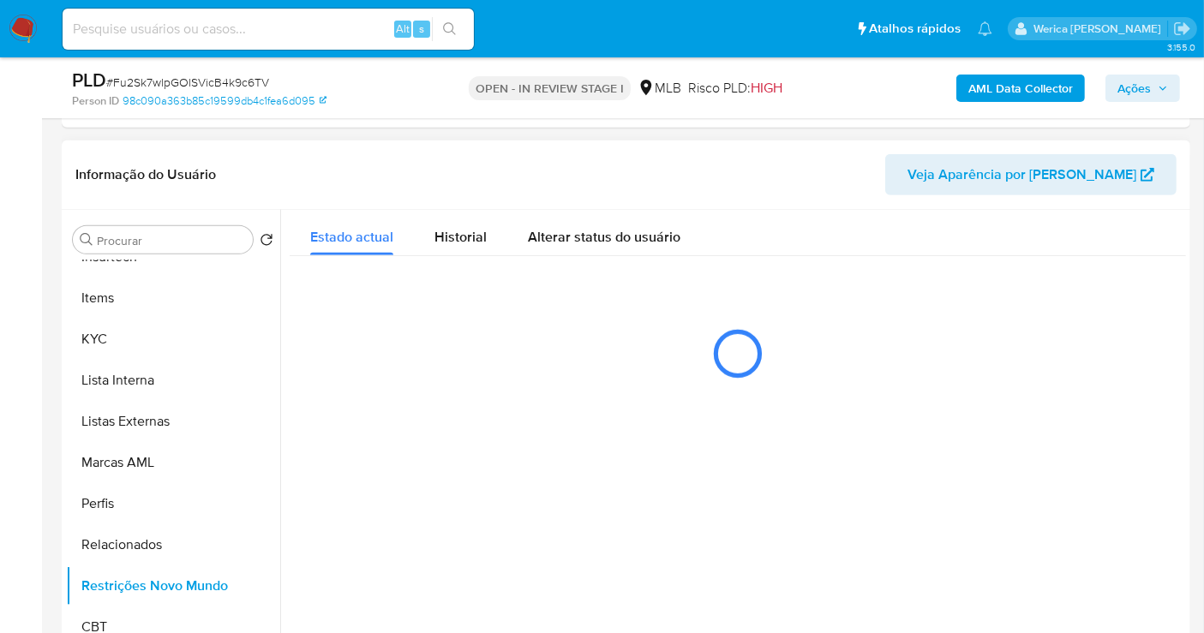
click at [452, 230] on span "Historial" at bounding box center [460, 237] width 52 height 20
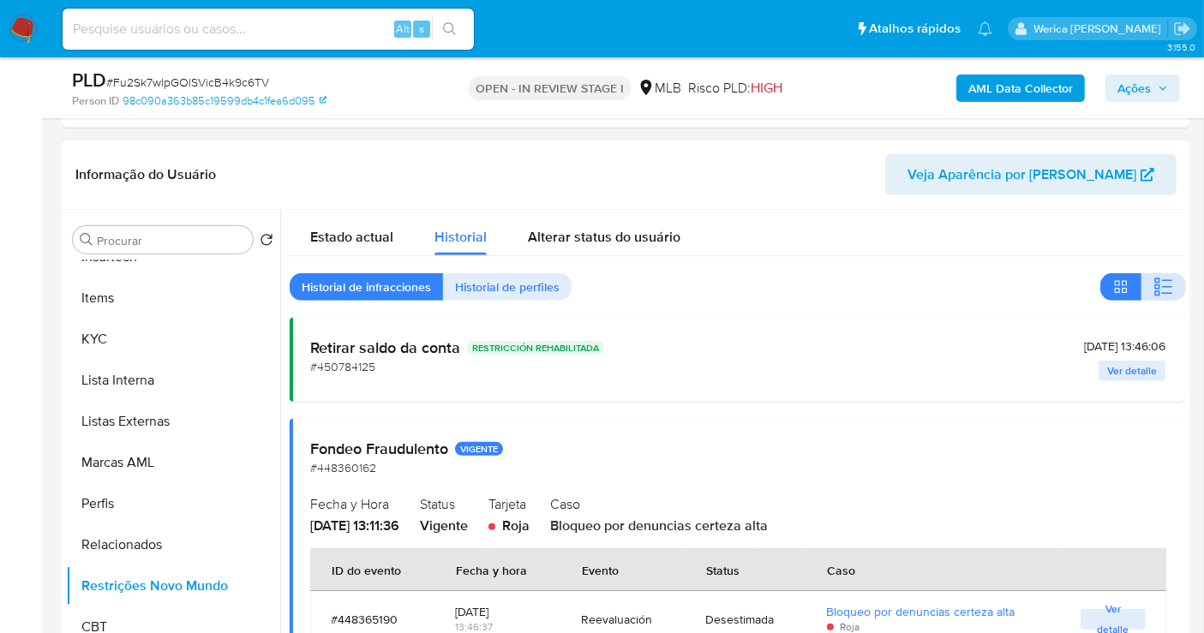
click at [1160, 283] on icon "button" at bounding box center [1163, 287] width 21 height 21
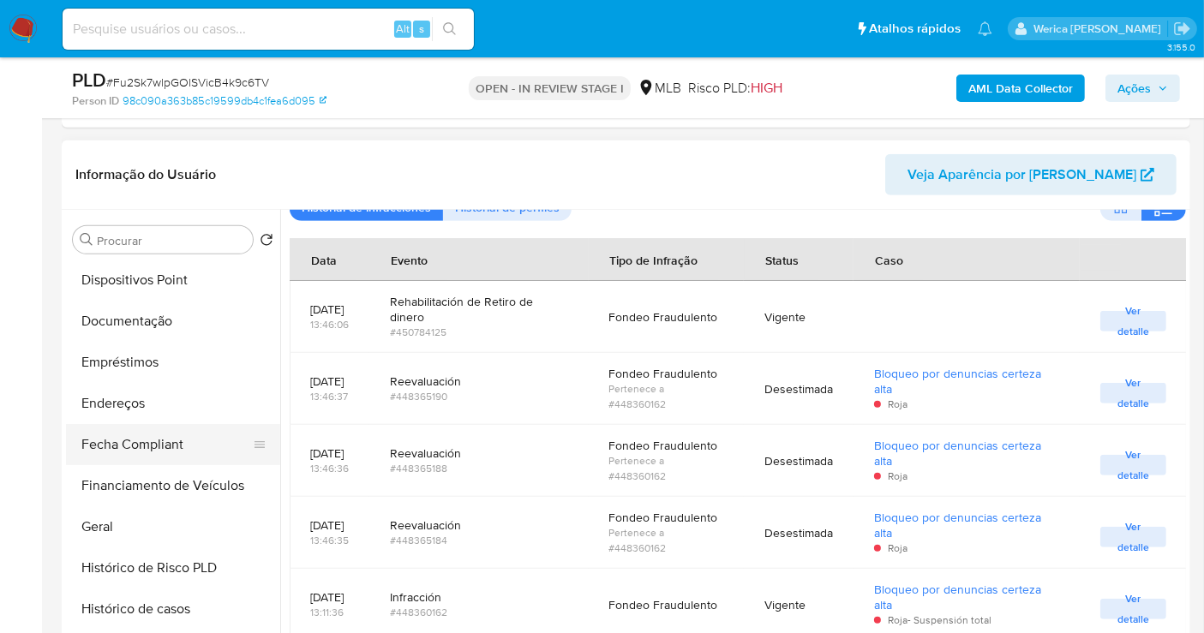
scroll to position [98, 0]
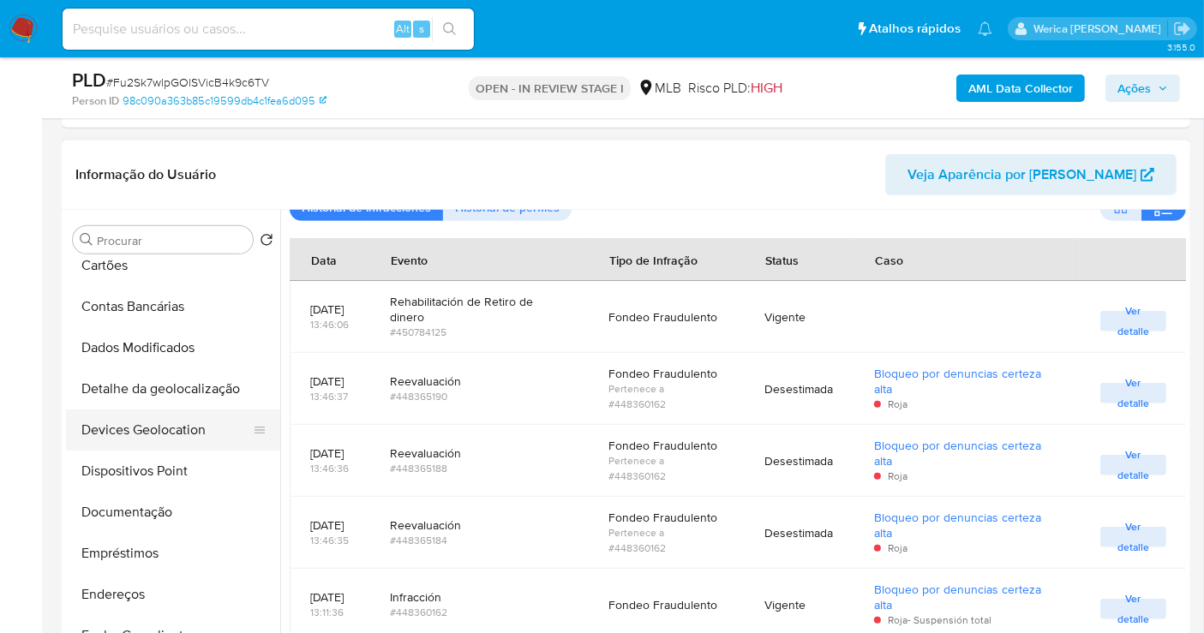
click at [171, 412] on button "Devices Geolocation" at bounding box center [166, 430] width 200 height 41
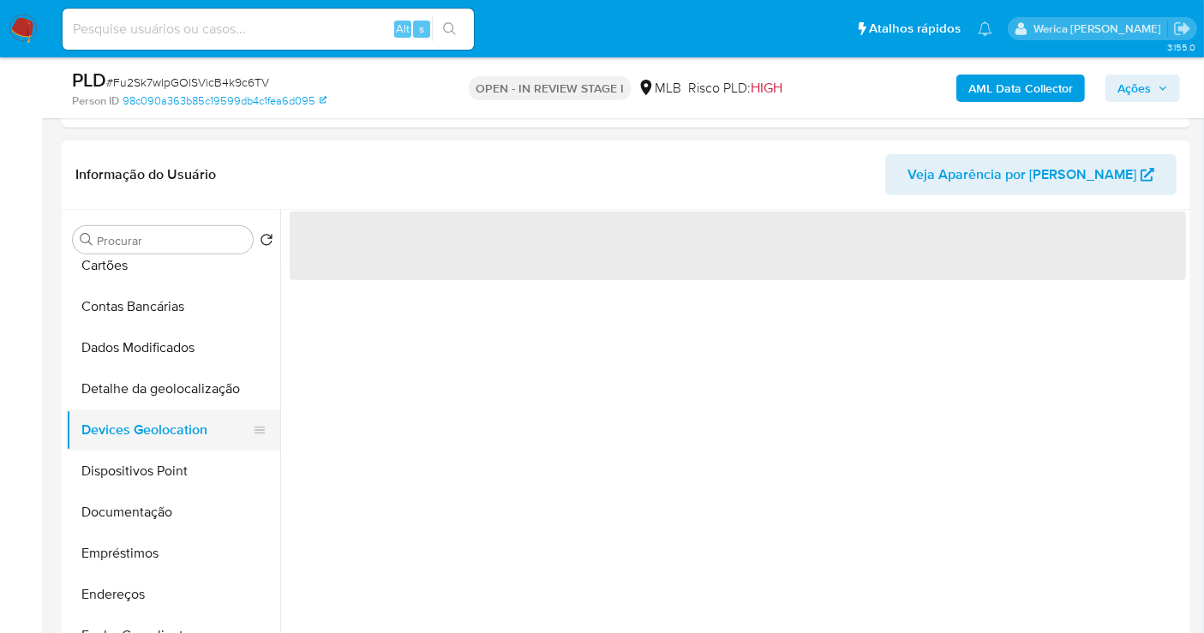
scroll to position [0, 0]
click at [187, 451] on button "Dispositivos Point" at bounding box center [166, 471] width 200 height 41
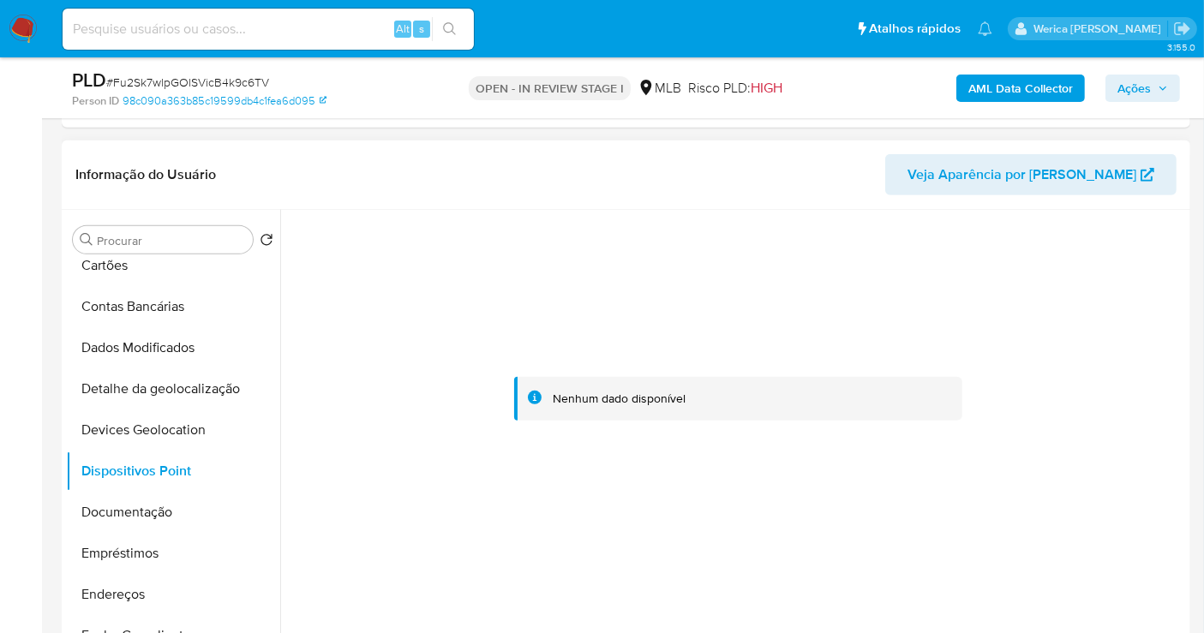
drag, startPoint x: 1029, startPoint y: 388, endPoint x: 1037, endPoint y: 395, distance: 10.3
click at [1029, 388] on div at bounding box center [738, 398] width 896 height 377
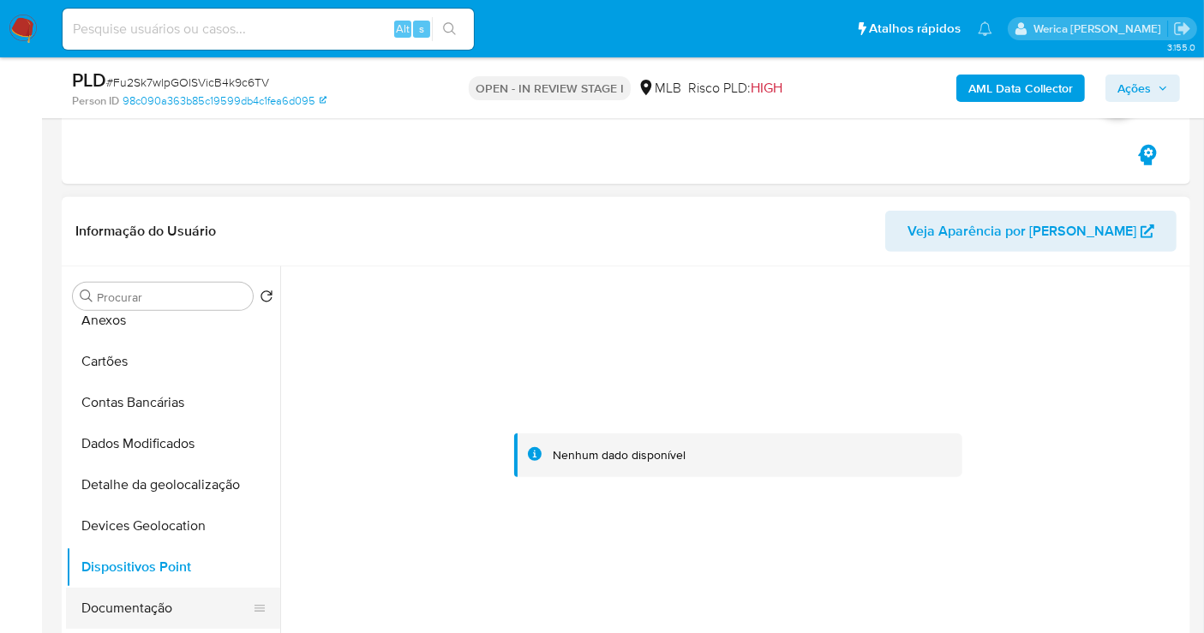
scroll to position [98, 0]
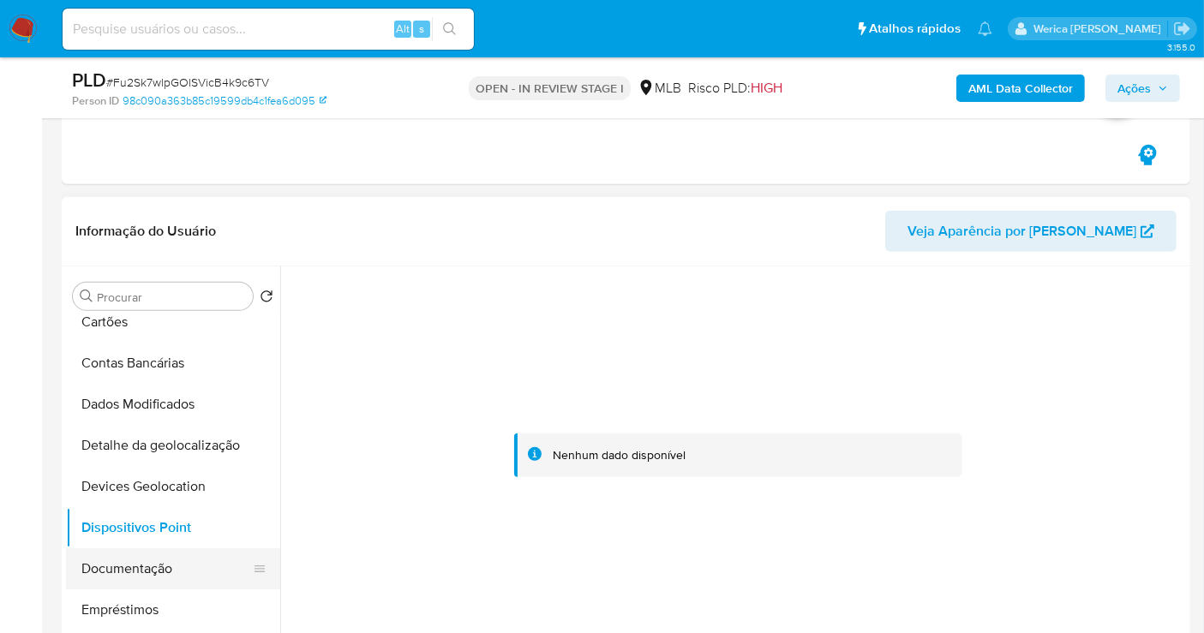
click at [169, 565] on button "Documentação" at bounding box center [166, 568] width 200 height 41
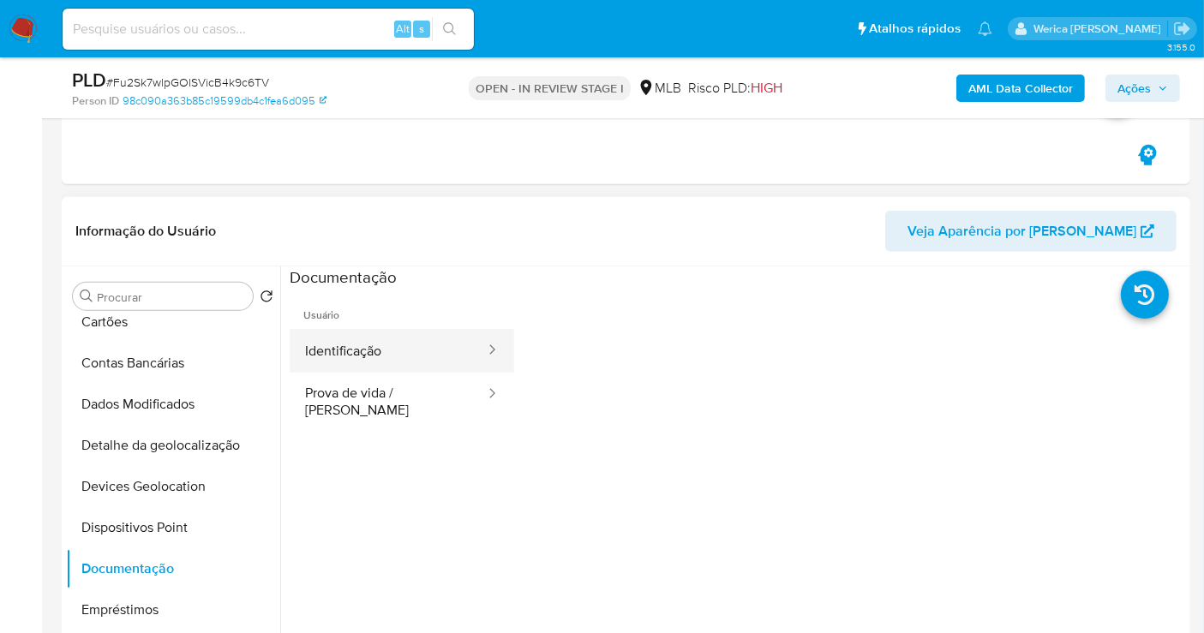
click at [426, 347] on button "Identificação" at bounding box center [388, 351] width 197 height 44
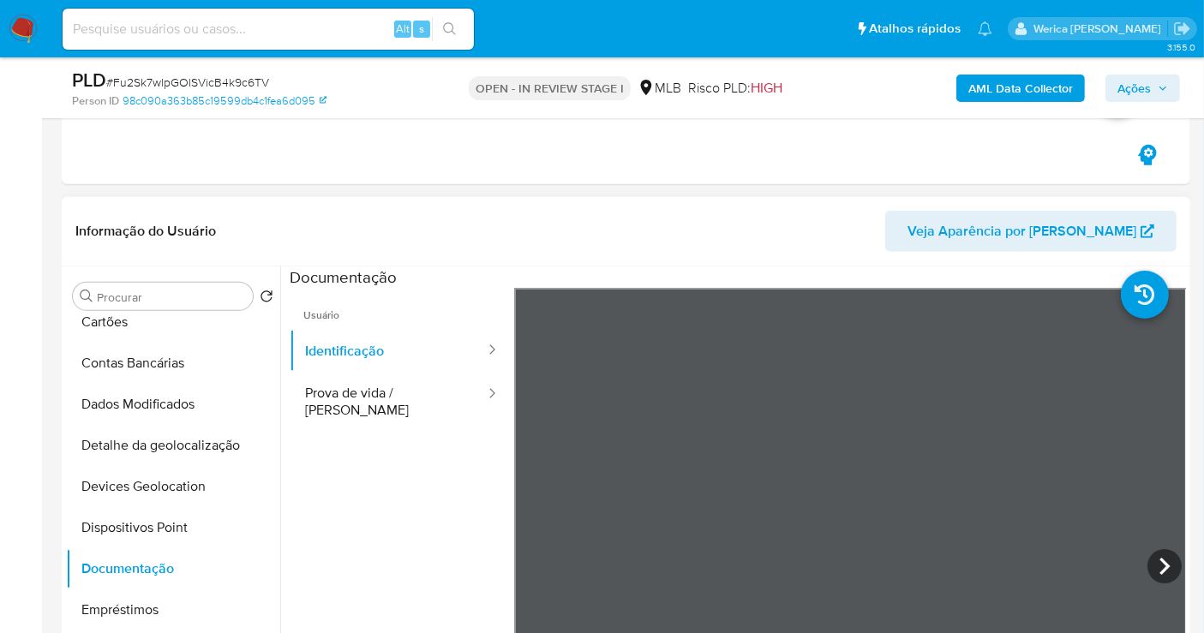
scroll to position [61, 0]
click at [401, 382] on button "Prova de vida / Selfie" at bounding box center [388, 402] width 197 height 58
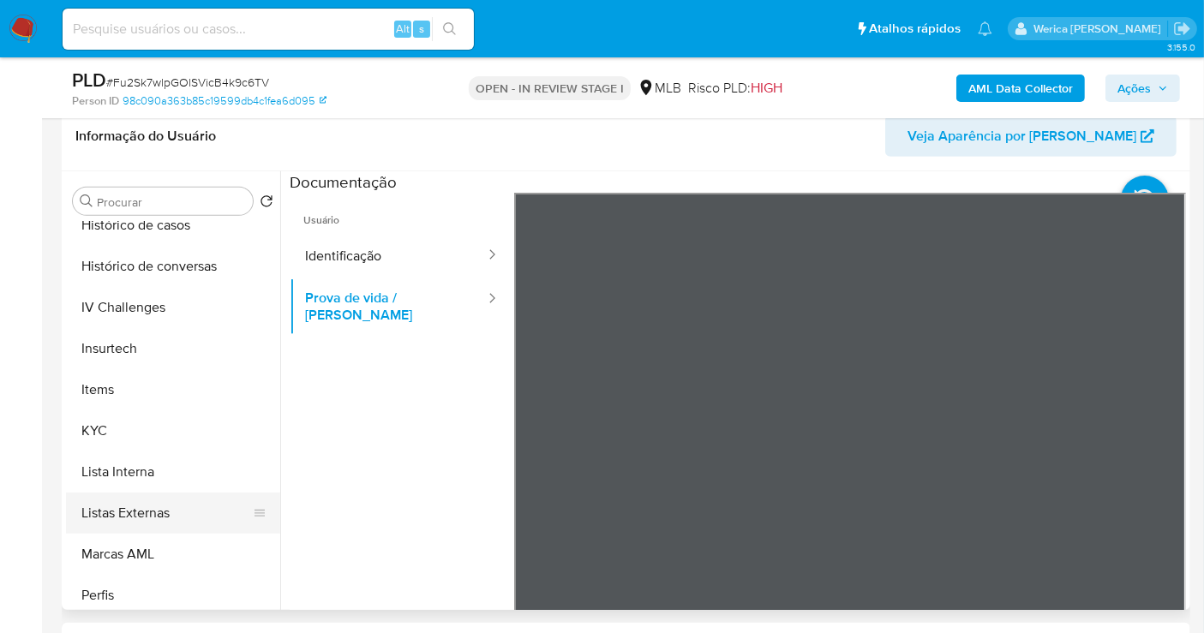
scroll to position [764, 0]
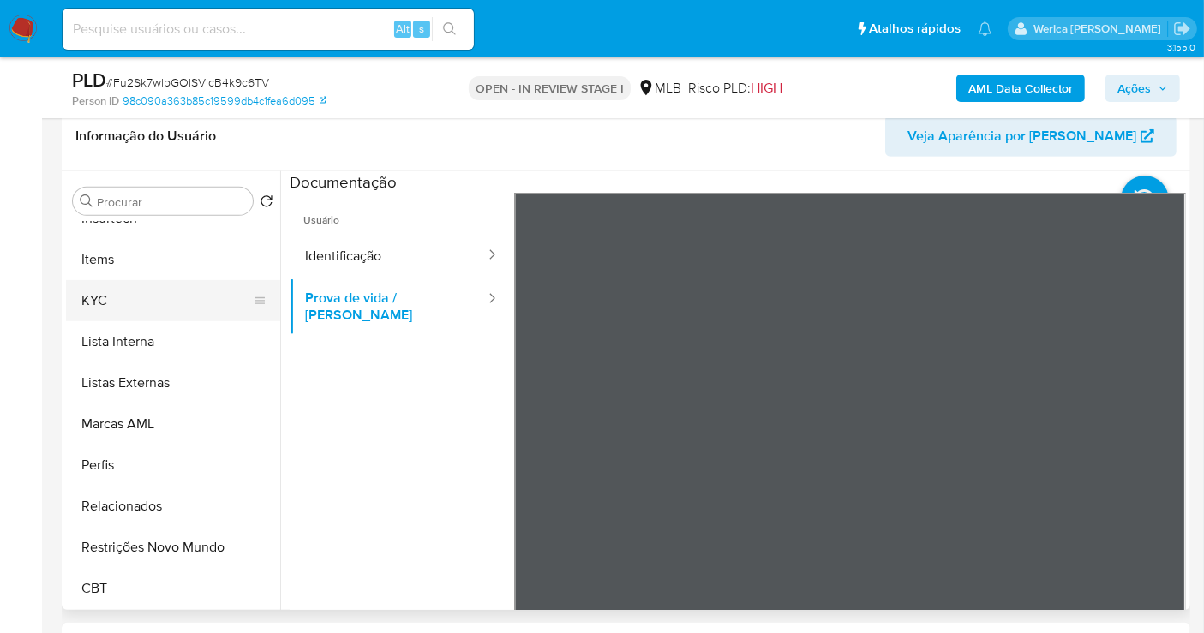
click at [120, 297] on button "KYC" at bounding box center [166, 300] width 200 height 41
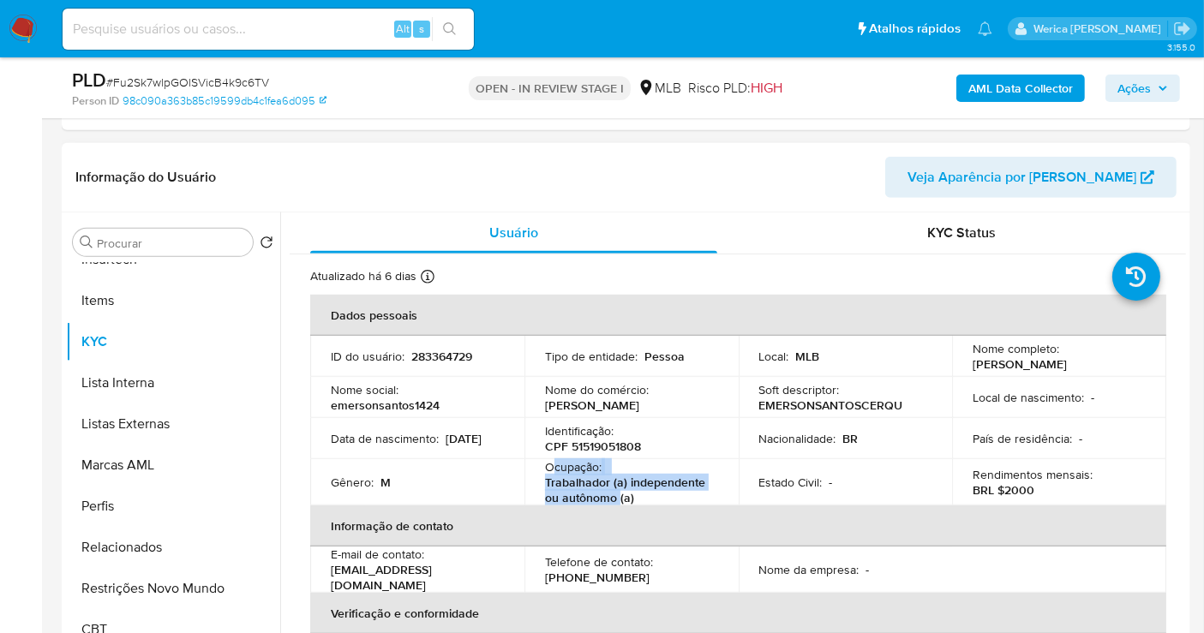
drag, startPoint x: 553, startPoint y: 464, endPoint x: 618, endPoint y: 498, distance: 73.2
click at [618, 498] on div "Ocupação : Trabalhador (a) independente ou autônomo (a)" at bounding box center [631, 482] width 173 height 46
copy div "cupação : Trabalhador (a) independente ou autônomo"
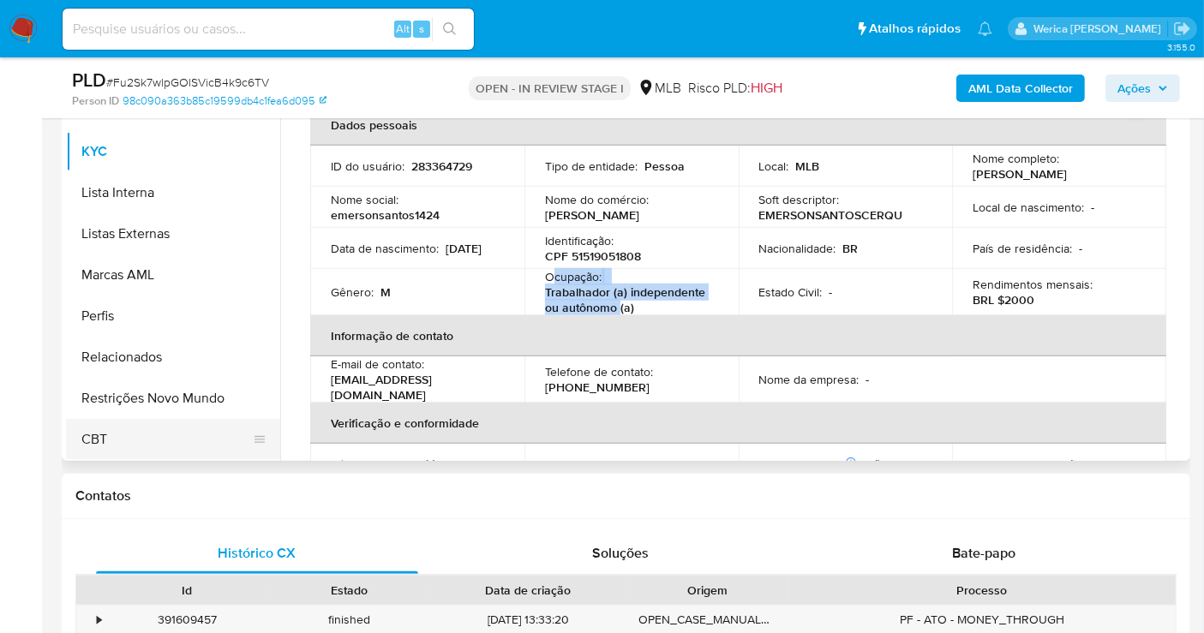
click at [222, 385] on button "Restrições Novo Mundo" at bounding box center [173, 398] width 214 height 41
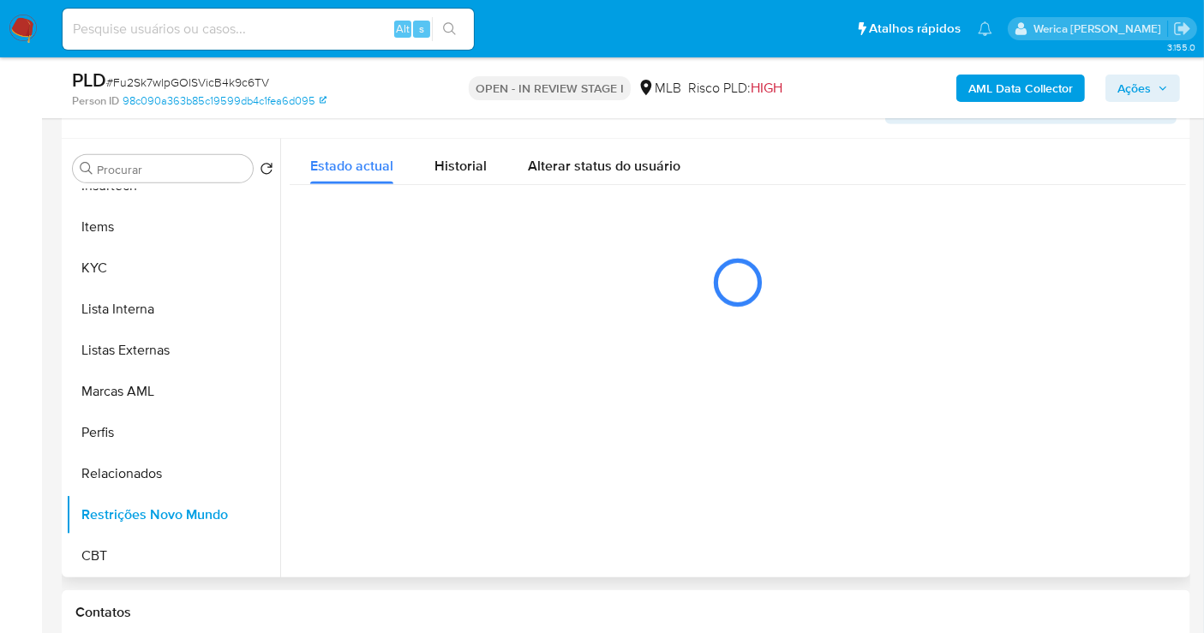
scroll to position [800, 0]
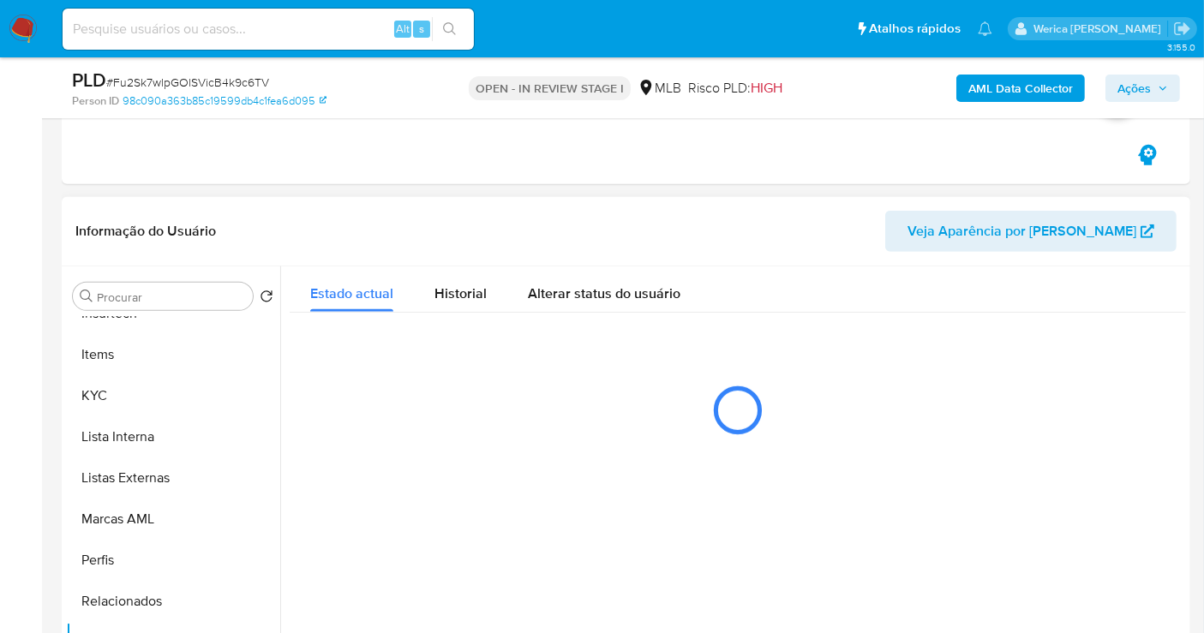
click at [451, 311] on div "Estado actual Historial Alterar status do usuário" at bounding box center [738, 359] width 896 height 187
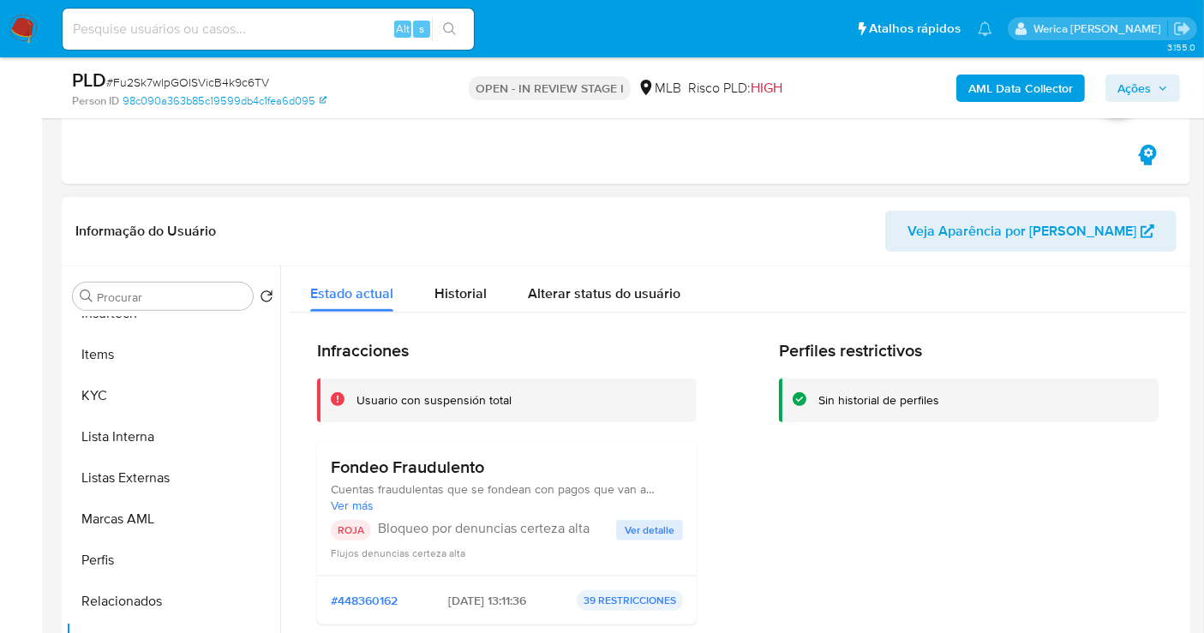
click at [648, 522] on span "Ver detalle" at bounding box center [650, 530] width 50 height 17
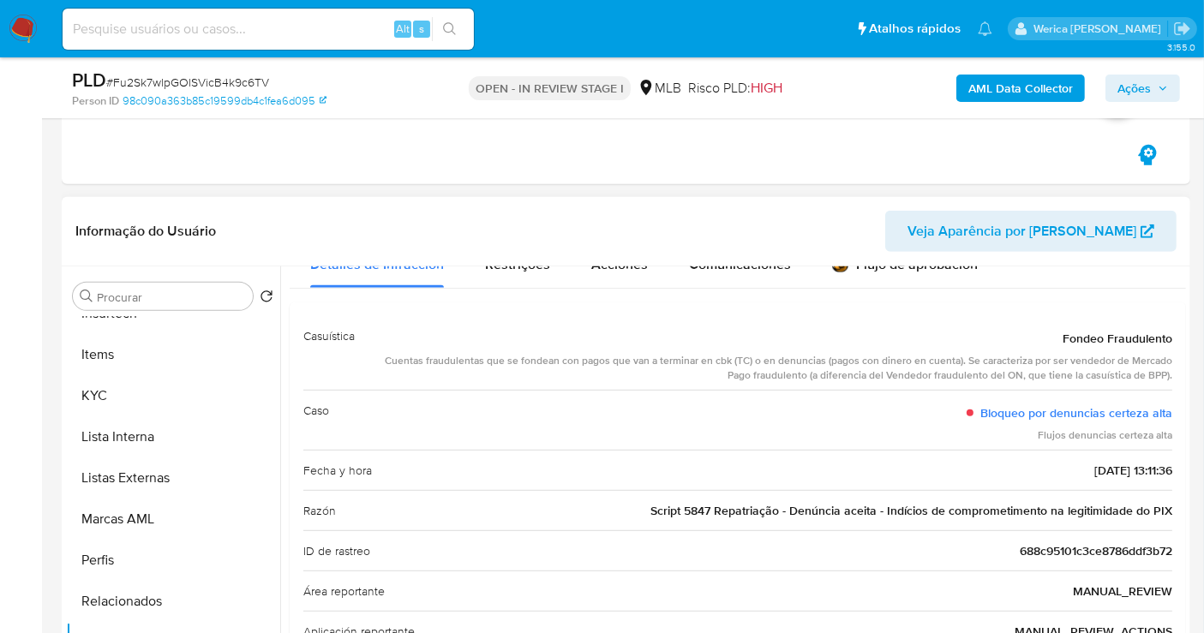
scroll to position [95, 0]
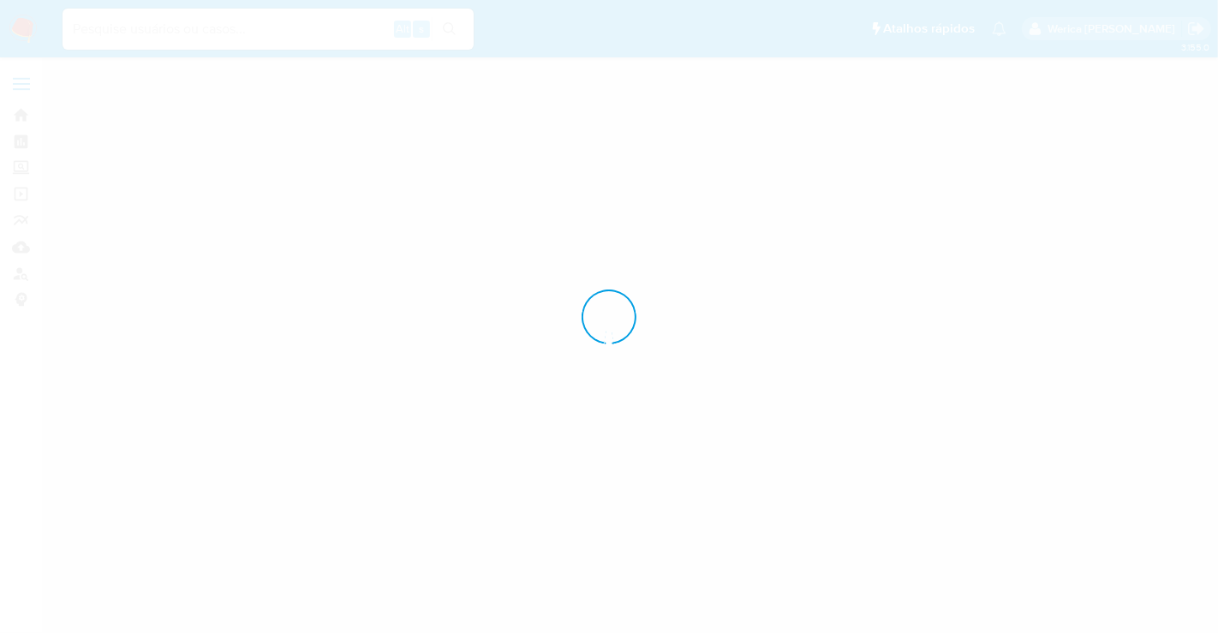
click at [878, 223] on div at bounding box center [609, 316] width 1218 height 633
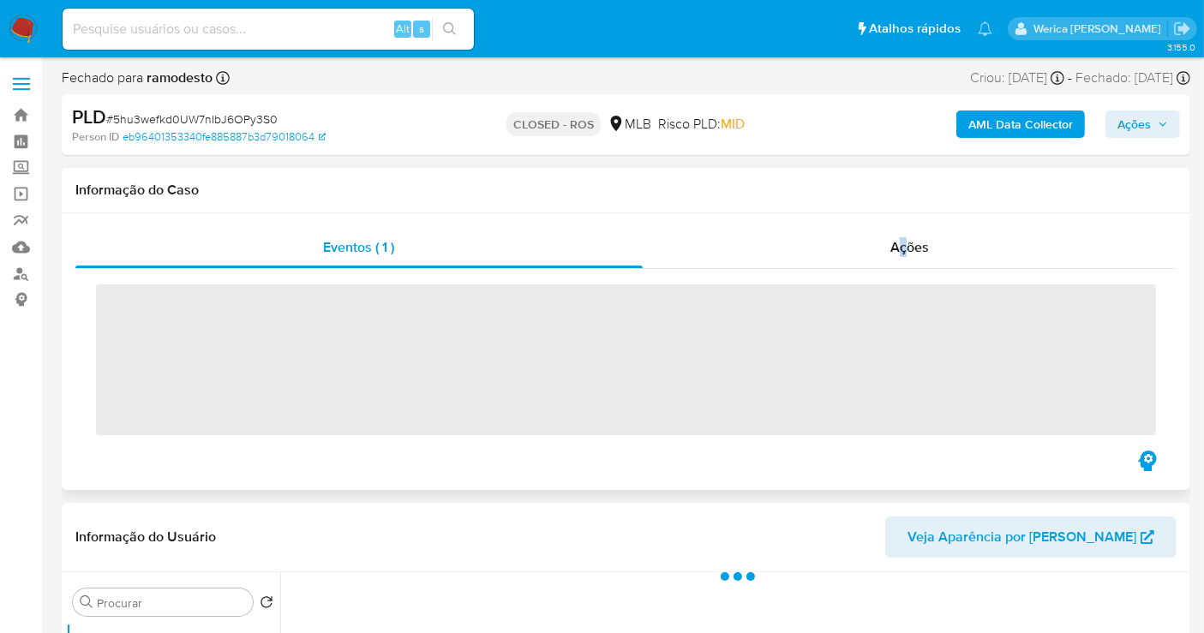
click at [906, 225] on div "Eventos ( 1 ) Ações ‌" at bounding box center [626, 351] width 1128 height 277
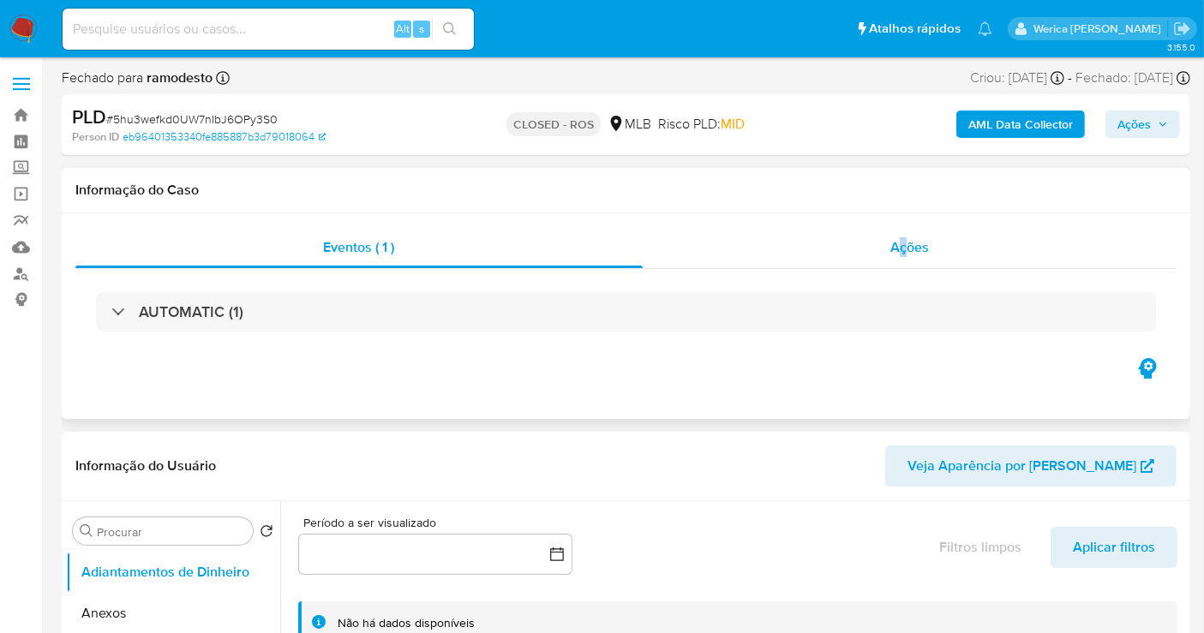
click at [889, 255] on div "Ações" at bounding box center [910, 247] width 535 height 41
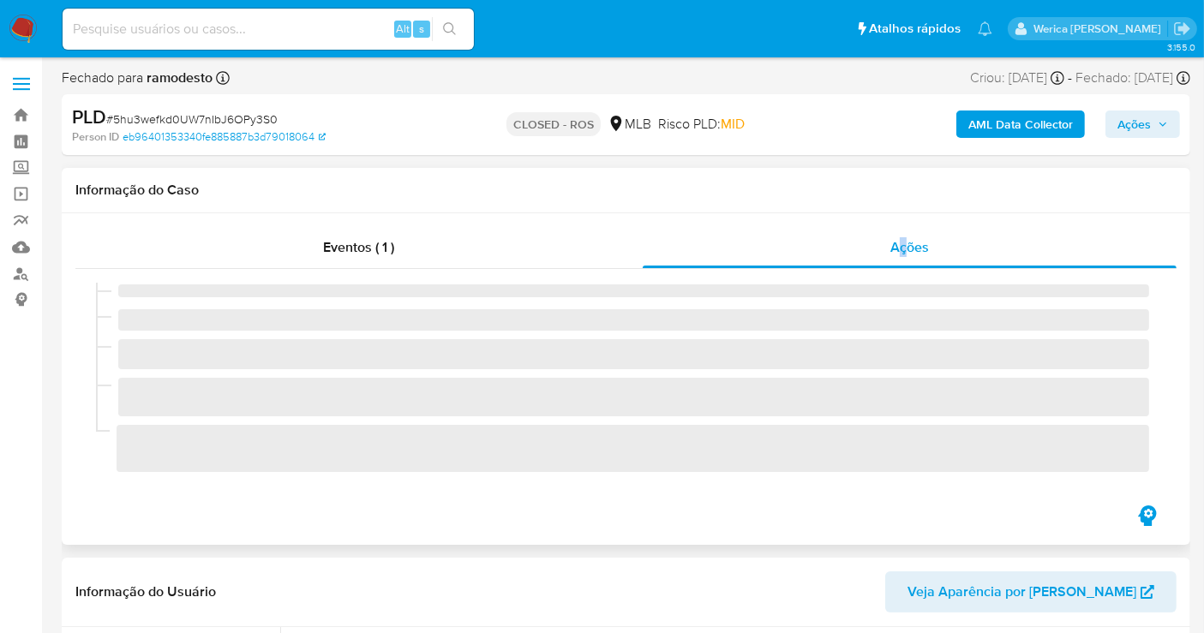
select select "10"
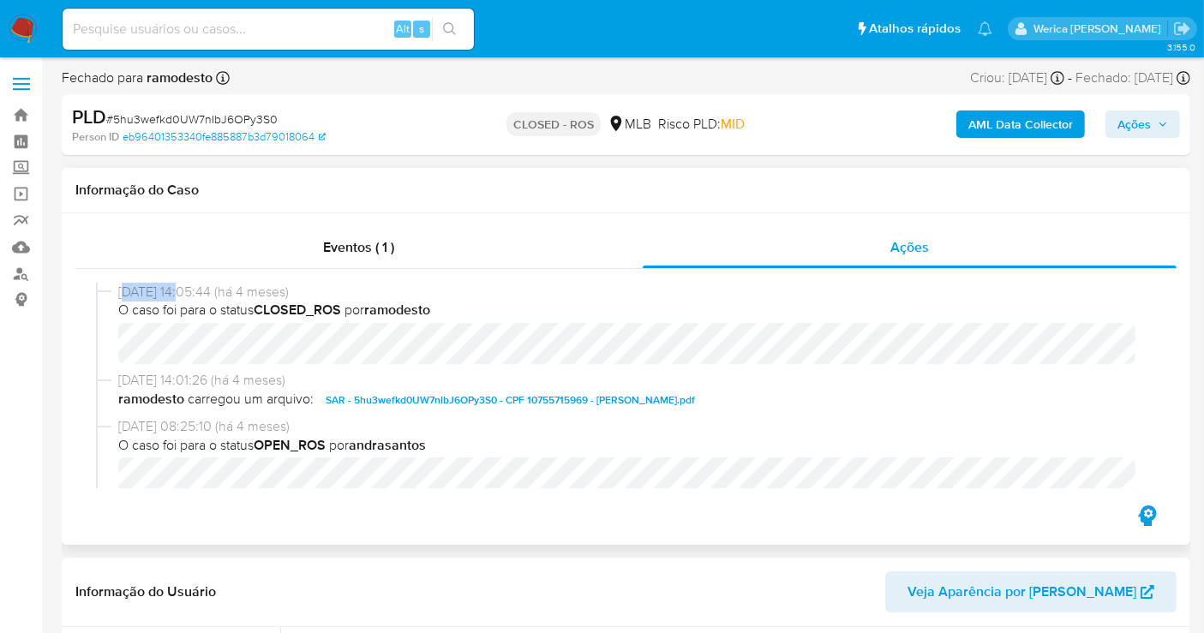
drag, startPoint x: 122, startPoint y: 284, endPoint x: 188, endPoint y: 286, distance: 66.9
click at [188, 286] on span "[DATE] 14:05:44 (há 4 meses)" at bounding box center [633, 292] width 1031 height 19
copy span "[DATE]"
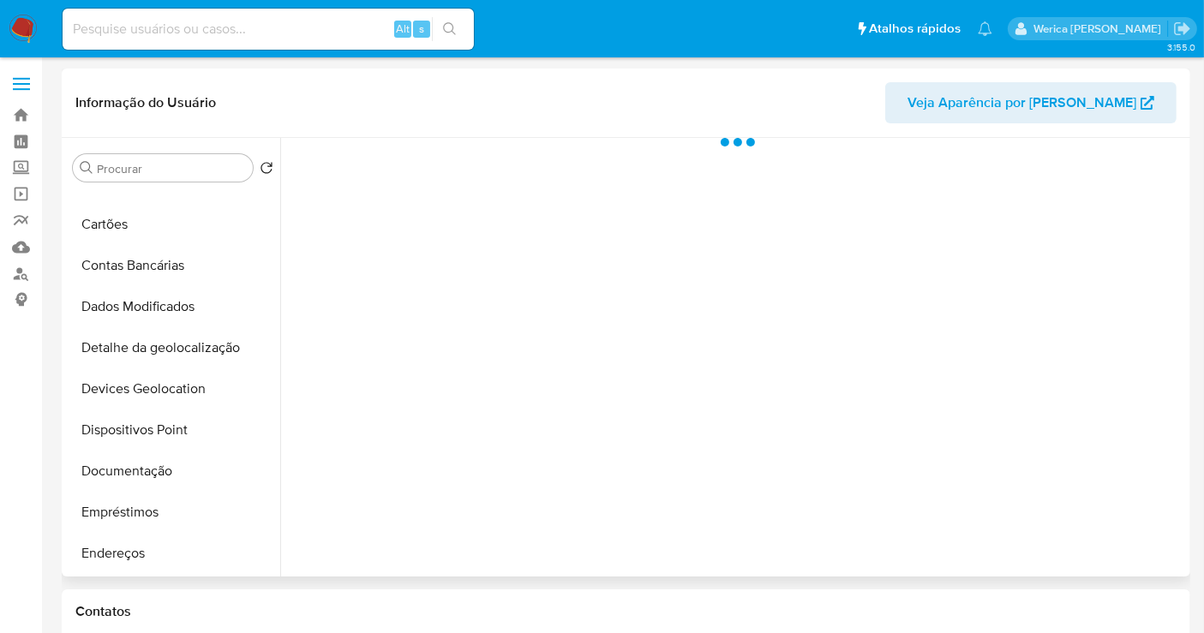
scroll to position [380, 0]
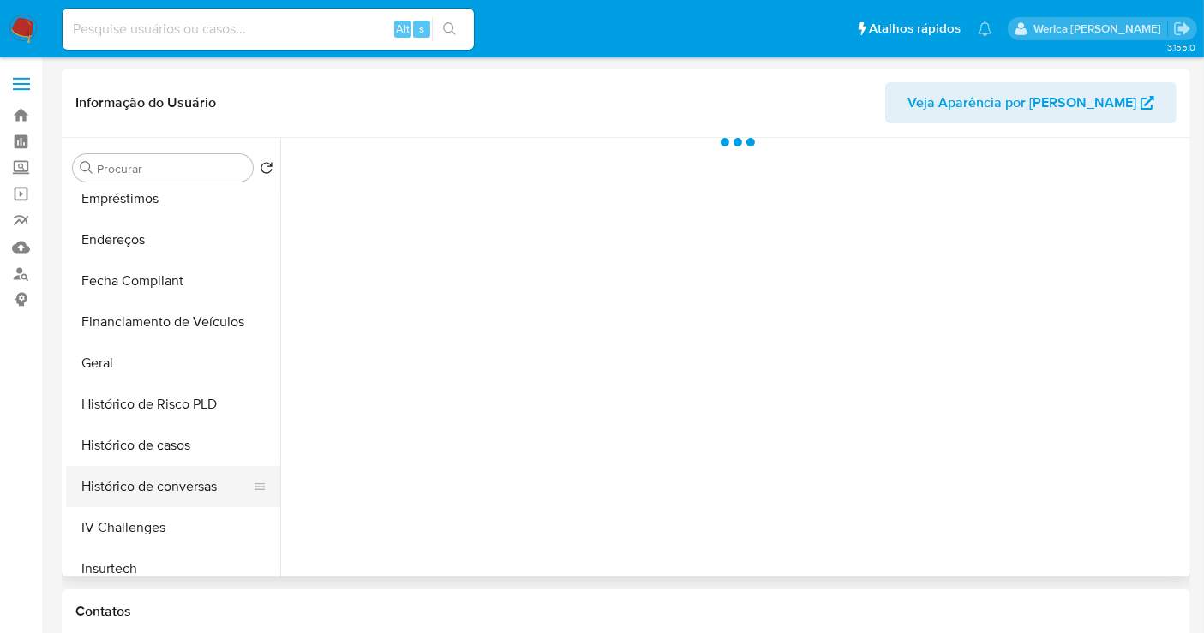
click at [206, 486] on button "Histórico de conversas" at bounding box center [166, 486] width 200 height 41
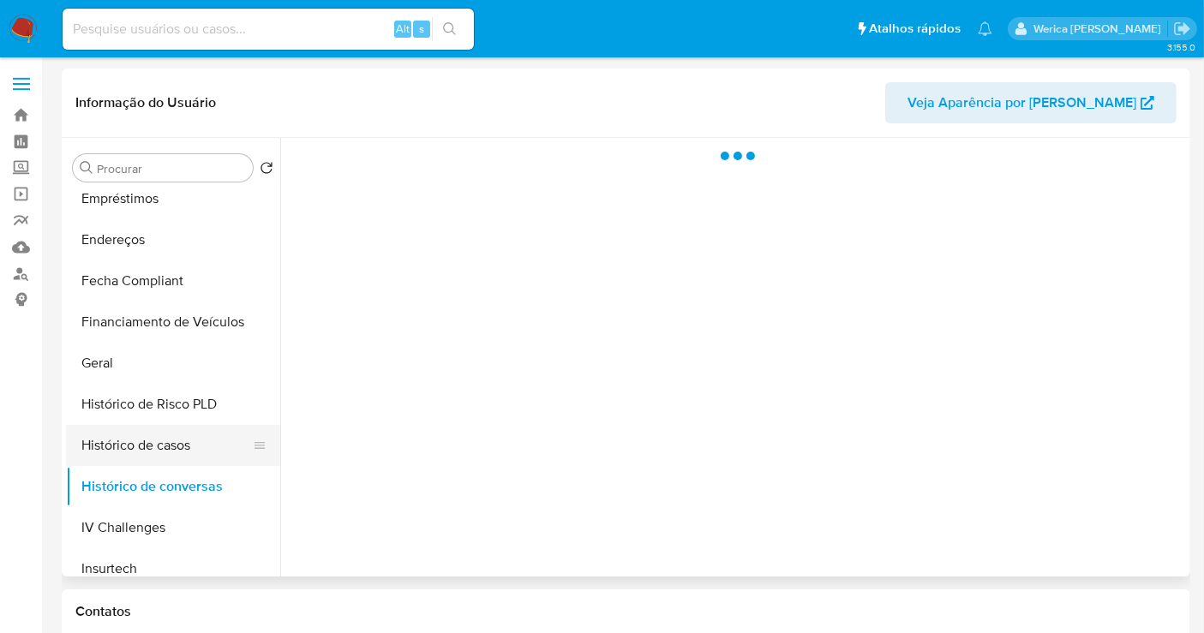
click at [154, 442] on button "Histórico de casos" at bounding box center [166, 445] width 200 height 41
select select "10"
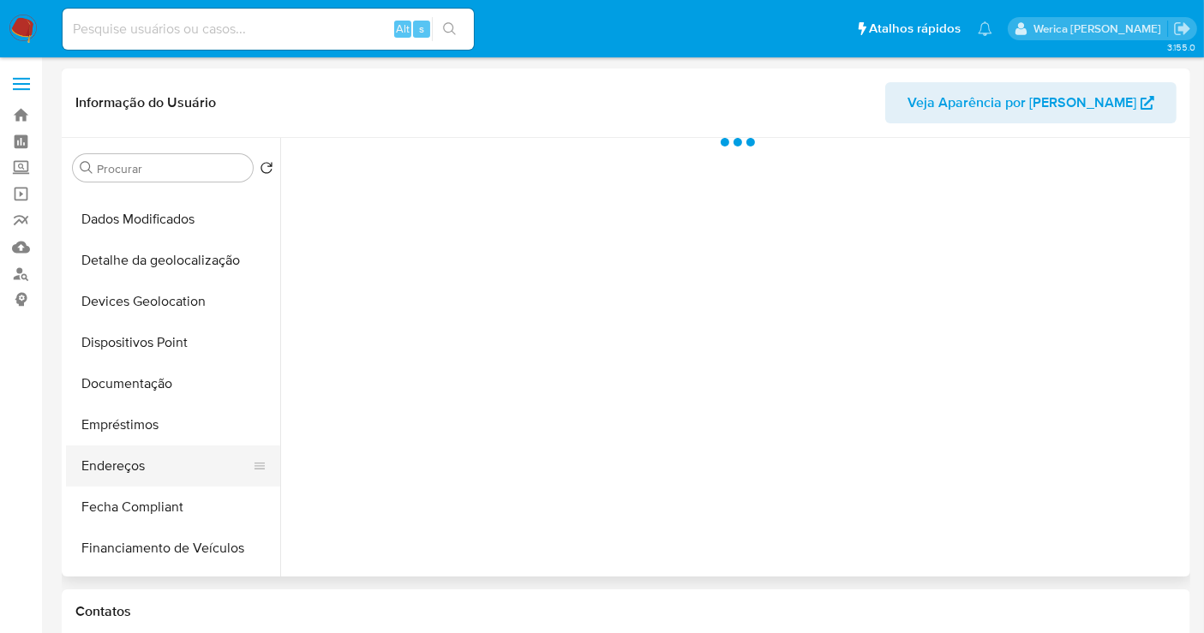
scroll to position [380, 0]
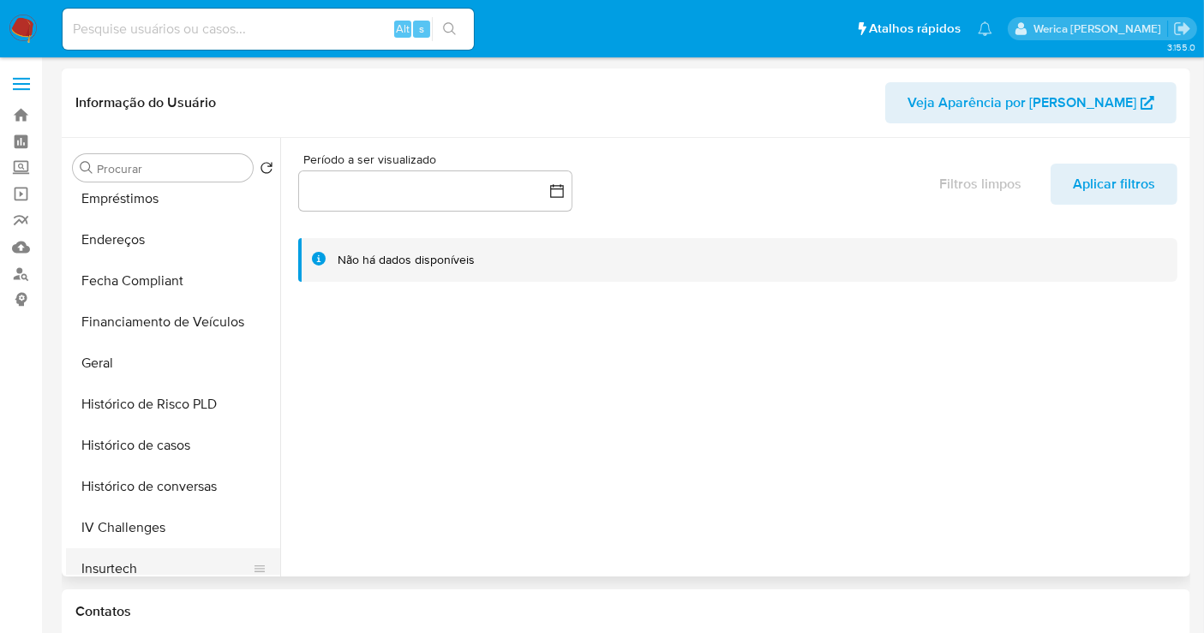
select select "10"
click at [203, 446] on button "Histórico de casos" at bounding box center [166, 445] width 200 height 41
